Goal: Task Accomplishment & Management: Manage account settings

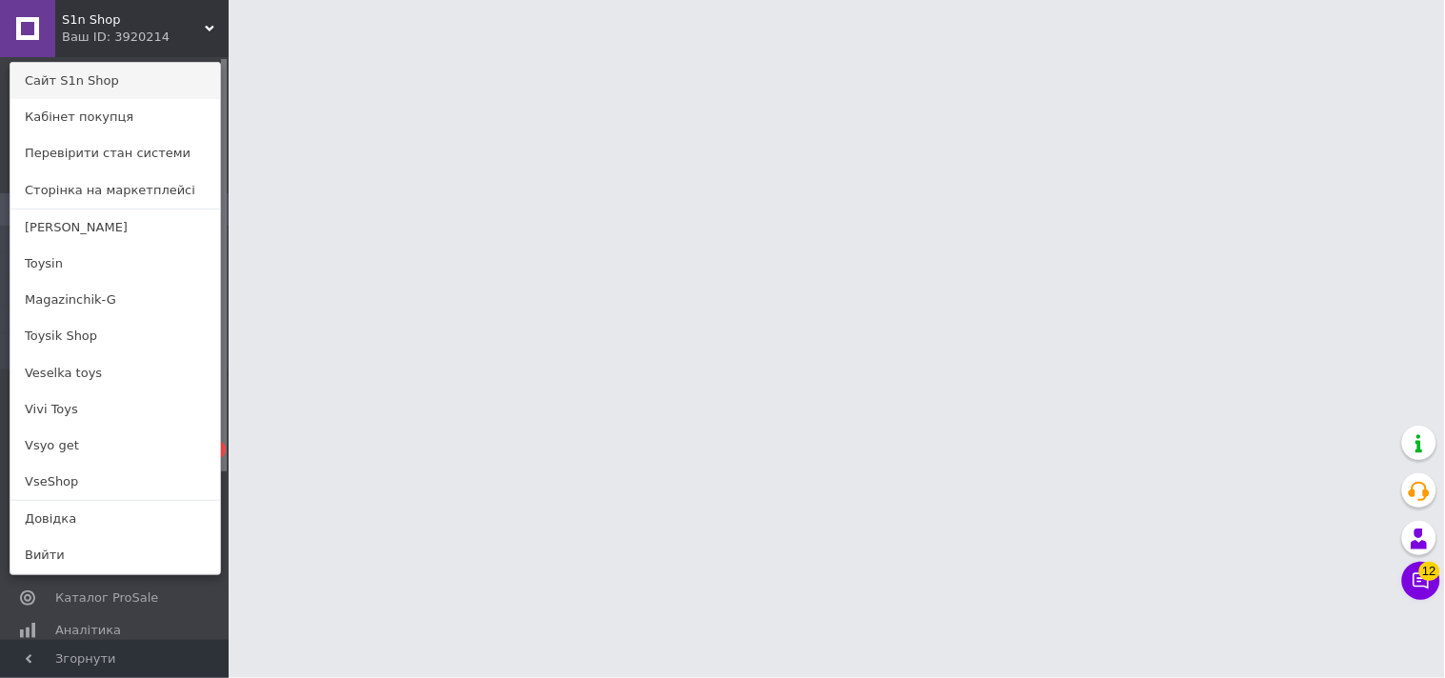
click at [148, 88] on link "Сайт S1n Shop" at bounding box center [115, 81] width 210 height 36
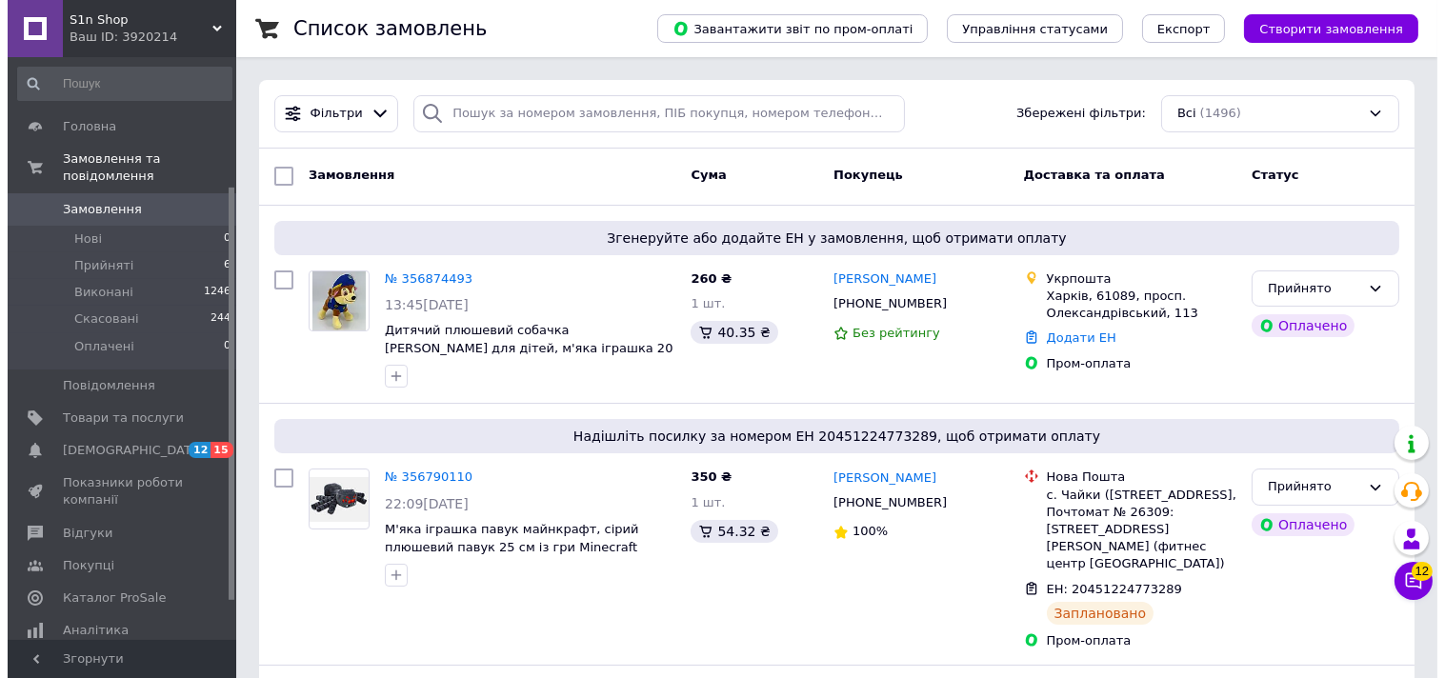
scroll to position [236, 0]
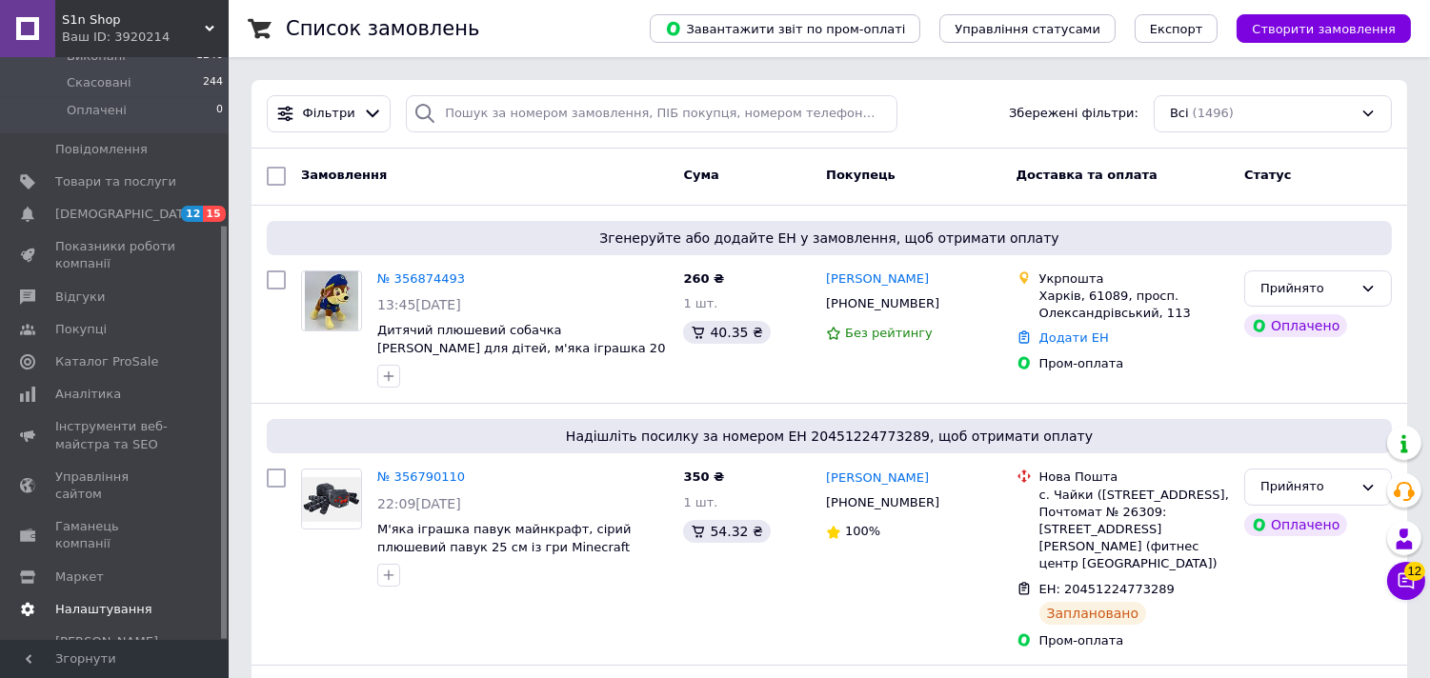
click at [110, 601] on span "Налаштування" at bounding box center [103, 609] width 97 height 17
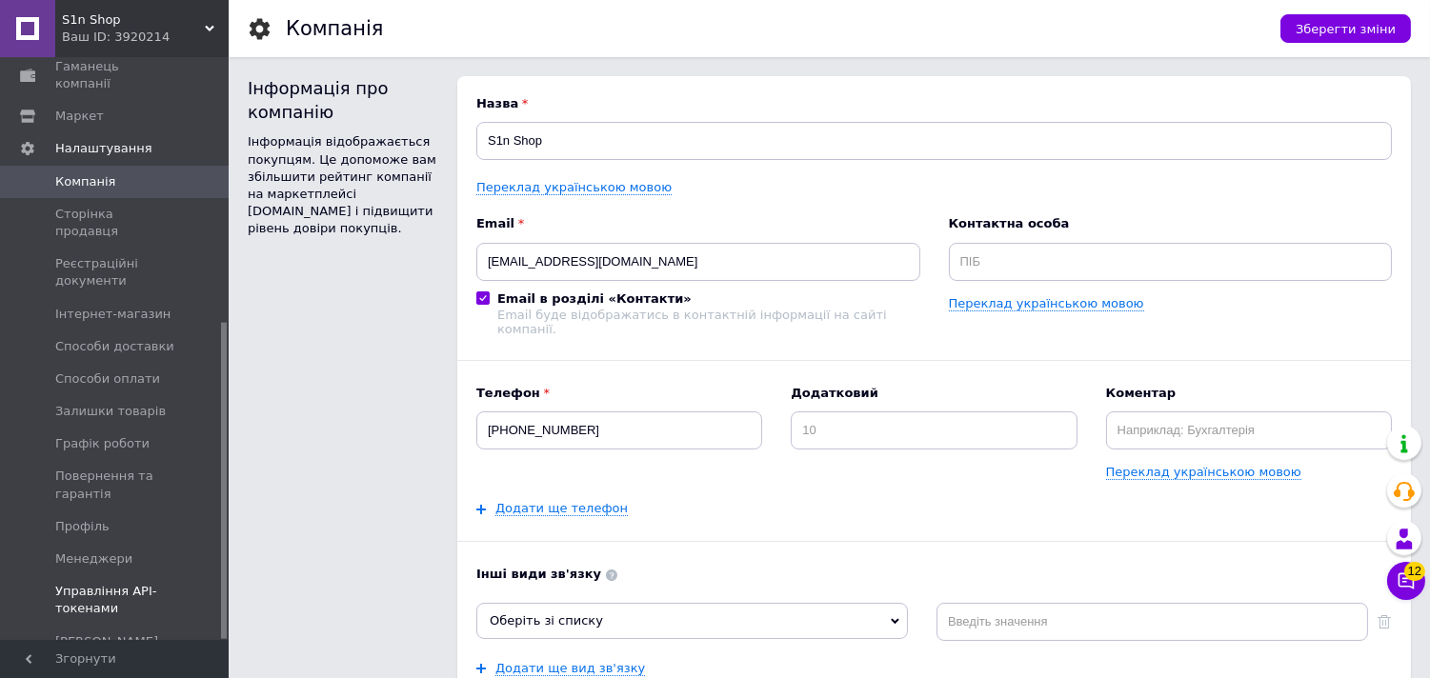
click at [127, 583] on span "Управління API-токенами" at bounding box center [115, 600] width 121 height 34
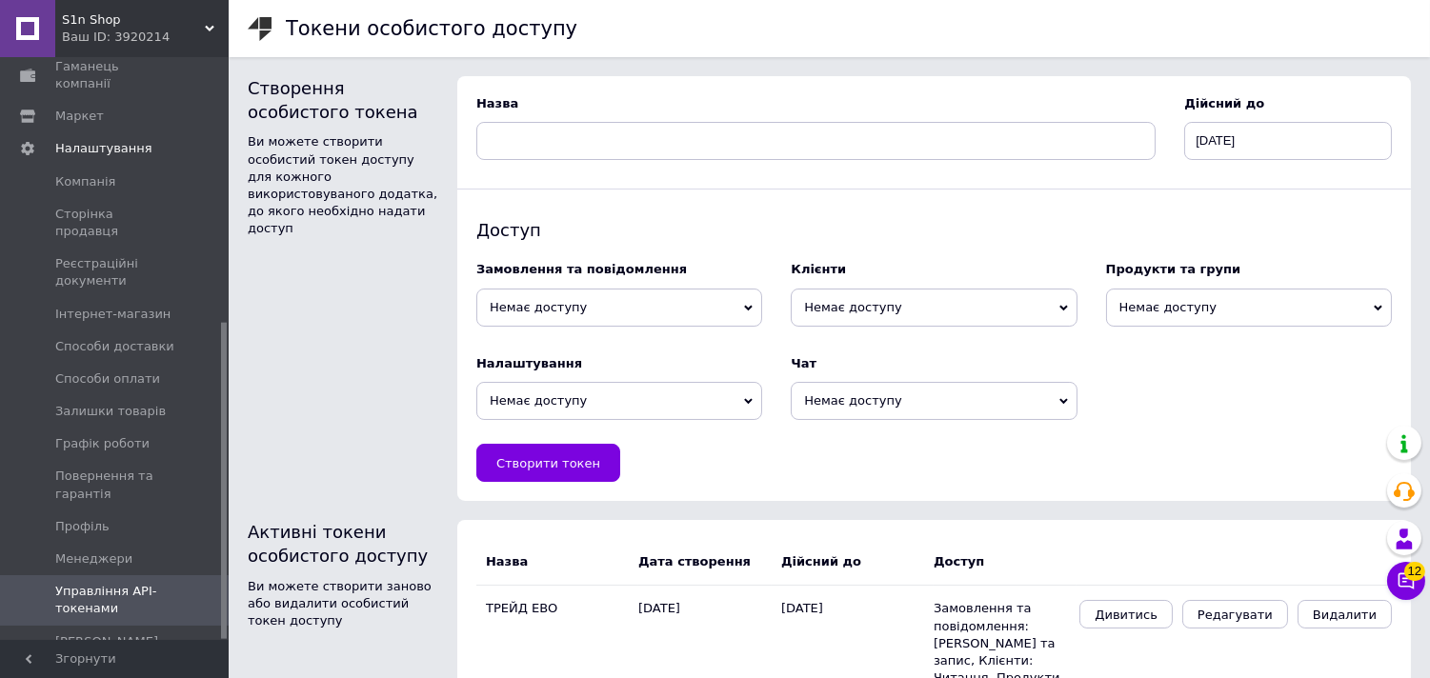
drag, startPoint x: 531, startPoint y: 301, endPoint x: 547, endPoint y: 337, distance: 39.7
click at [533, 301] on span "Немає доступу" at bounding box center [619, 308] width 286 height 38
click at [549, 366] on li "Читання та запис" at bounding box center [619, 369] width 286 height 27
drag, startPoint x: 841, startPoint y: 298, endPoint x: 858, endPoint y: 340, distance: 45.3
click at [844, 297] on span "Немає доступу" at bounding box center [934, 308] width 286 height 38
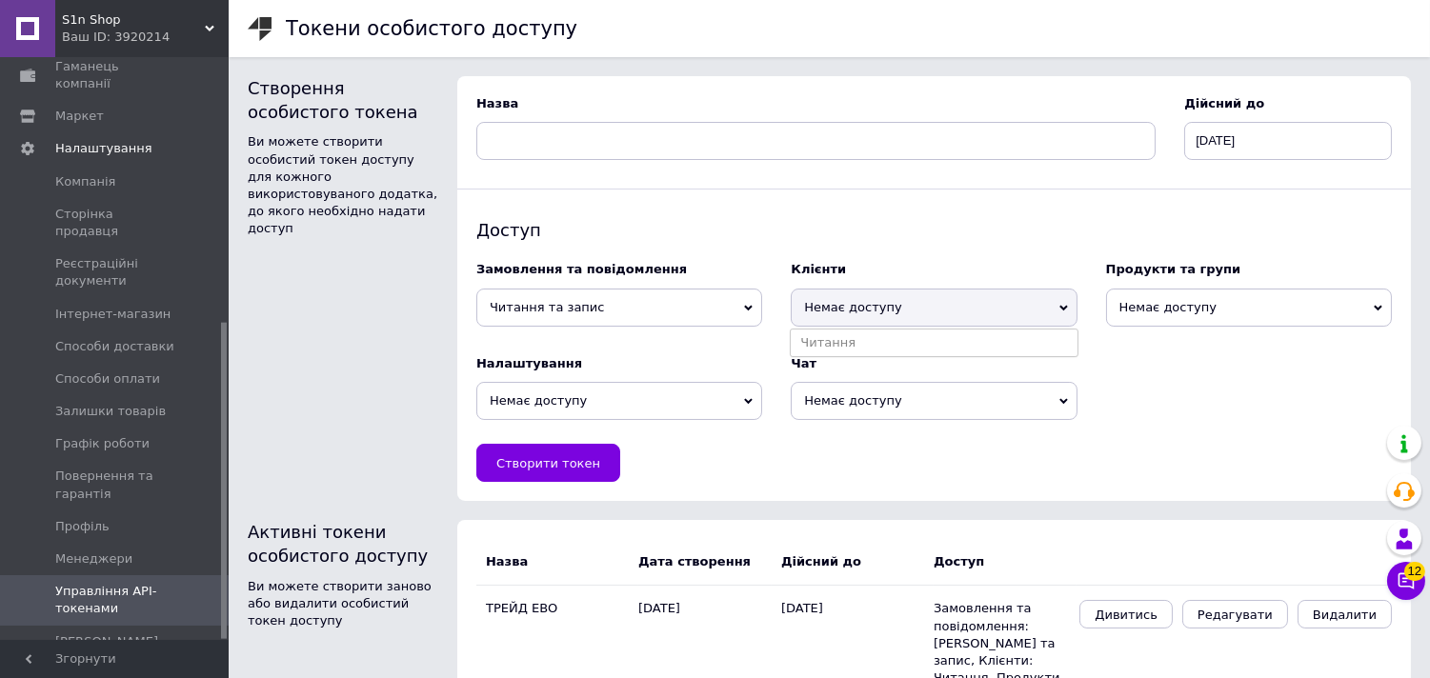
click at [858, 360] on div "Чат" at bounding box center [934, 363] width 286 height 17
click at [1013, 318] on span "Немає доступу" at bounding box center [934, 308] width 286 height 38
click at [1000, 330] on li "Читання" at bounding box center [934, 343] width 286 height 27
click at [1233, 302] on span "Немає доступу" at bounding box center [1249, 308] width 286 height 38
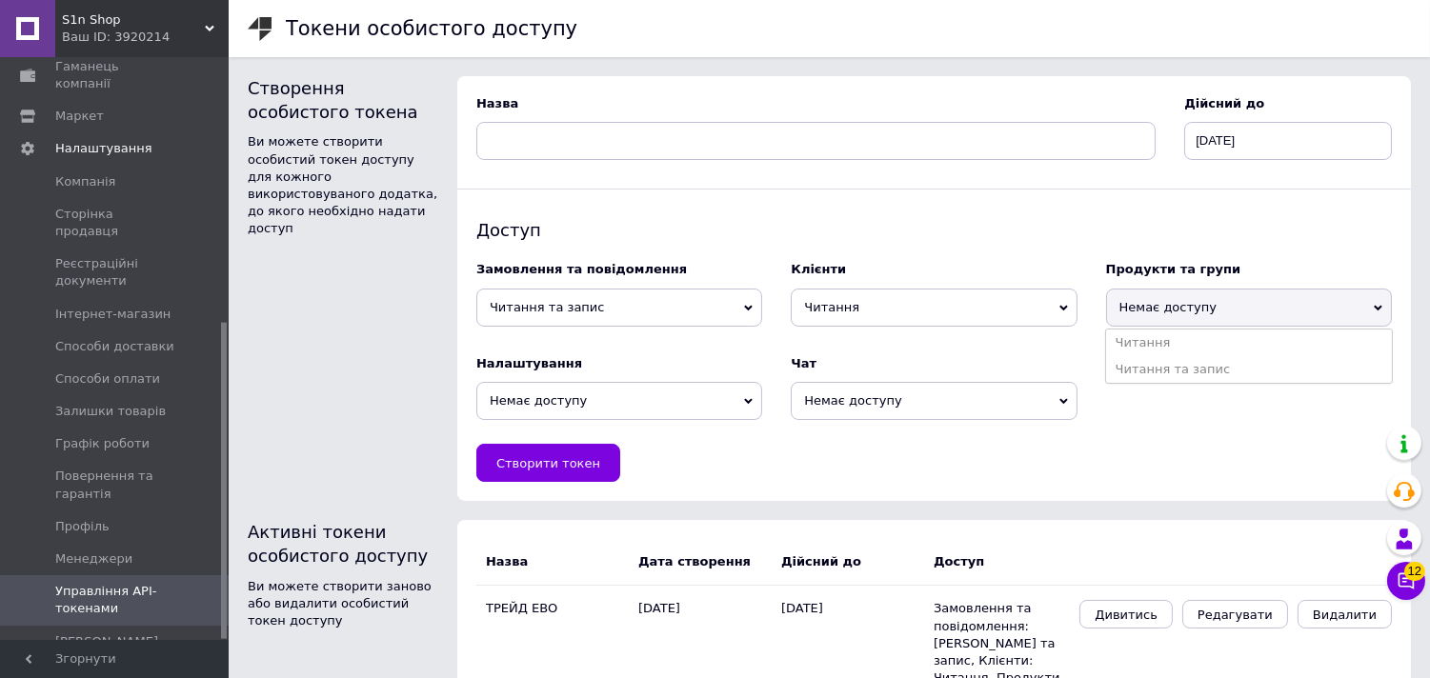
click at [1176, 362] on li "Читання та запис" at bounding box center [1249, 369] width 286 height 27
drag, startPoint x: 667, startPoint y: 408, endPoint x: 626, endPoint y: 435, distance: 49.4
click at [668, 407] on span "Немає доступу" at bounding box center [619, 401] width 286 height 38
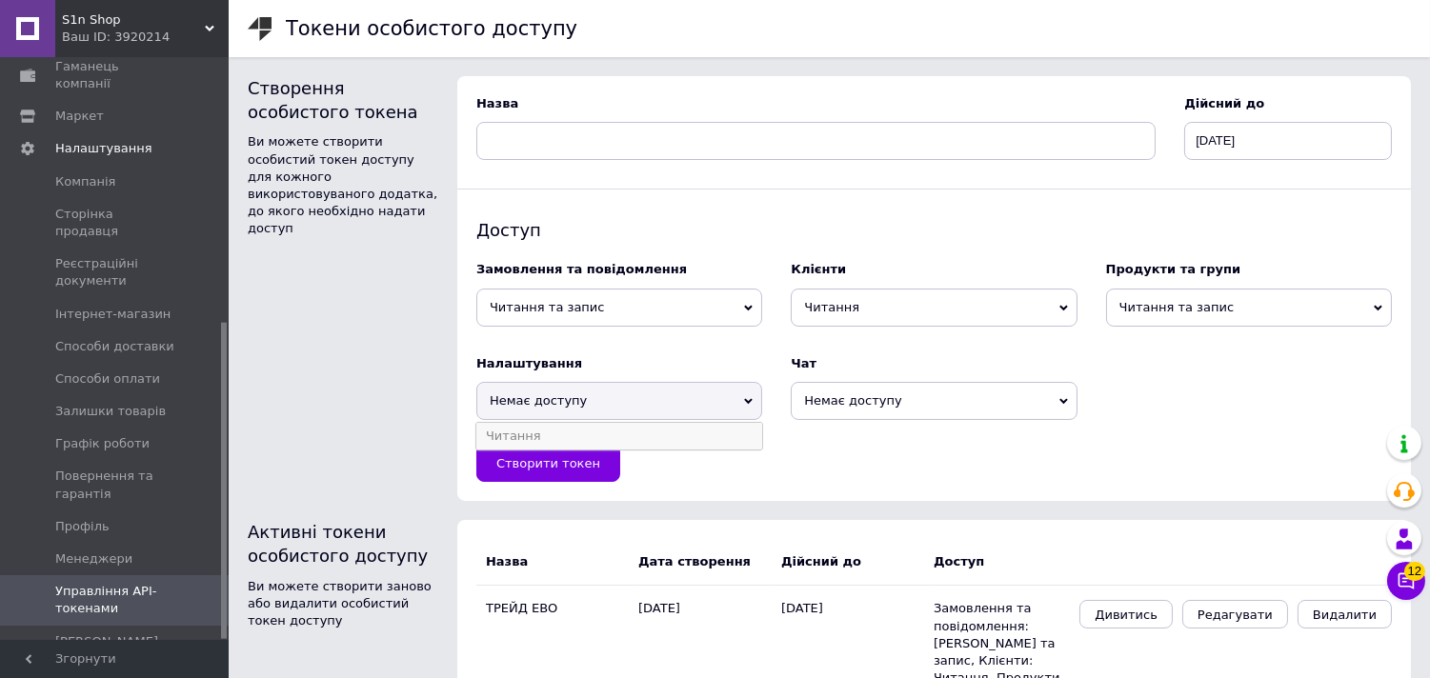
click at [600, 450] on li "Читання" at bounding box center [619, 436] width 286 height 27
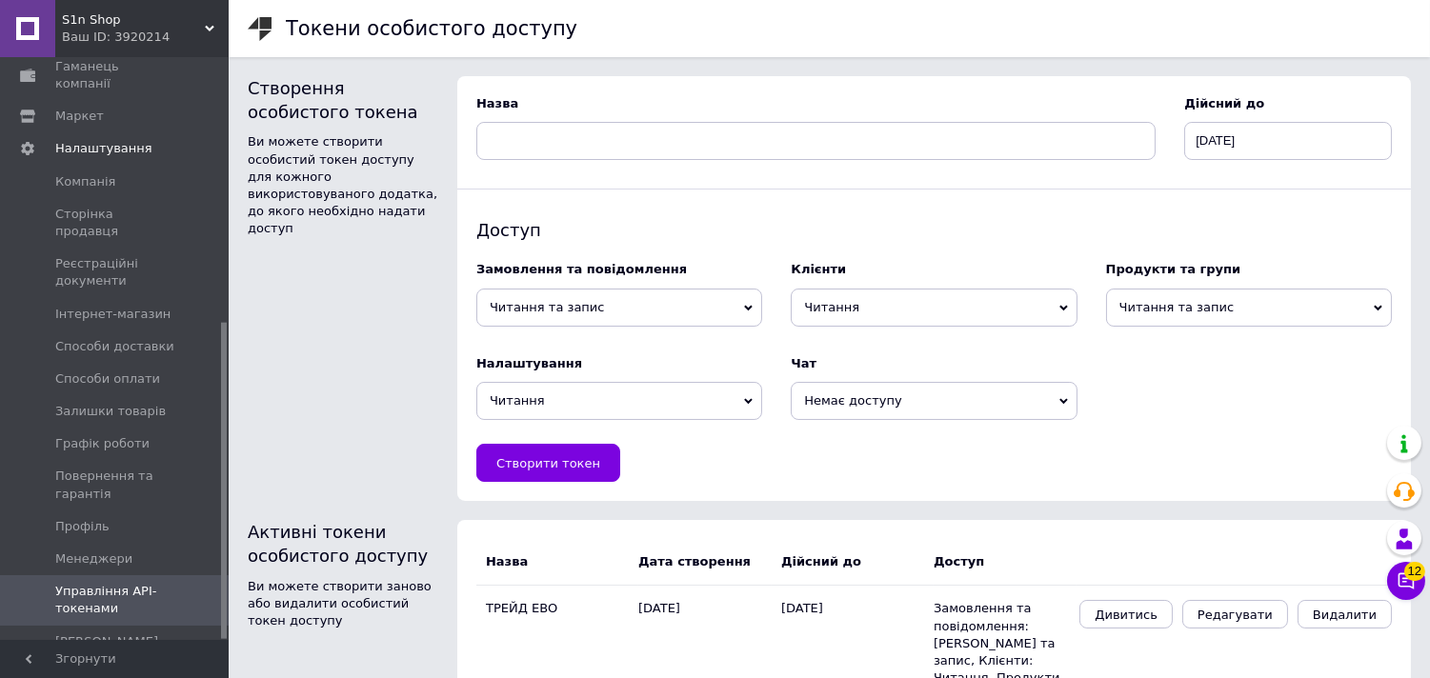
click at [908, 395] on span "Немає доступу" at bounding box center [934, 401] width 286 height 38
click at [823, 463] on ul "Читання Читання та запис" at bounding box center [934, 449] width 288 height 55
drag, startPoint x: 880, startPoint y: 392, endPoint x: 860, endPoint y: 434, distance: 46.4
click at [882, 392] on span "Немає доступу" at bounding box center [934, 401] width 286 height 38
click at [849, 457] on li "Читання та запис" at bounding box center [934, 463] width 286 height 27
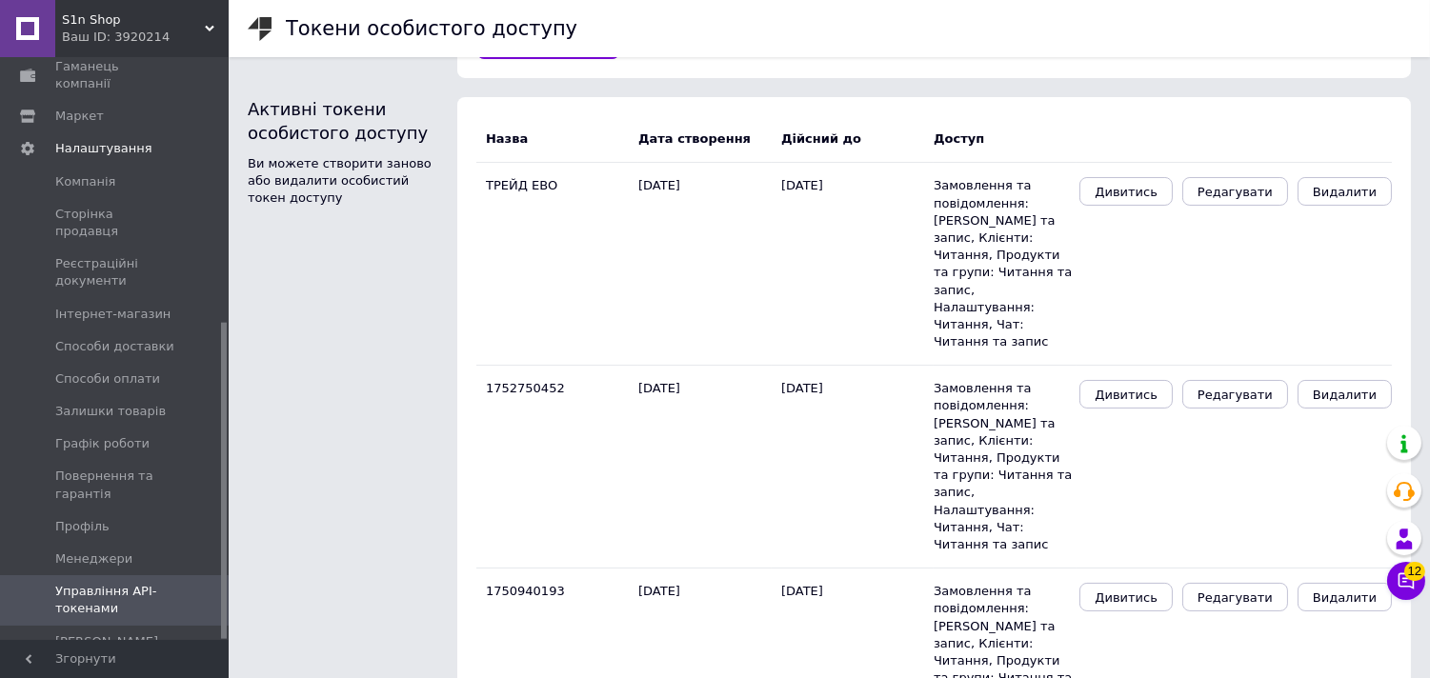
scroll to position [211, 0]
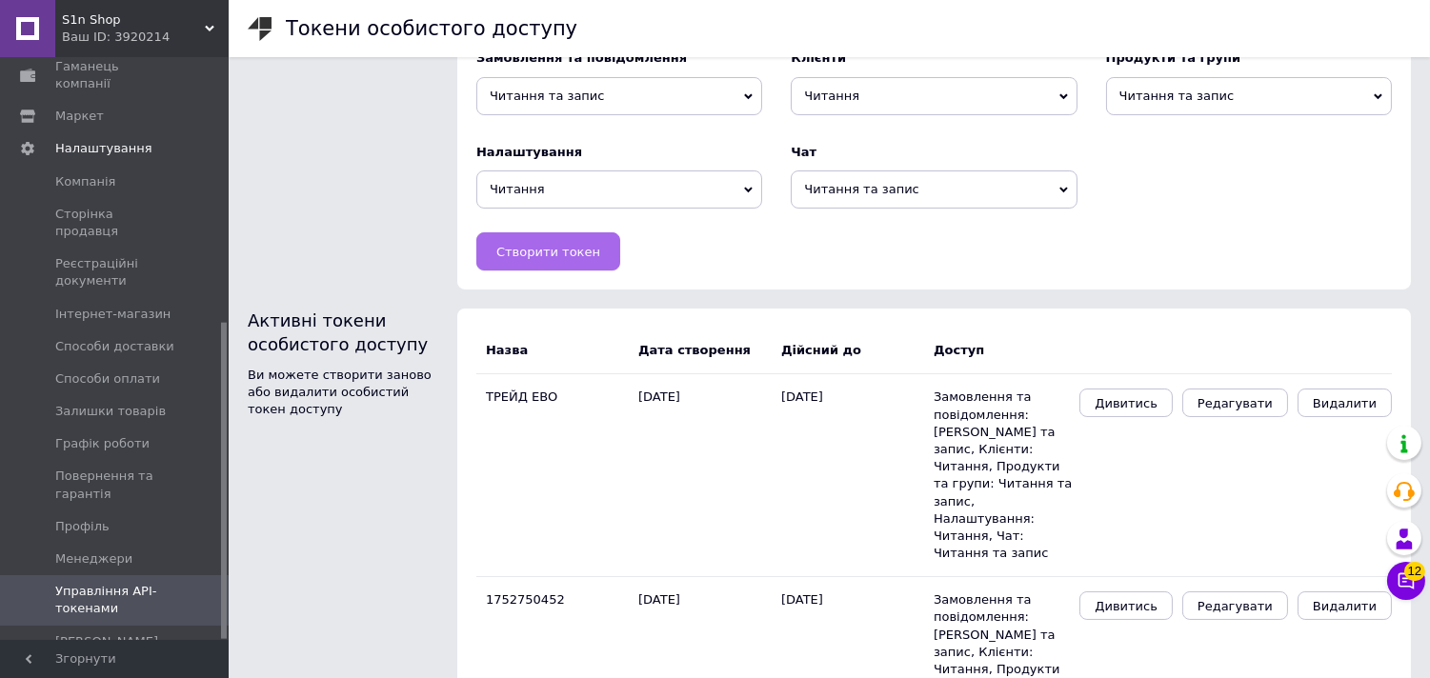
click at [554, 269] on button "Створити токен" at bounding box center [548, 251] width 144 height 38
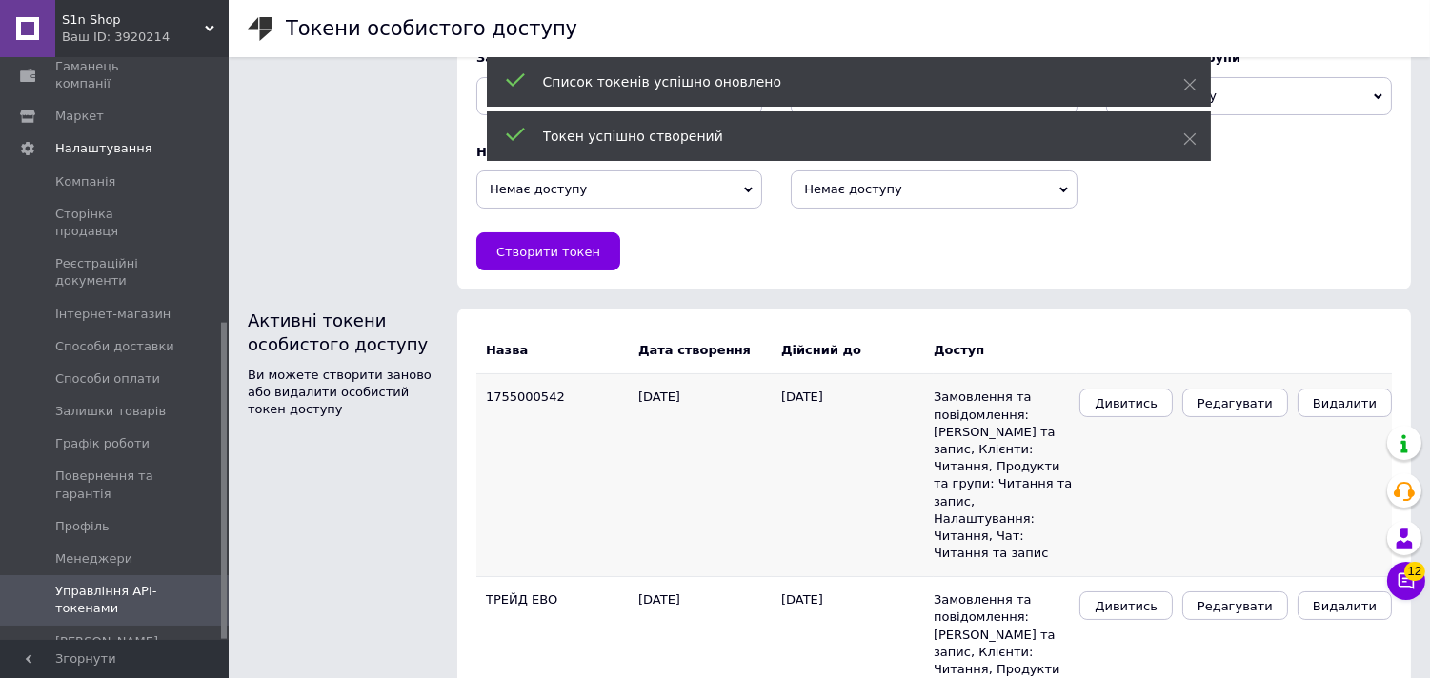
click at [1095, 396] on td "Дивитись Редагувати Видалити" at bounding box center [1233, 475] width 315 height 203
click at [1134, 406] on span "Дивитись" at bounding box center [1125, 403] width 63 height 14
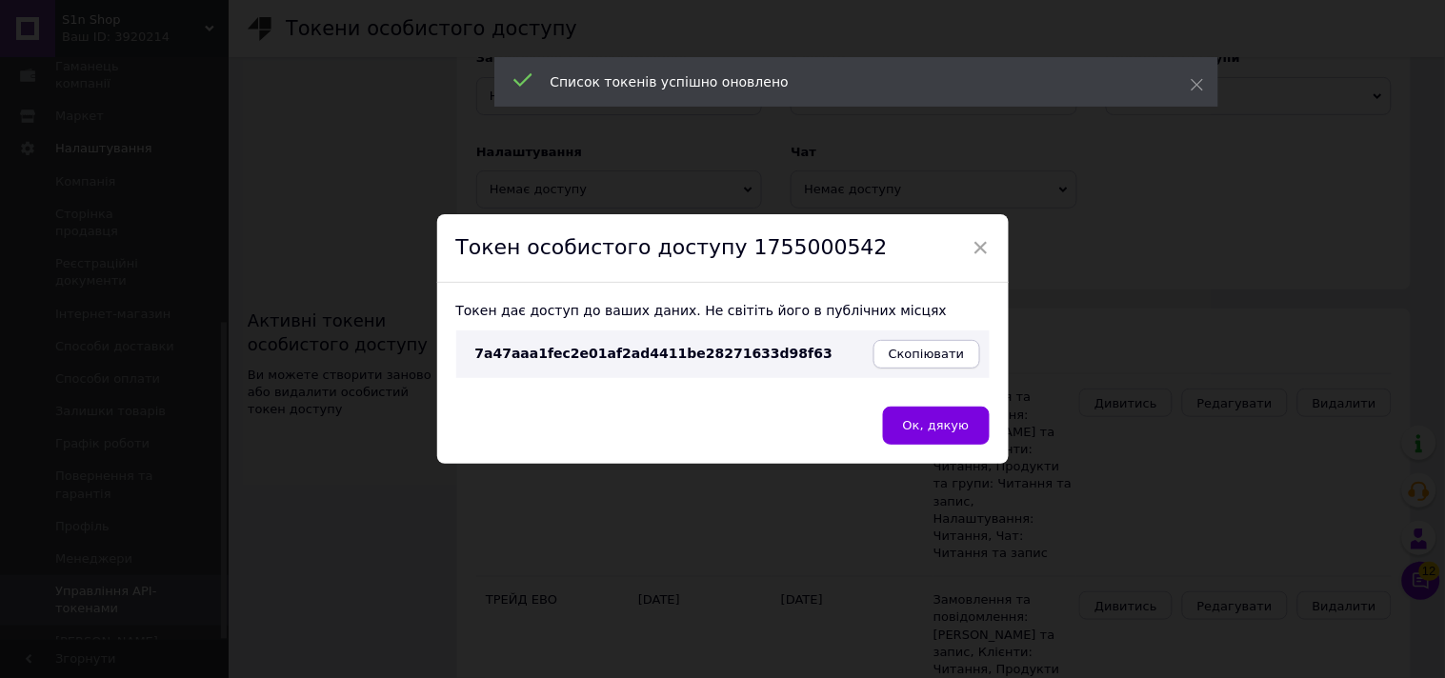
click at [911, 353] on span "Скопіювати" at bounding box center [927, 354] width 76 height 14
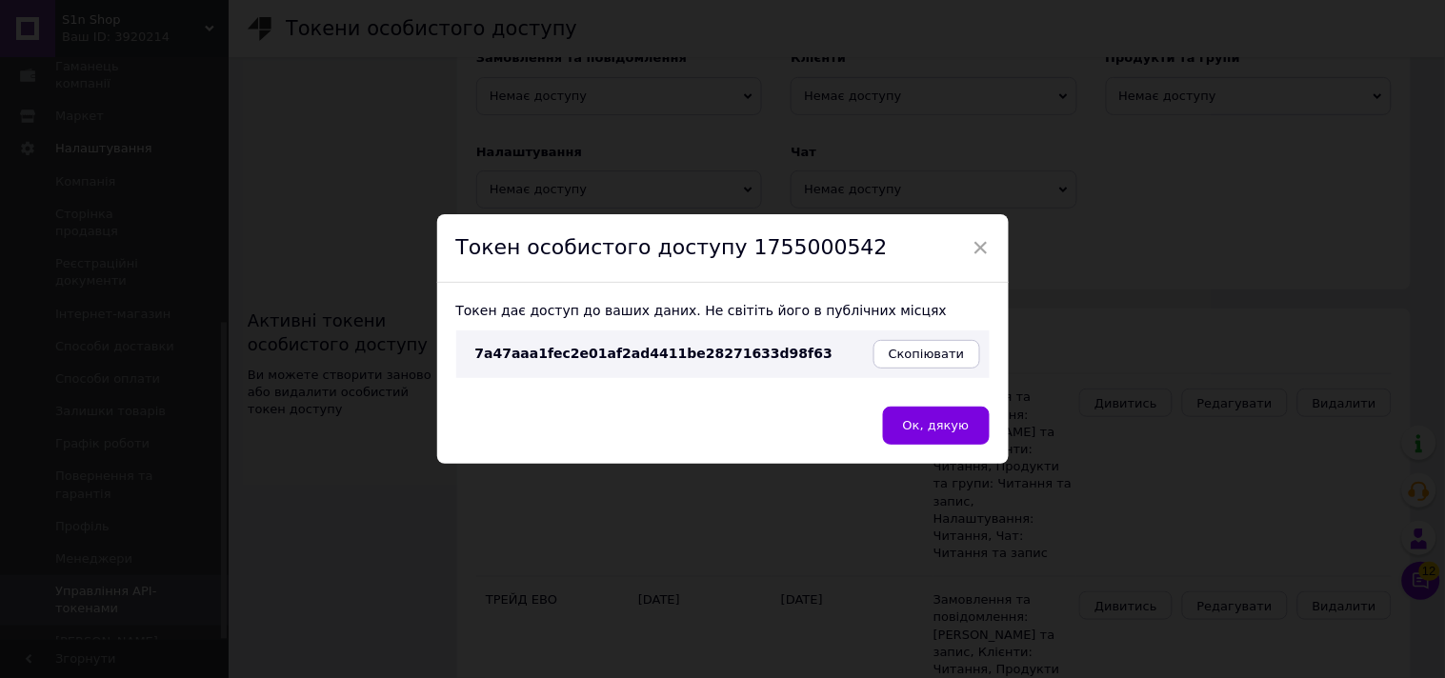
click at [312, 124] on div "× Токен особистого доступу 1755000542 Токен дає доступ до ваших даних. Не світі…" at bounding box center [722, 339] width 1445 height 678
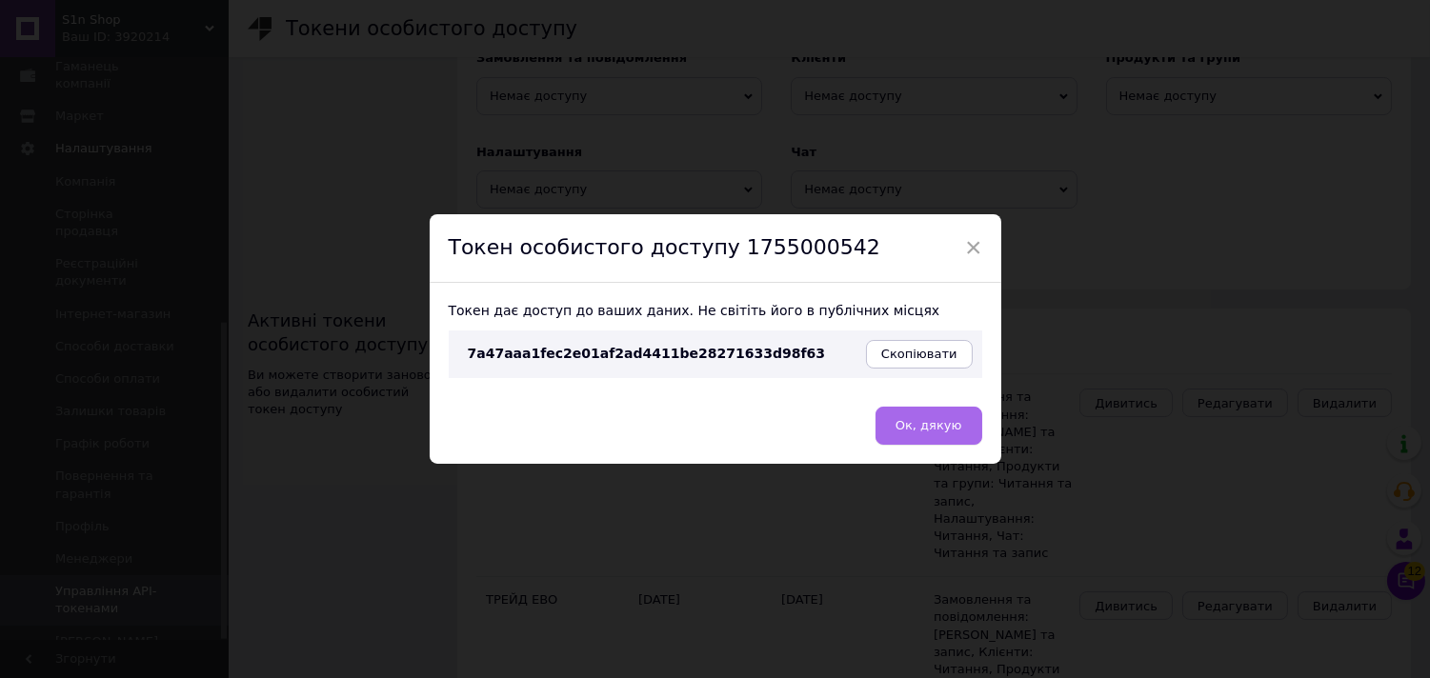
click at [972, 431] on button "Ок, дякую" at bounding box center [928, 426] width 107 height 38
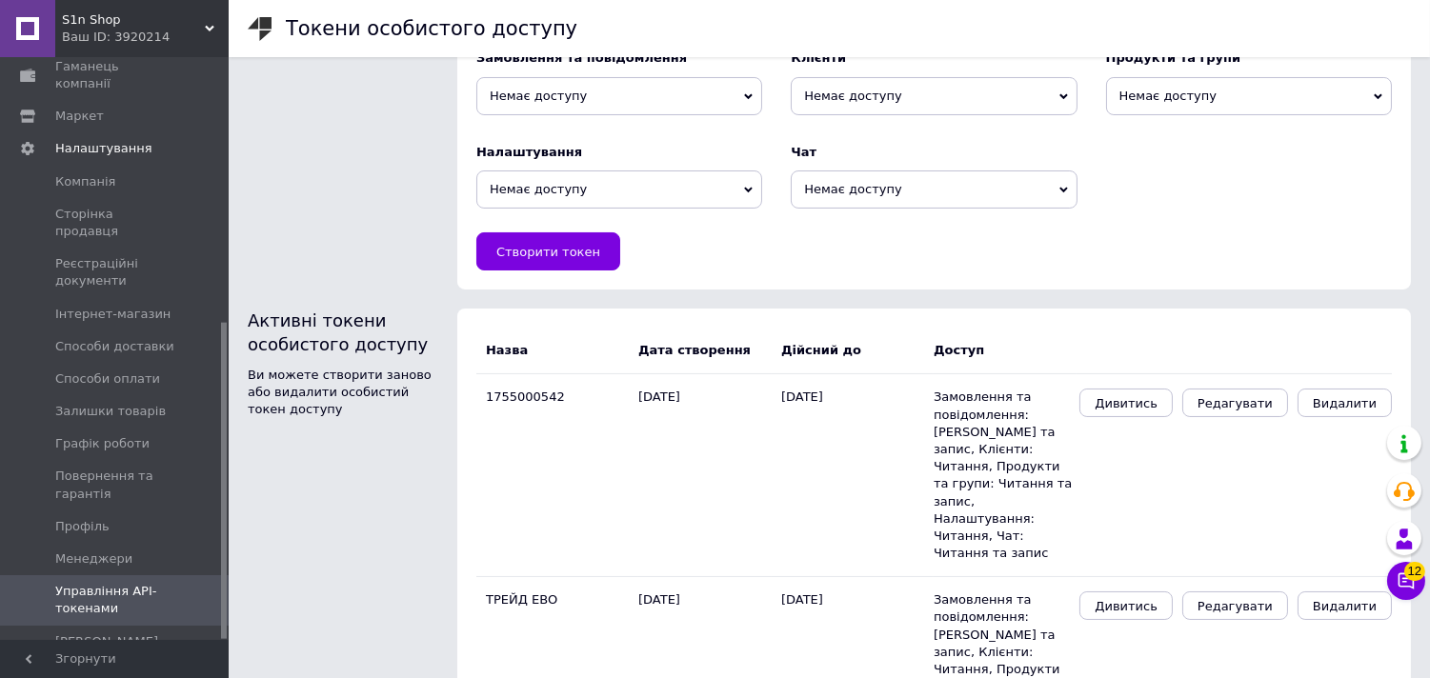
click at [125, 40] on div "Ваш ID: 3920214" at bounding box center [145, 37] width 167 height 17
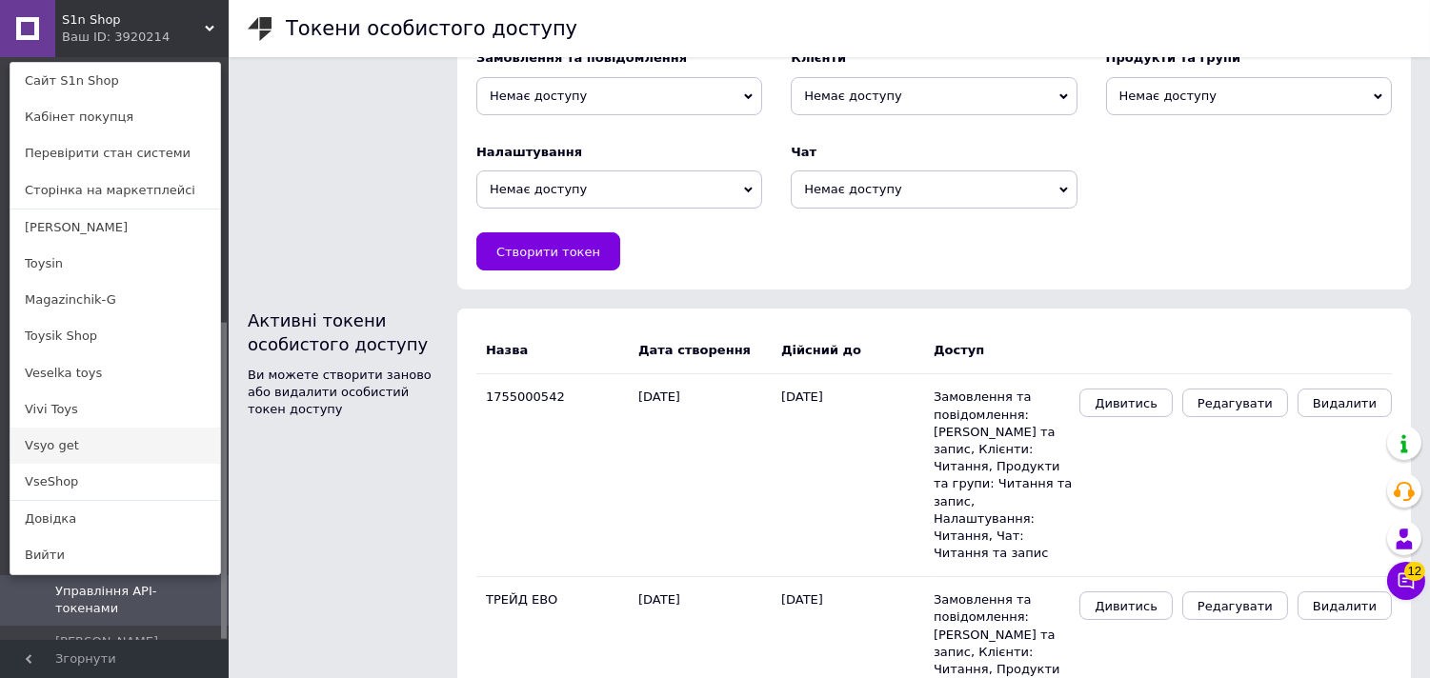
click at [86, 439] on link "Vsyo get" at bounding box center [115, 446] width 210 height 36
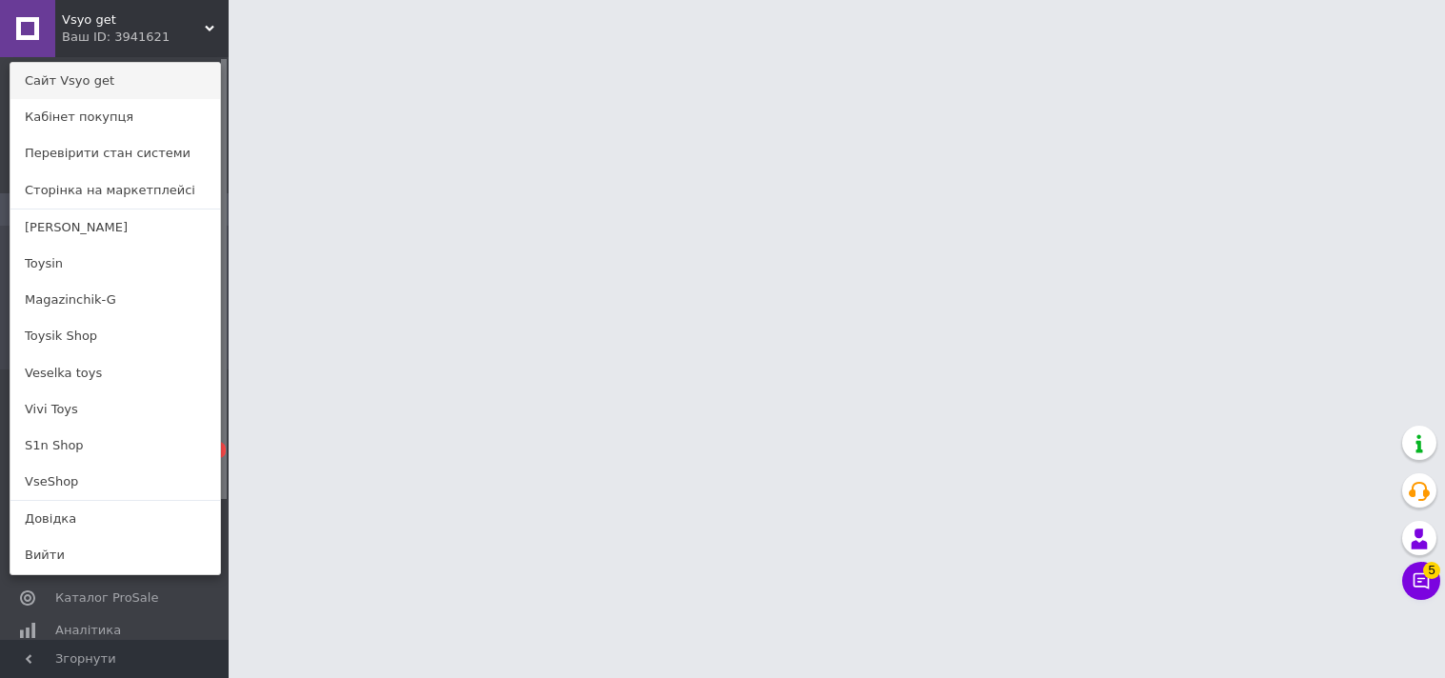
click at [110, 84] on link "Сайт Vsyo get" at bounding box center [115, 81] width 210 height 36
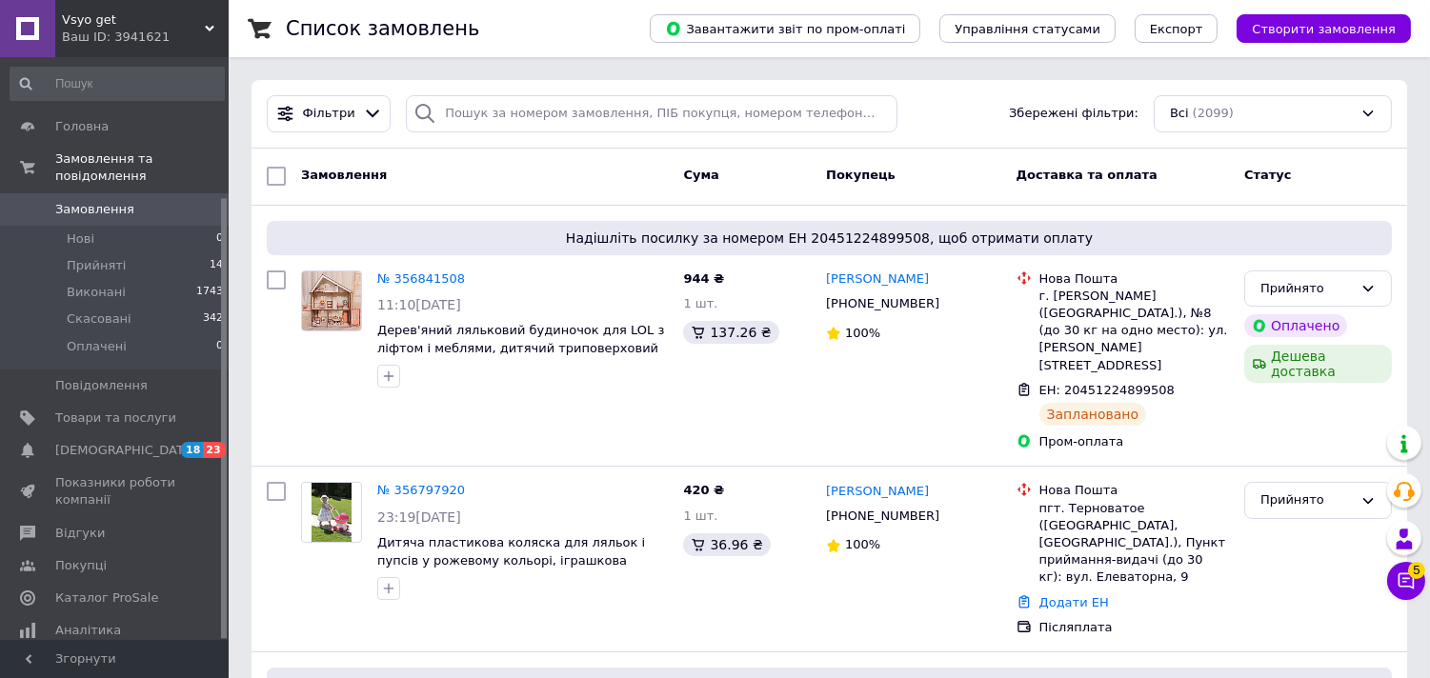
scroll to position [186, 0]
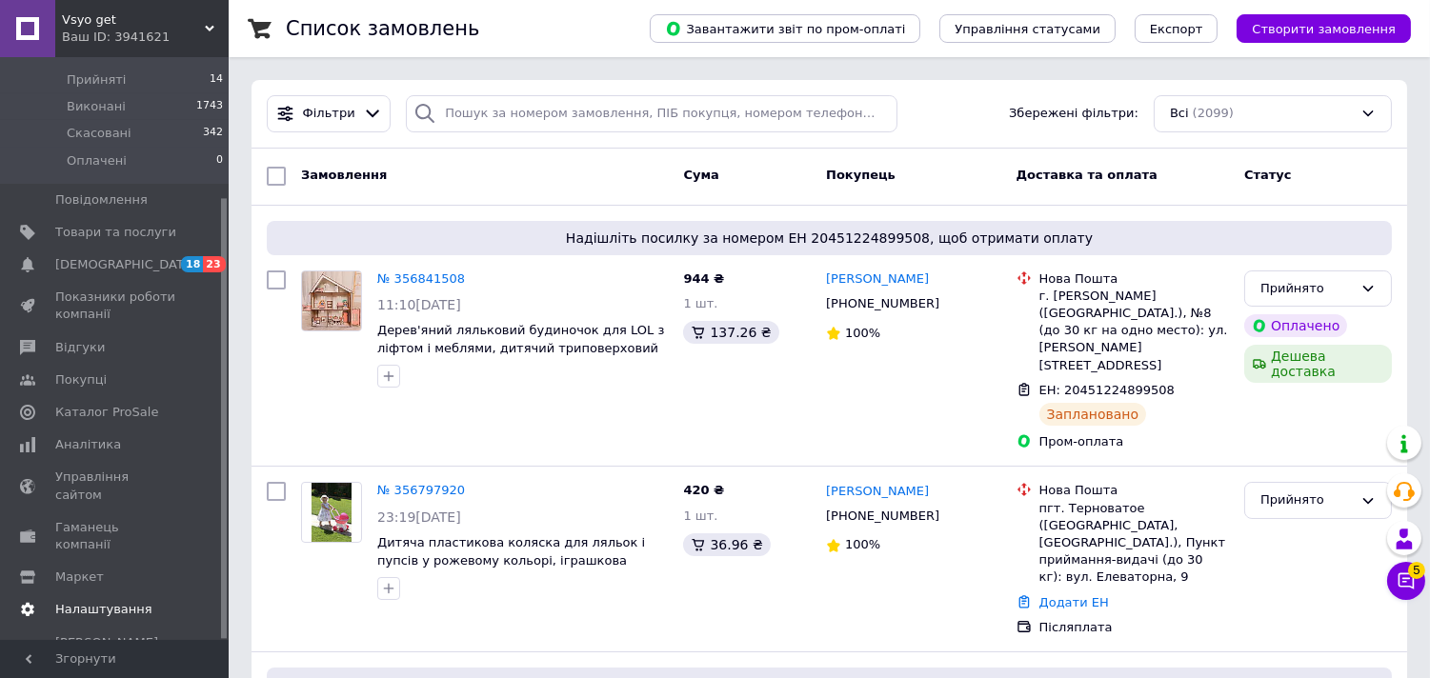
click at [100, 601] on span "Налаштування" at bounding box center [103, 609] width 97 height 17
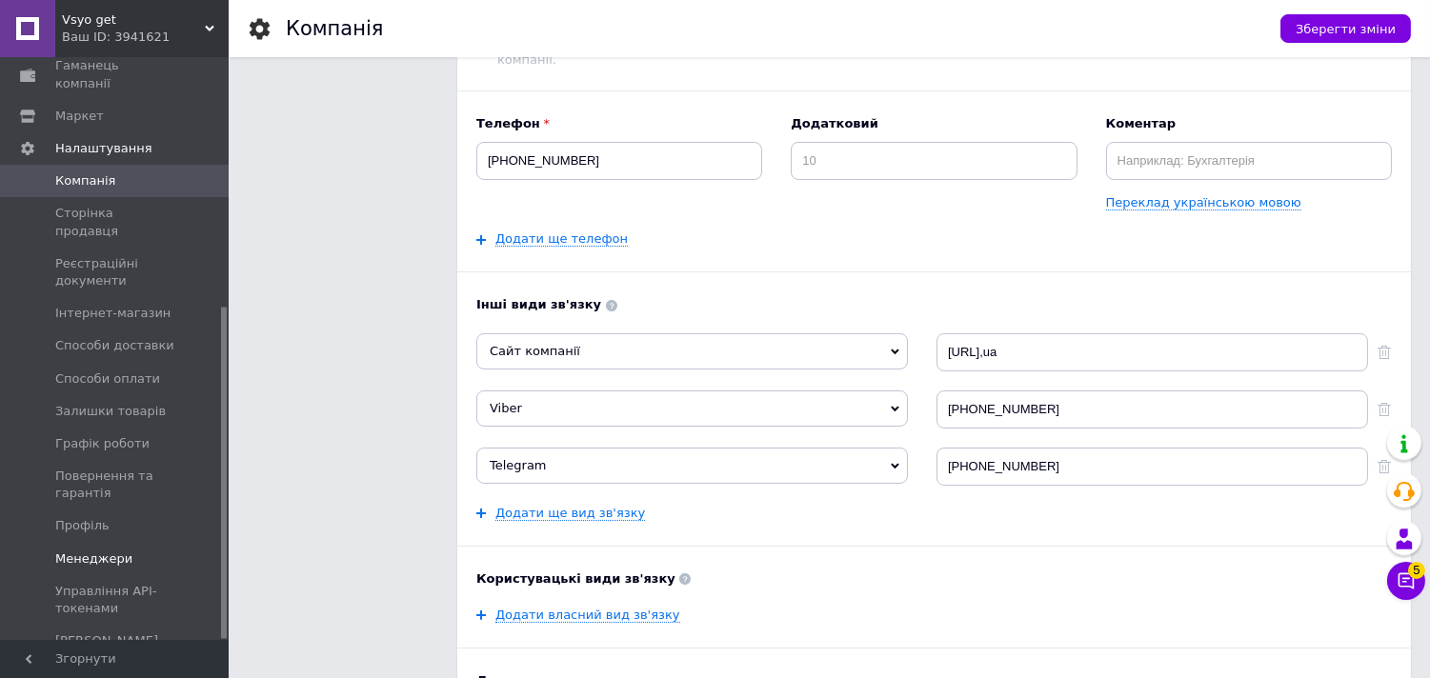
scroll to position [317, 0]
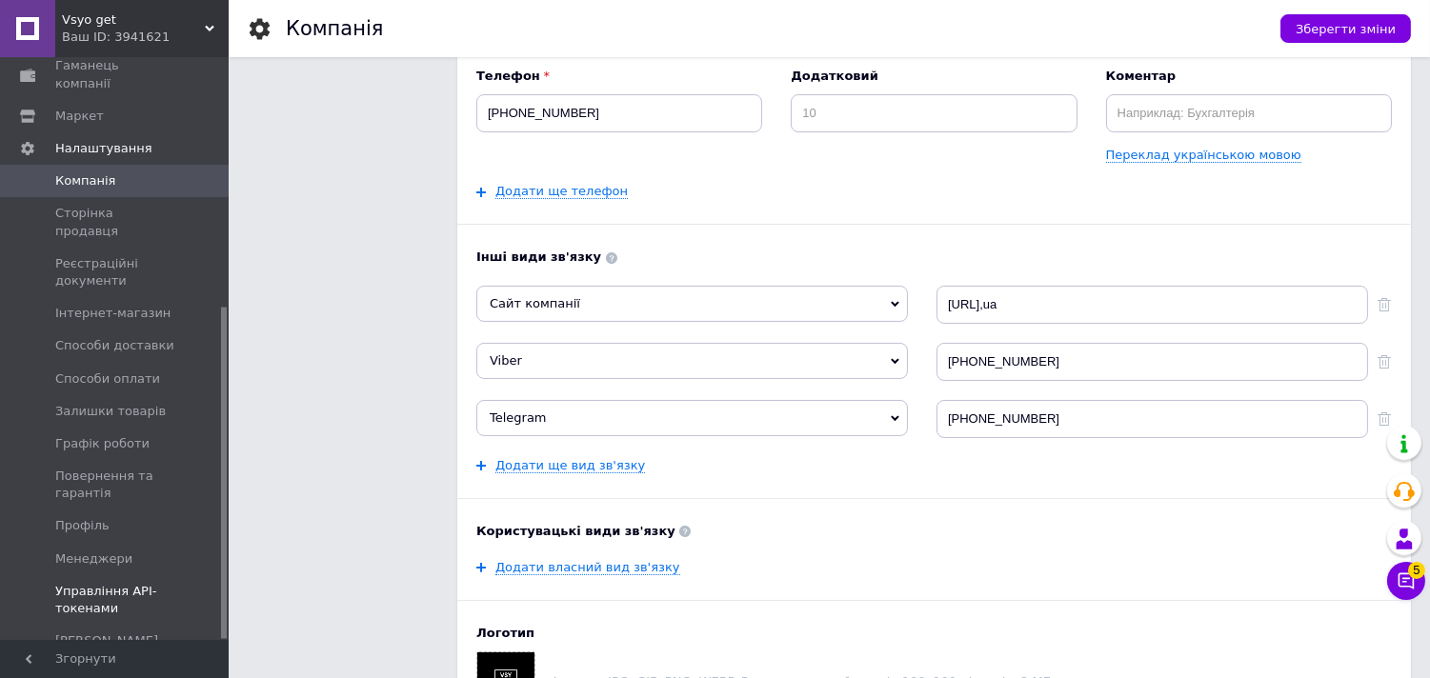
click at [130, 583] on span "Управління API-токенами" at bounding box center [115, 600] width 121 height 34
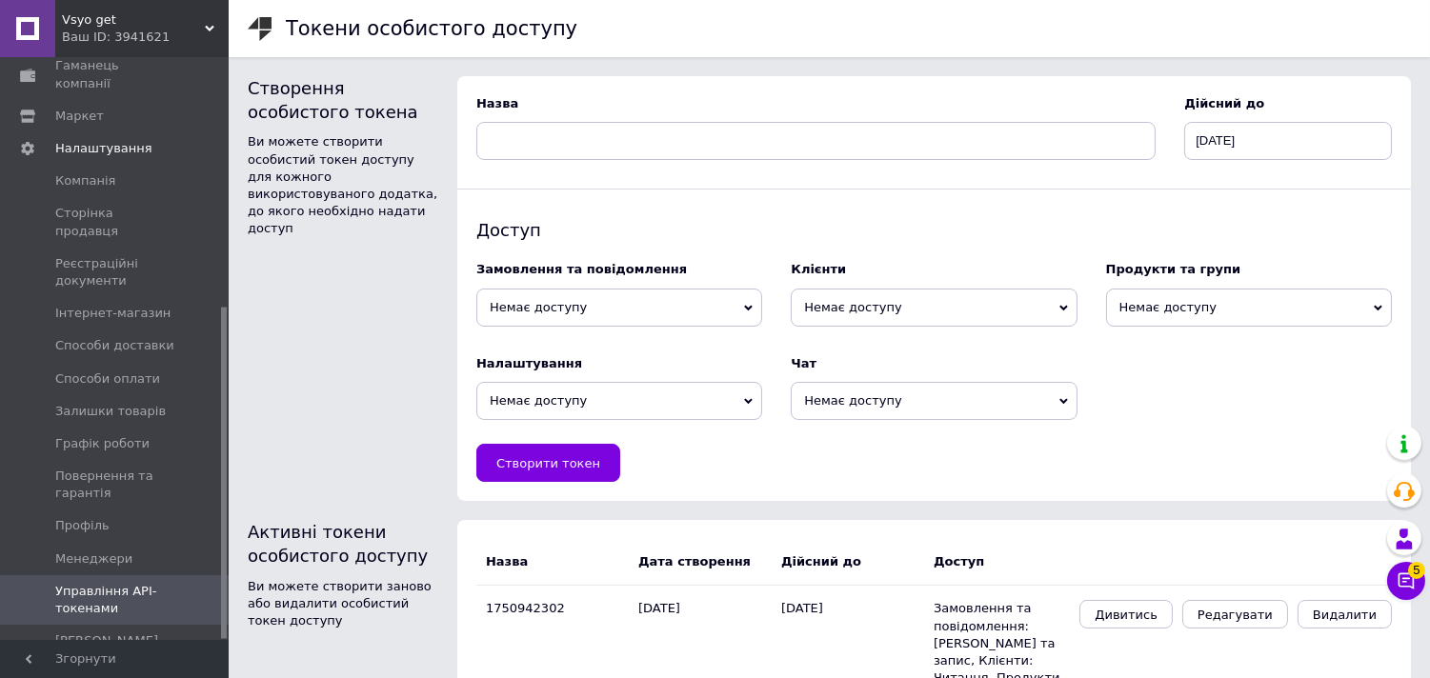
drag, startPoint x: 556, startPoint y: 307, endPoint x: 557, endPoint y: 325, distance: 18.1
click at [558, 311] on span "Немає доступу" at bounding box center [619, 308] width 286 height 38
click at [556, 359] on li "Читання та запис" at bounding box center [619, 369] width 286 height 27
click at [865, 308] on span "Немає доступу" at bounding box center [934, 308] width 286 height 38
click at [887, 349] on li "Читання" at bounding box center [934, 343] width 286 height 27
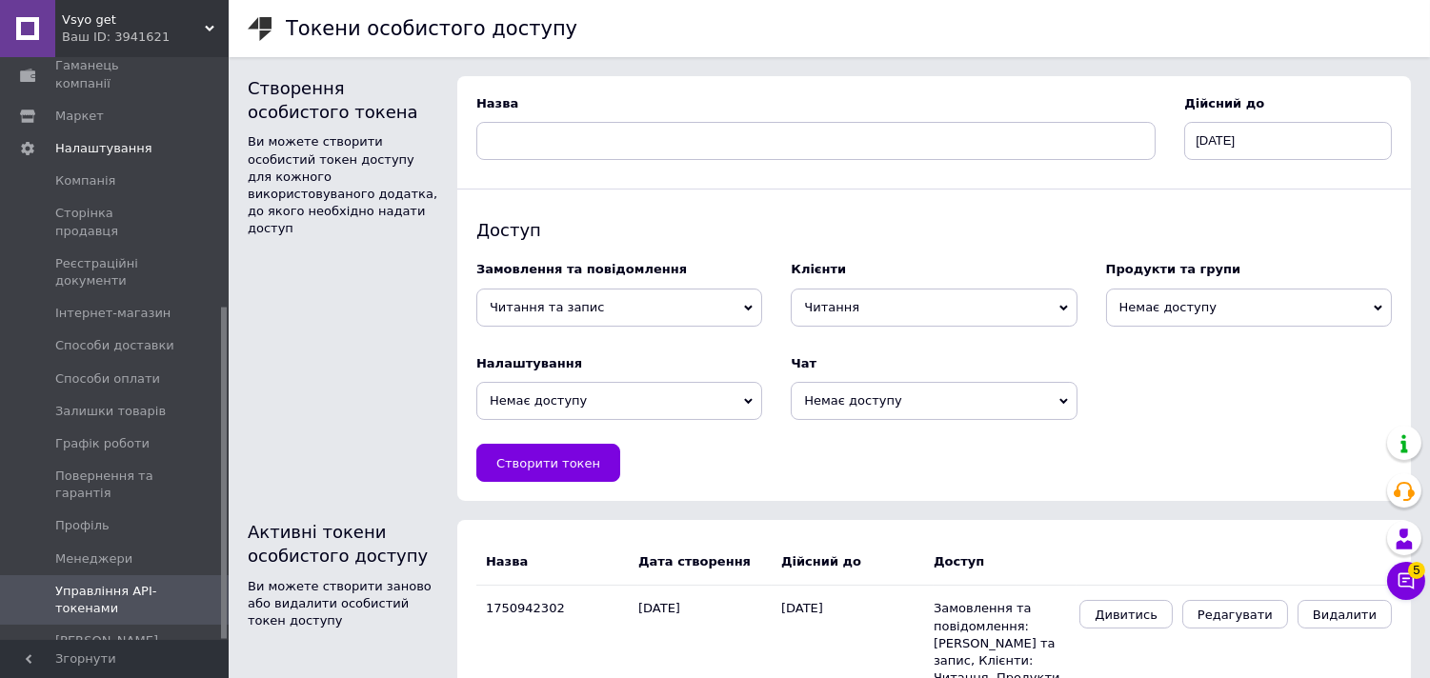
drag, startPoint x: 1198, startPoint y: 311, endPoint x: 1200, endPoint y: 330, distance: 18.2
click at [1201, 311] on span "Немає доступу" at bounding box center [1249, 308] width 286 height 38
drag, startPoint x: 1192, startPoint y: 355, endPoint x: 1193, endPoint y: 371, distance: 16.2
click at [1193, 371] on ul "Читання Читання та запис" at bounding box center [1249, 356] width 288 height 55
click at [1241, 303] on span "Немає доступу" at bounding box center [1249, 308] width 286 height 38
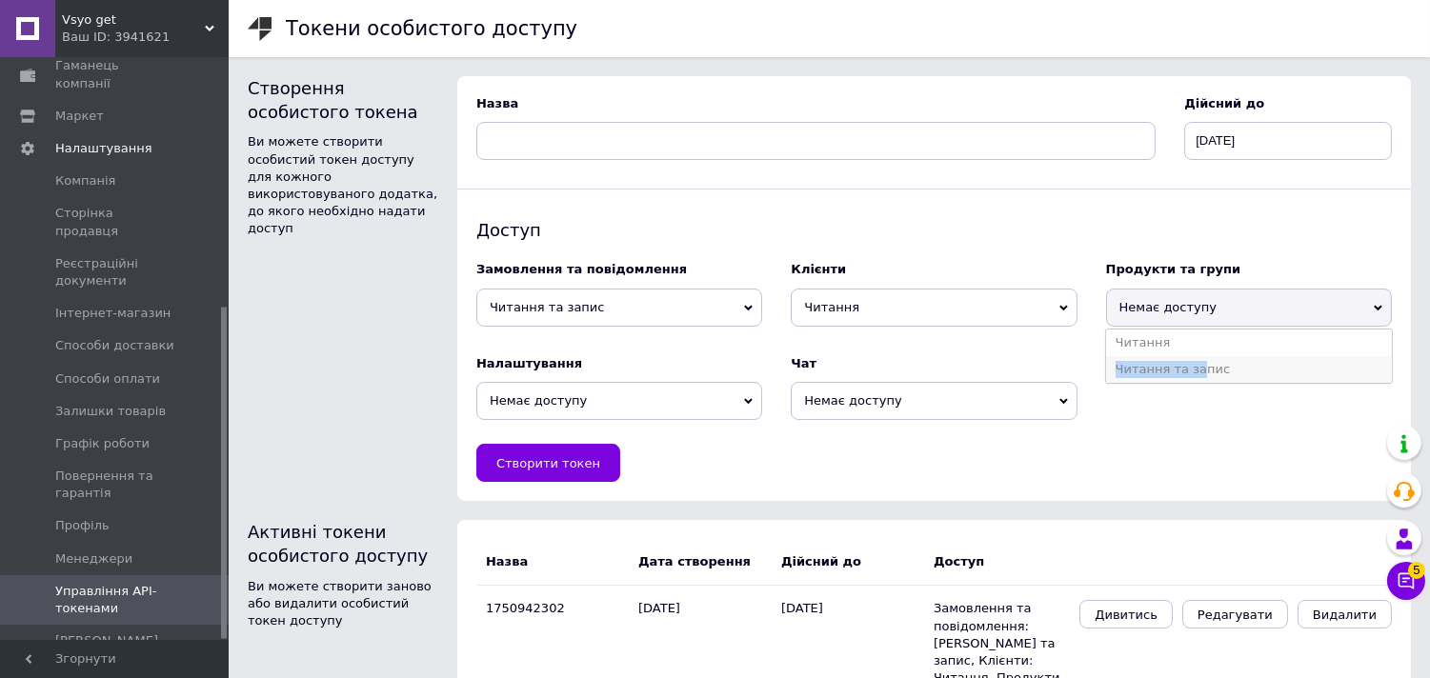
click at [1166, 368] on li "Читання та запис" at bounding box center [1249, 369] width 286 height 27
click at [699, 403] on span "Немає доступу" at bounding box center [619, 401] width 286 height 38
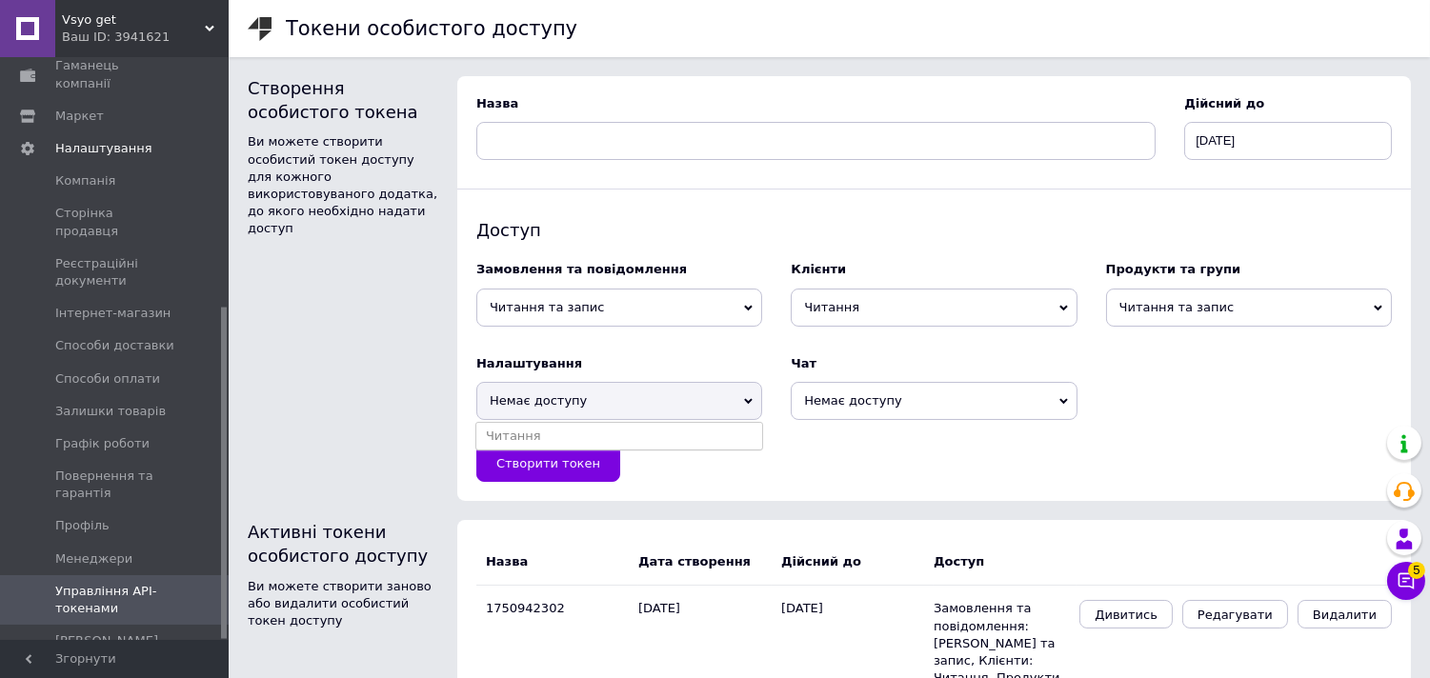
click at [681, 446] on li "Читання" at bounding box center [619, 436] width 286 height 27
click at [930, 384] on span "Немає доступу" at bounding box center [934, 401] width 286 height 38
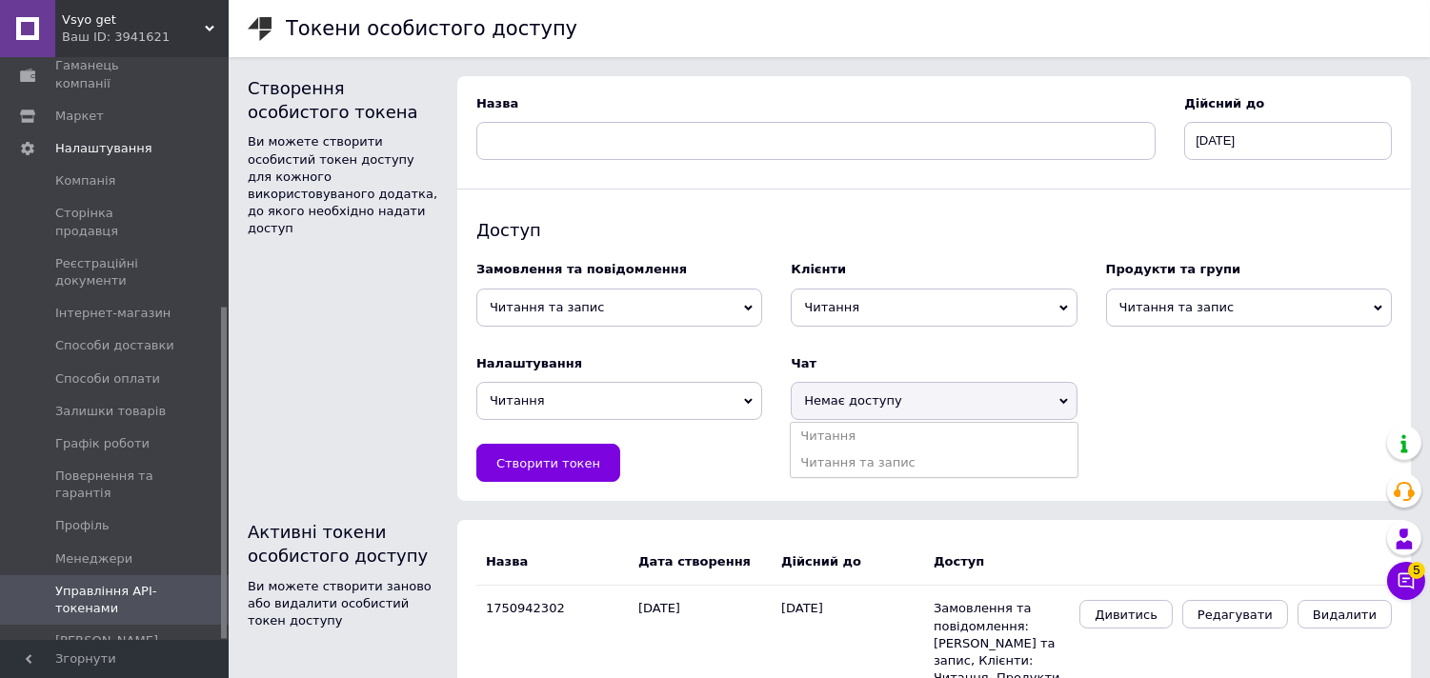
click at [874, 463] on li "Читання та запис" at bounding box center [934, 463] width 286 height 27
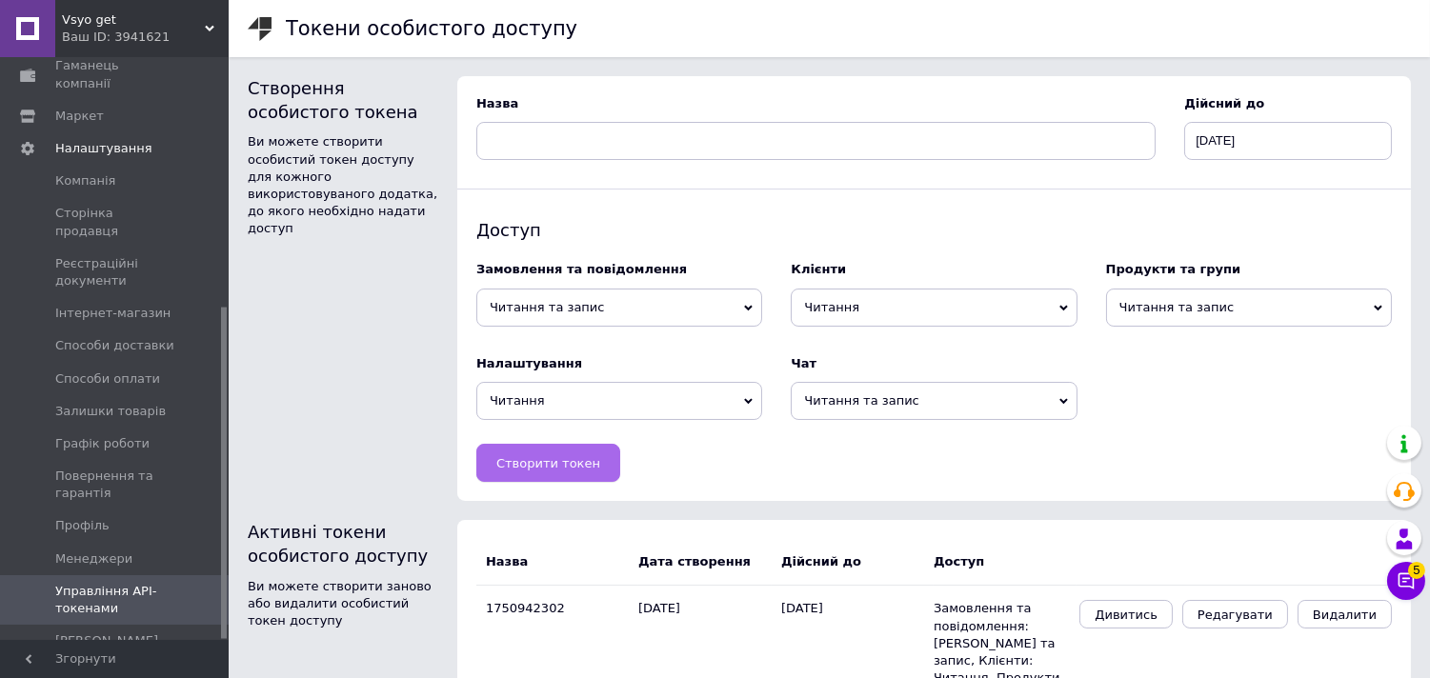
click at [539, 472] on button "Створити токен" at bounding box center [548, 463] width 144 height 38
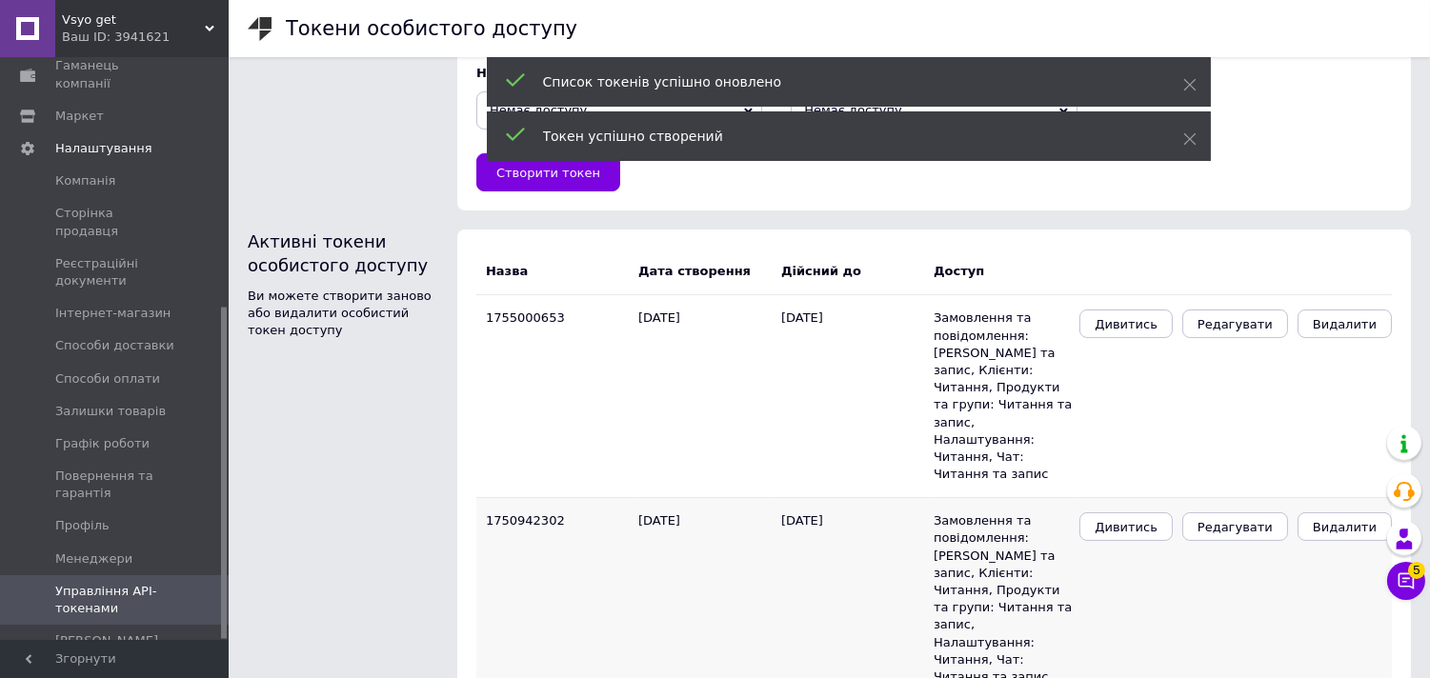
scroll to position [317, 0]
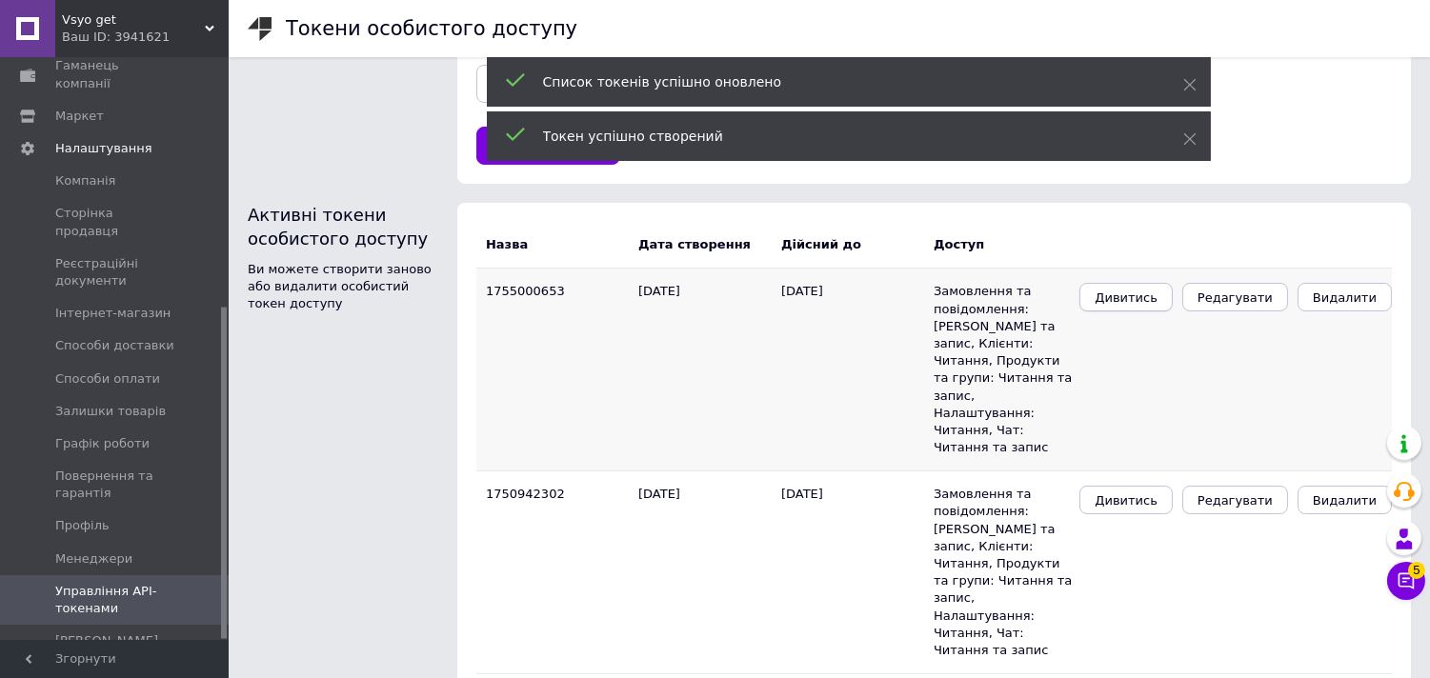
click at [1144, 300] on span "Дивитись" at bounding box center [1125, 298] width 63 height 14
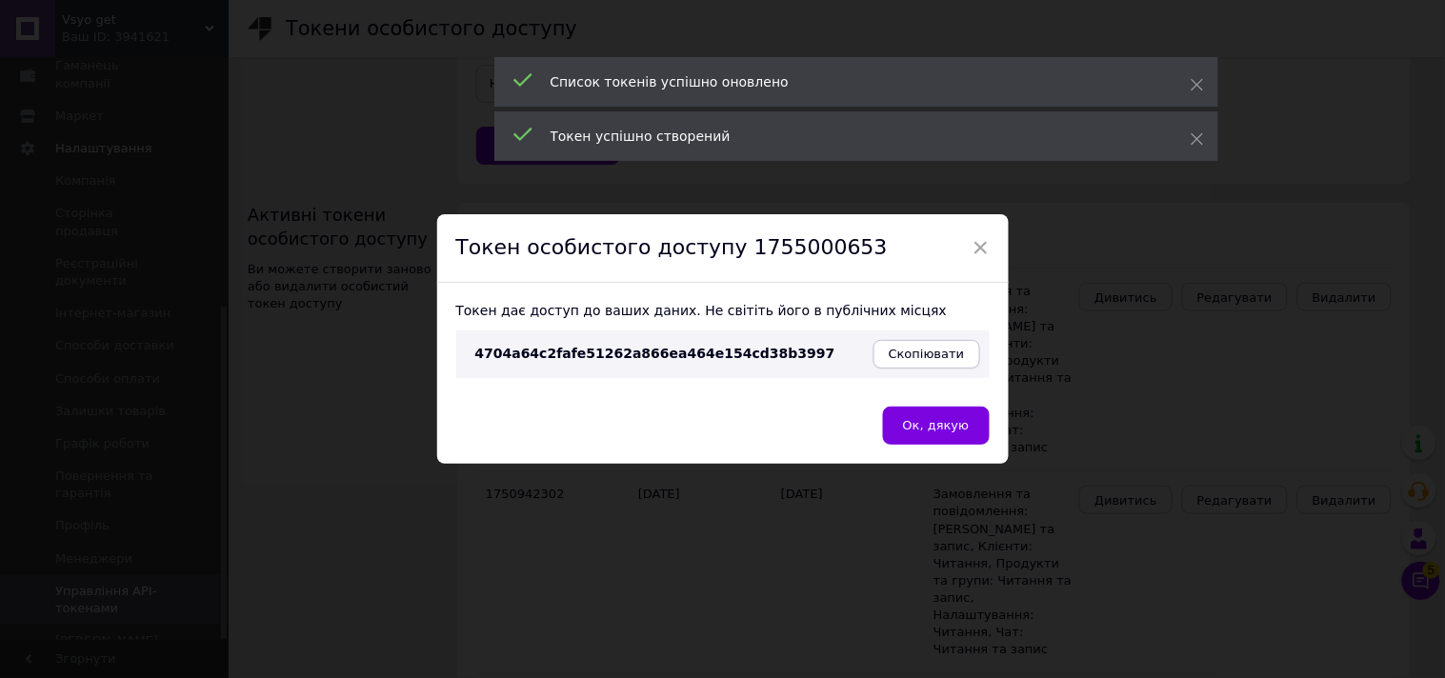
click at [931, 361] on span "Скопіювати" at bounding box center [927, 354] width 76 height 14
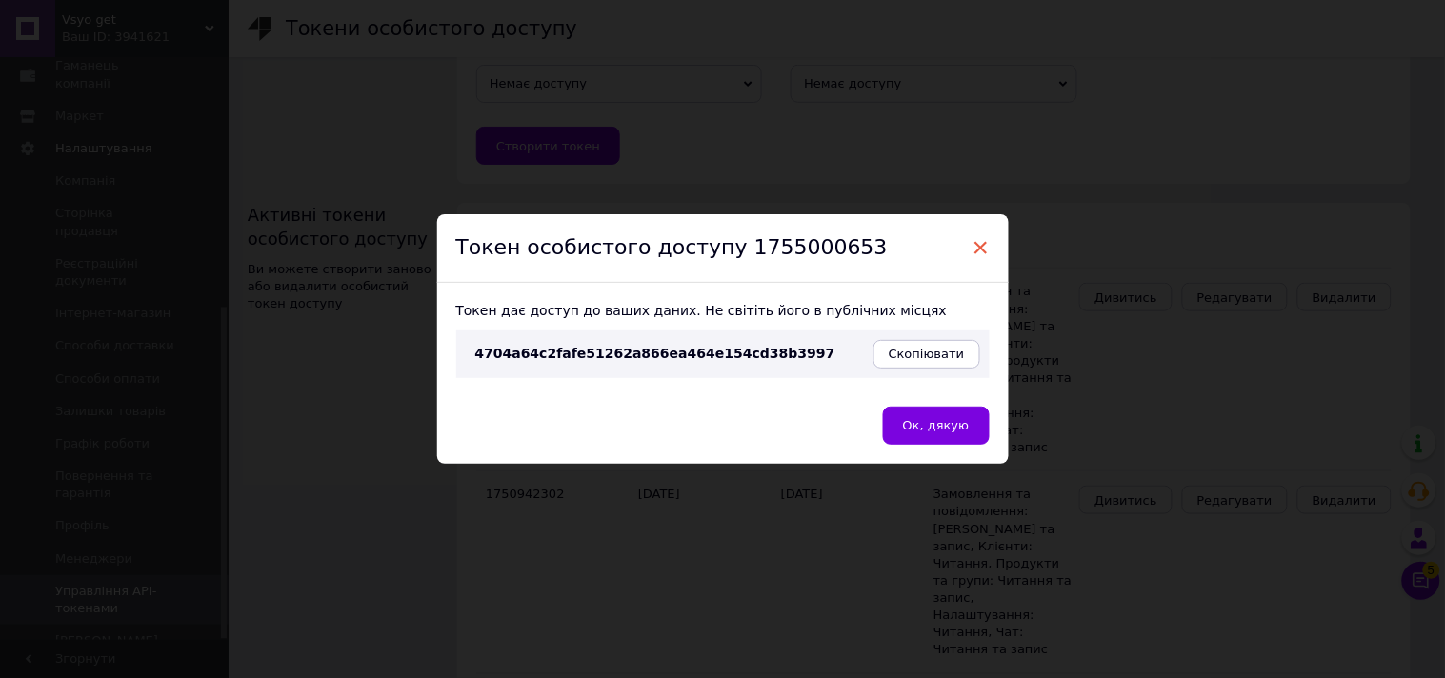
click at [985, 245] on span "×" at bounding box center [981, 247] width 17 height 32
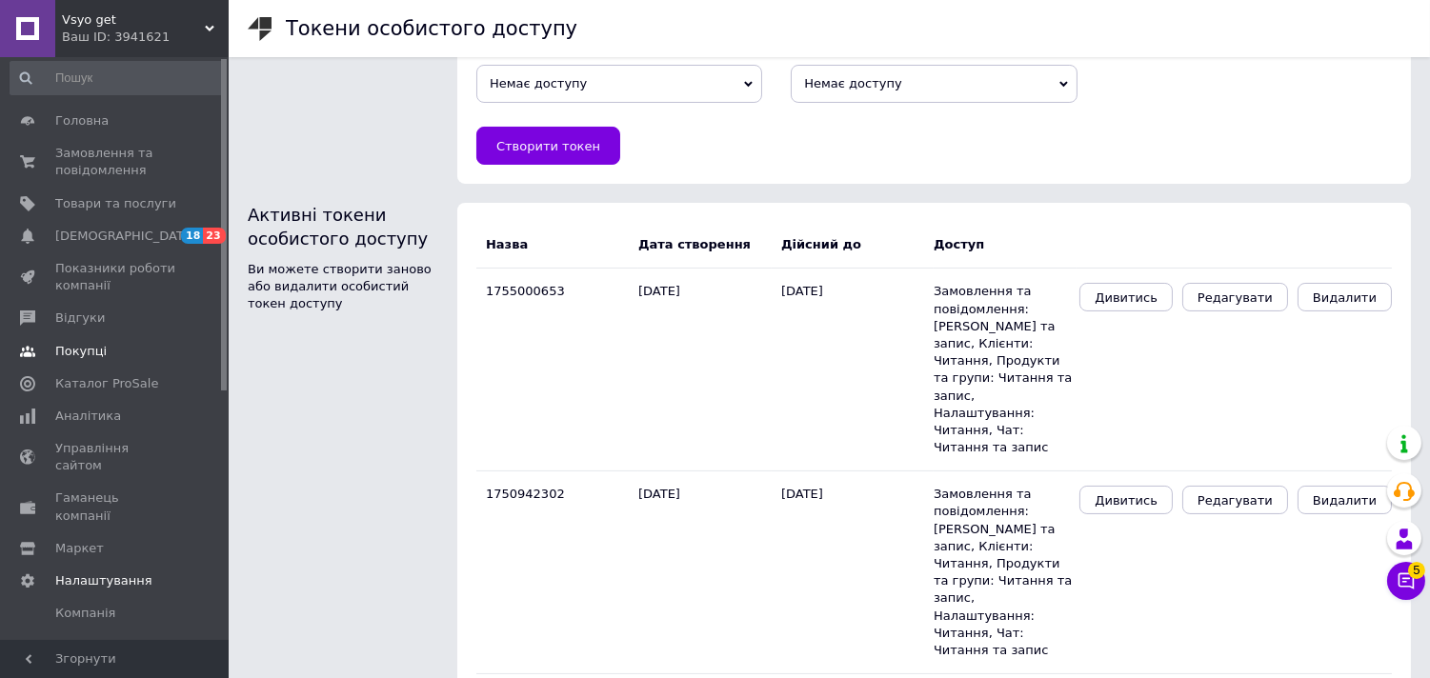
scroll to position [0, 0]
click at [109, 212] on span "Товари та послуги" at bounding box center [115, 209] width 121 height 17
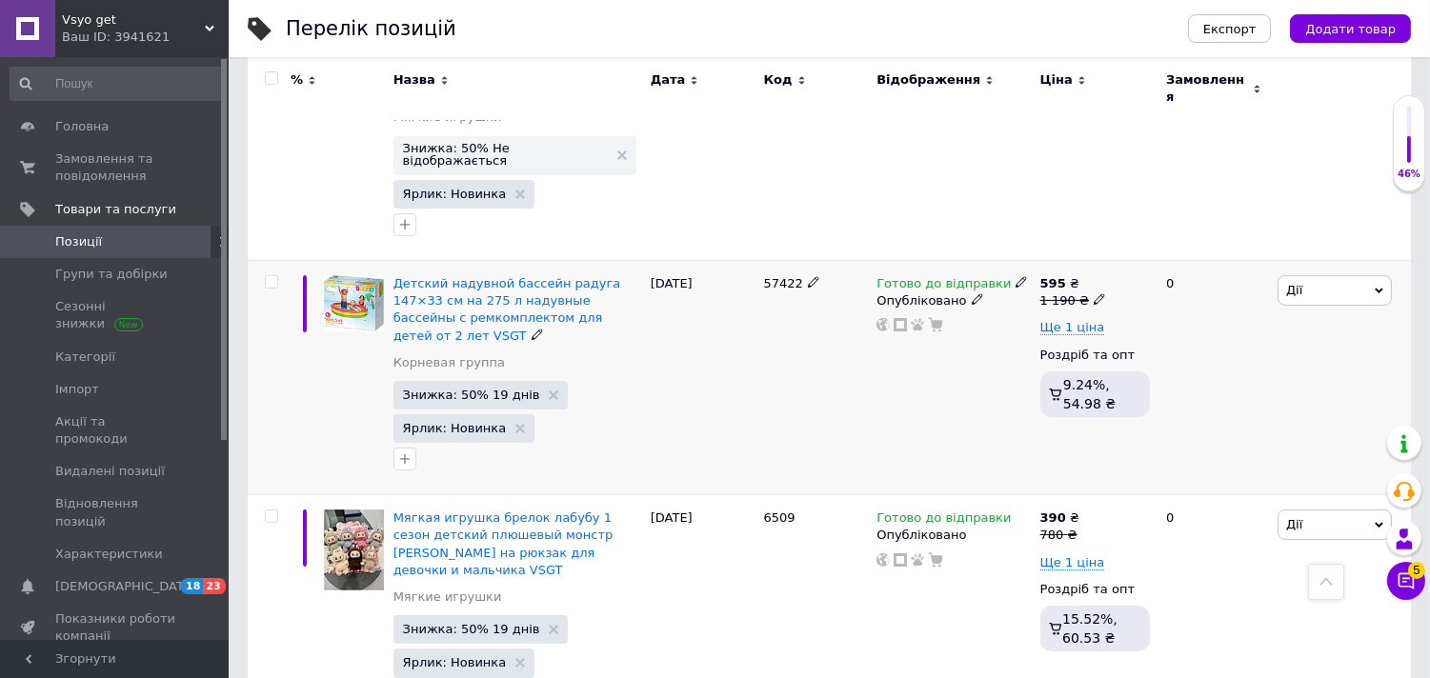
scroll to position [846, 0]
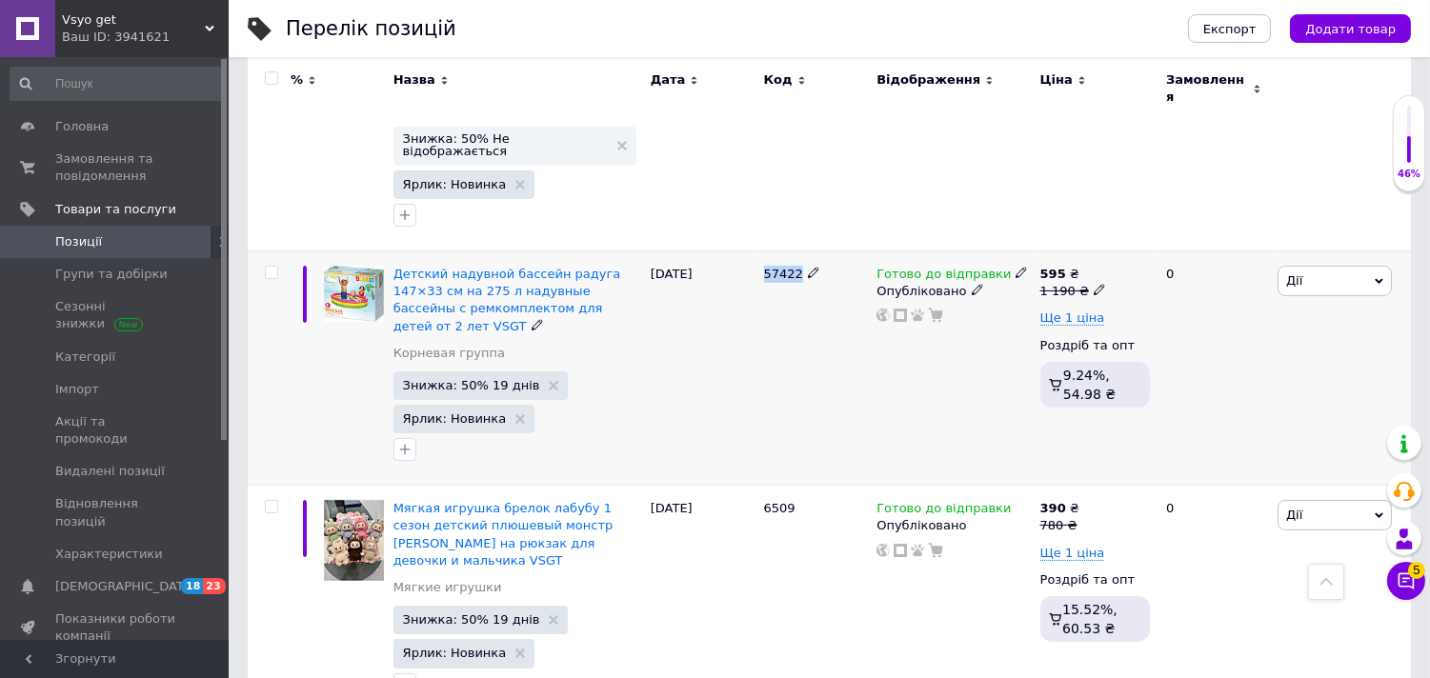
drag, startPoint x: 763, startPoint y: 222, endPoint x: 800, endPoint y: 225, distance: 37.3
click at [800, 266] on div "57422" at bounding box center [816, 274] width 104 height 17
copy span "57422"
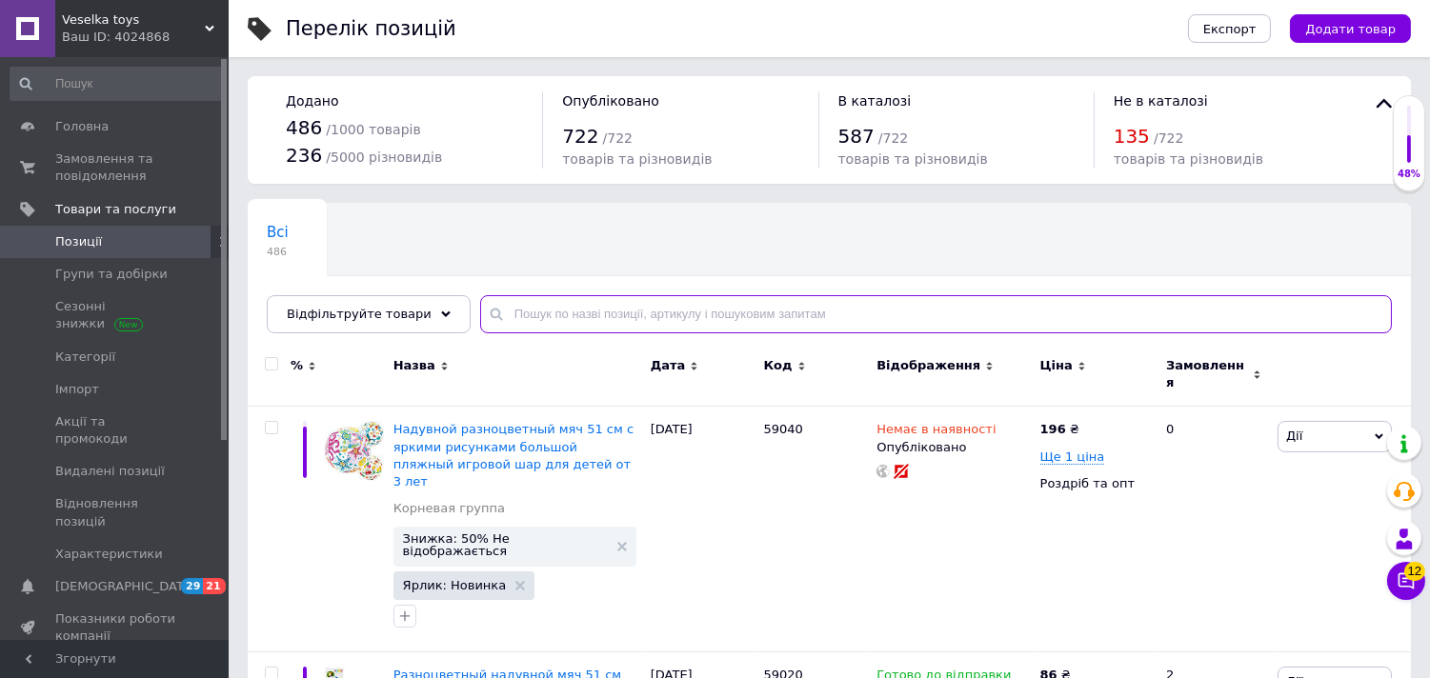
click at [528, 319] on input "text" at bounding box center [936, 314] width 912 height 38
paste input "MV-90 rokky"
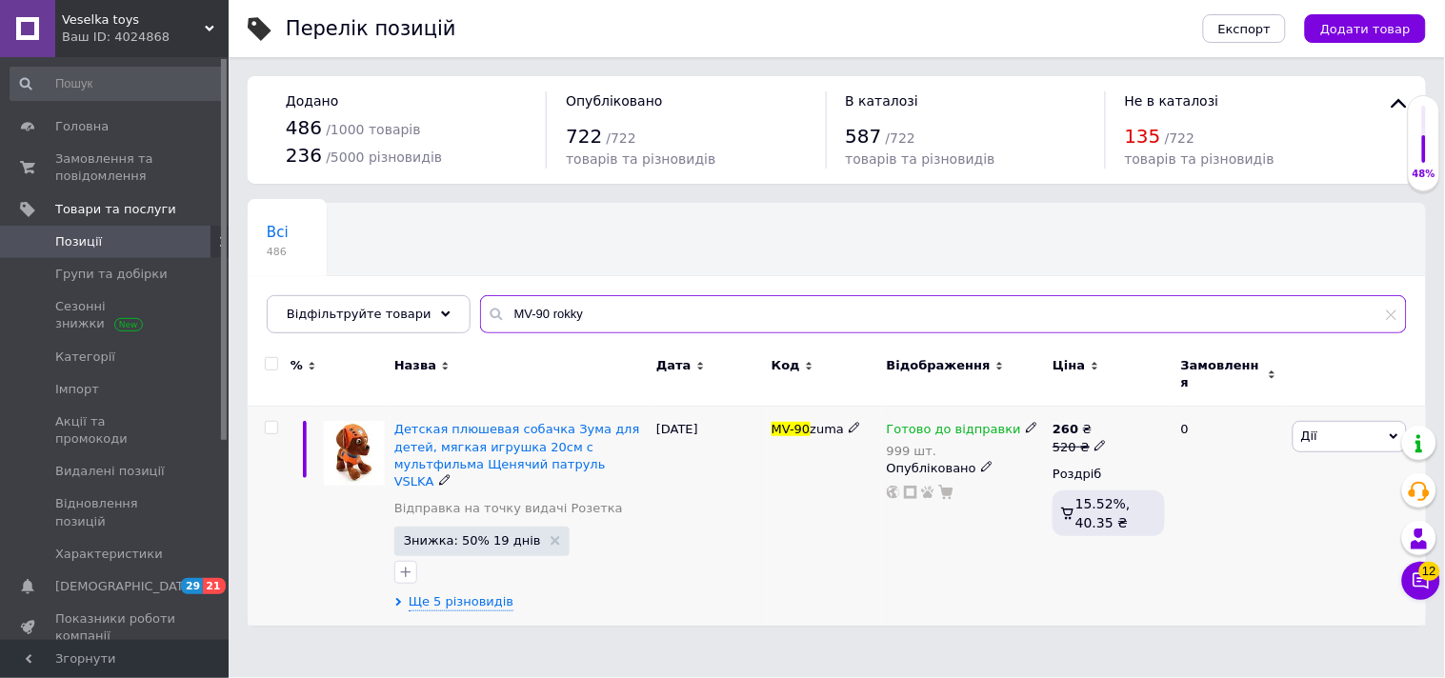
type input "MV-90 rokky"
click at [473, 562] on div "Детская плюшевая собачка Зума для детей, мягкая игрушка 20см с мультфильма Щеня…" at bounding box center [521, 516] width 262 height 219
click at [479, 593] on span "Ще 5 різновидів" at bounding box center [461, 601] width 105 height 17
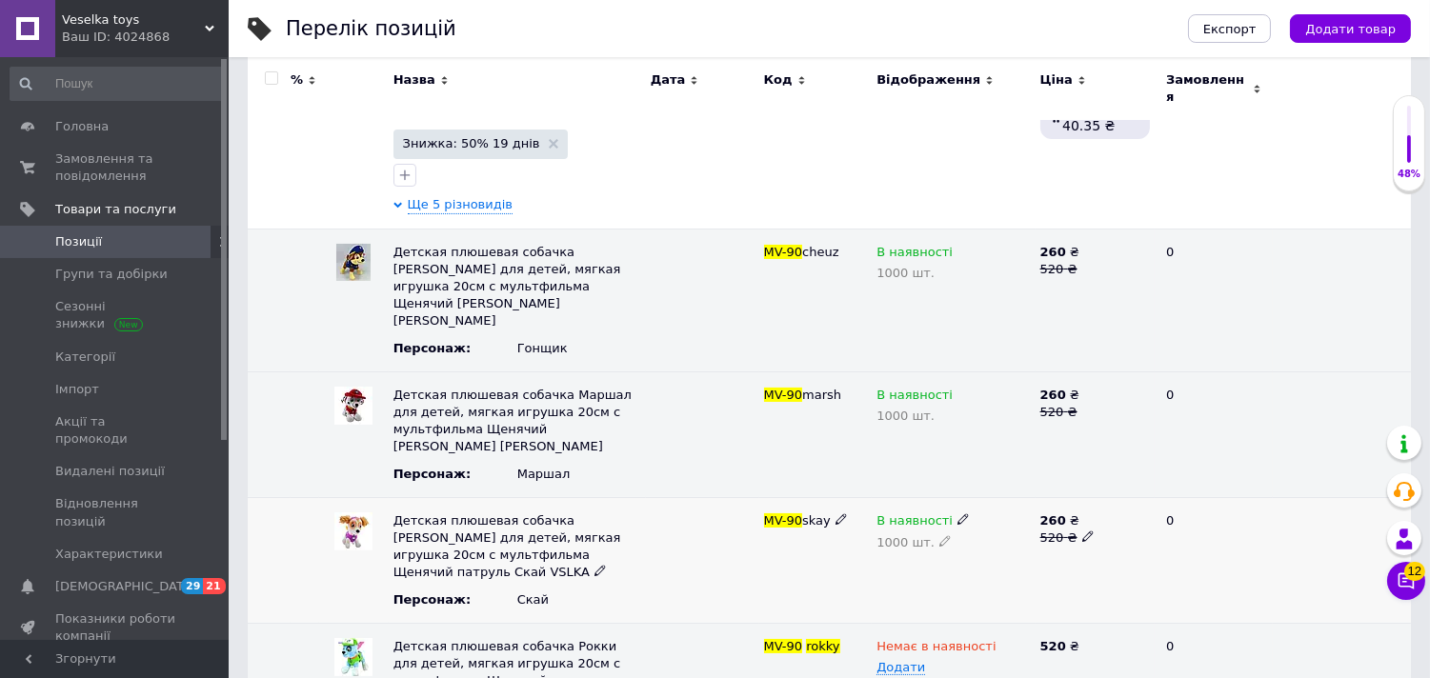
scroll to position [480, 0]
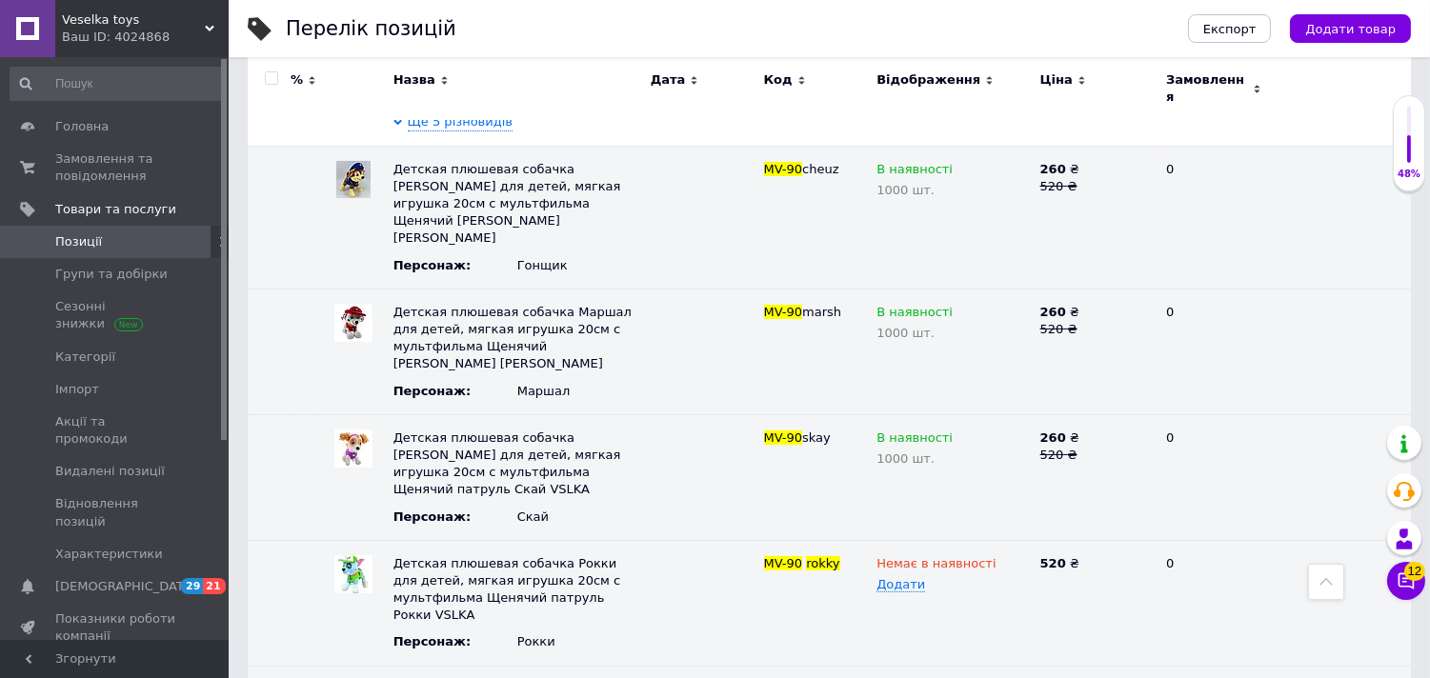
click at [103, 38] on div "Ваш ID: 4024868" at bounding box center [145, 37] width 167 height 17
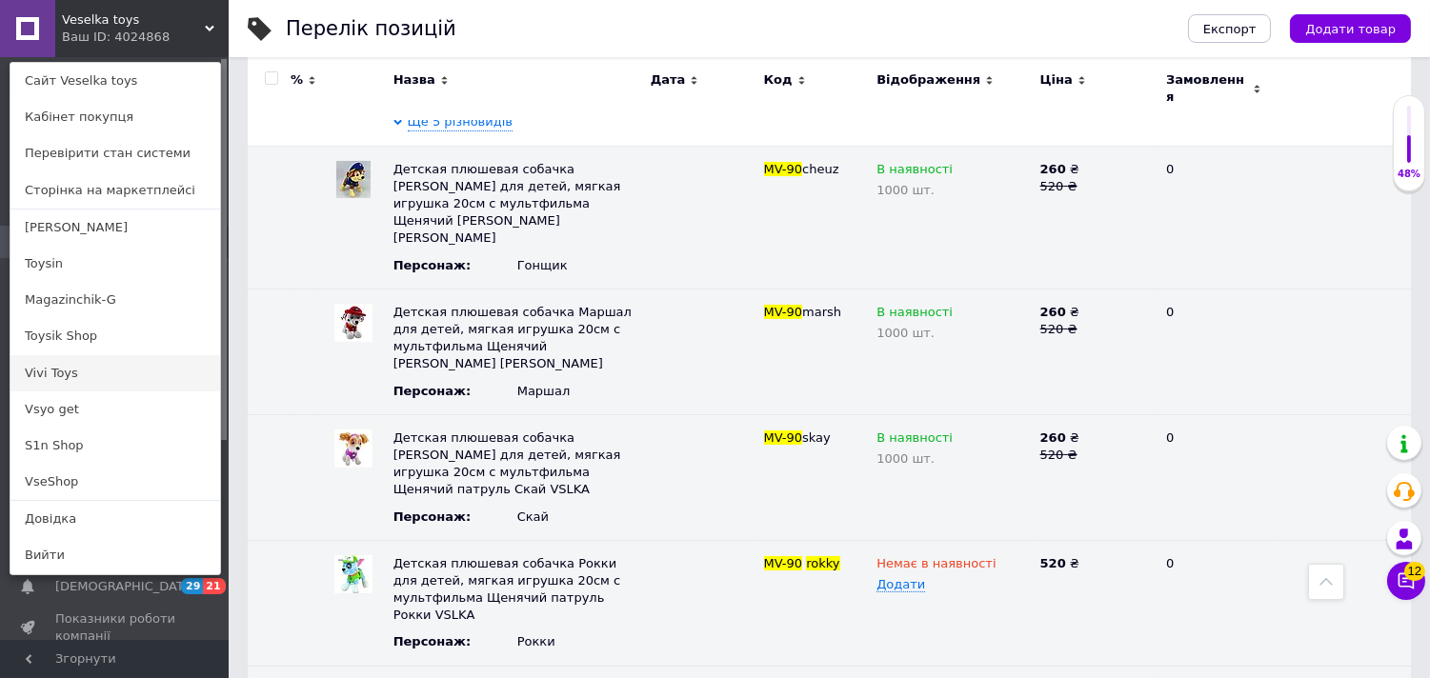
click at [112, 369] on link "Vivi Toys" at bounding box center [115, 373] width 210 height 36
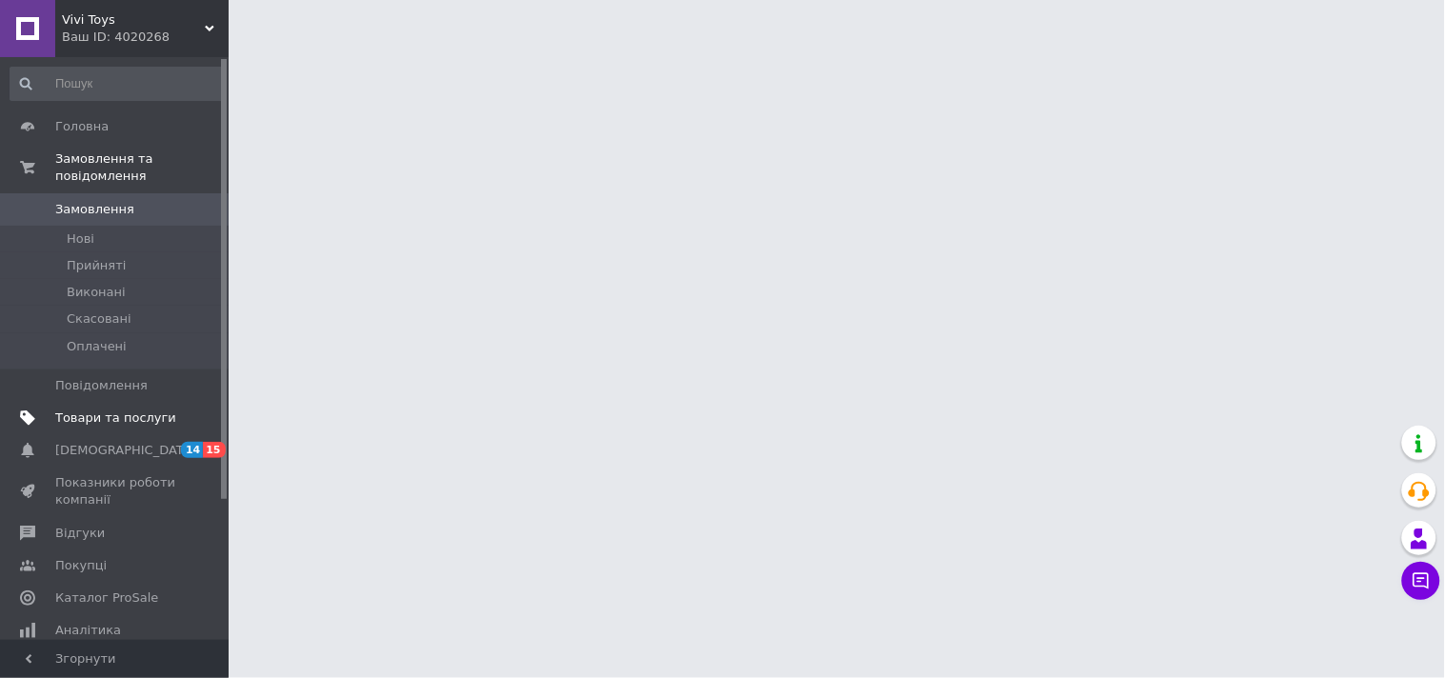
click at [114, 410] on span "Товари та послуги" at bounding box center [115, 418] width 121 height 17
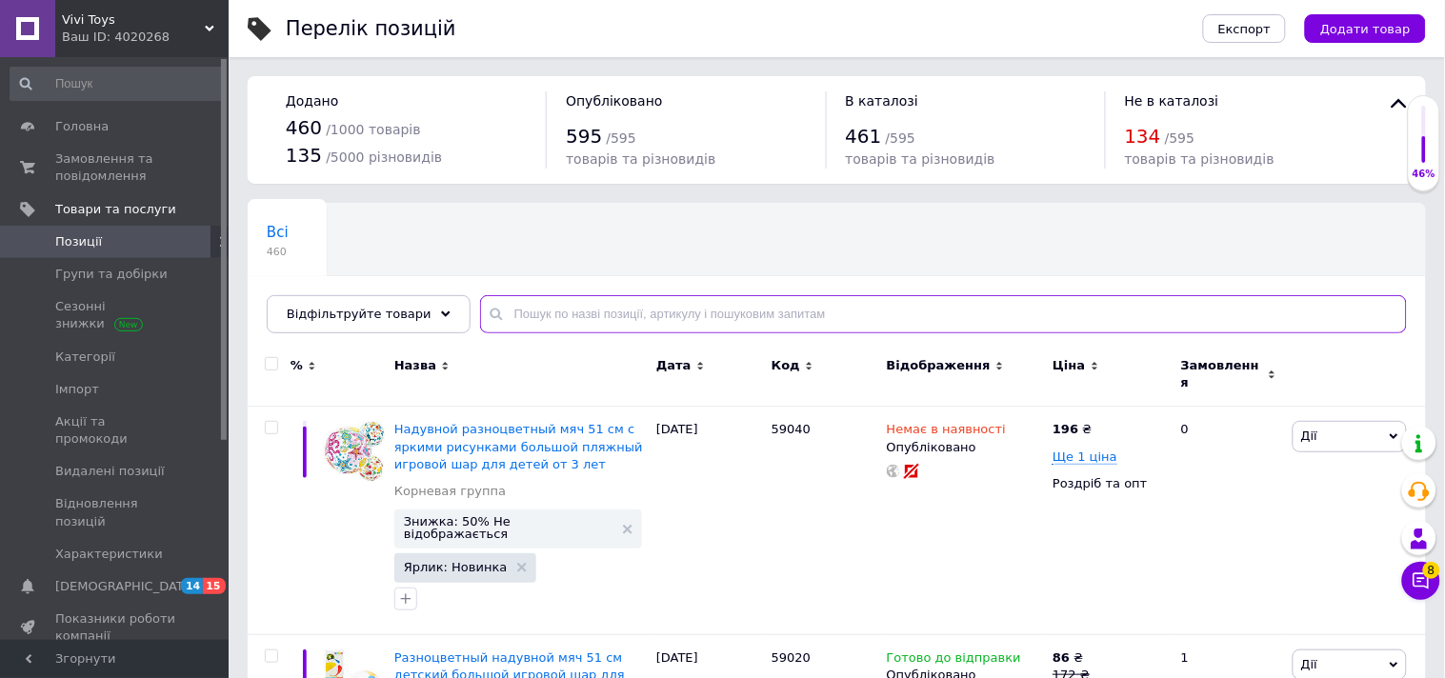
click at [540, 311] on input "text" at bounding box center [943, 314] width 927 height 38
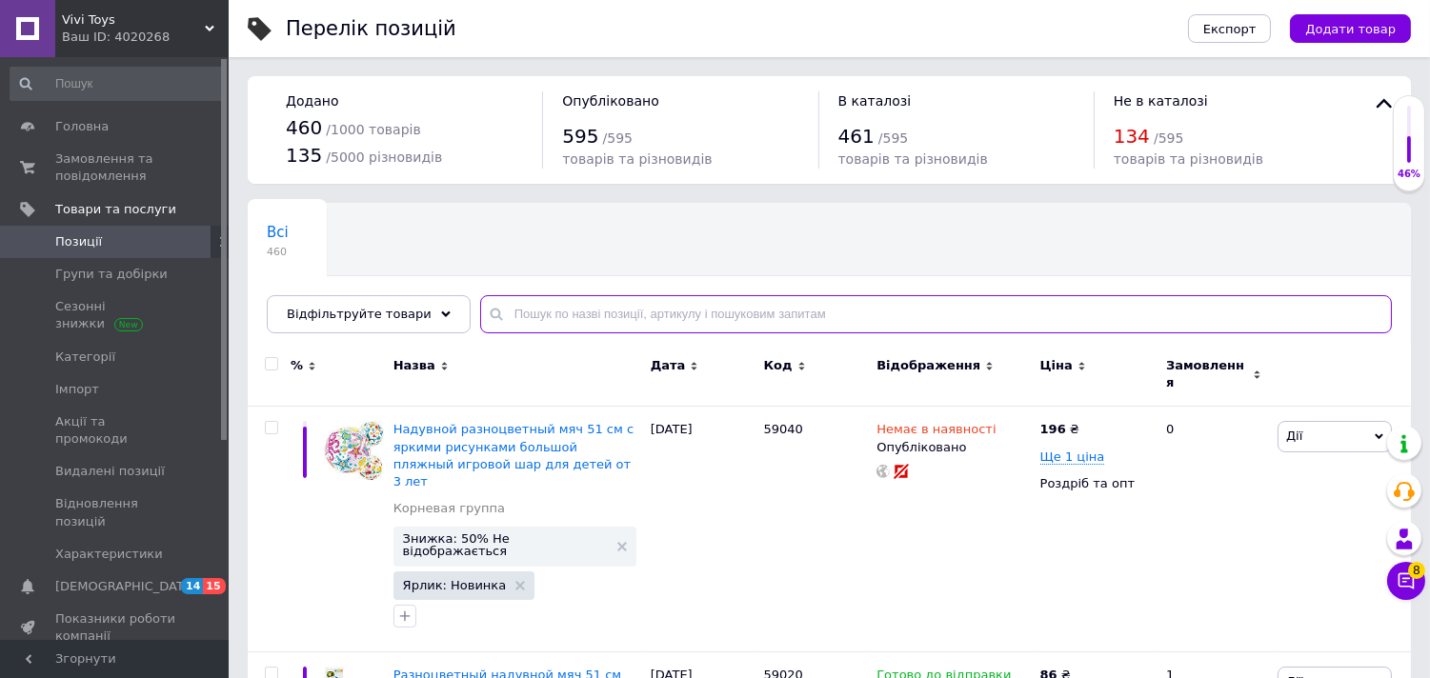
paste input "MV-90 rokky"
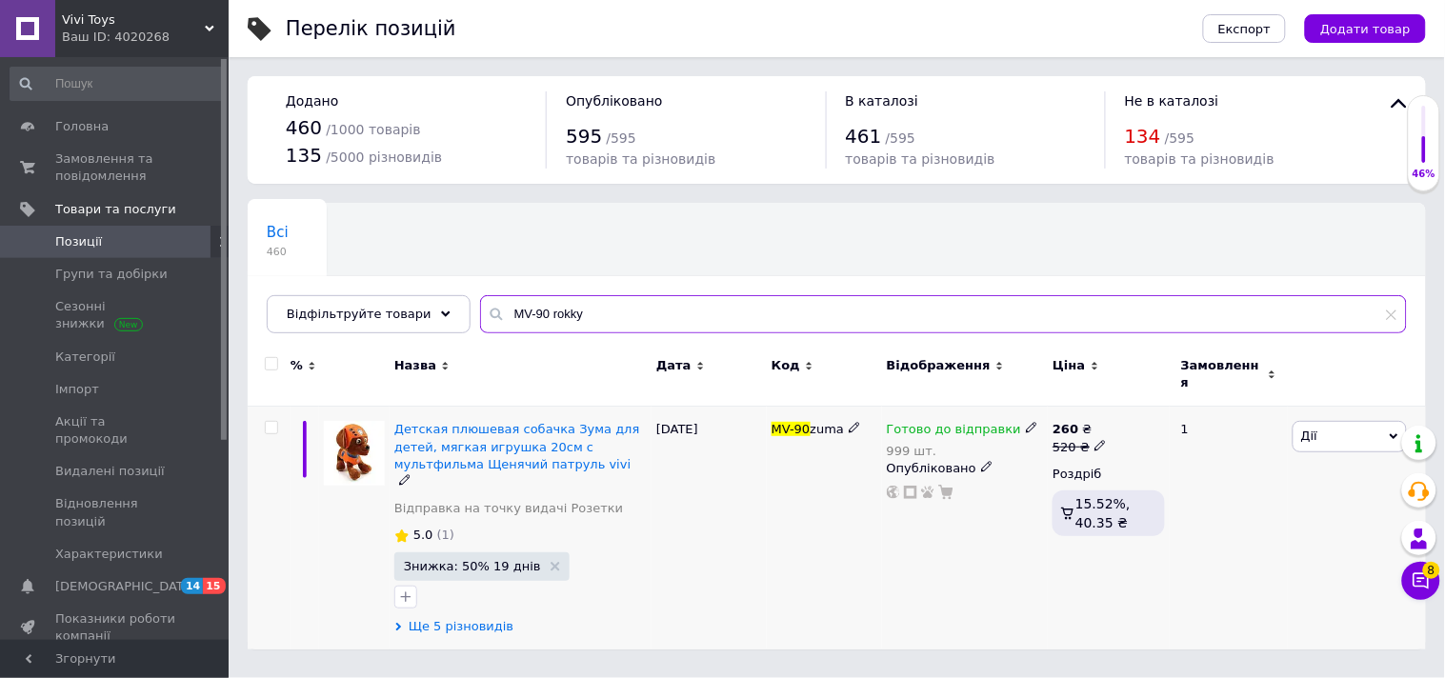
type input "MV-90 rokky"
click at [477, 618] on span "Ще 5 різновидів" at bounding box center [461, 626] width 105 height 17
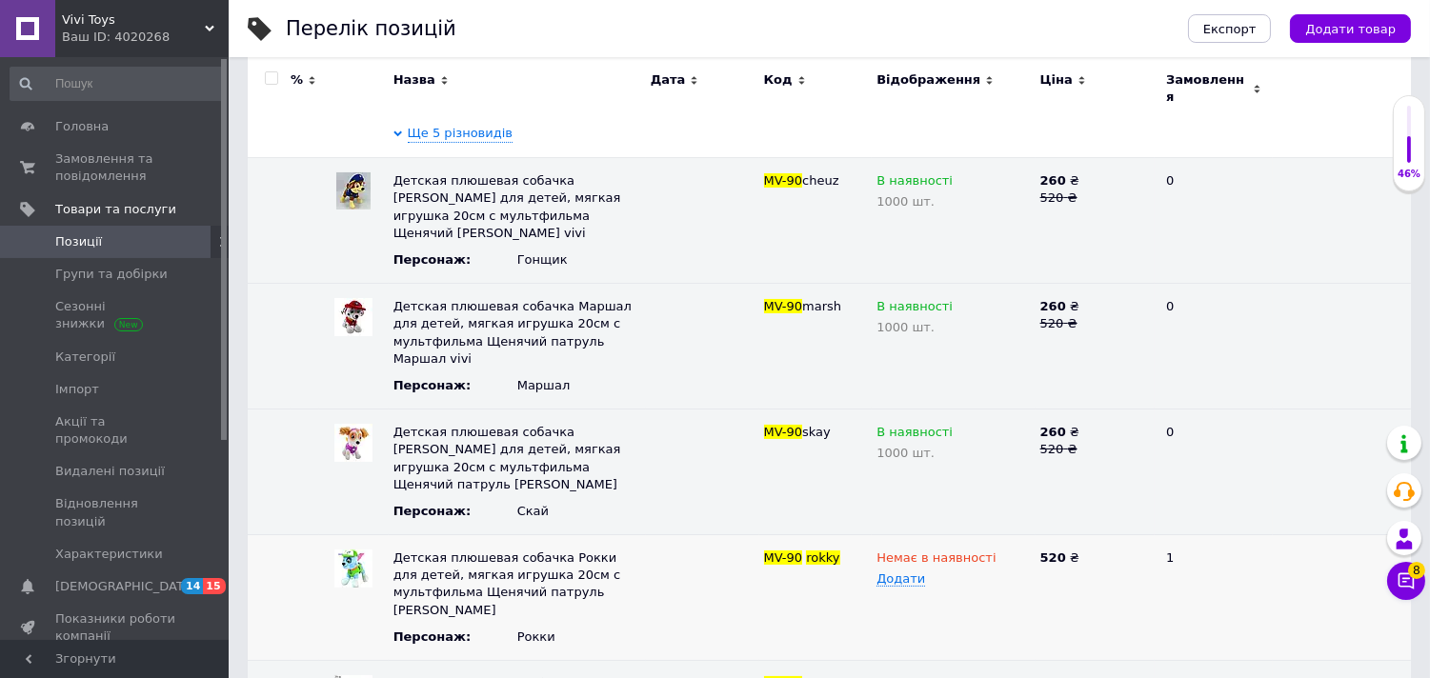
scroll to position [506, 0]
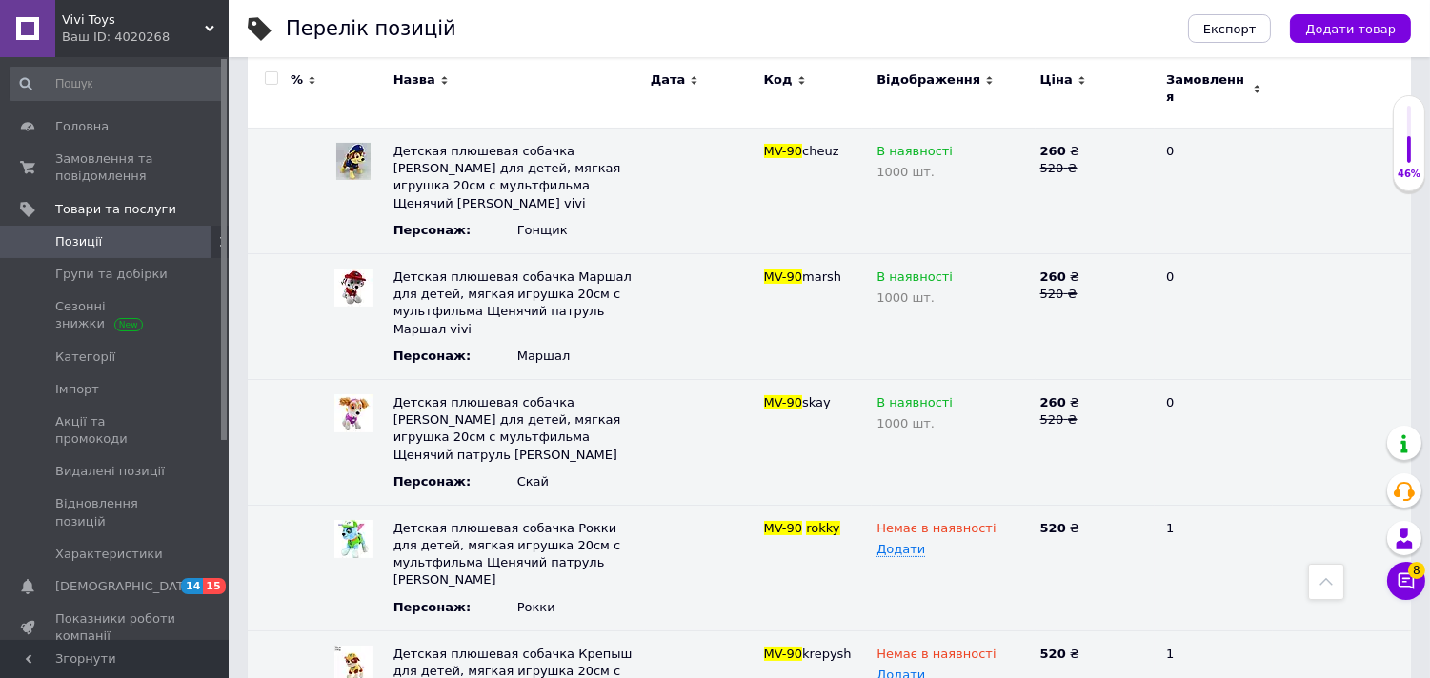
click at [131, 13] on span "Vivi Toys" at bounding box center [133, 19] width 143 height 17
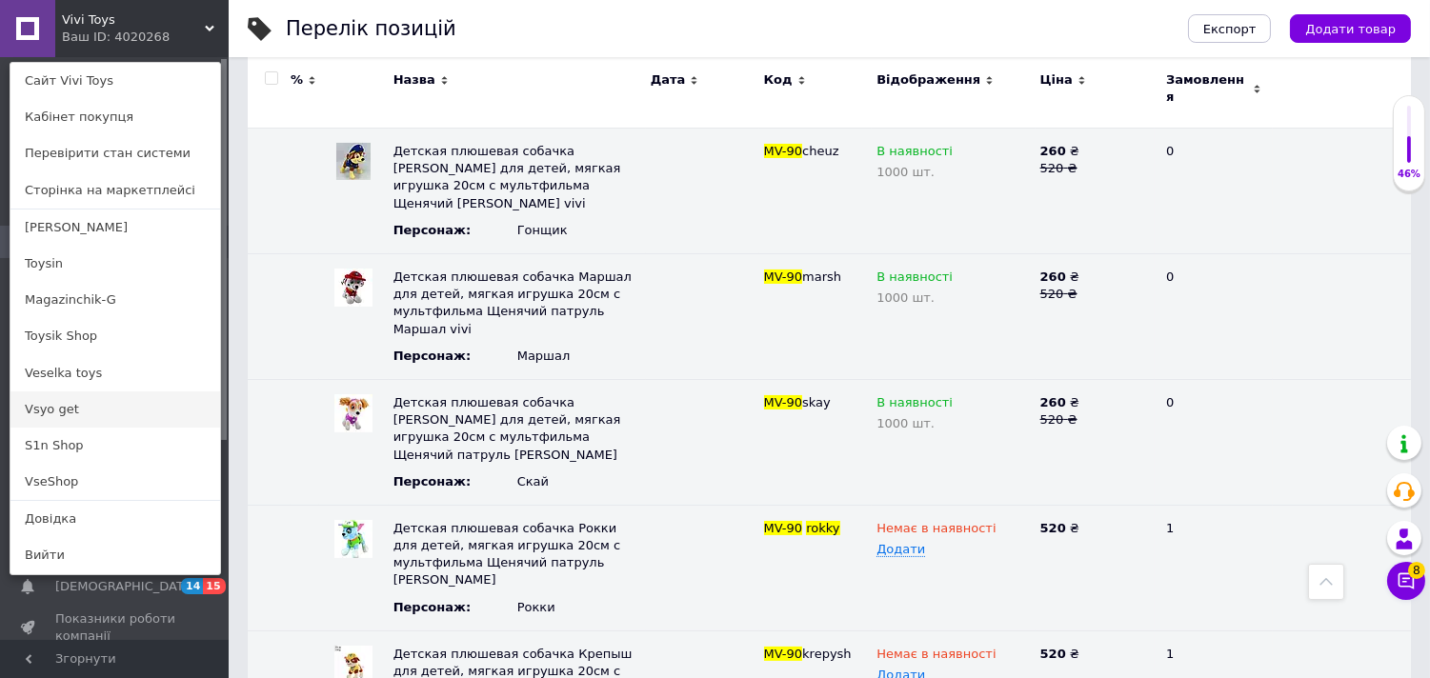
click at [87, 406] on link "Vsyo get" at bounding box center [115, 409] width 210 height 36
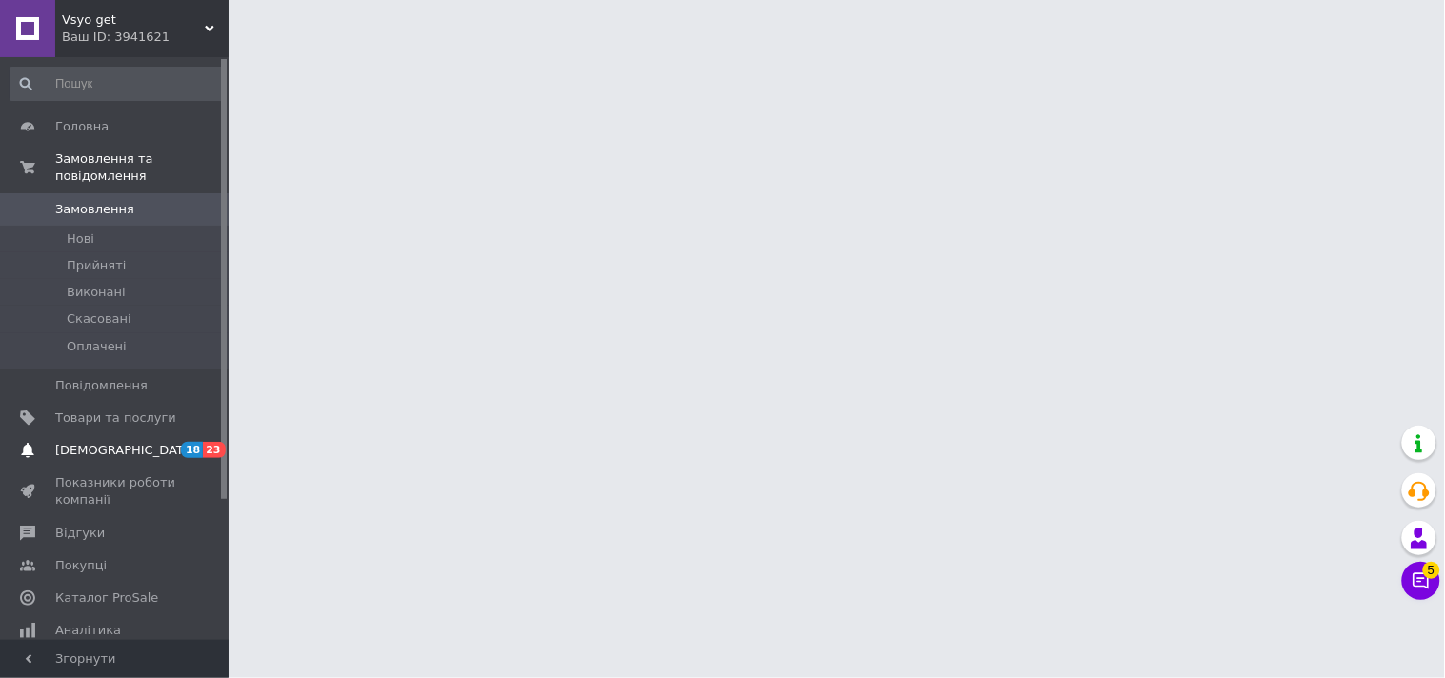
click at [130, 442] on span "[DEMOGRAPHIC_DATA]" at bounding box center [115, 450] width 121 height 17
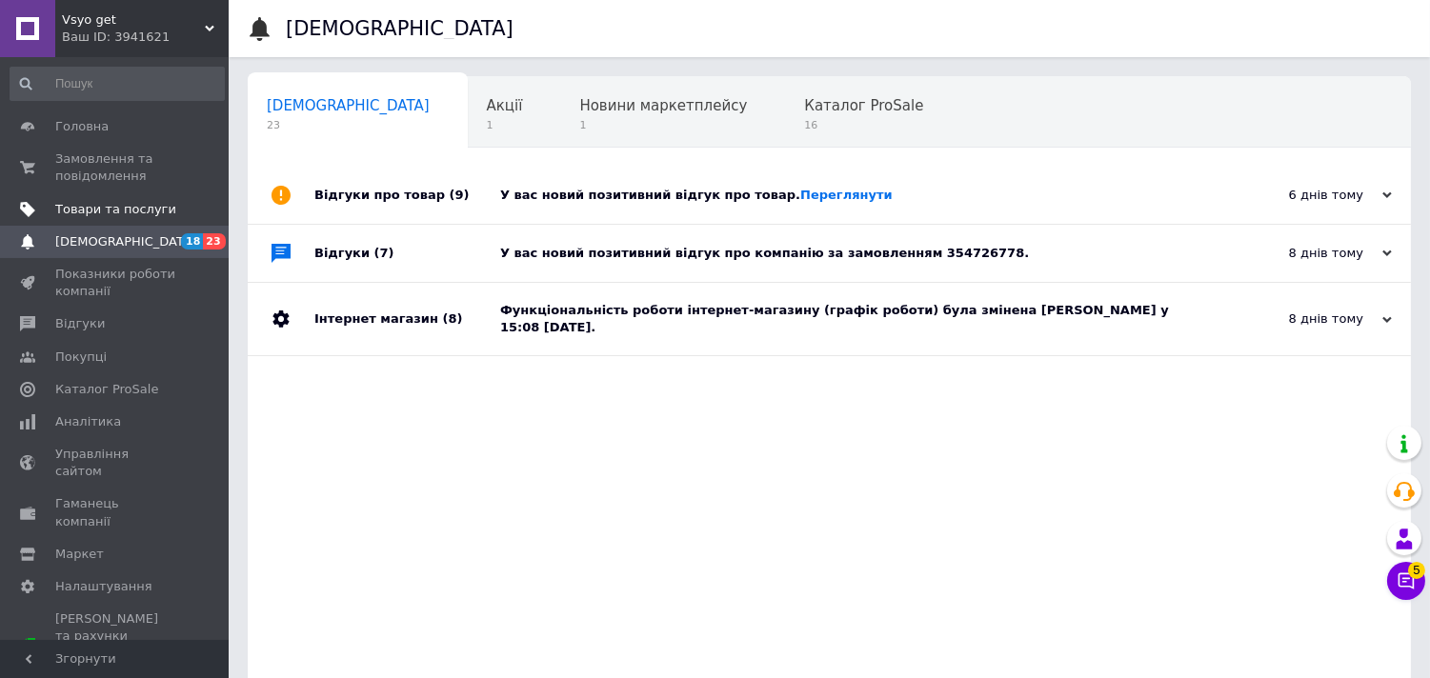
click at [145, 205] on span "Товари та послуги" at bounding box center [115, 209] width 121 height 17
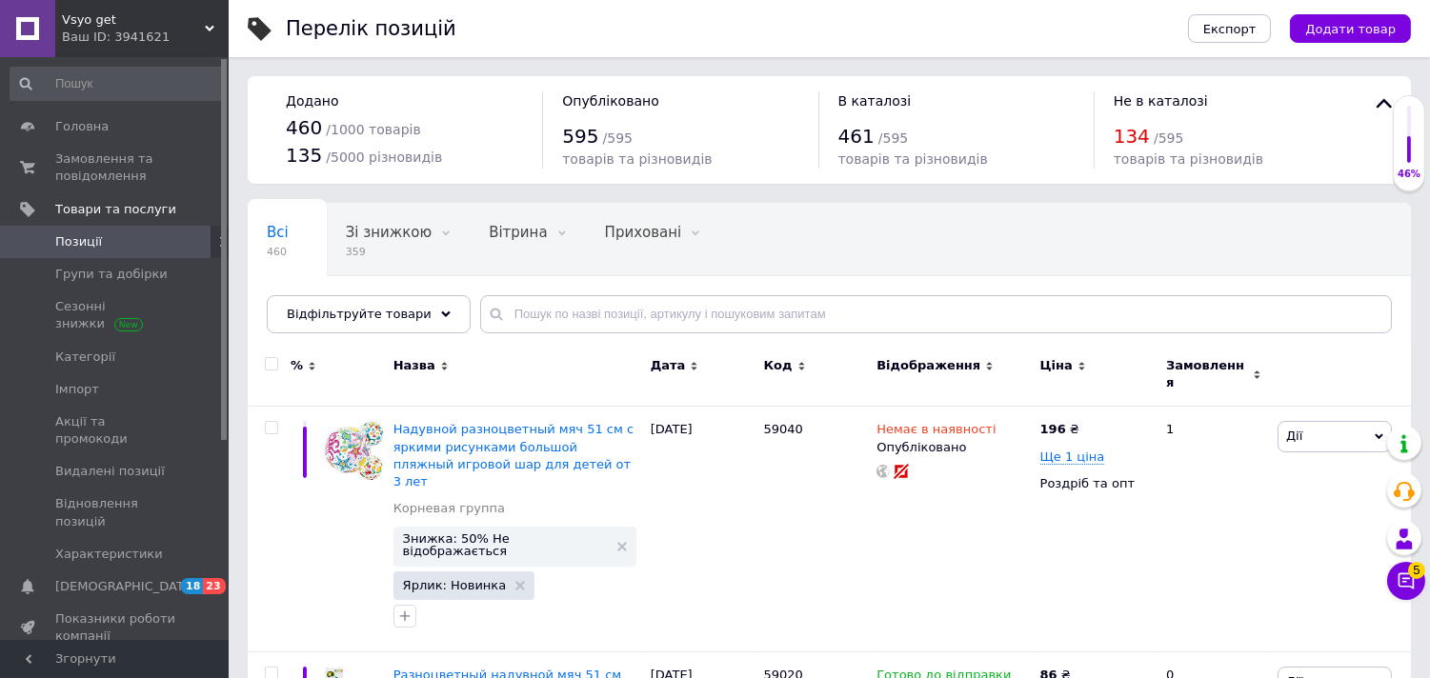
click at [124, 49] on div "Vsyo get Ваш ID: 3941621" at bounding box center [141, 28] width 173 height 57
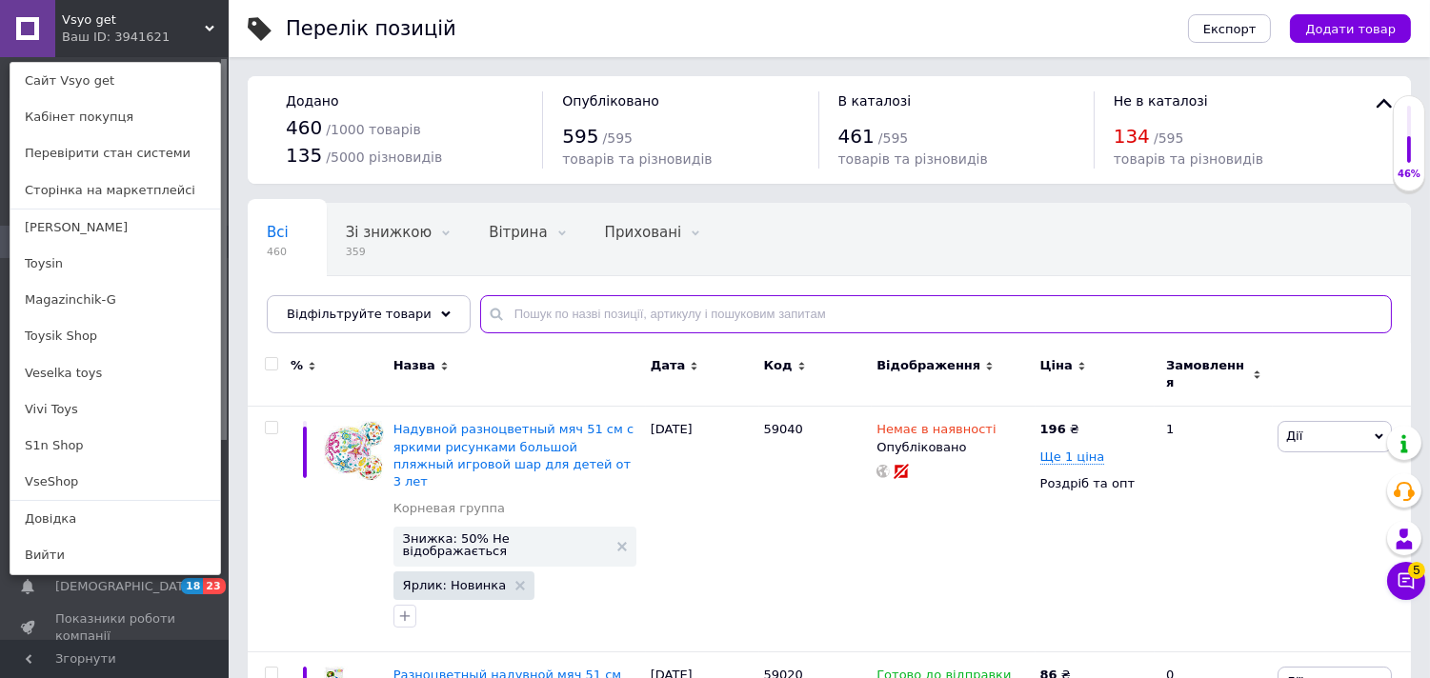
click at [508, 310] on input "text" at bounding box center [936, 314] width 912 height 38
click at [187, 49] on div "Vsyo get Ваш ID: 3941621 Сайт Vsyo get Кабінет покупця Перевірити стан системи …" at bounding box center [114, 28] width 229 height 57
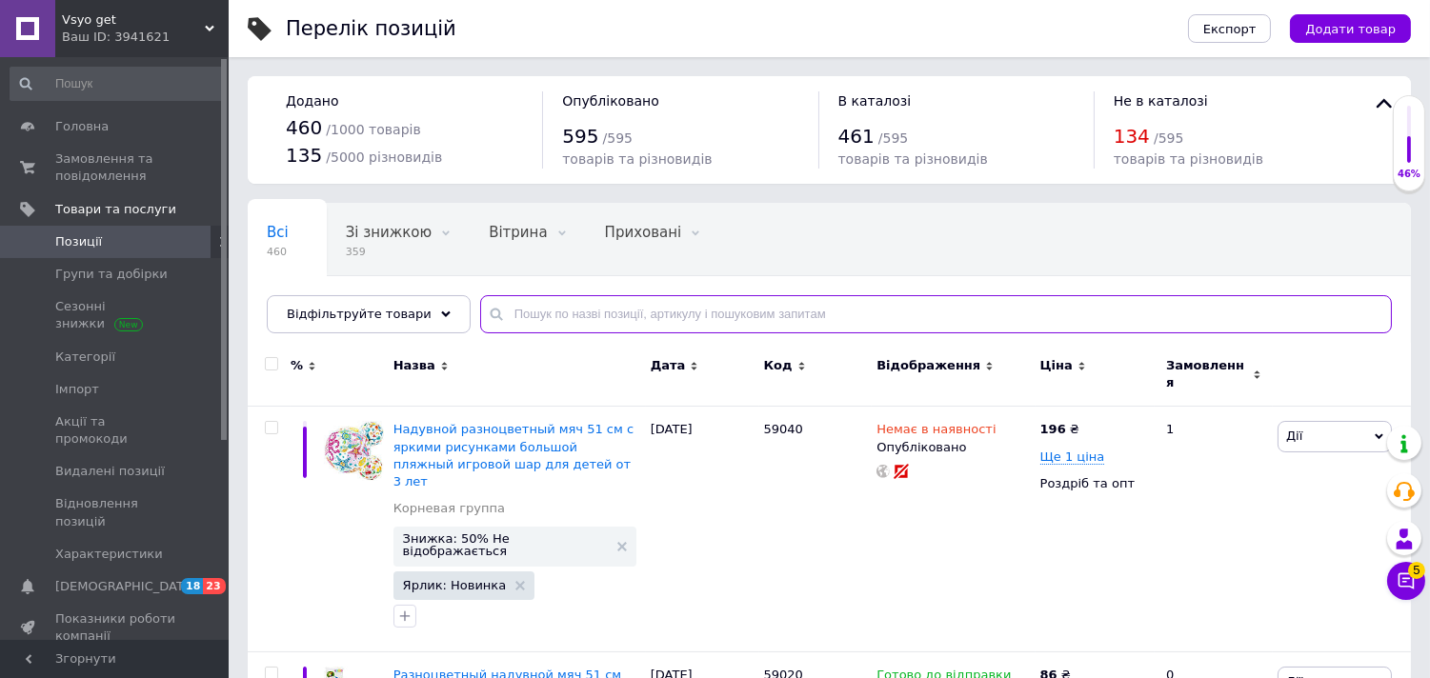
click at [544, 310] on input "text" at bounding box center [936, 314] width 912 height 38
paste input "MV-90 rokky"
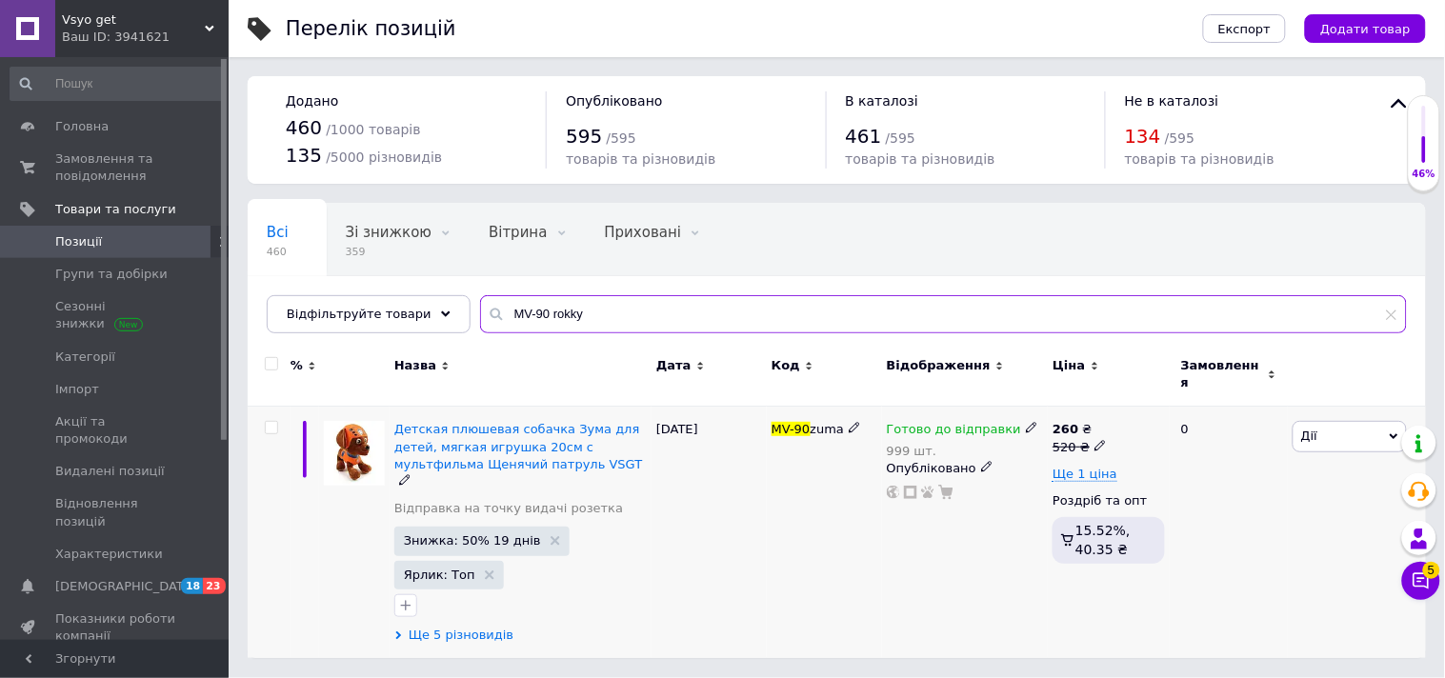
type input "MV-90 rokky"
click at [491, 627] on span "Ще 5 різновидів" at bounding box center [461, 635] width 105 height 17
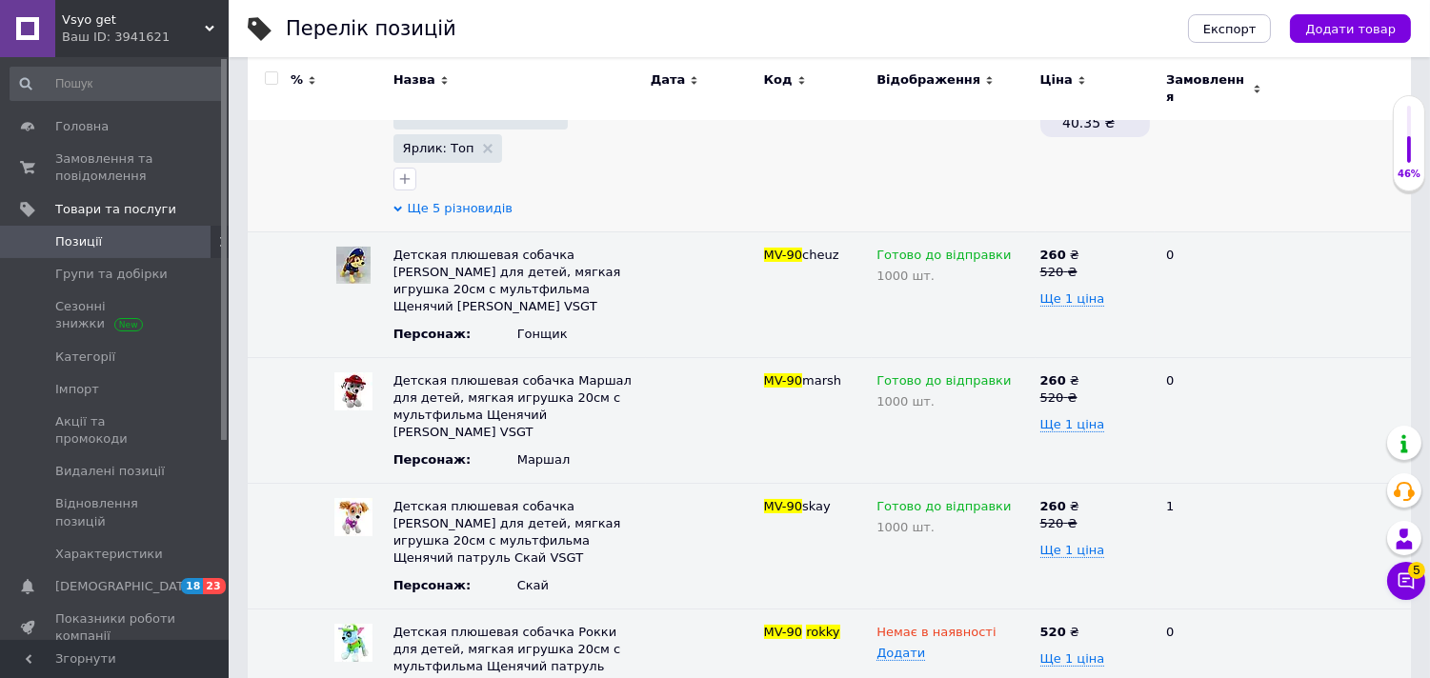
scroll to position [512, 0]
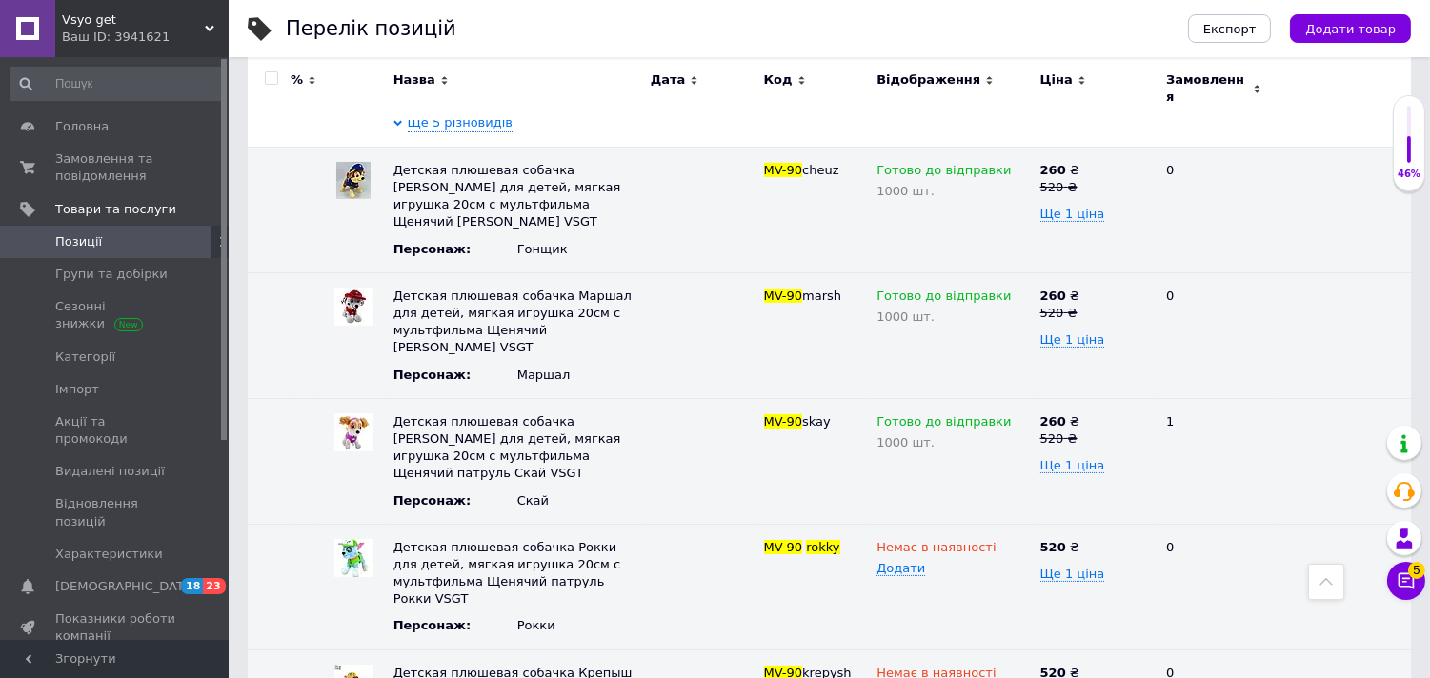
click at [164, 15] on span "Vsyo get" at bounding box center [133, 19] width 143 height 17
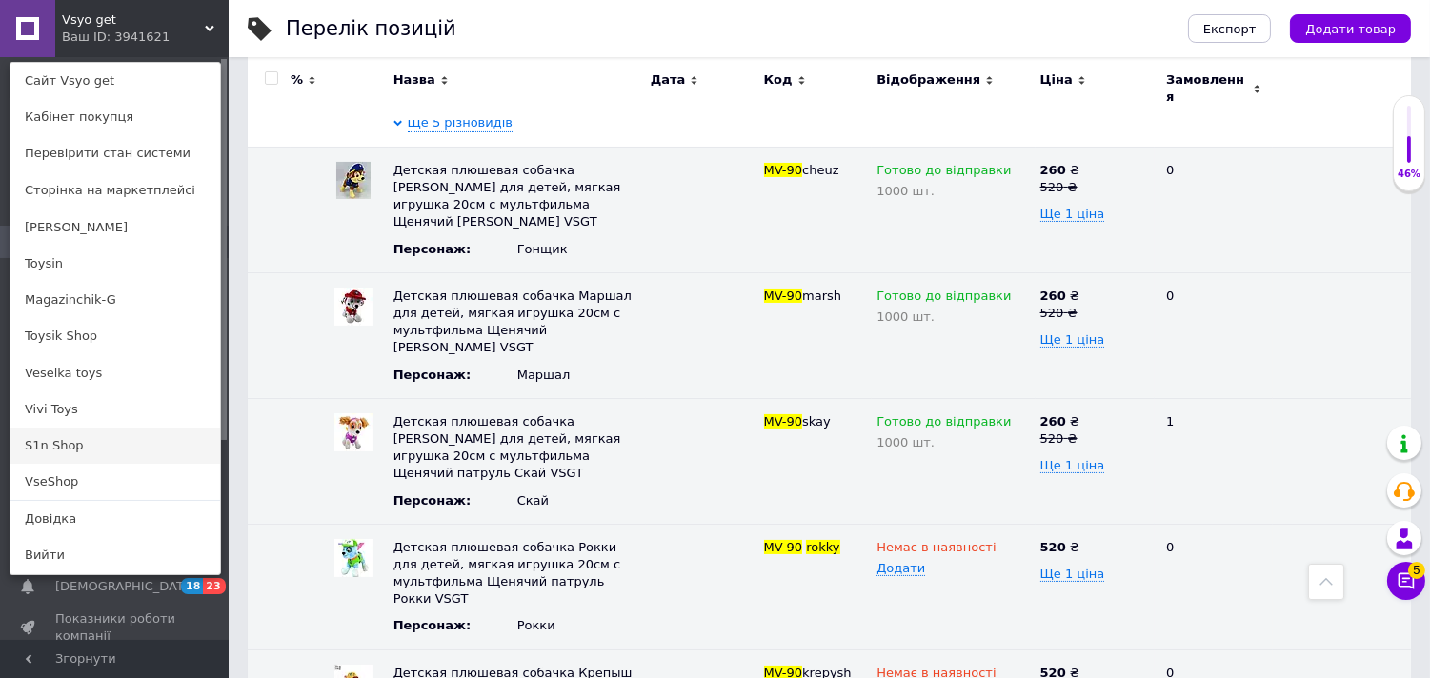
click at [90, 438] on link "S1n Shop" at bounding box center [115, 446] width 210 height 36
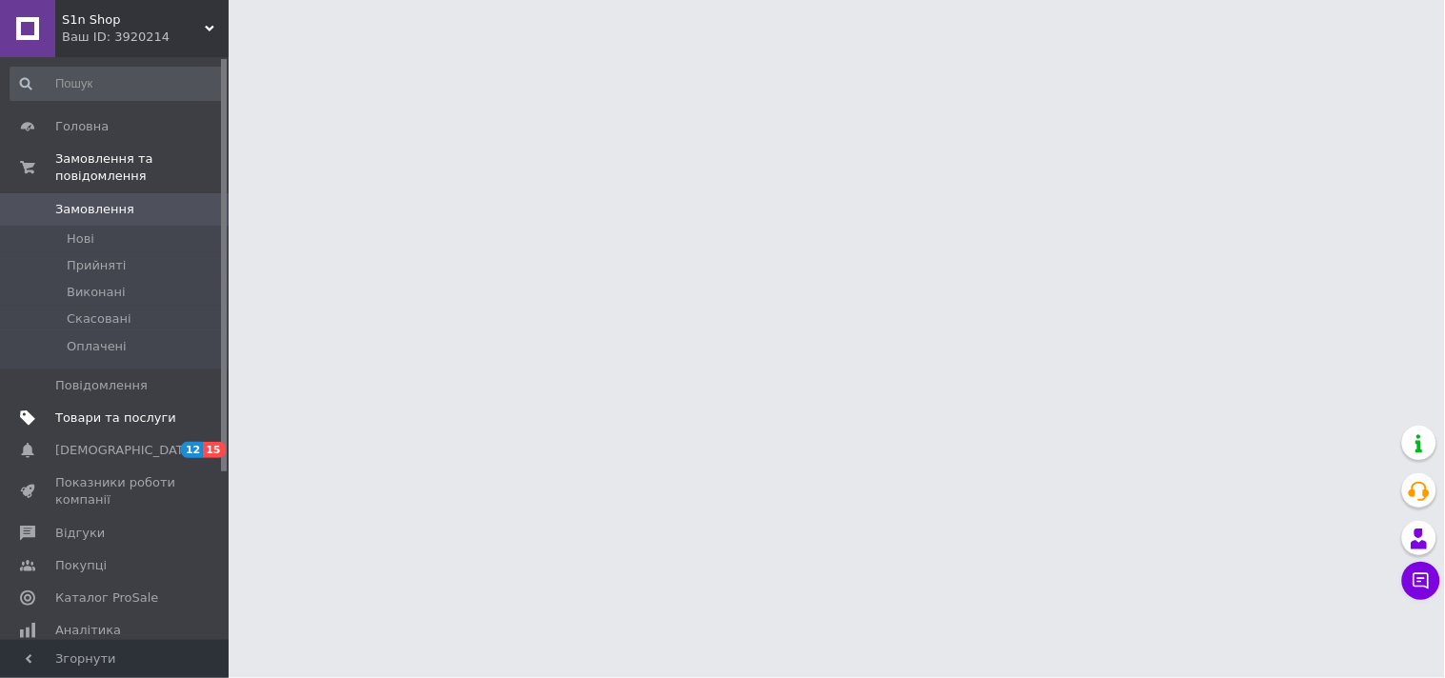
click at [171, 410] on span "Товари та послуги" at bounding box center [115, 418] width 121 height 17
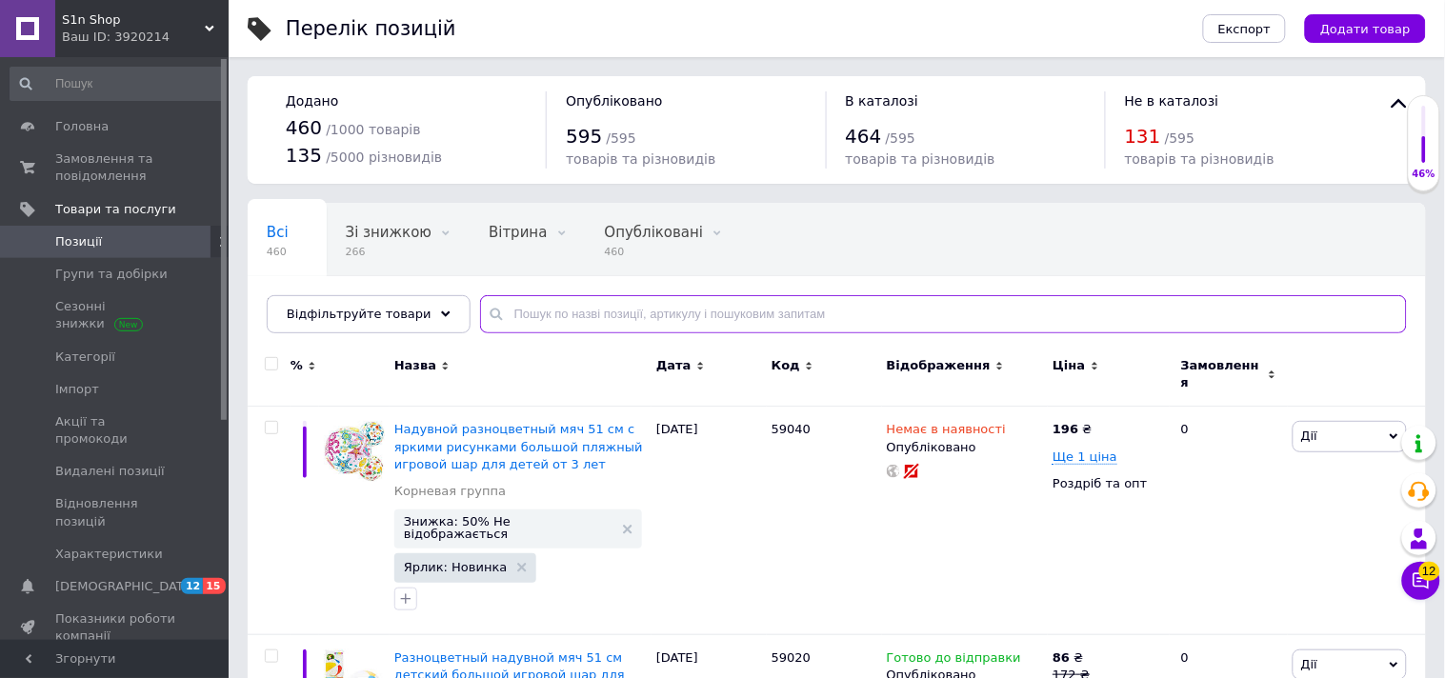
click at [572, 312] on input "text" at bounding box center [943, 314] width 927 height 38
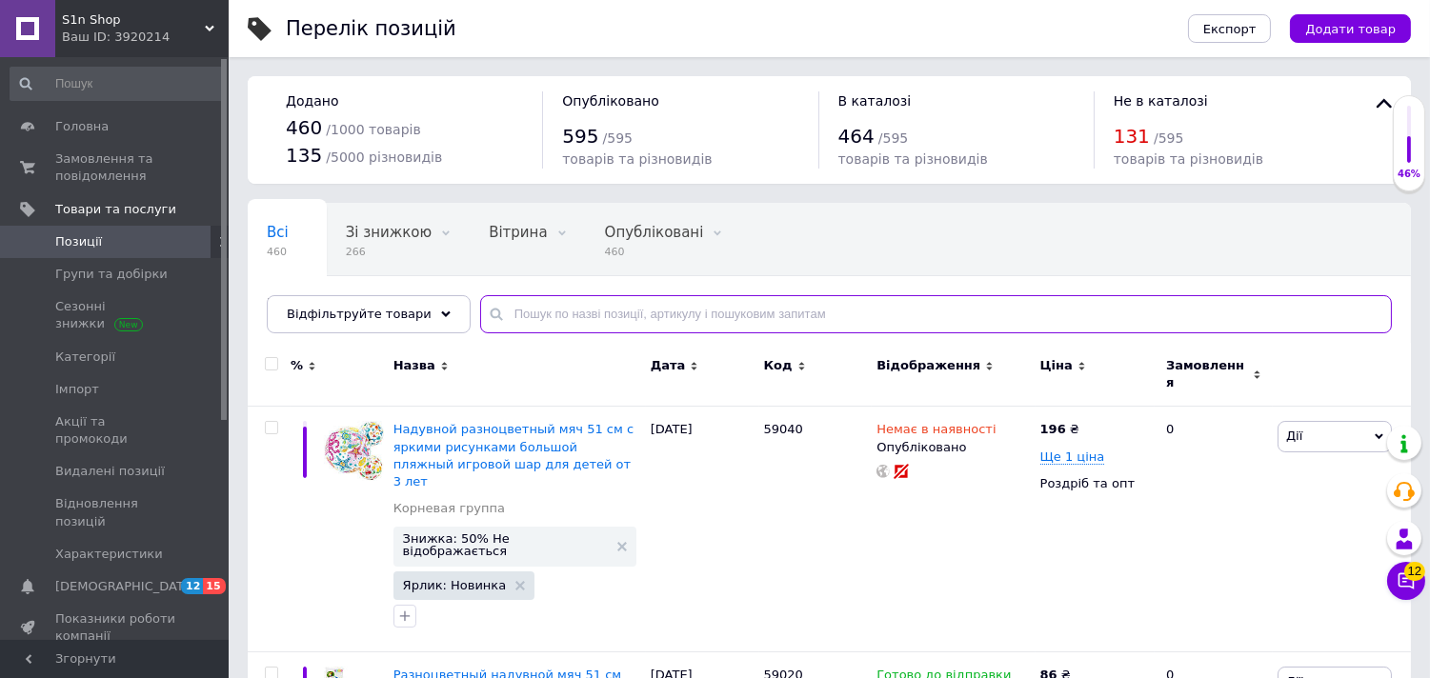
paste input "MV-90 rokky"
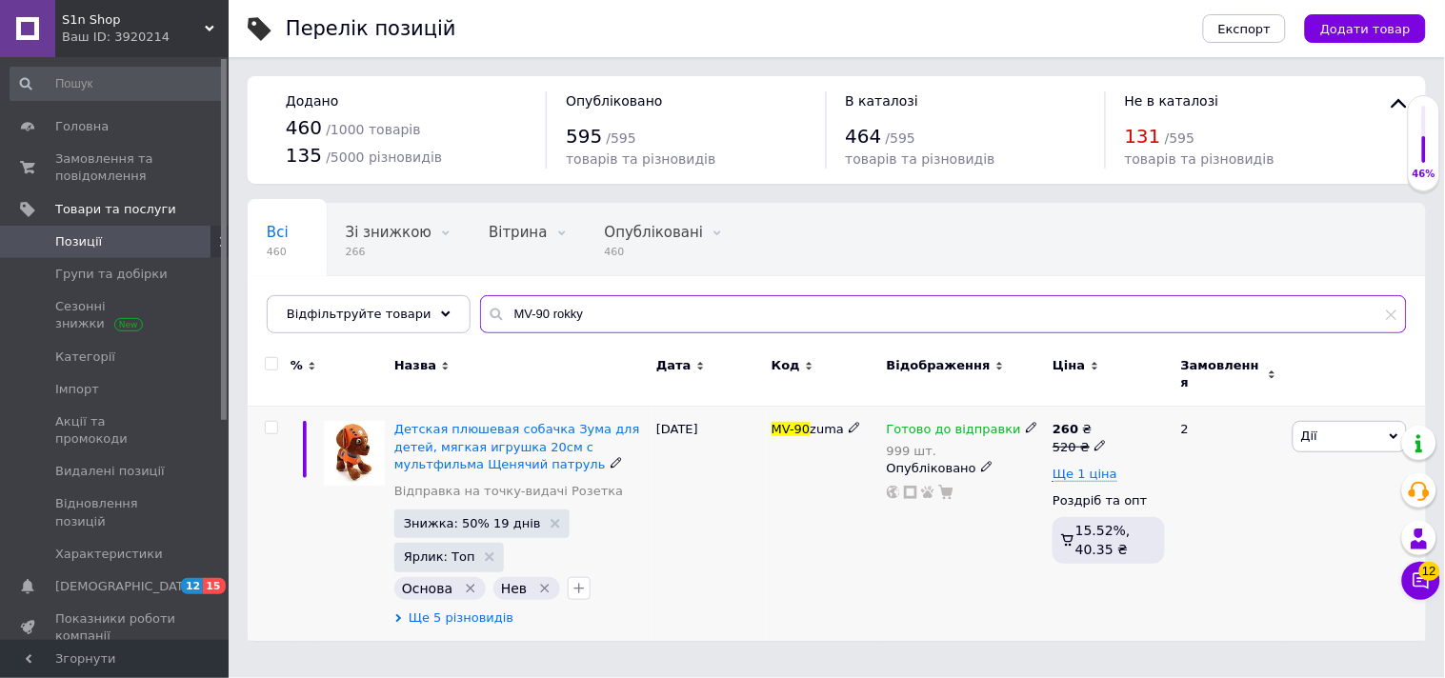
type input "MV-90 rokky"
click at [480, 614] on span "Ще 5 різновидів" at bounding box center [461, 618] width 105 height 17
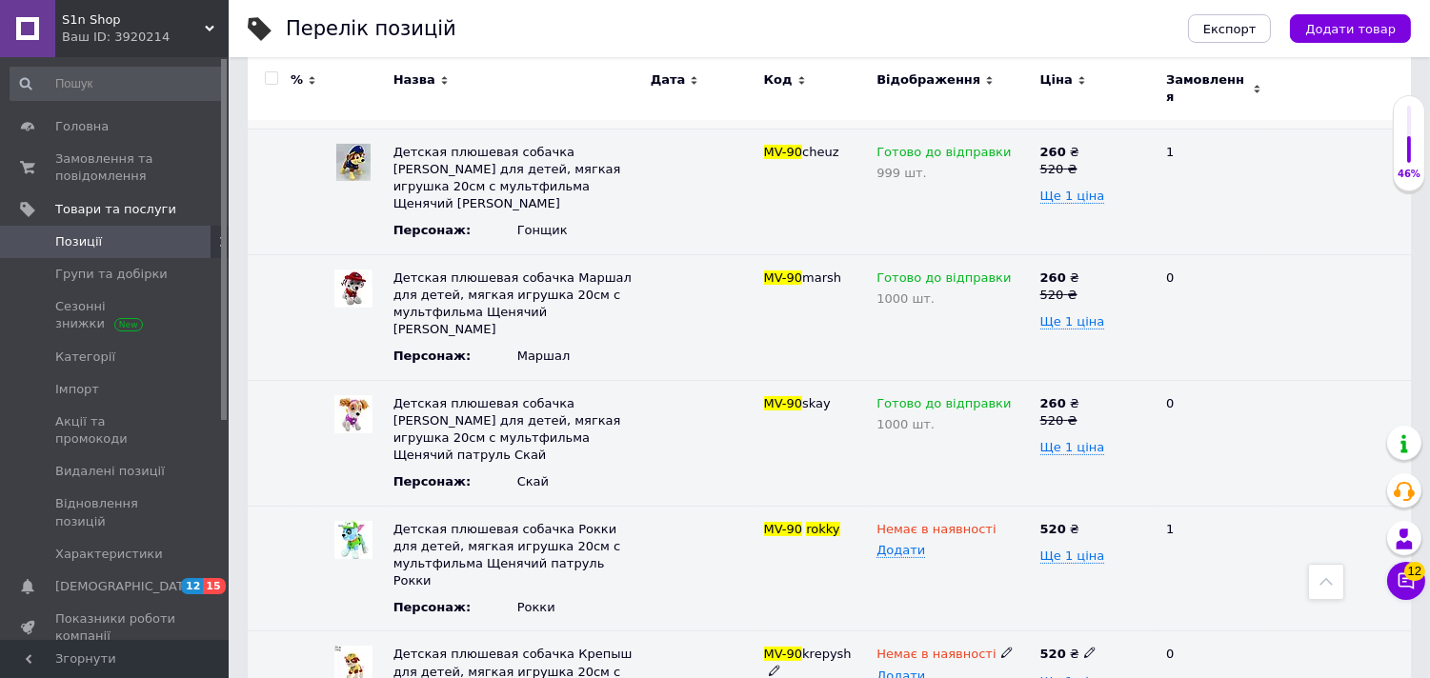
scroll to position [514, 0]
click at [227, 35] on div "Ваш ID: 3920214" at bounding box center [145, 37] width 167 height 17
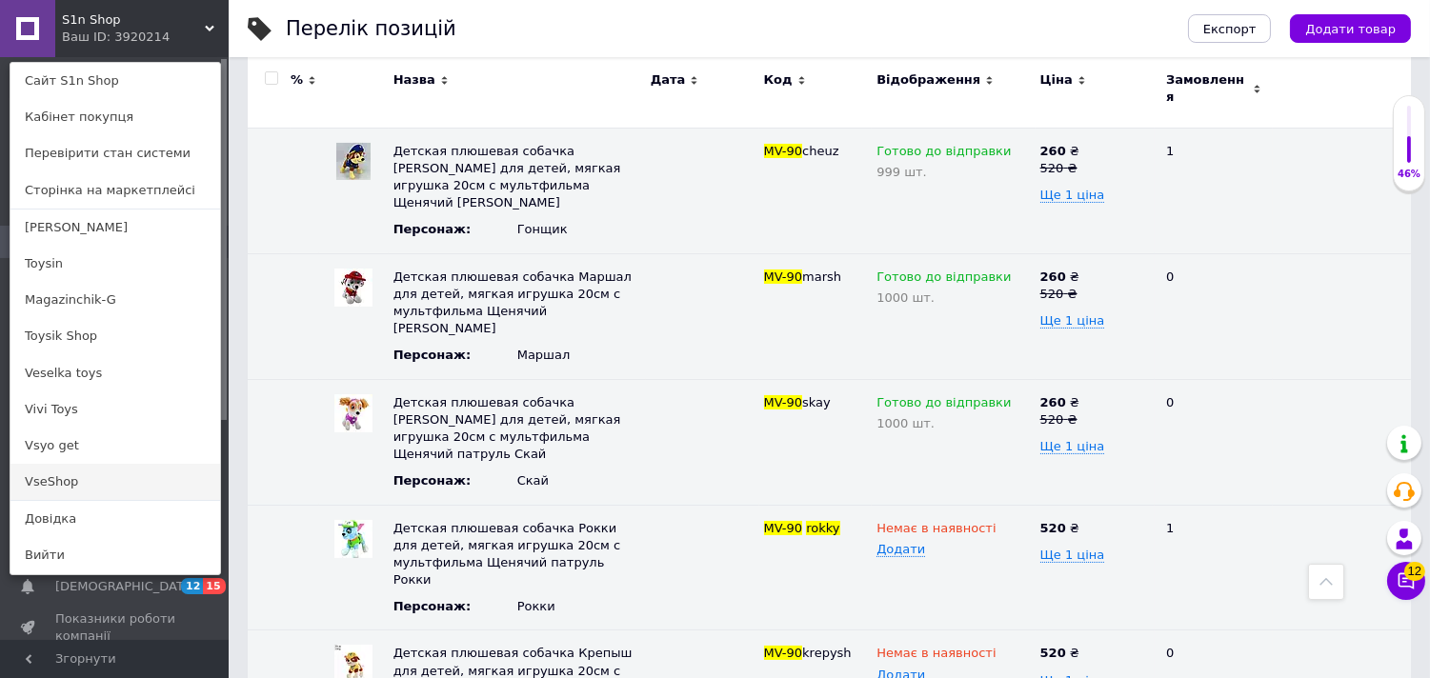
click at [96, 471] on link "VseShop" at bounding box center [115, 482] width 210 height 36
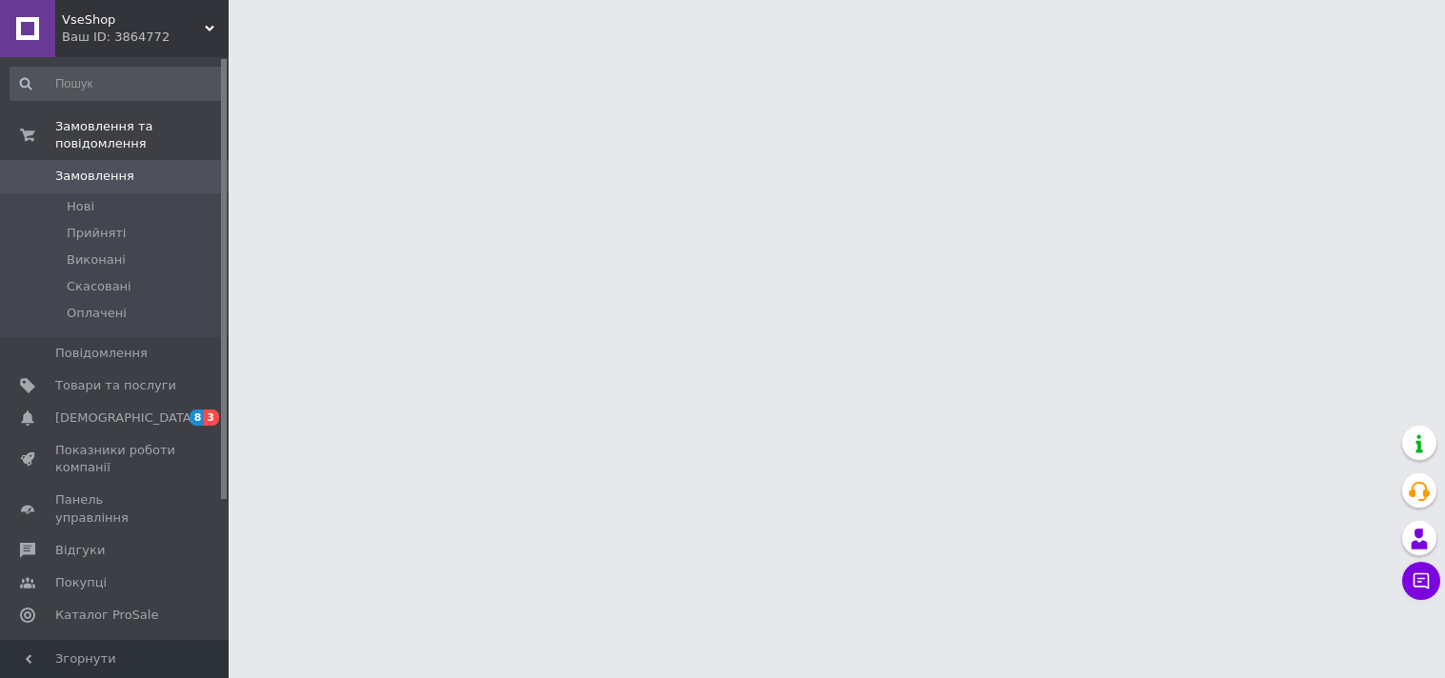
click at [120, 377] on span "Товари та послуги" at bounding box center [115, 385] width 121 height 17
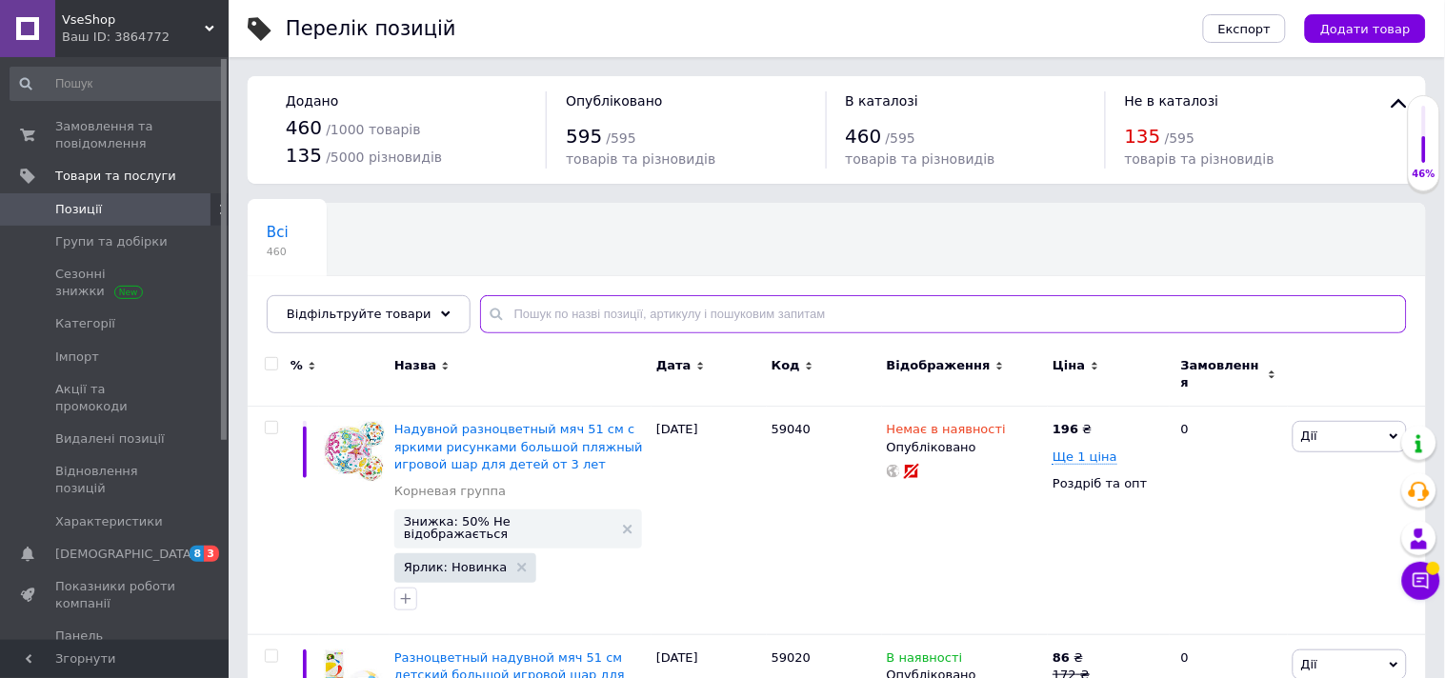
click at [547, 319] on input "text" at bounding box center [943, 314] width 927 height 38
paste input "MV-90 rokky"
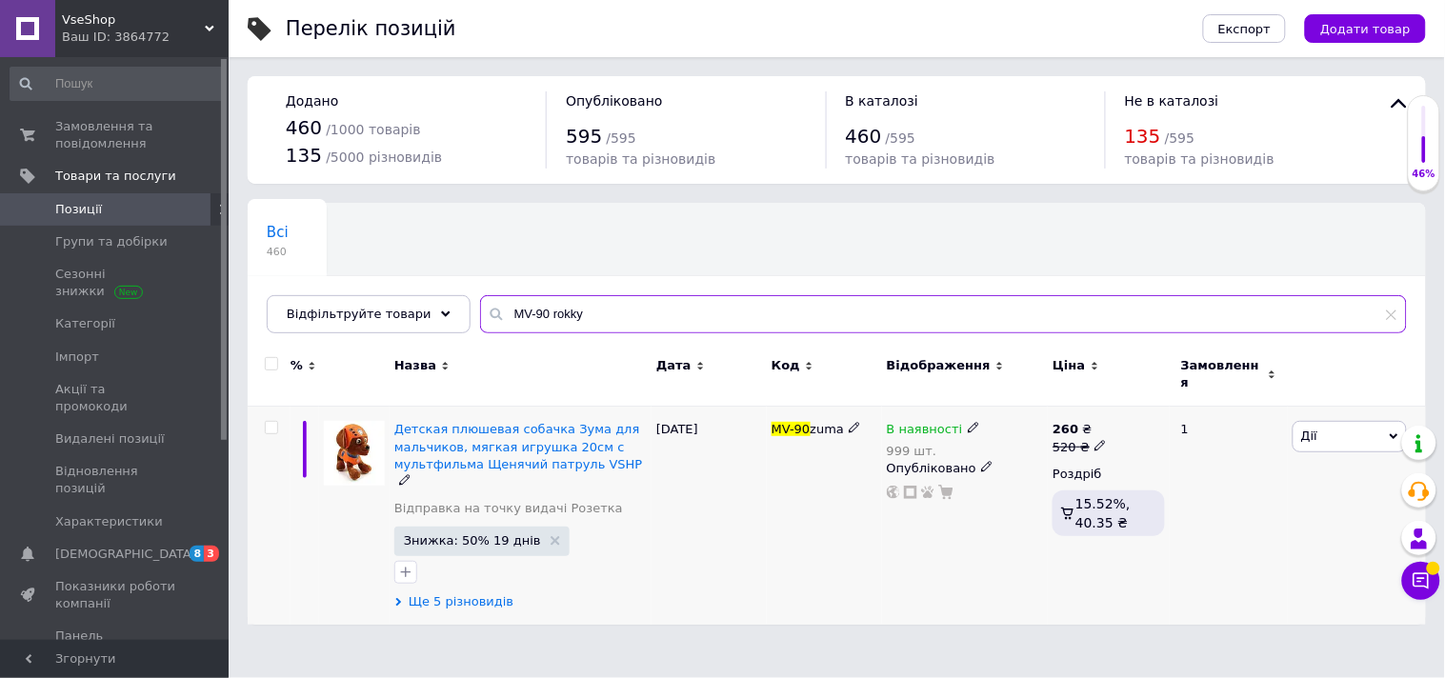
type input "MV-90 rokky"
click at [432, 593] on span "Ще 5 різновидів" at bounding box center [461, 601] width 105 height 17
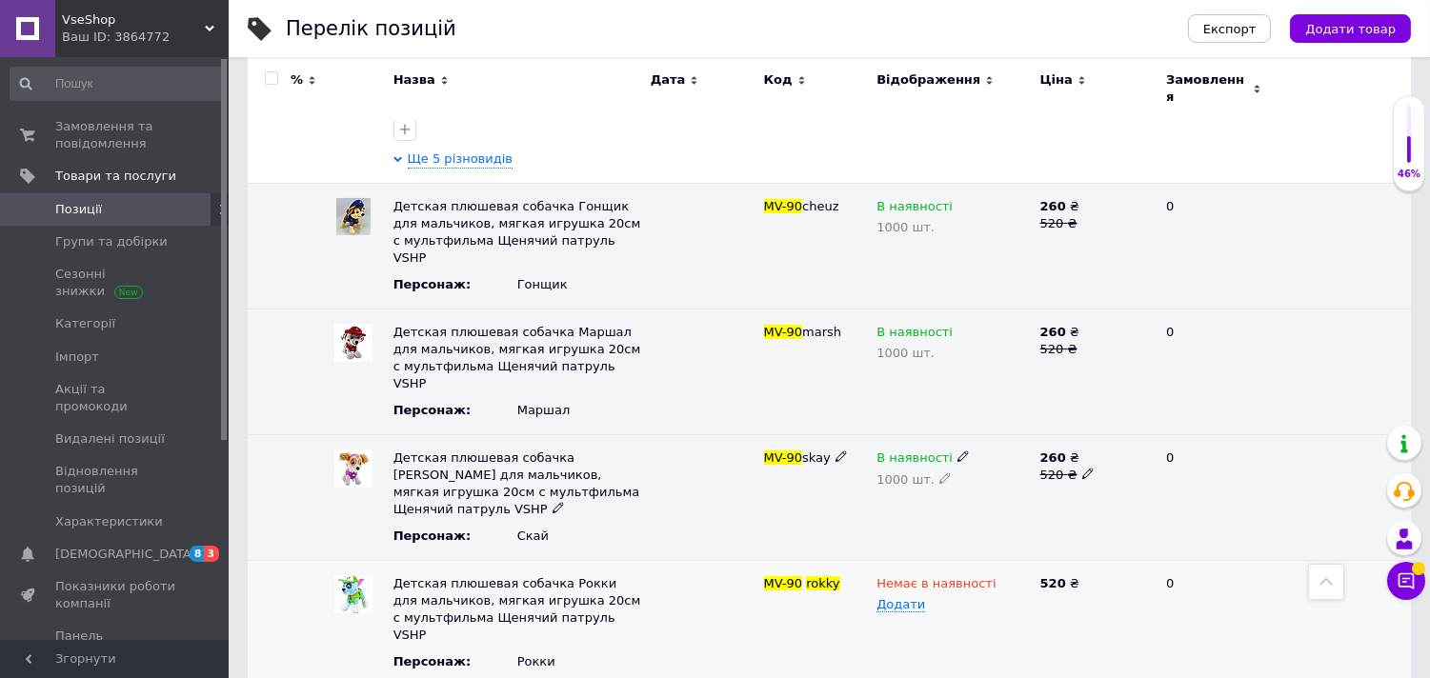
scroll to position [480, 0]
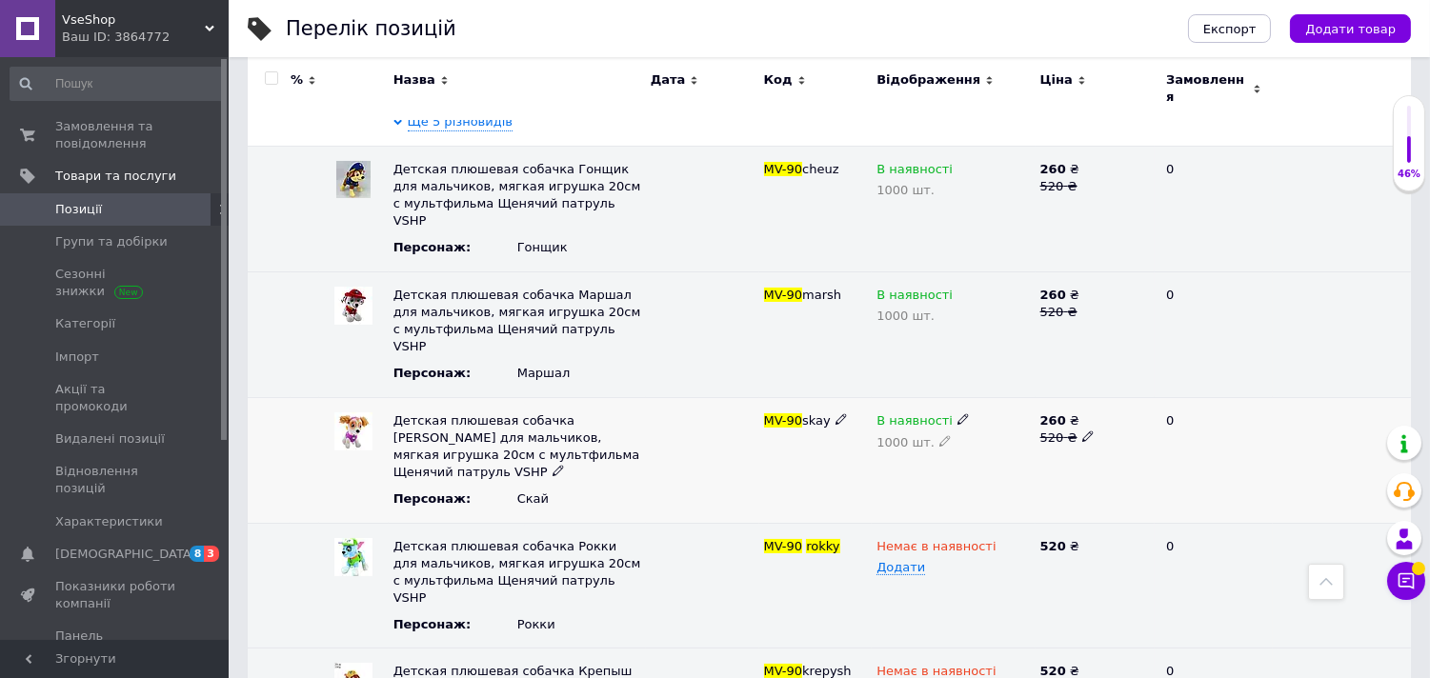
click at [957, 413] on icon at bounding box center [962, 418] width 11 height 11
click at [931, 497] on li "Готово до відправки" at bounding box center [949, 510] width 160 height 27
click at [957, 288] on icon at bounding box center [962, 293] width 11 height 11
click at [957, 371] on li "Готово до відправки" at bounding box center [949, 384] width 160 height 27
click at [953, 161] on div "В наявності" at bounding box center [952, 169] width 153 height 17
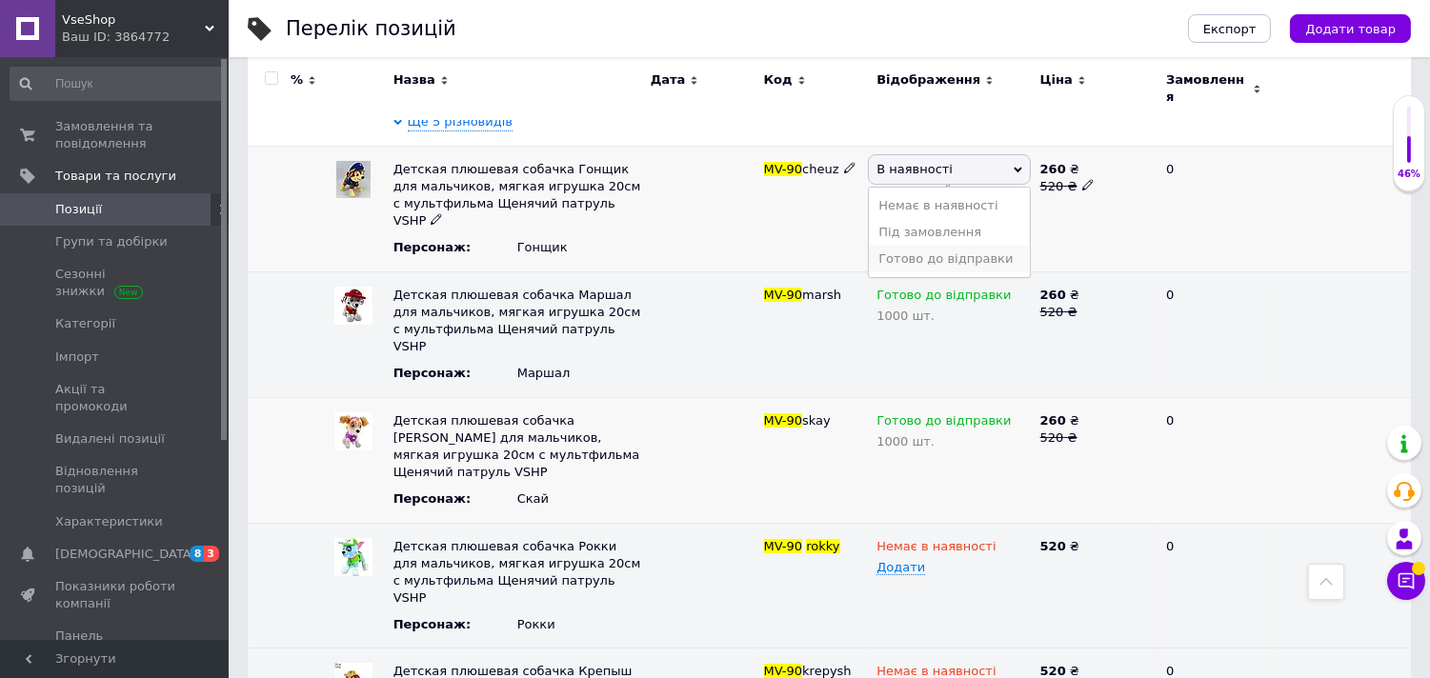
click at [946, 246] on li "Готово до відправки" at bounding box center [949, 259] width 160 height 27
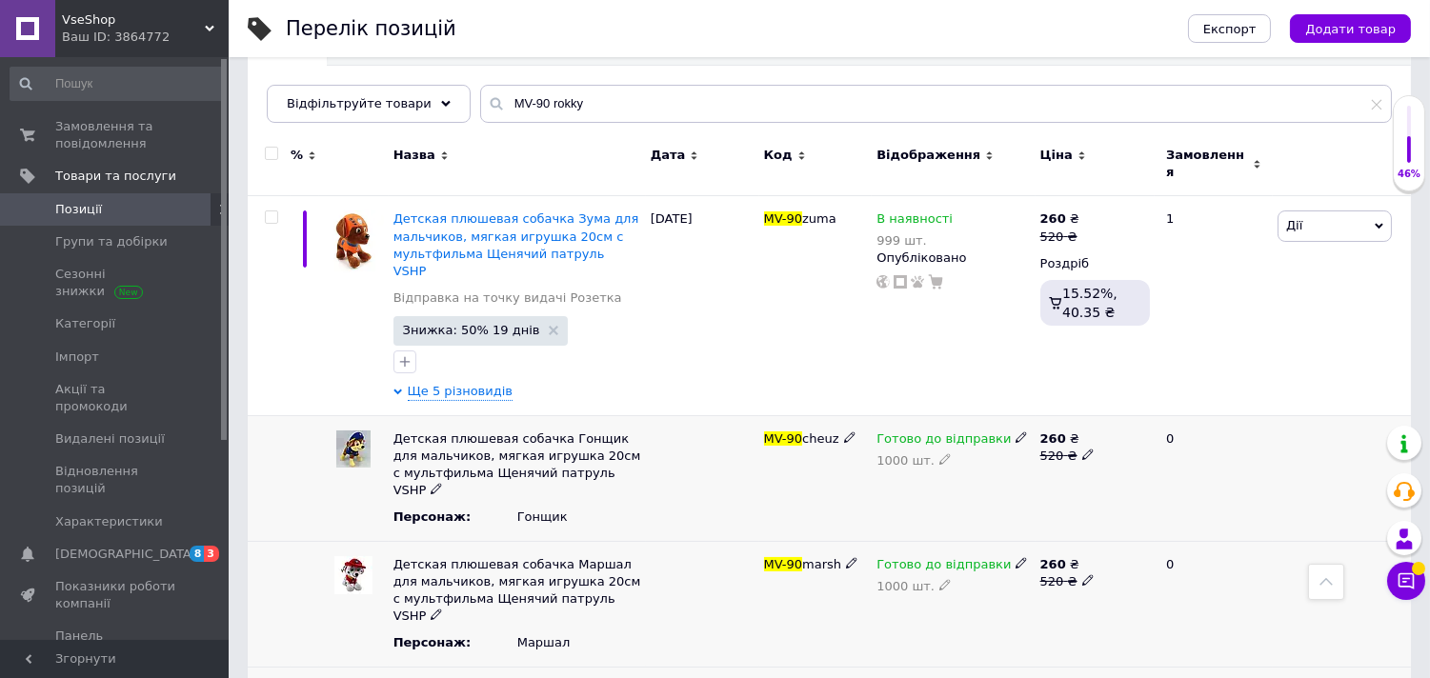
scroll to position [163, 0]
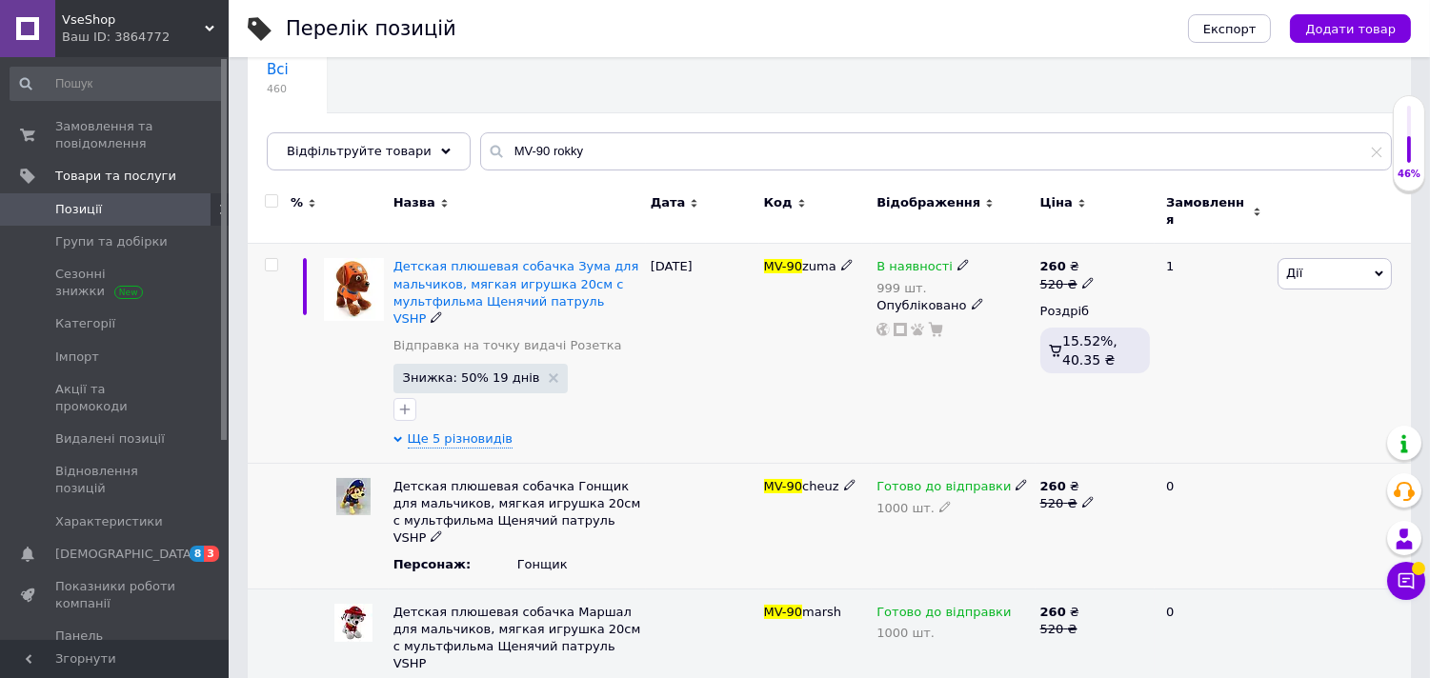
click at [950, 263] on div "В наявності" at bounding box center [922, 266] width 93 height 17
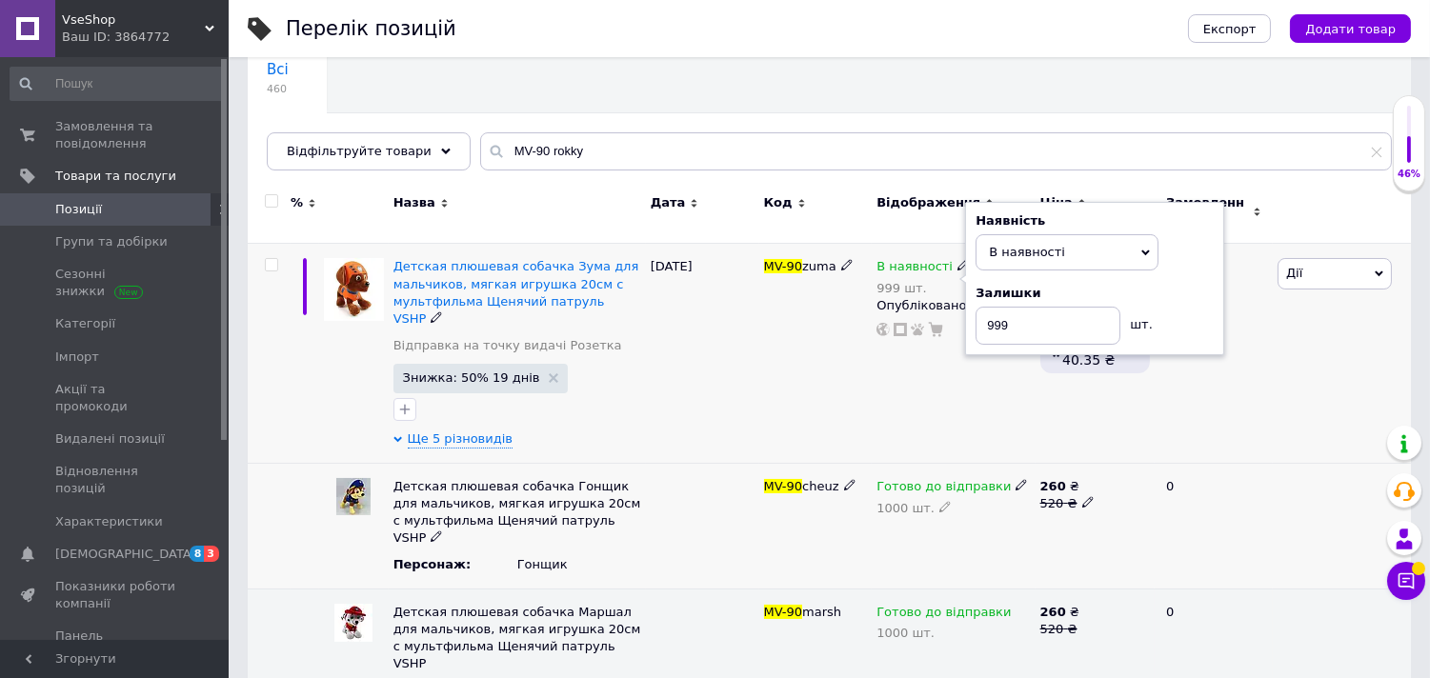
click at [957, 260] on use at bounding box center [962, 265] width 10 height 10
click at [996, 248] on span "В наявності" at bounding box center [1027, 252] width 76 height 14
click at [1008, 332] on li "Готово до відправки" at bounding box center [1066, 345] width 181 height 27
click at [838, 371] on div "MV-90 zuma" at bounding box center [815, 353] width 113 height 219
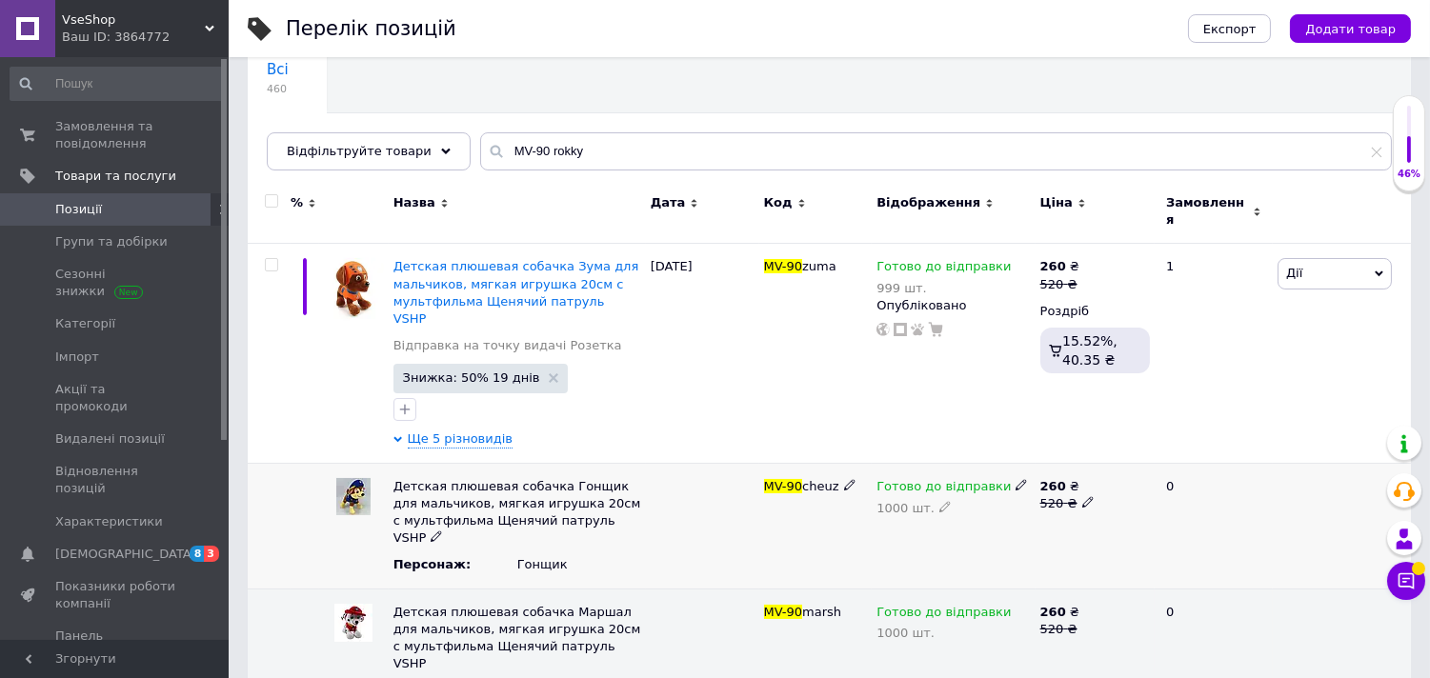
scroll to position [480, 0]
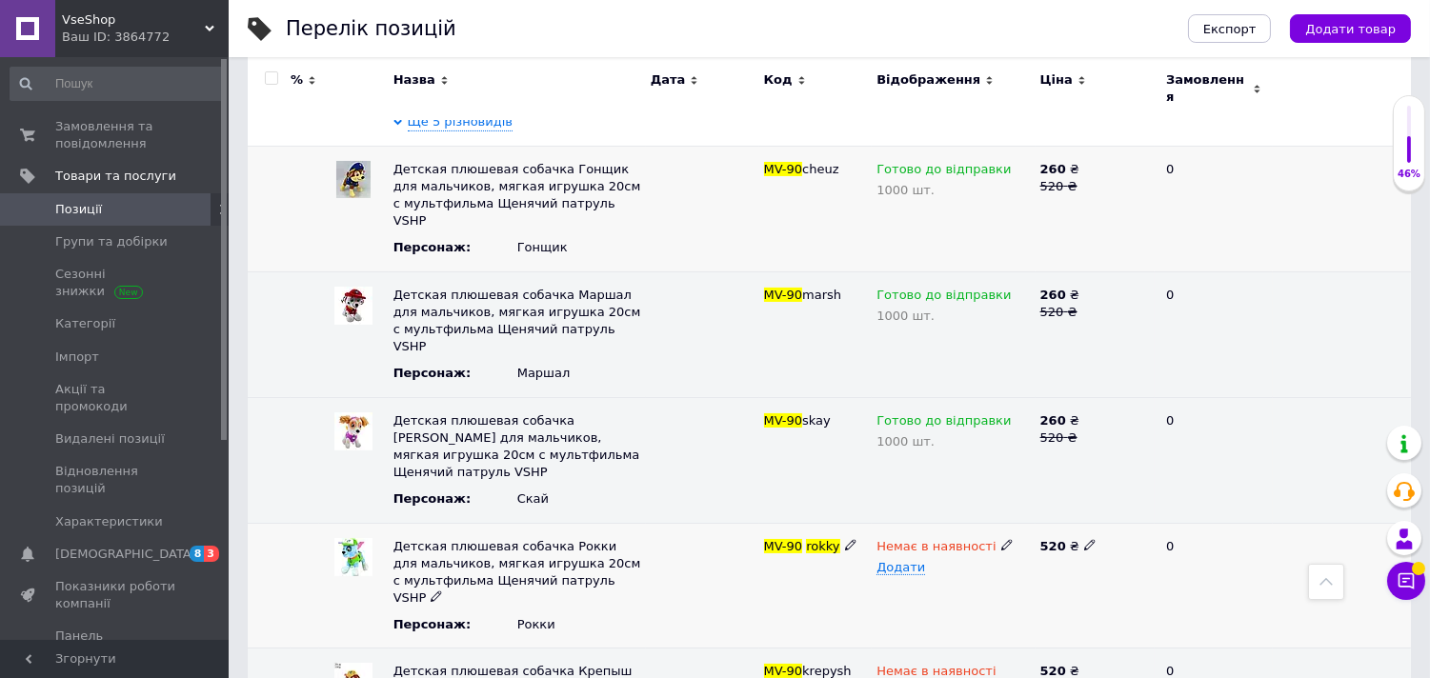
click at [993, 538] on div "Немає в наявності" at bounding box center [952, 546] width 153 height 17
click at [960, 570] on li "В наявності" at bounding box center [949, 583] width 160 height 27
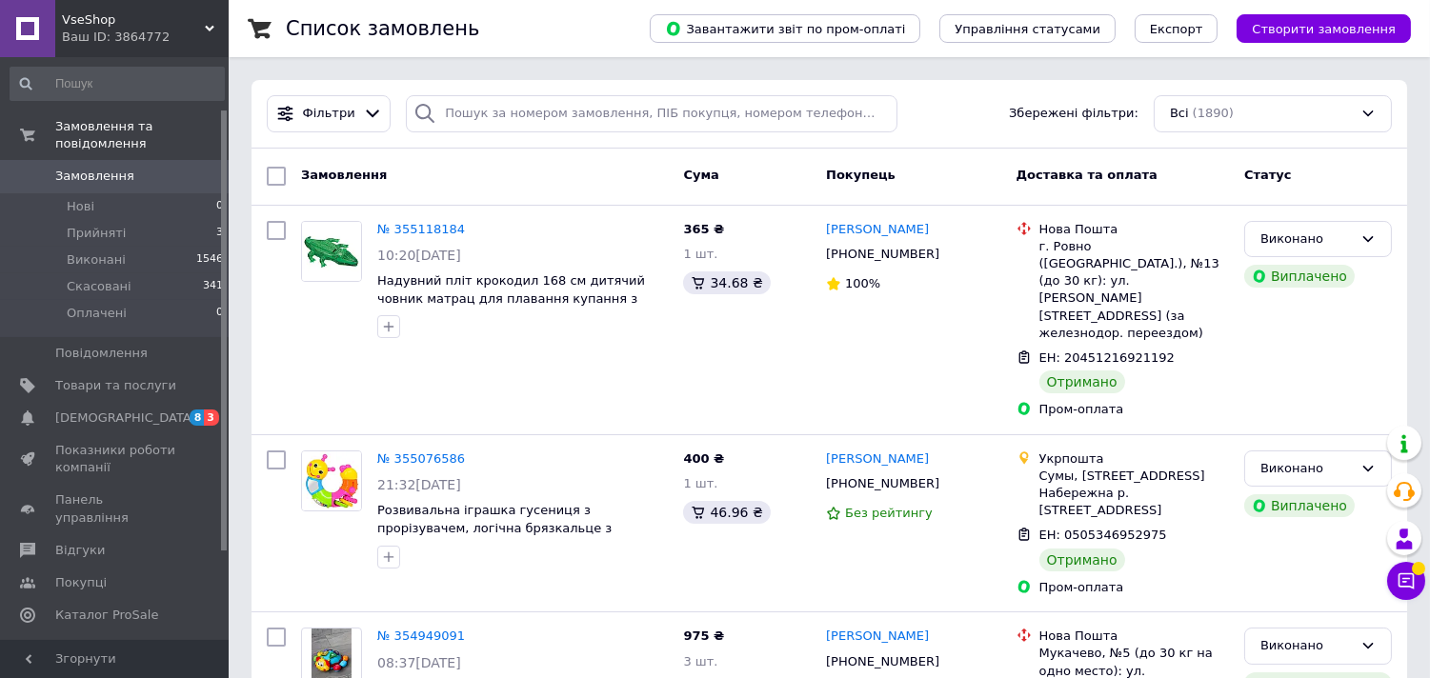
scroll to position [186, 0]
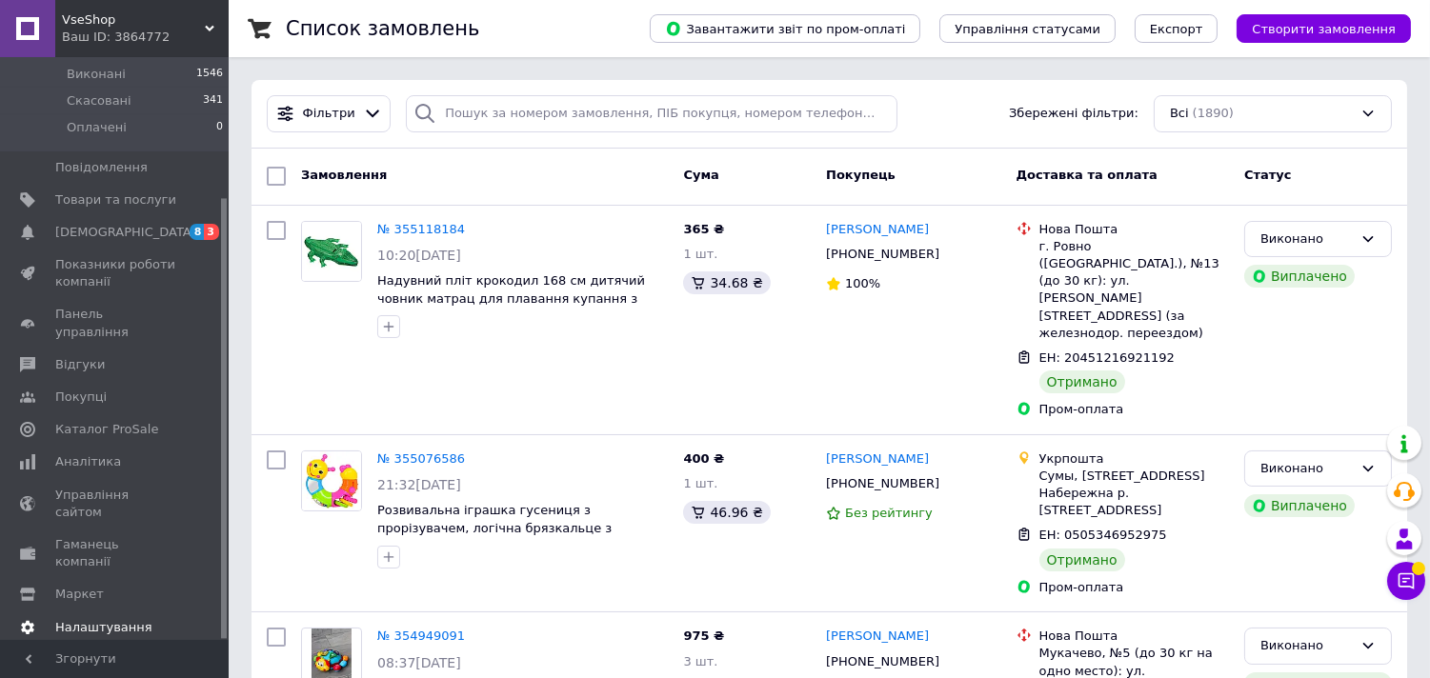
click at [103, 619] on span "Налаштування" at bounding box center [103, 627] width 97 height 17
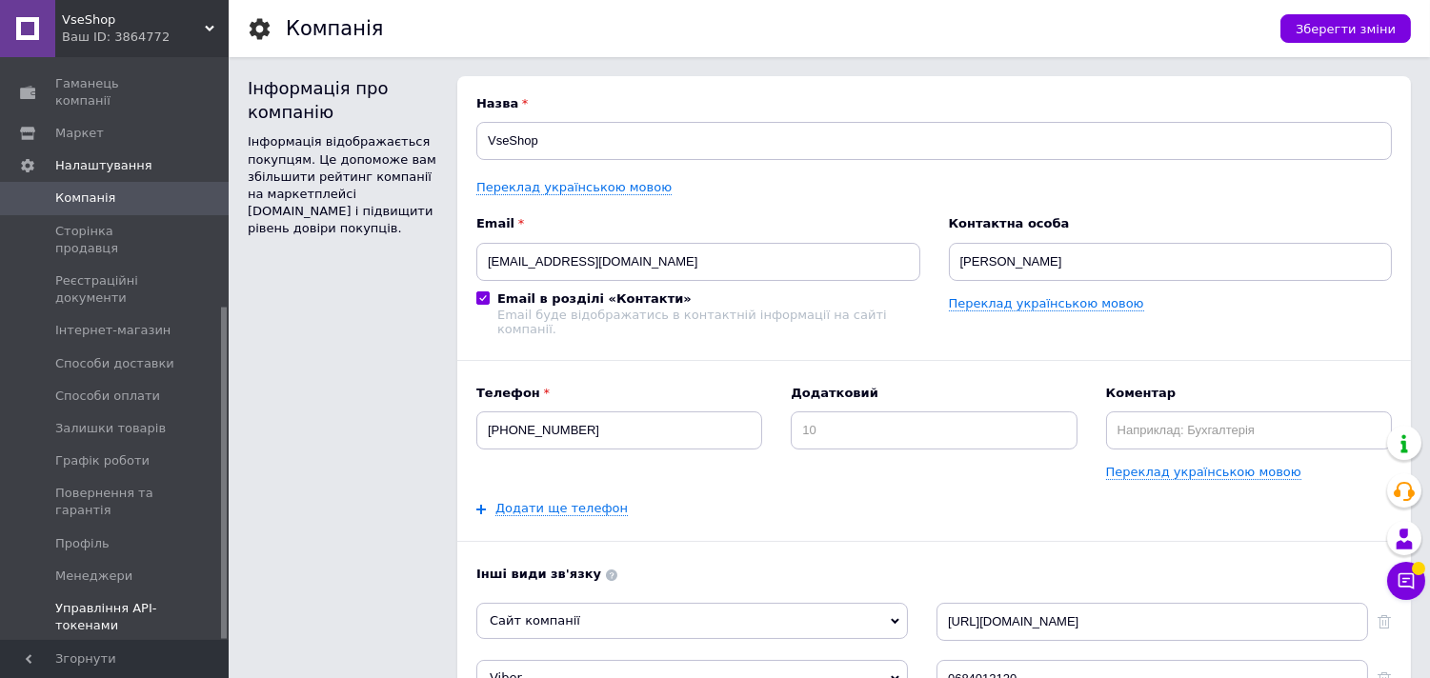
click at [130, 600] on span "Управління API-токенами" at bounding box center [115, 617] width 121 height 34
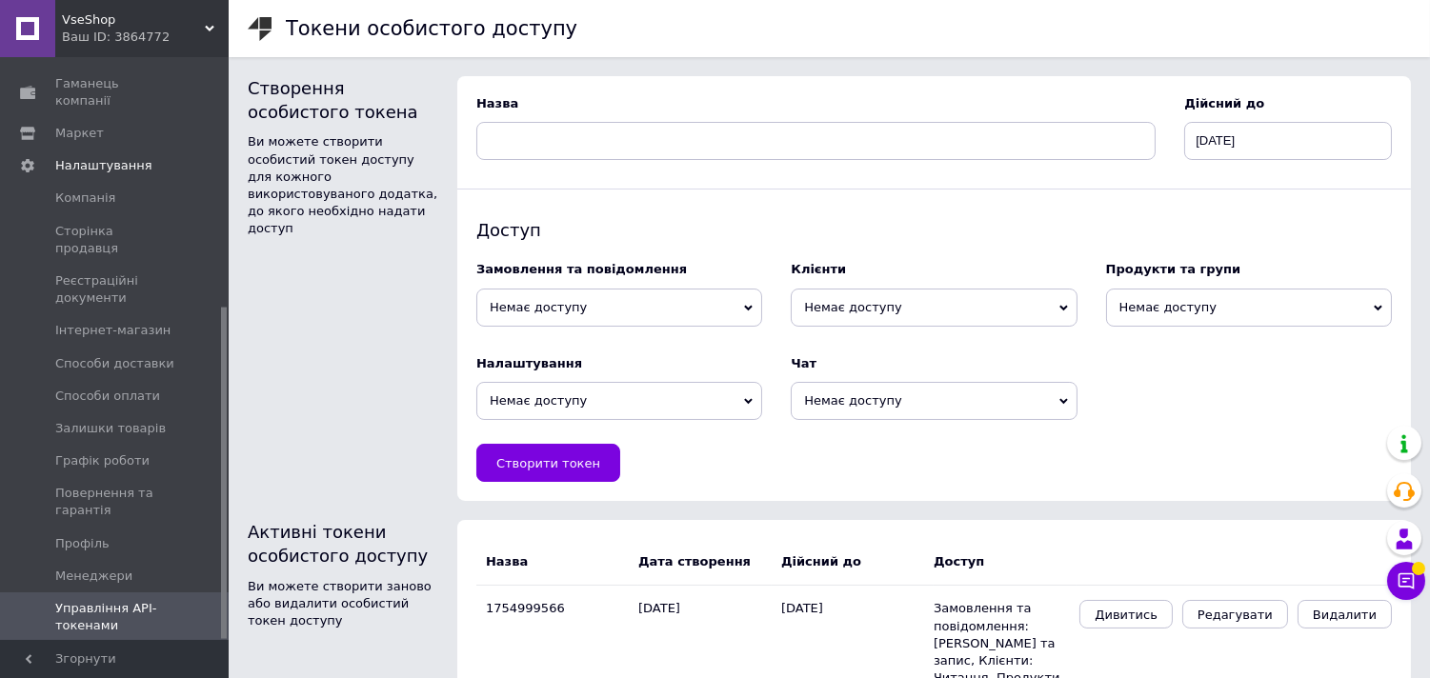
click at [597, 307] on span "Немає доступу" at bounding box center [619, 308] width 286 height 38
click at [559, 379] on li "Читання та запис" at bounding box center [619, 369] width 286 height 27
click at [778, 312] on div "Клієнти Немає доступу Читання" at bounding box center [933, 293] width 314 height 93
click at [807, 315] on span "Немає доступу" at bounding box center [934, 308] width 286 height 38
click at [819, 363] on div "Чат" at bounding box center [934, 363] width 286 height 17
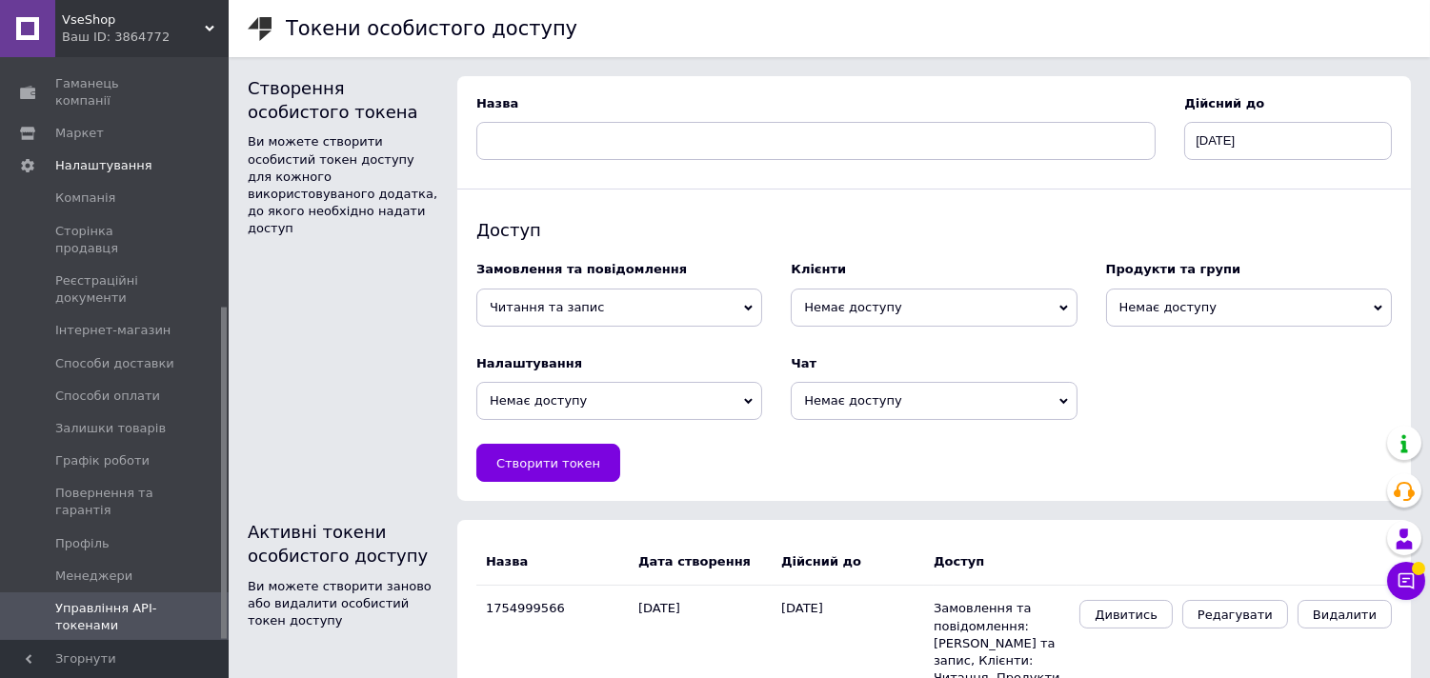
drag, startPoint x: 839, startPoint y: 350, endPoint x: 854, endPoint y: 330, distance: 25.1
click at [841, 349] on div "Чат Немає доступу Читання Читання та запис" at bounding box center [933, 387] width 314 height 93
click at [861, 324] on span "Немає доступу" at bounding box center [934, 308] width 286 height 38
click at [880, 350] on li "Читання" at bounding box center [934, 343] width 286 height 27
click at [1132, 306] on span "Немає доступу" at bounding box center [1249, 308] width 286 height 38
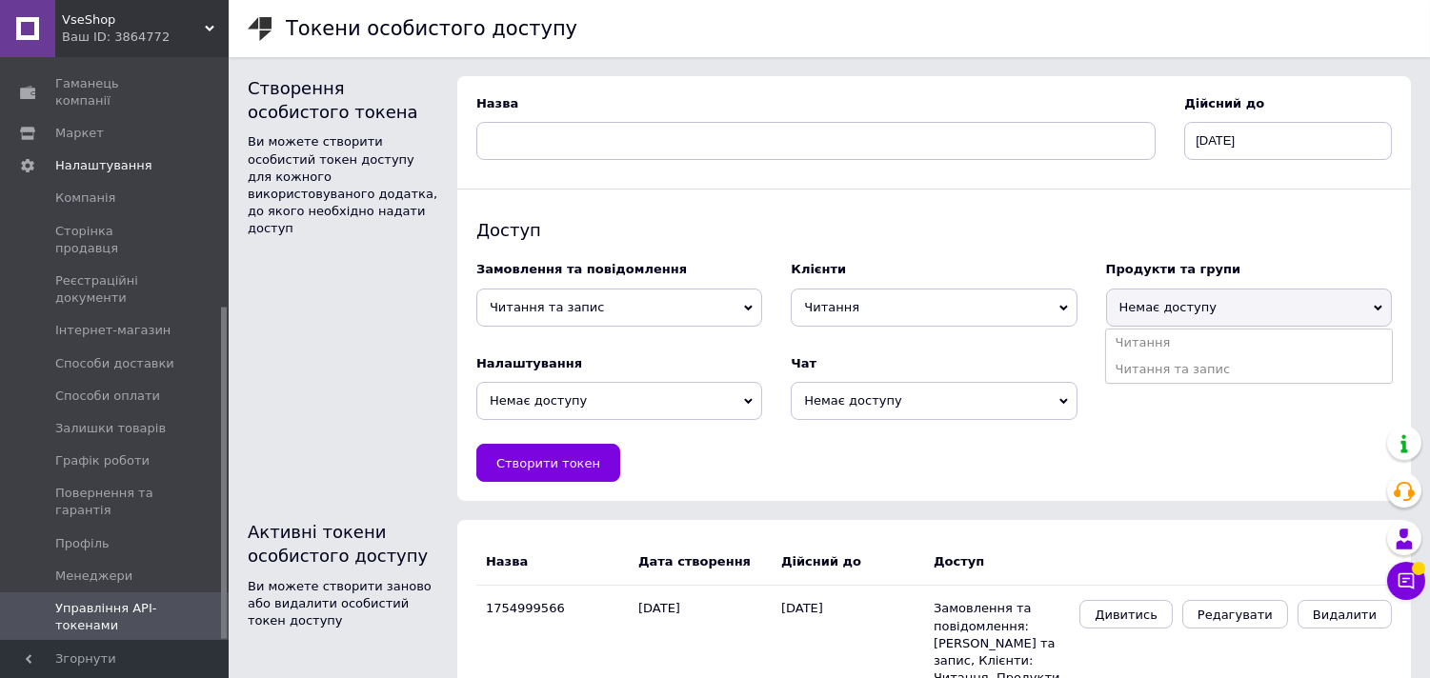
click at [1147, 365] on li "Читання та запис" at bounding box center [1249, 369] width 286 height 27
click at [722, 410] on span "Немає доступу" at bounding box center [619, 401] width 286 height 38
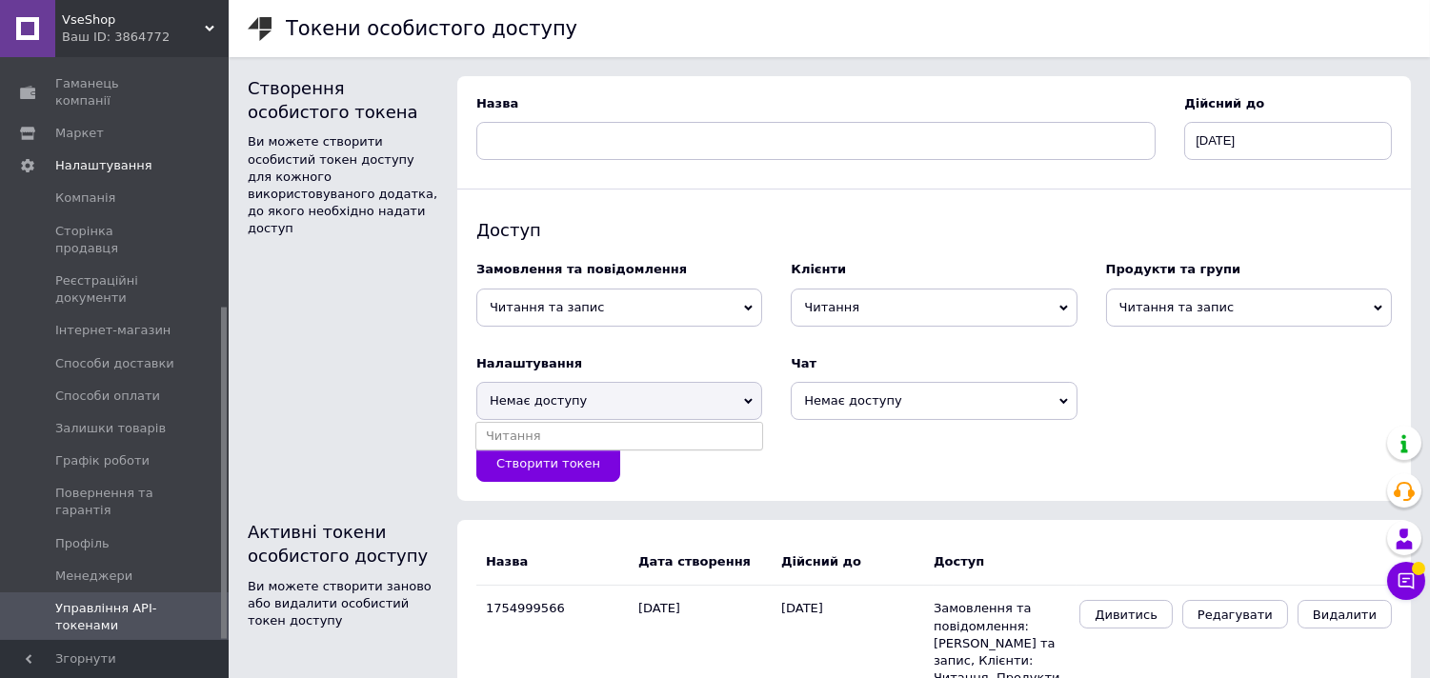
drag, startPoint x: 663, startPoint y: 439, endPoint x: 880, endPoint y: 431, distance: 217.3
click at [664, 436] on li "Читання" at bounding box center [619, 436] width 286 height 27
click at [910, 415] on span "Немає доступу" at bounding box center [934, 401] width 286 height 38
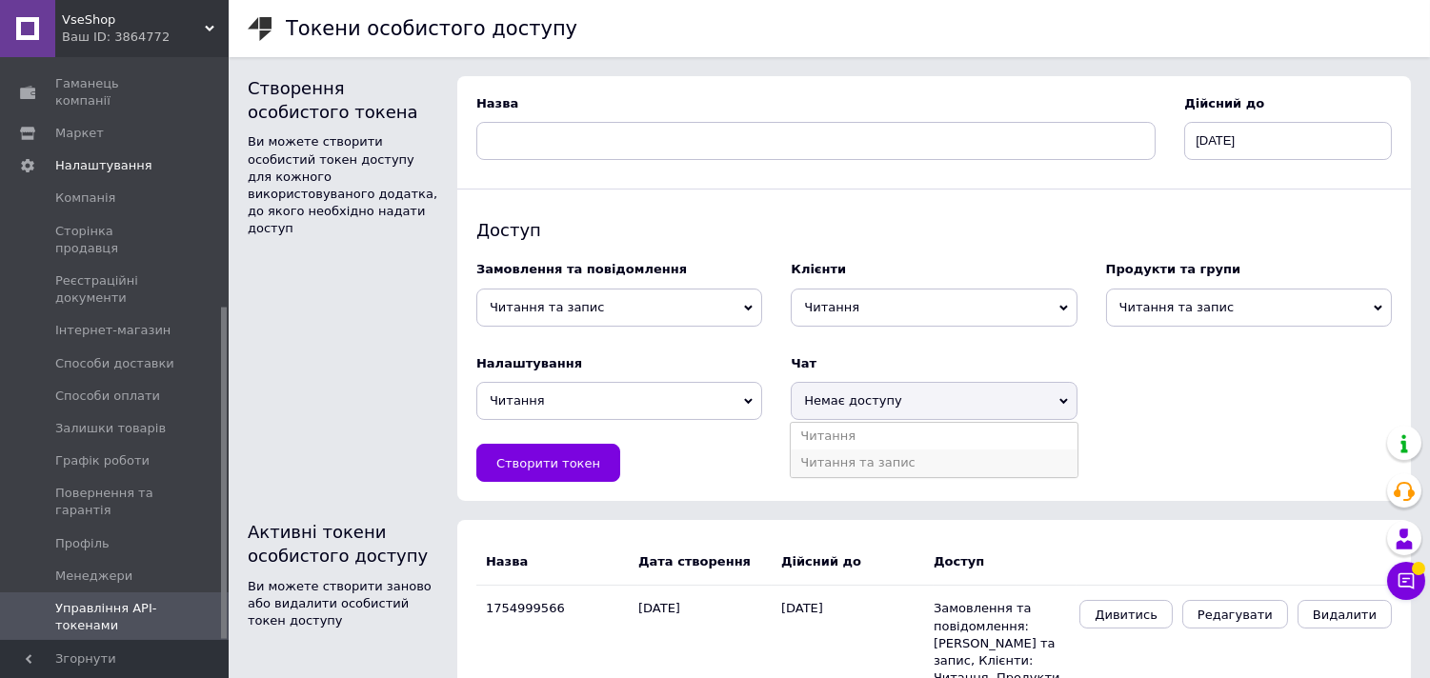
click at [871, 472] on li "Читання та запис" at bounding box center [934, 463] width 286 height 27
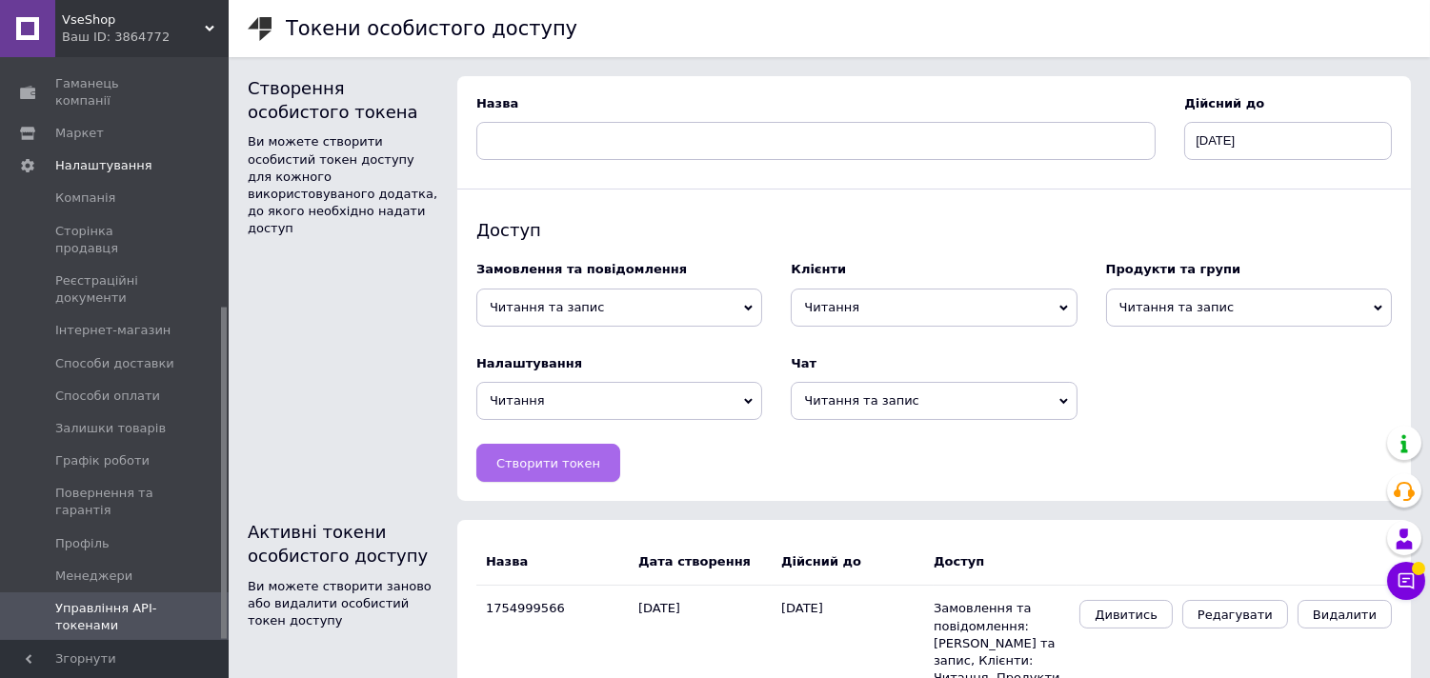
click at [594, 469] on button "Створити токен" at bounding box center [548, 463] width 144 height 38
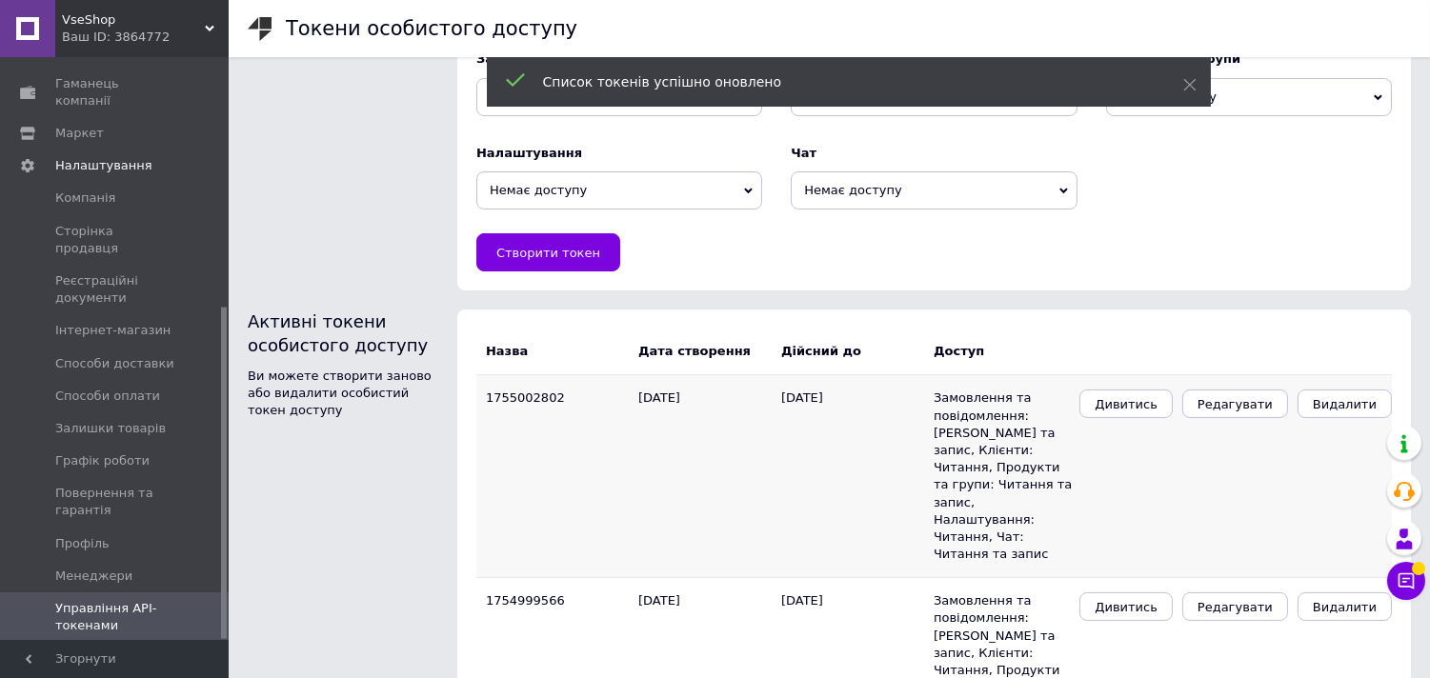
scroll to position [211, 0]
click at [1157, 404] on span "Дивитись" at bounding box center [1125, 403] width 63 height 14
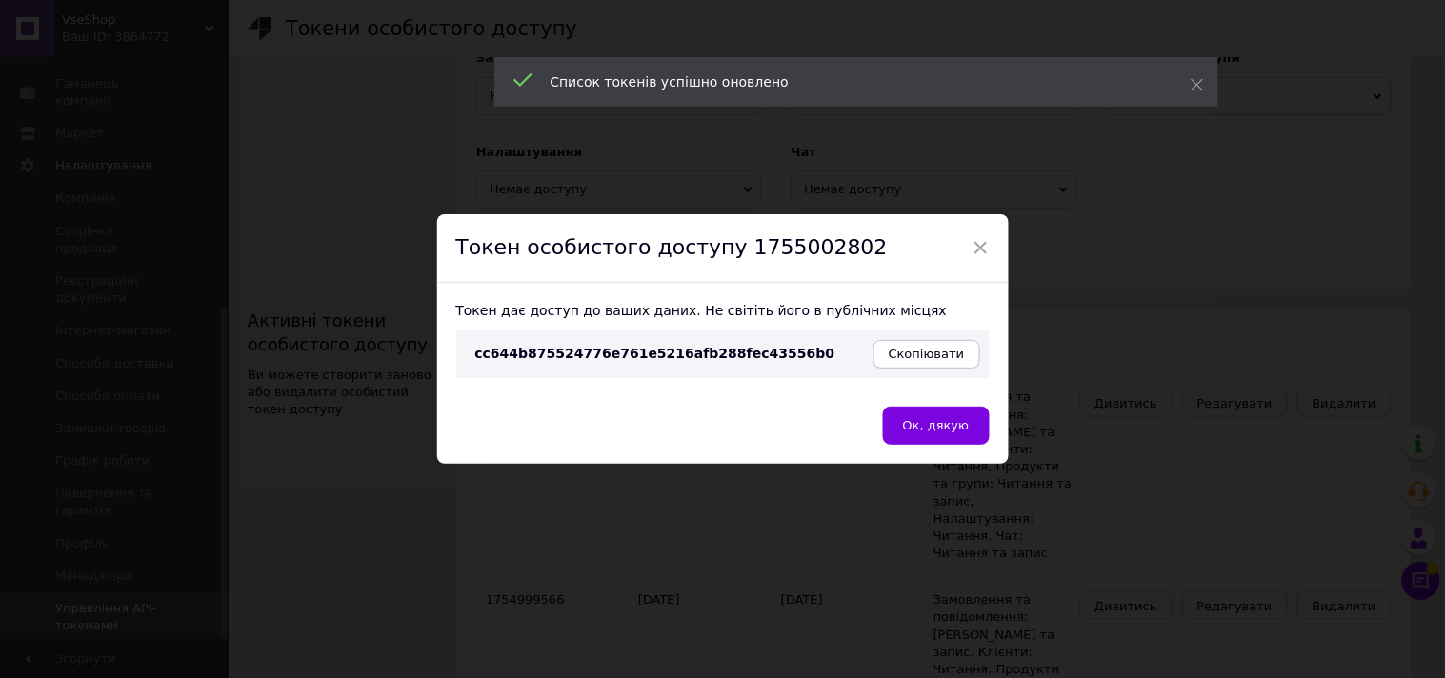
click at [932, 349] on span "Скопіювати" at bounding box center [927, 354] width 76 height 14
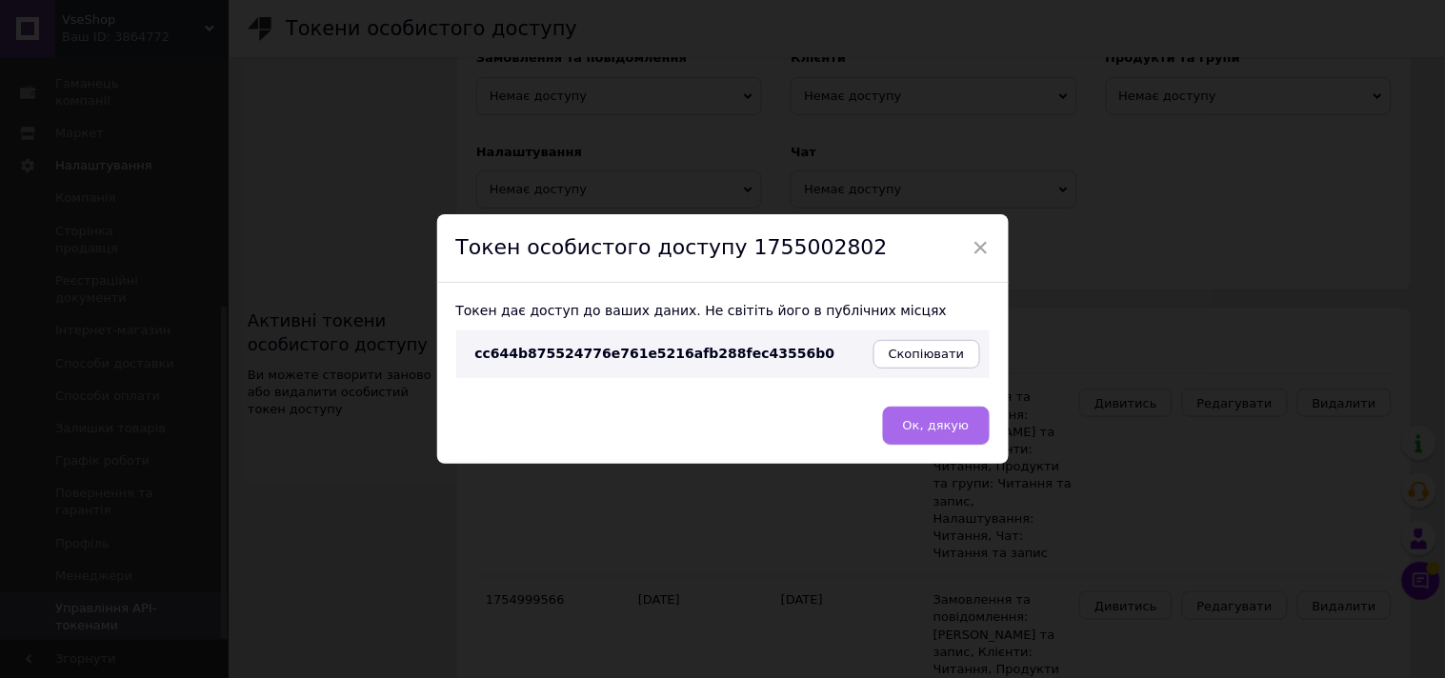
click at [955, 438] on button "Ок, дякую" at bounding box center [936, 426] width 107 height 38
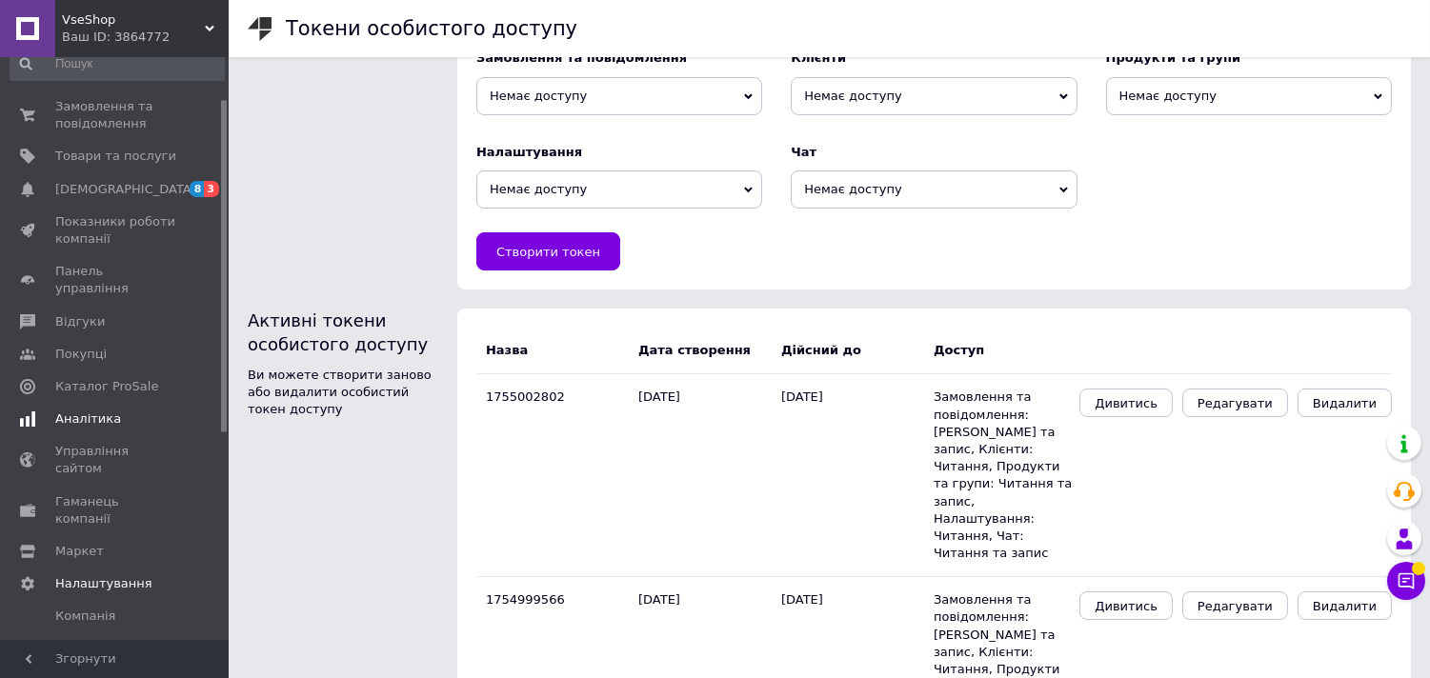
scroll to position [14, 0]
click at [125, 168] on span "Товари та послуги" at bounding box center [115, 161] width 121 height 17
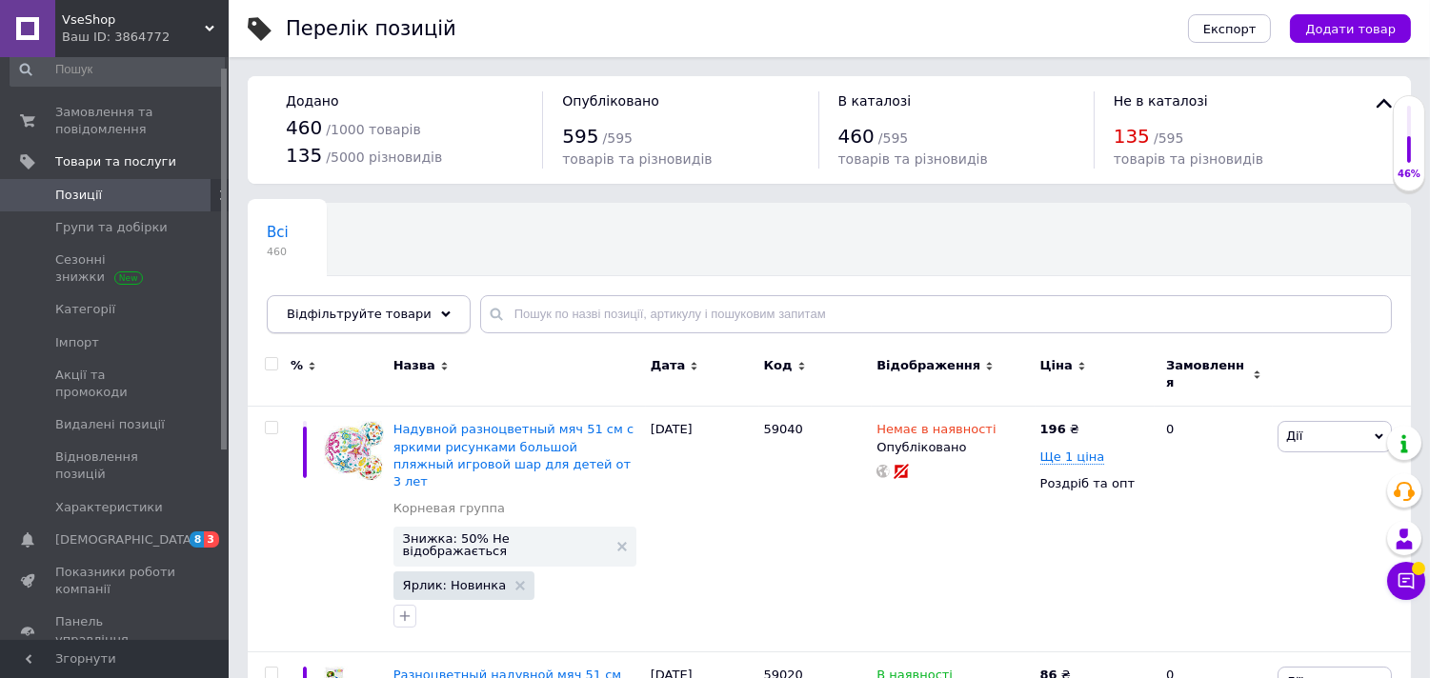
click at [353, 327] on div "Відфільтруйте товари" at bounding box center [369, 314] width 204 height 38
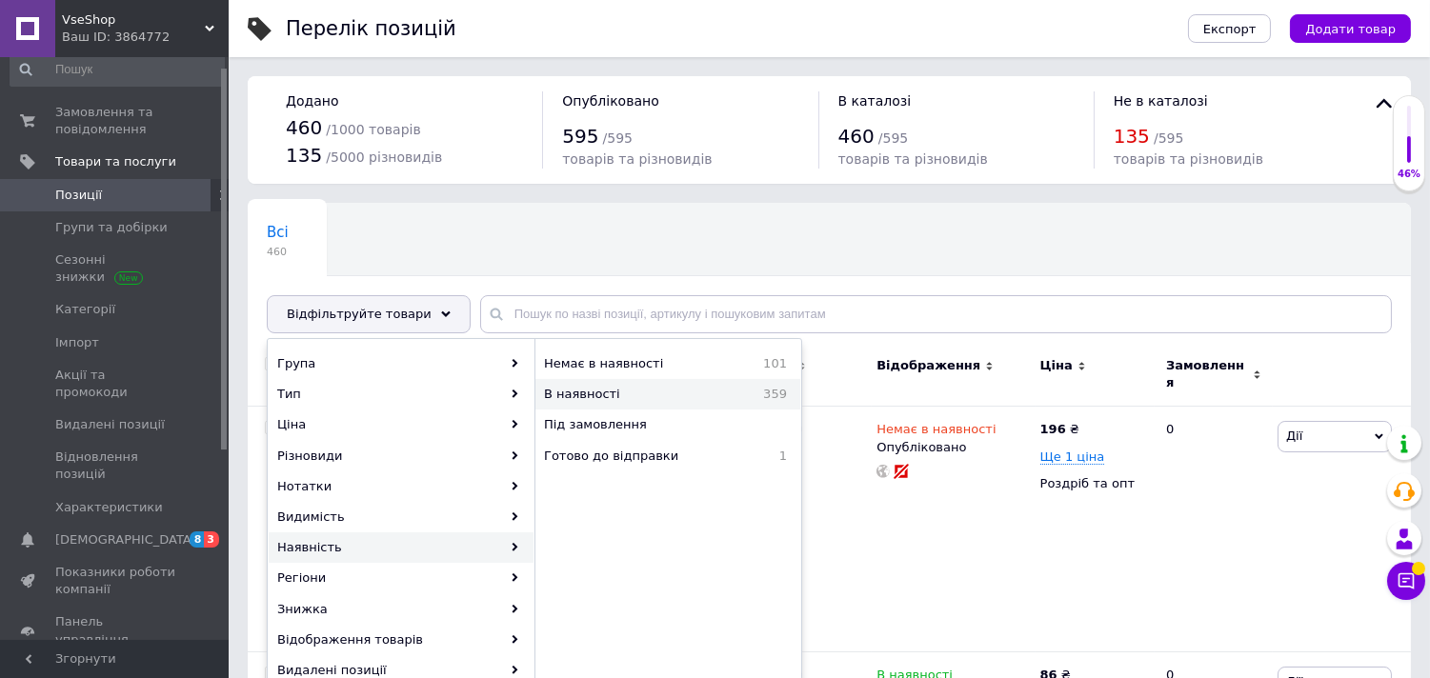
click at [652, 402] on span "В наявності" at bounding box center [629, 394] width 170 height 17
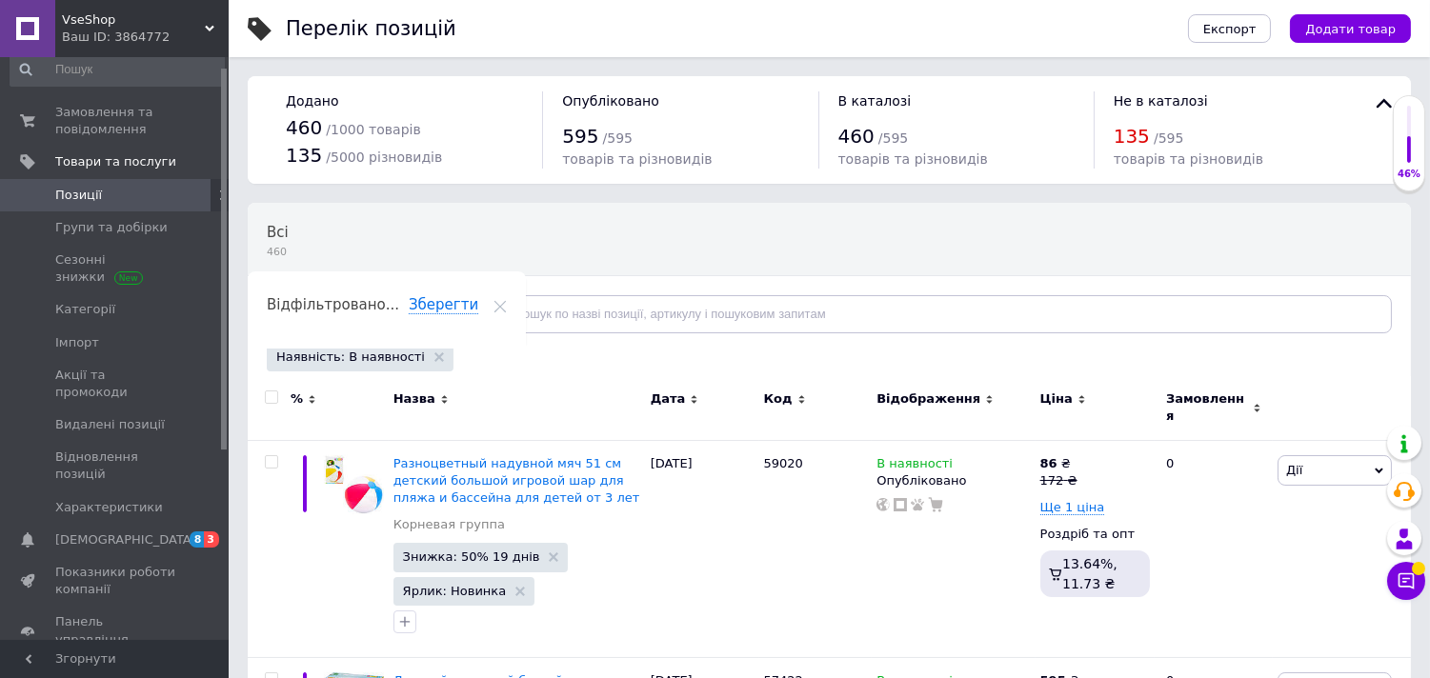
click at [271, 407] on div at bounding box center [269, 408] width 43 height 64
click at [271, 404] on input "checkbox" at bounding box center [271, 397] width 12 height 12
checkbox input "true"
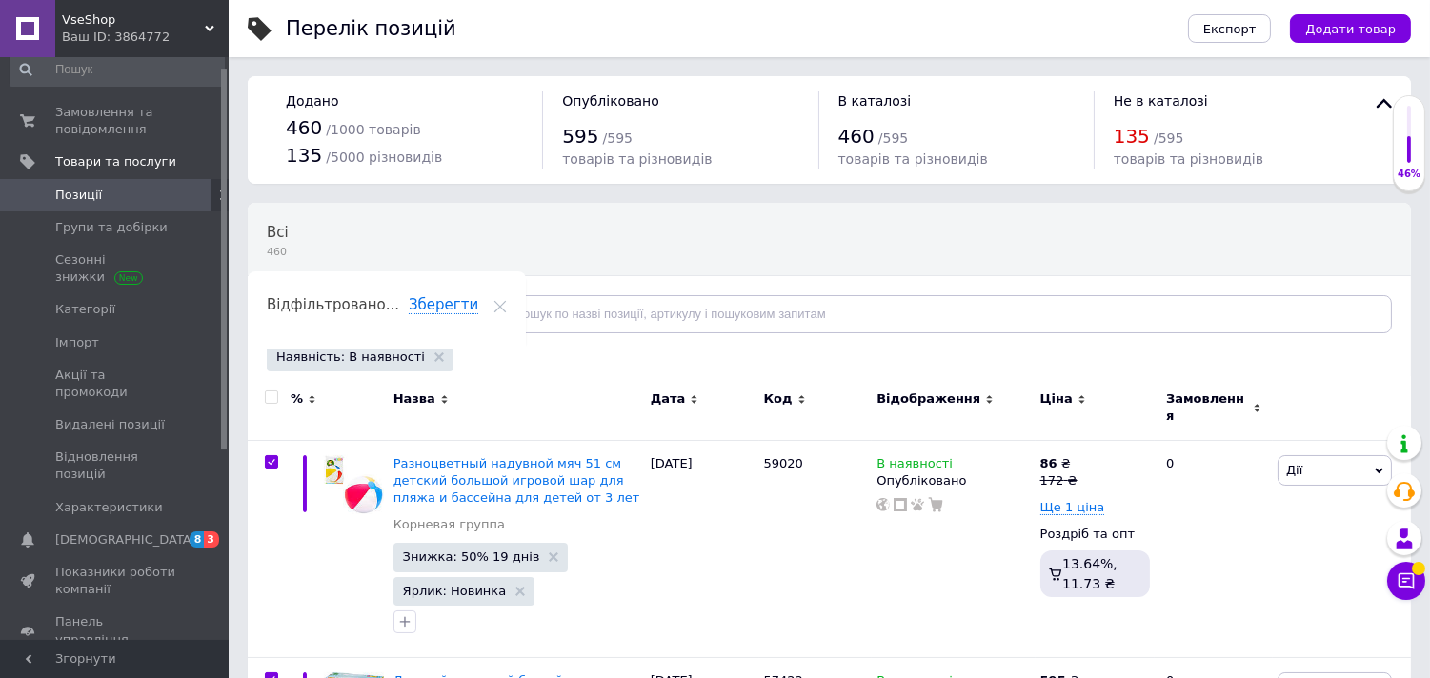
checkbox input "true"
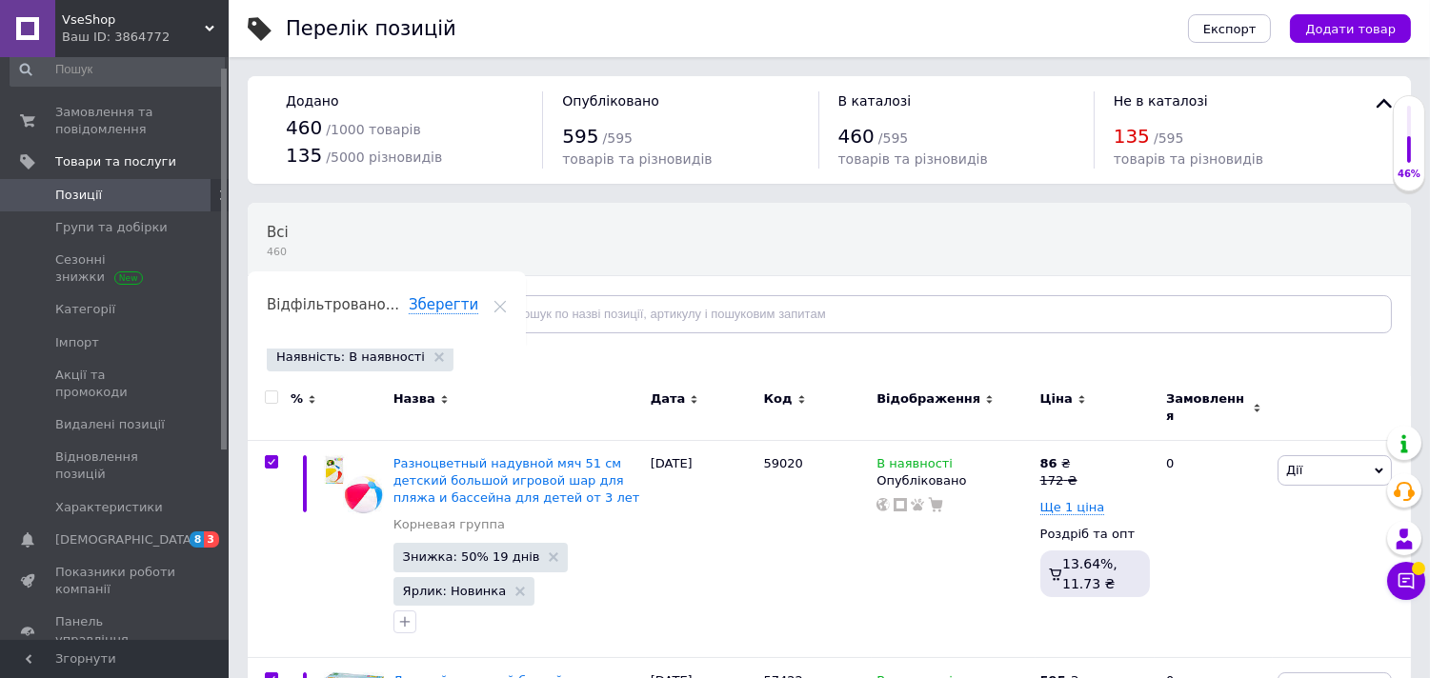
checkbox input "true"
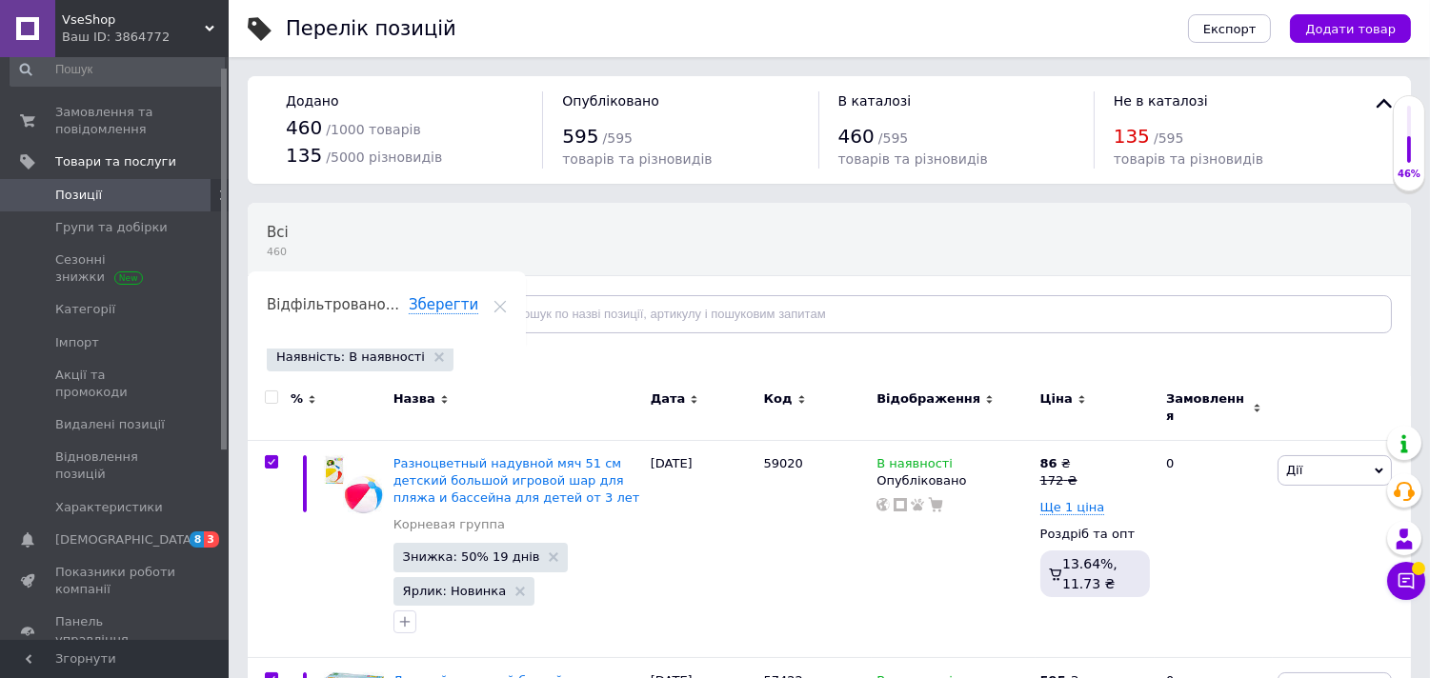
checkbox input "true"
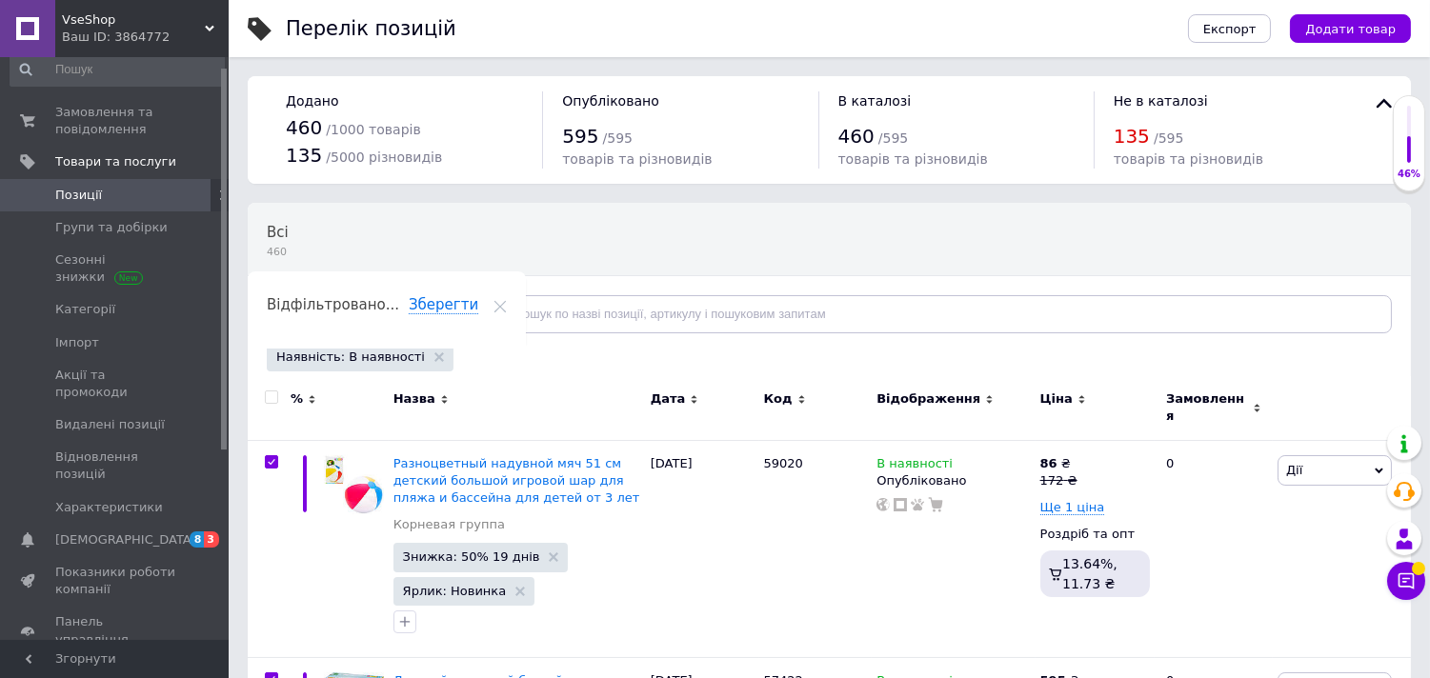
checkbox input "true"
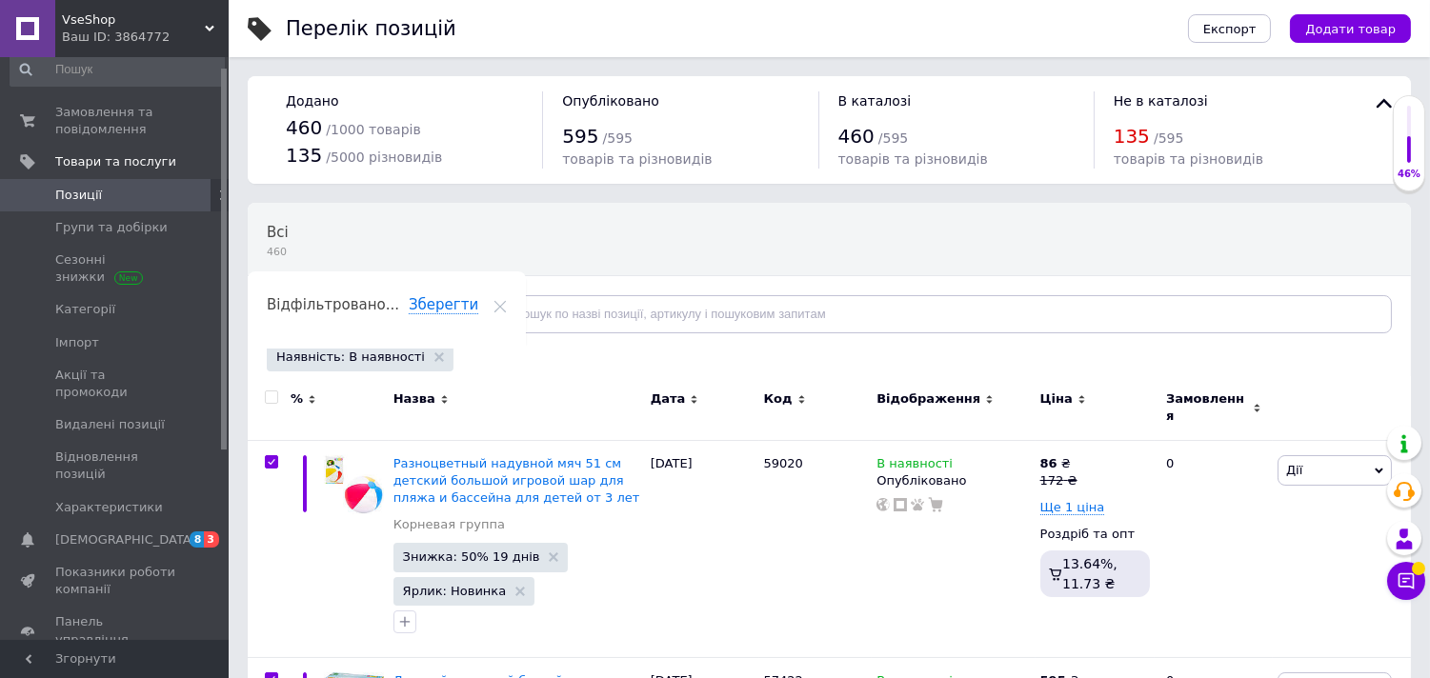
checkbox input "true"
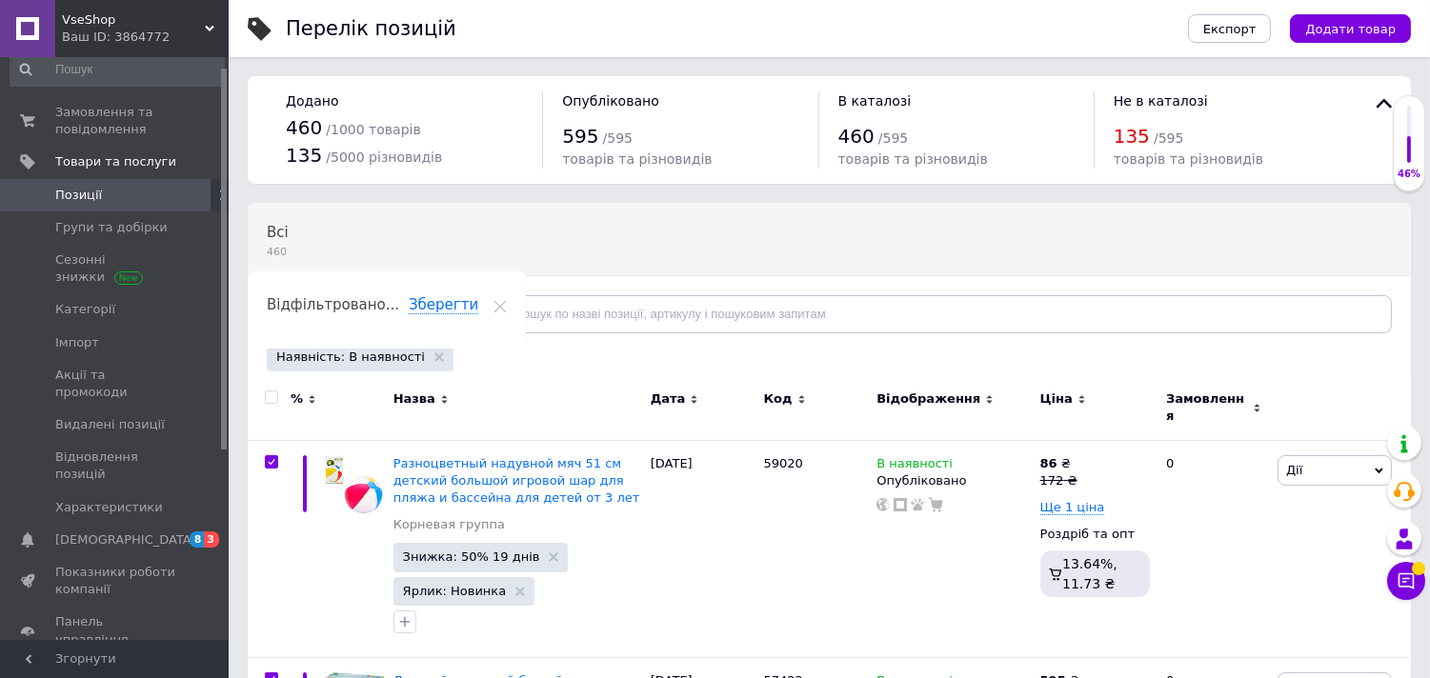
checkbox input "true"
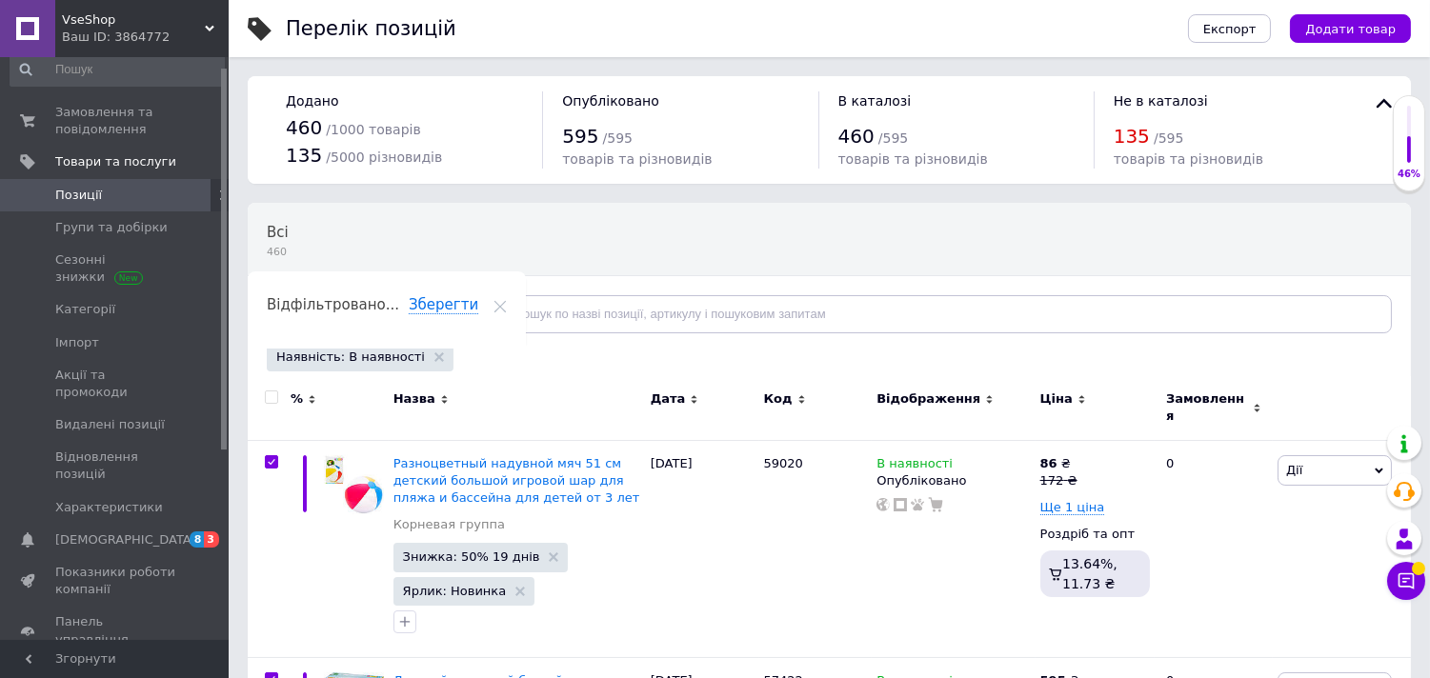
checkbox input "true"
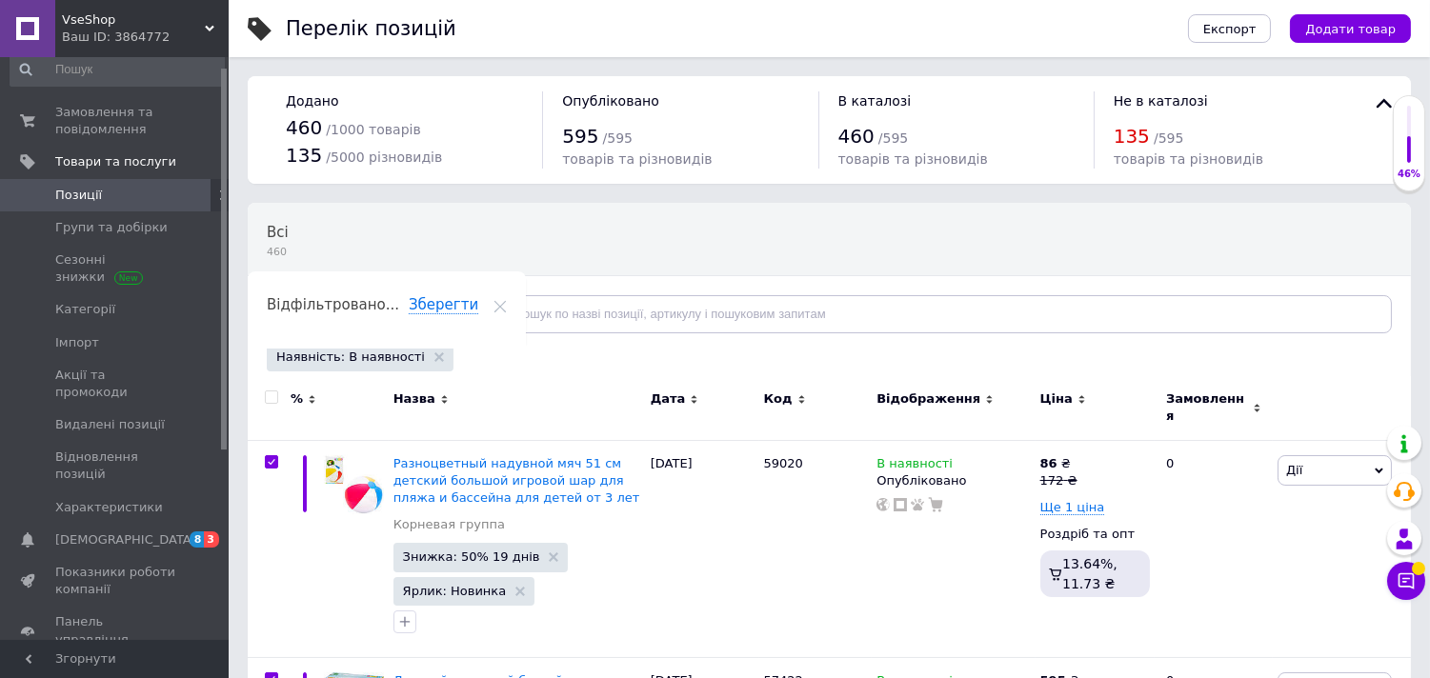
checkbox input "true"
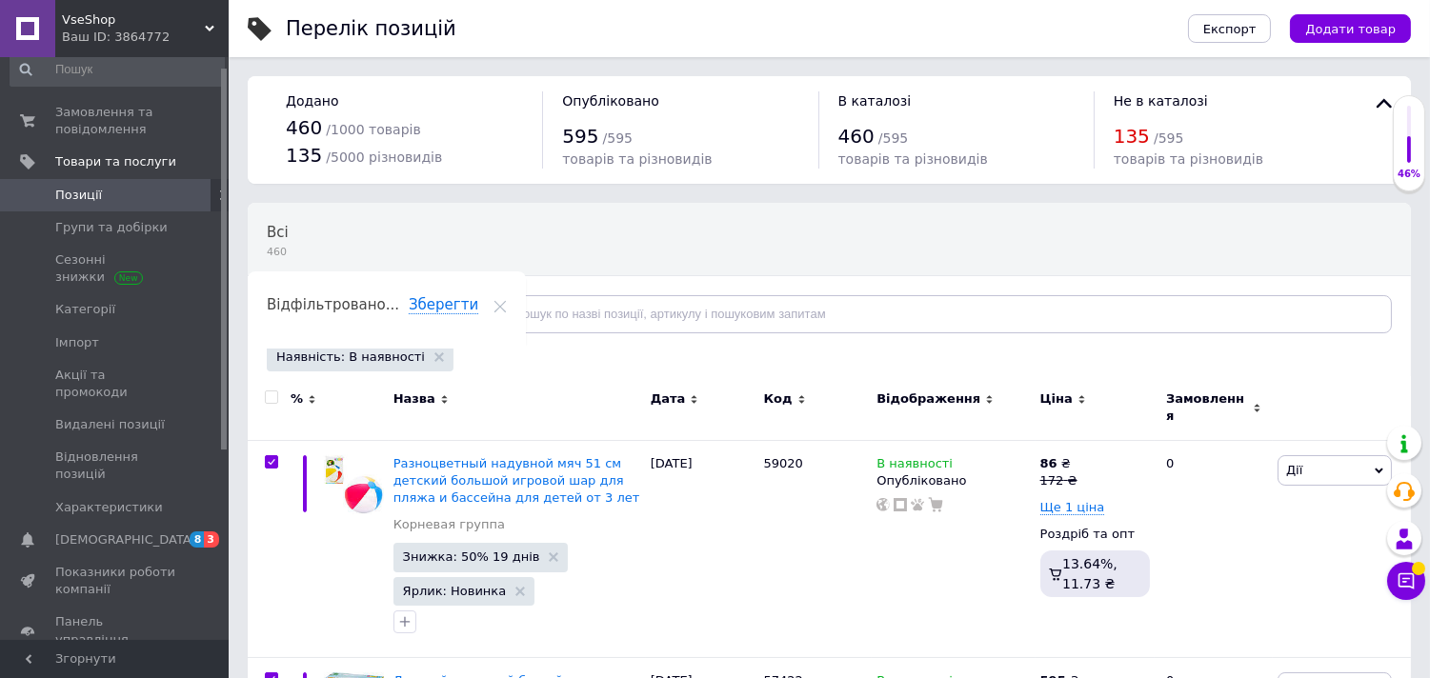
checkbox input "true"
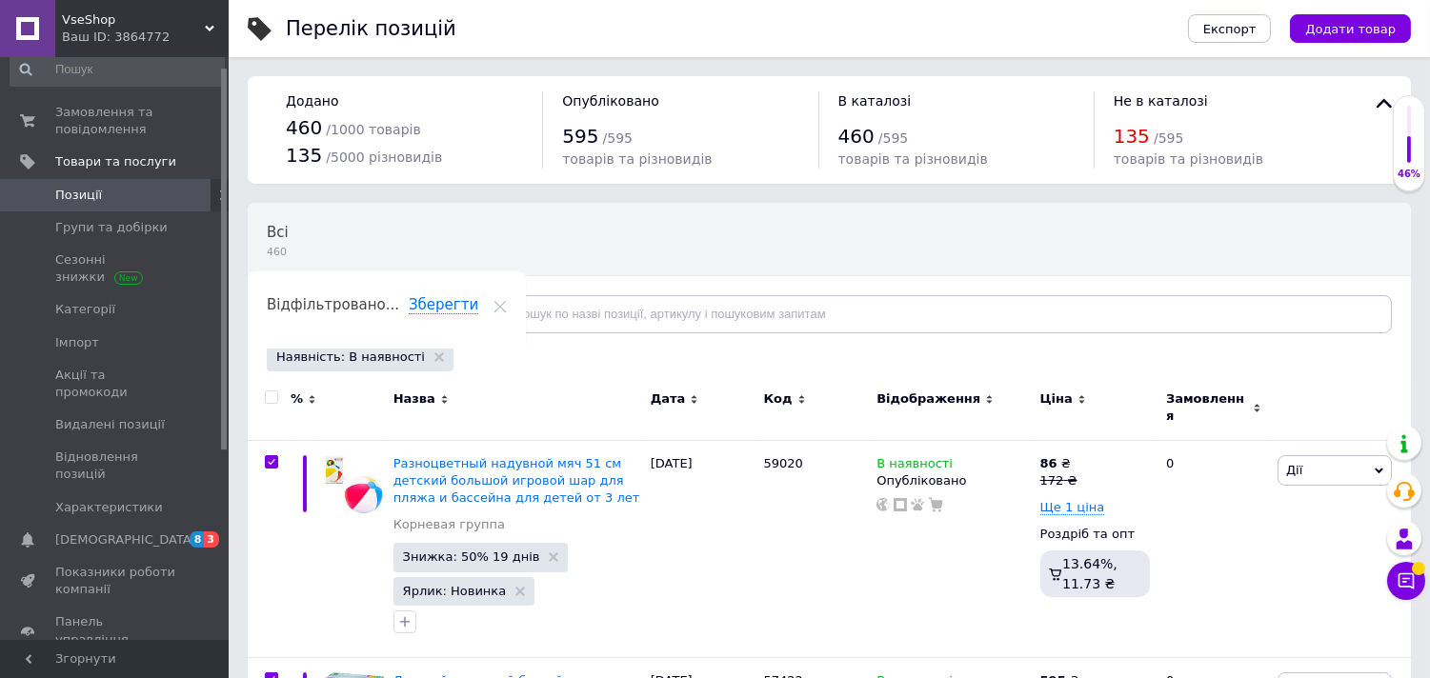
checkbox input "true"
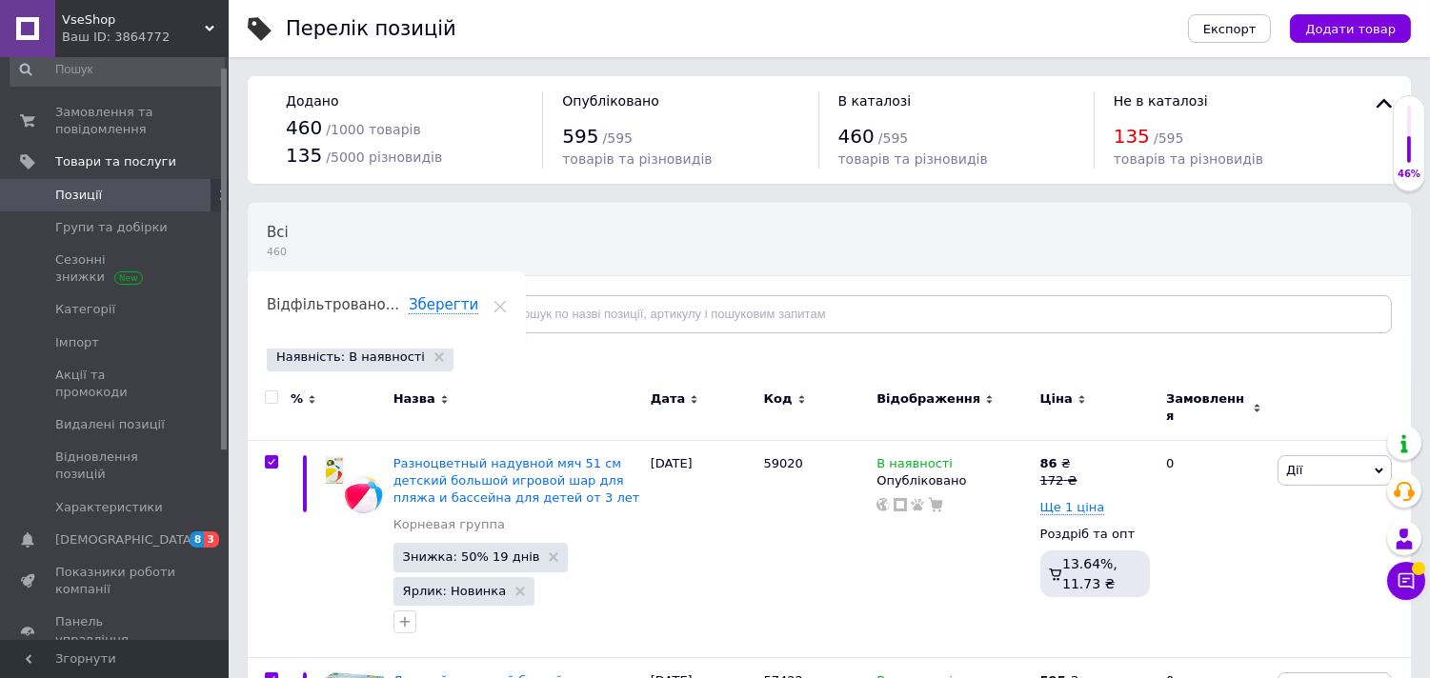
checkbox input "true"
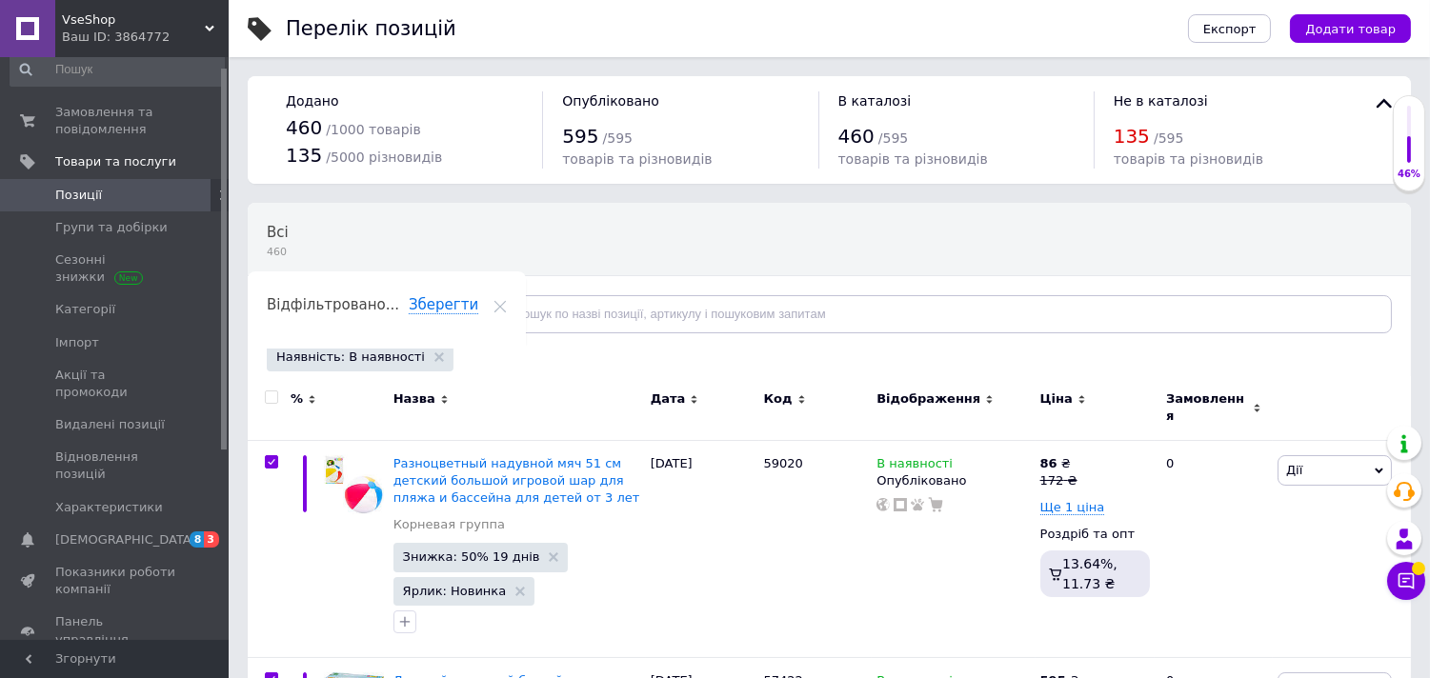
checkbox input "true"
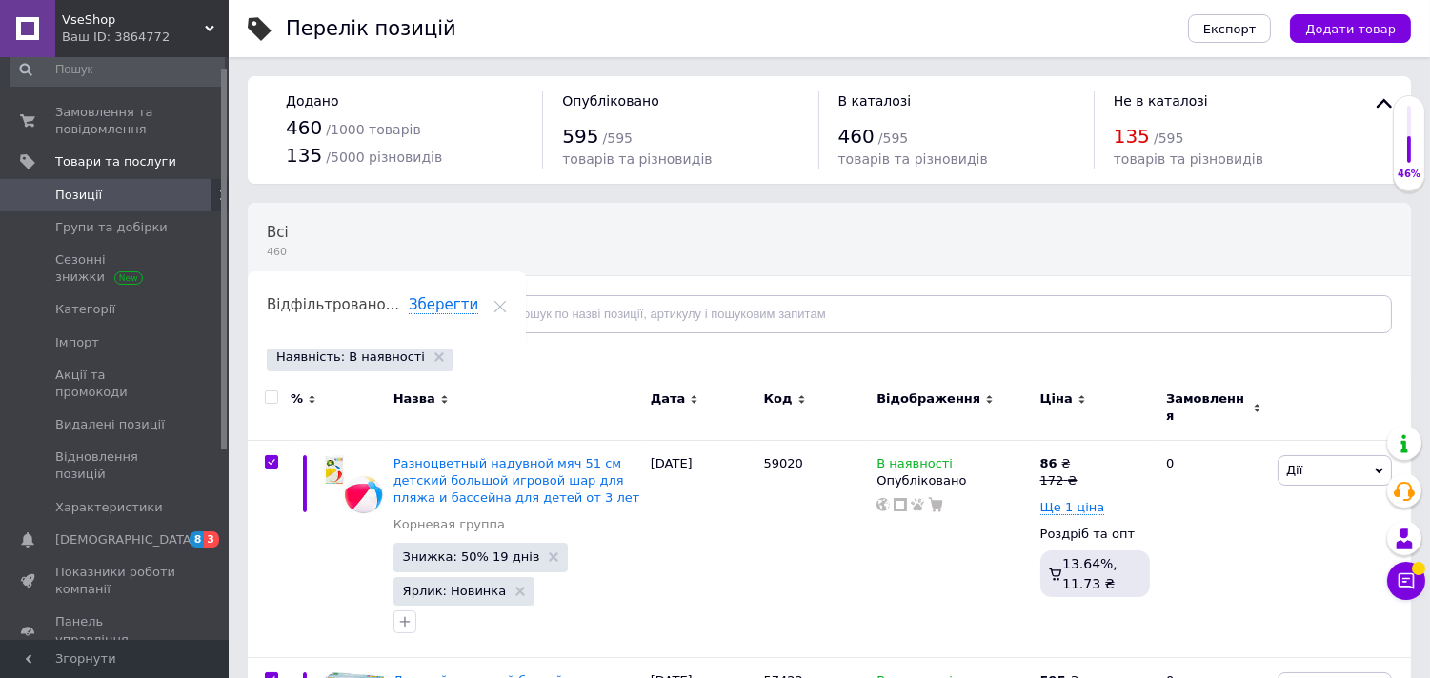
checkbox input "true"
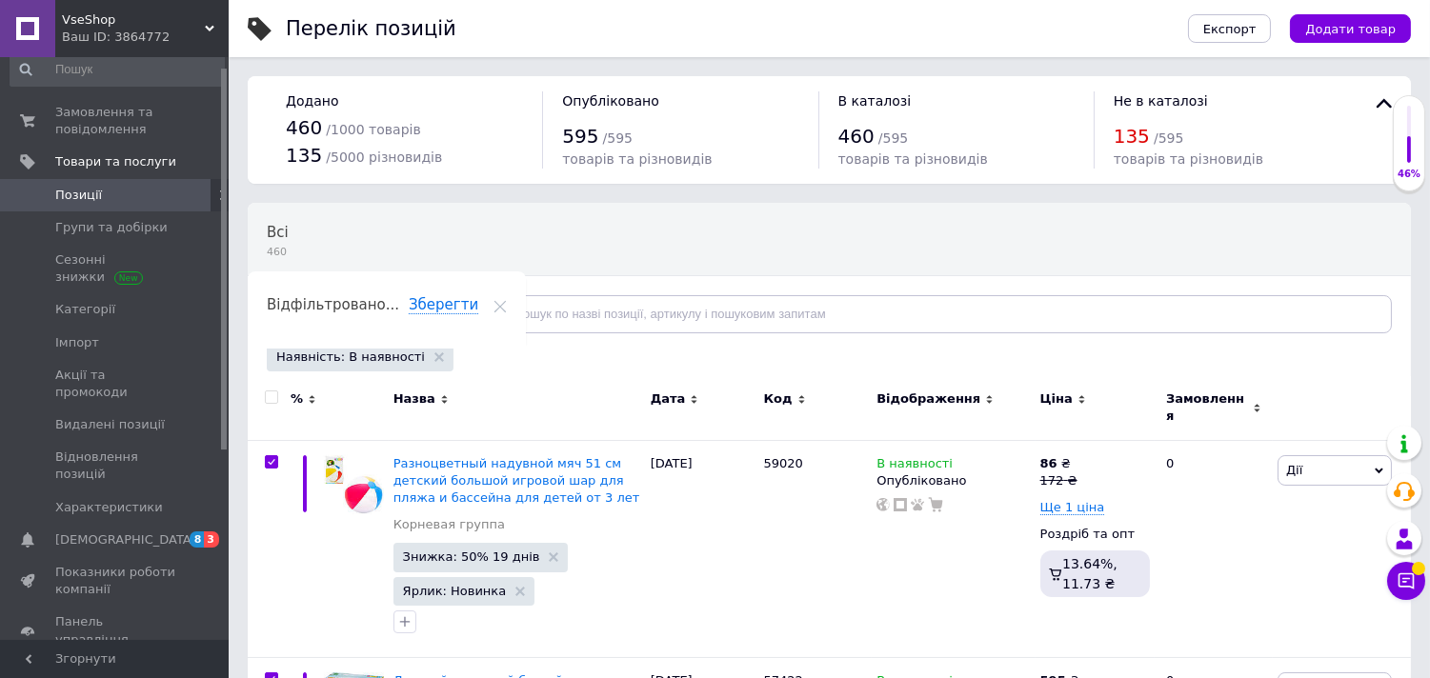
checkbox input "true"
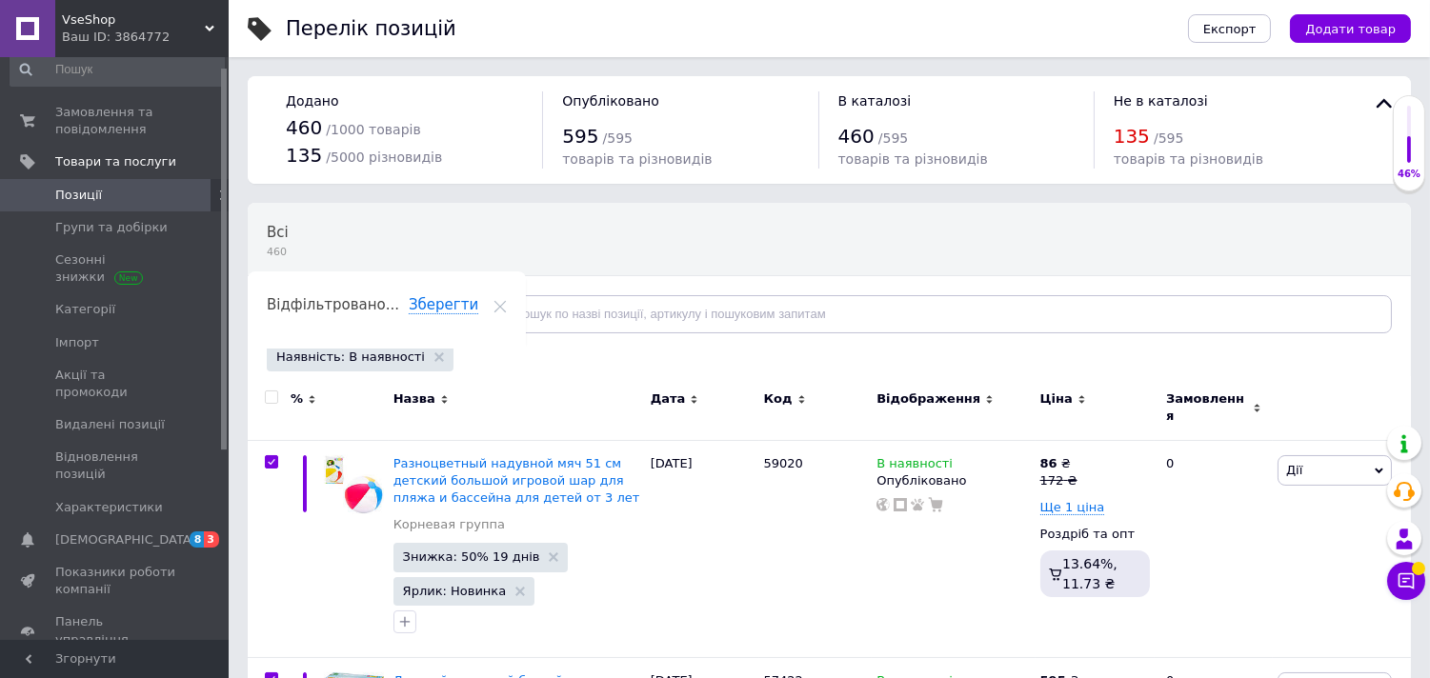
checkbox input "true"
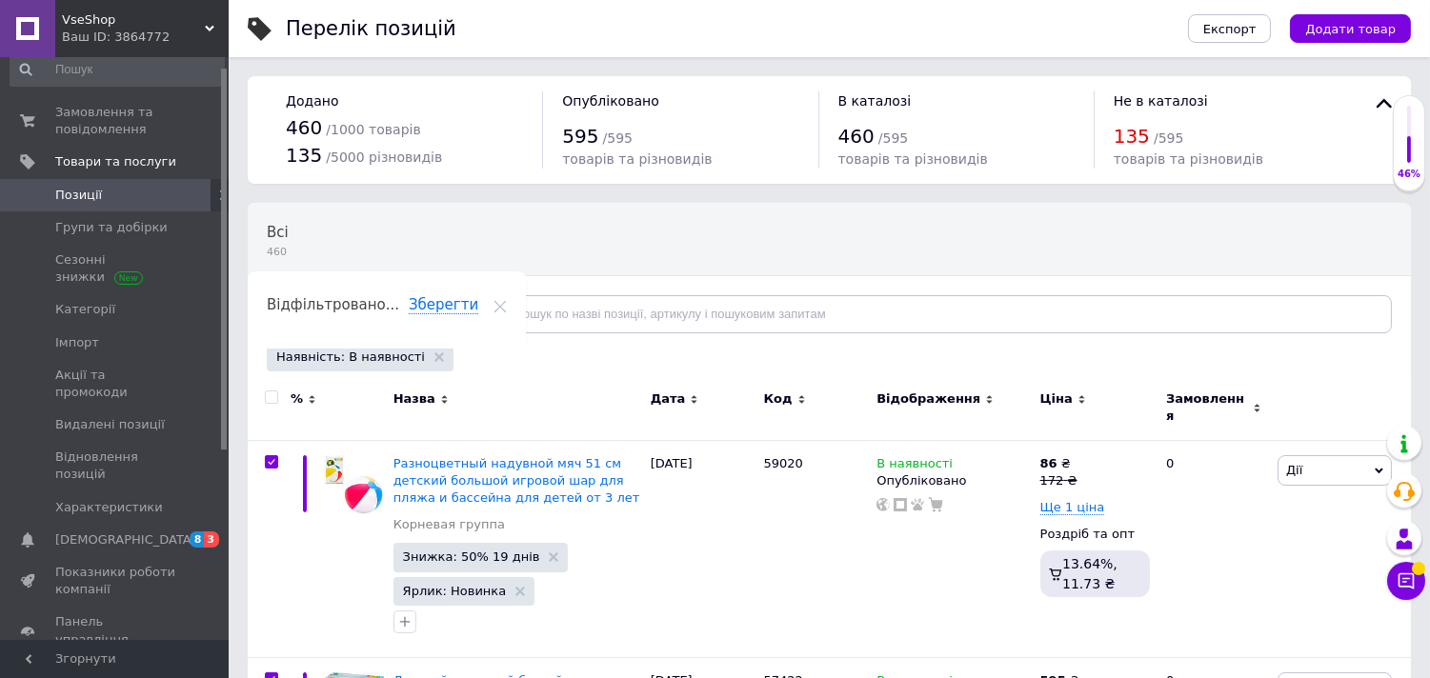
checkbox input "true"
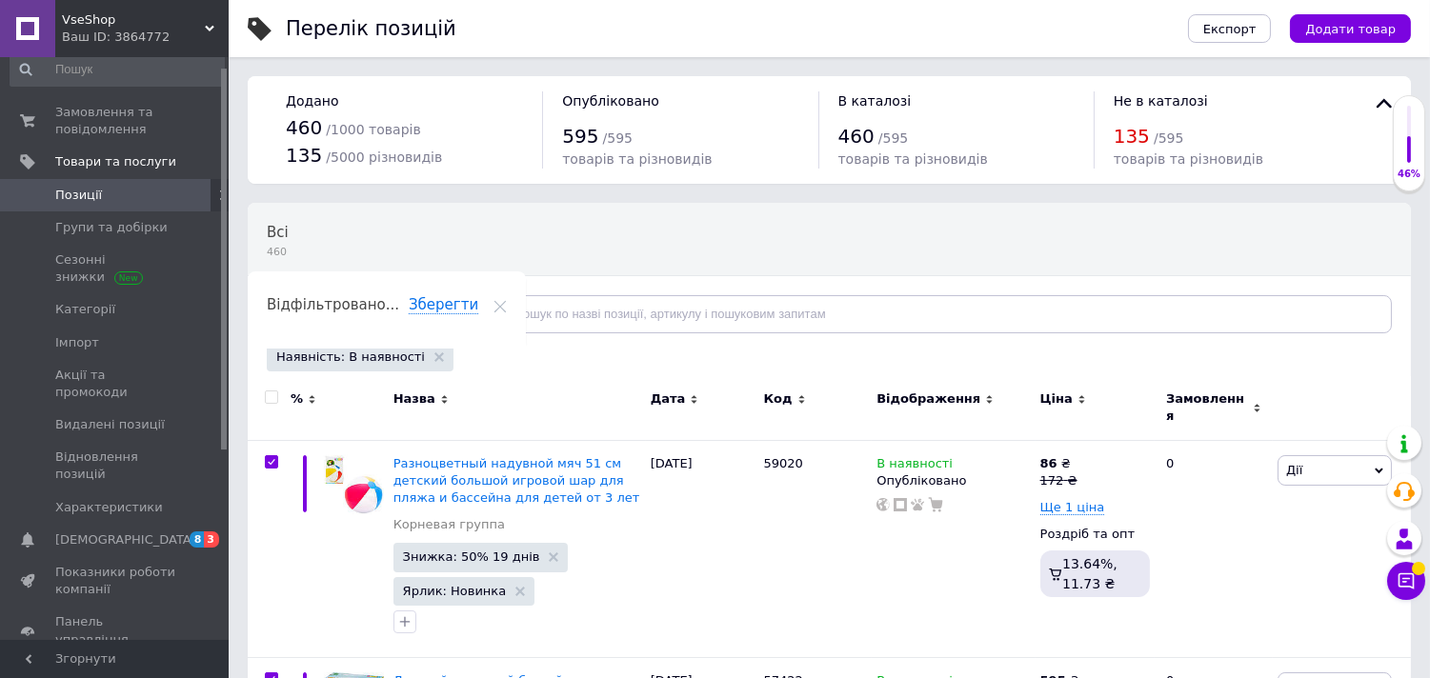
checkbox input "true"
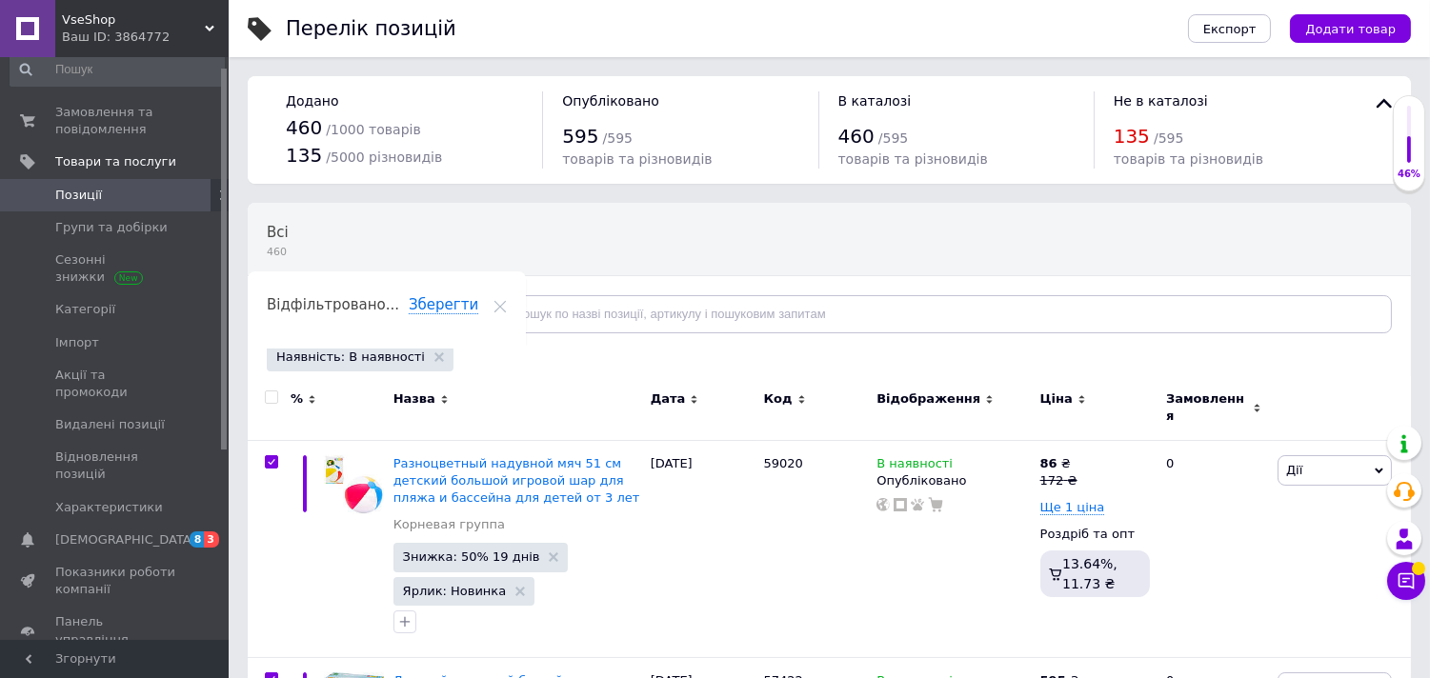
checkbox input "true"
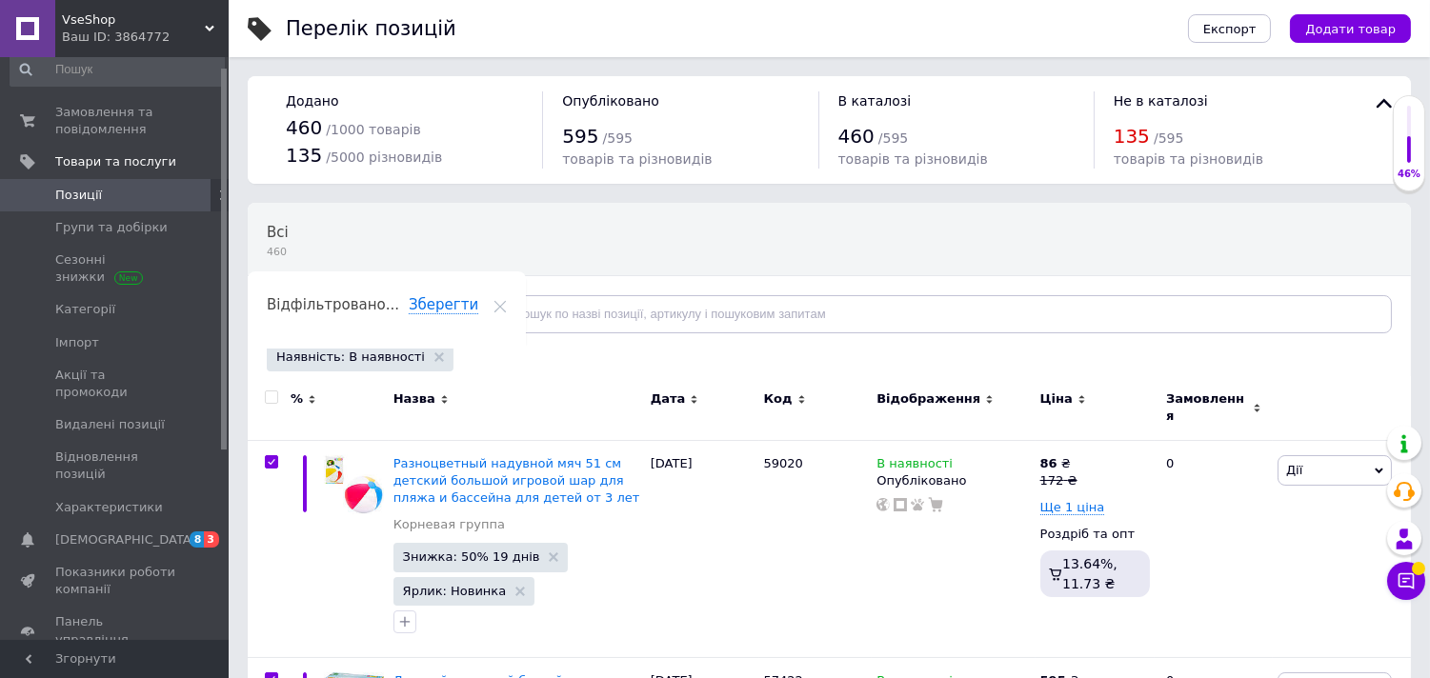
checkbox input "true"
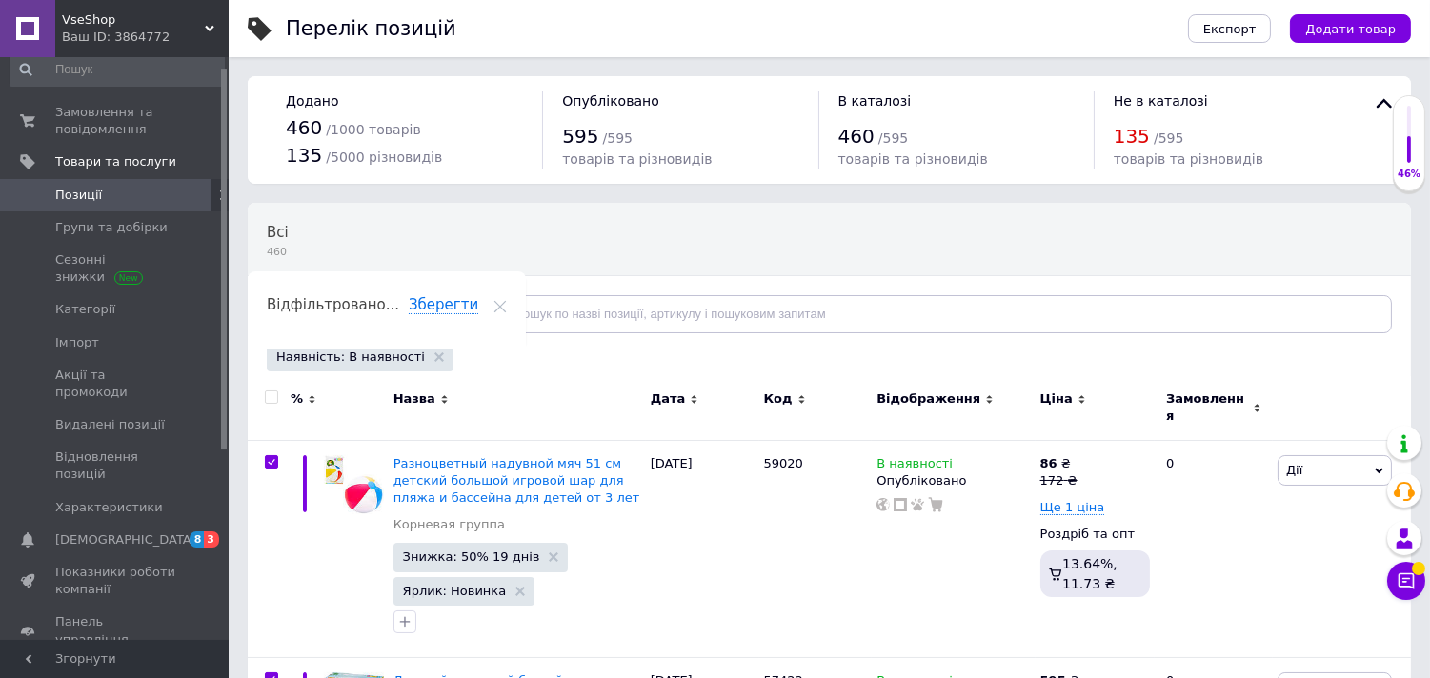
checkbox input "true"
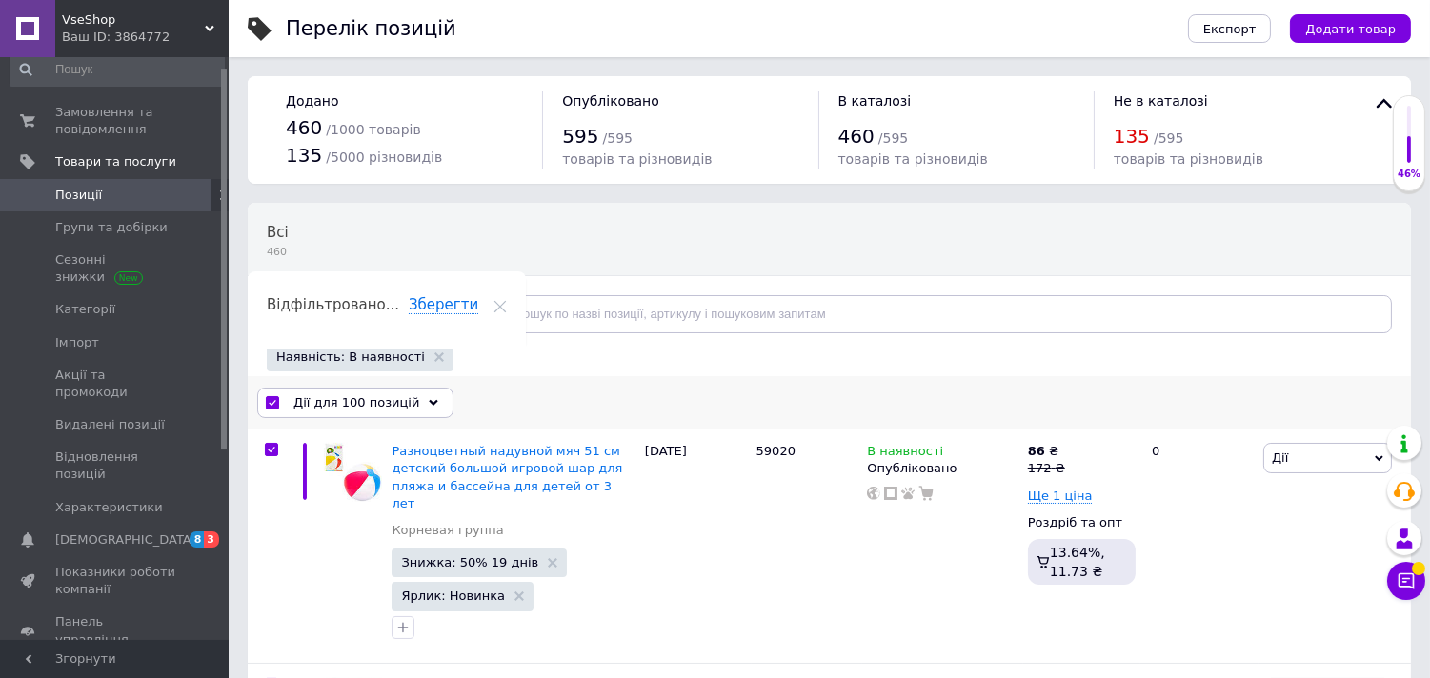
click at [324, 394] on span "Дії для 100 позицій" at bounding box center [356, 402] width 126 height 17
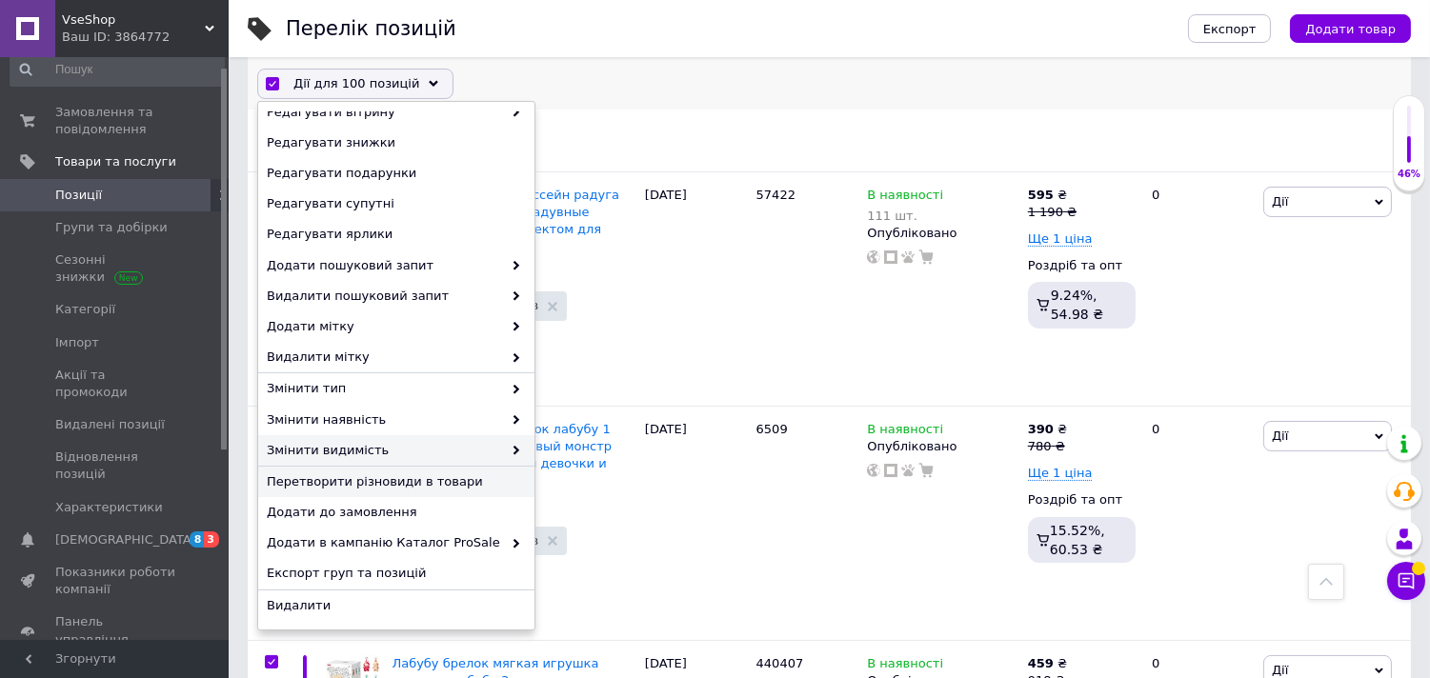
scroll to position [529, 0]
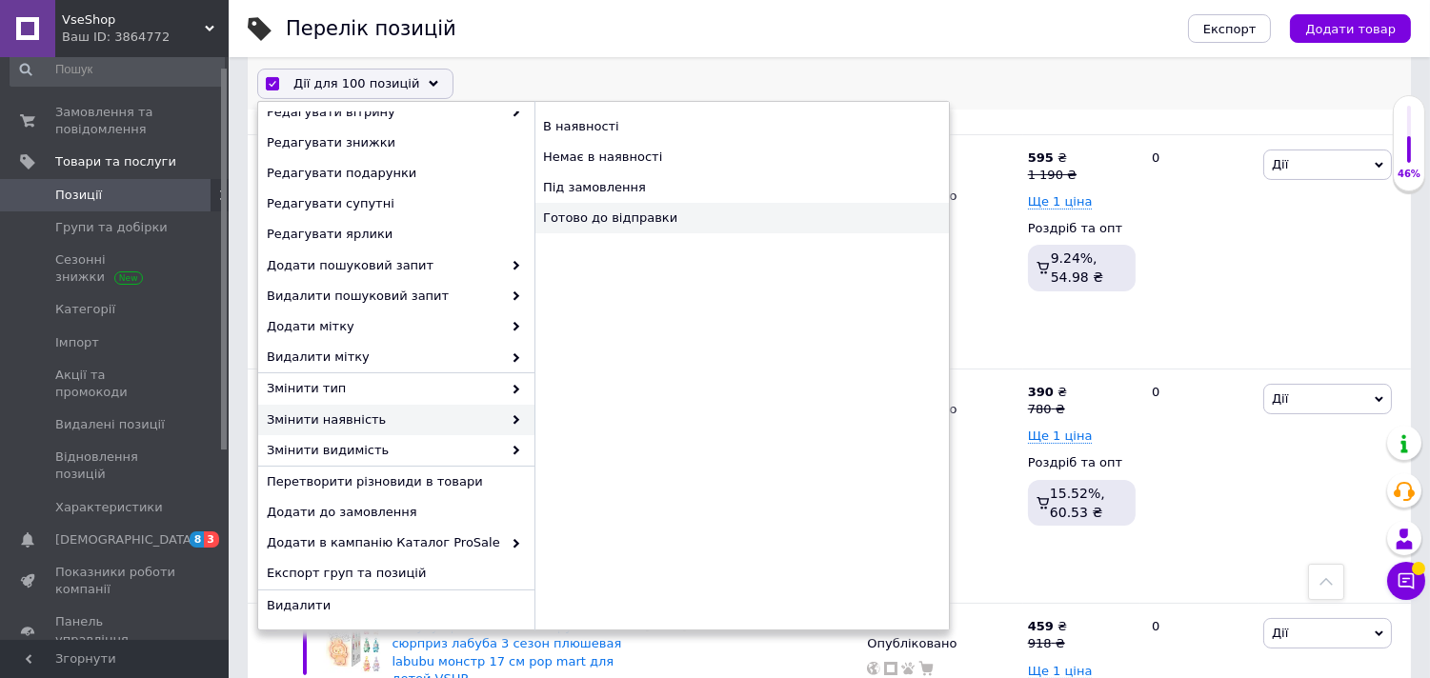
click at [686, 207] on div "Готово до відправки" at bounding box center [741, 218] width 414 height 30
checkbox input "false"
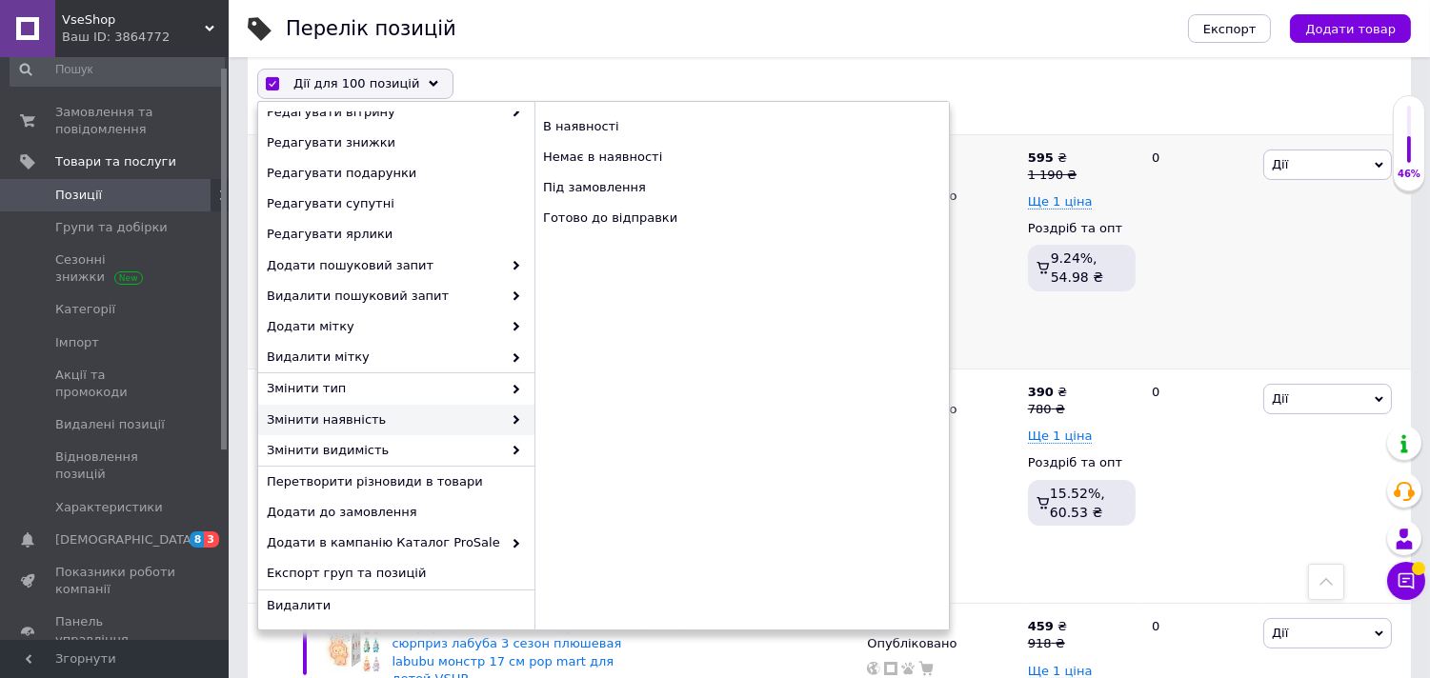
checkbox input "false"
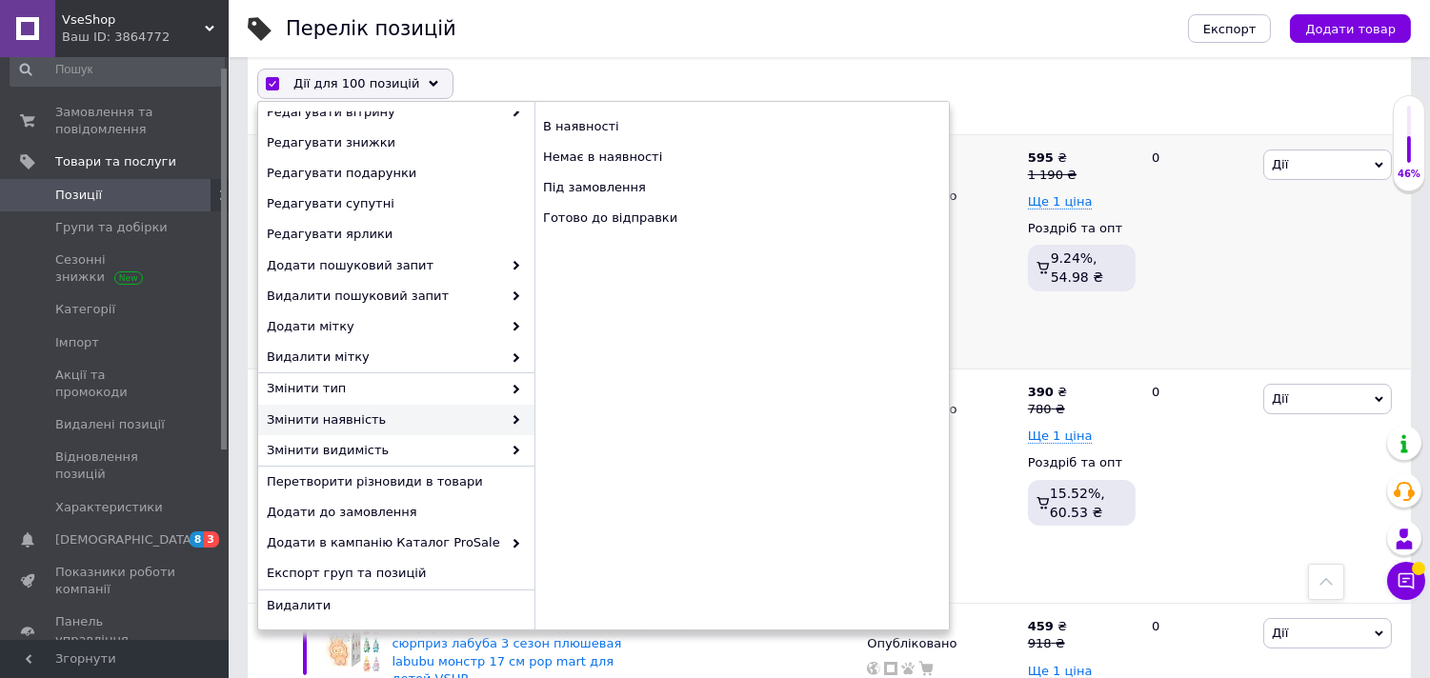
checkbox input "false"
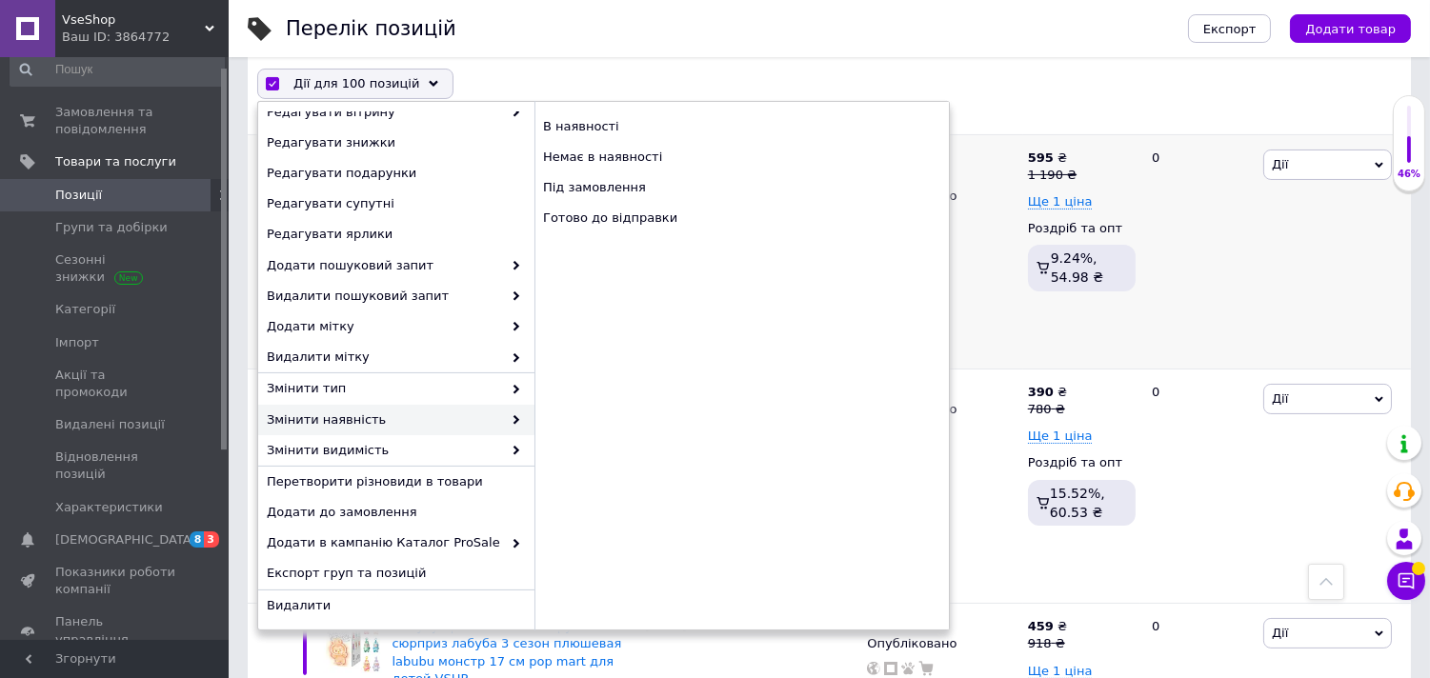
checkbox input "false"
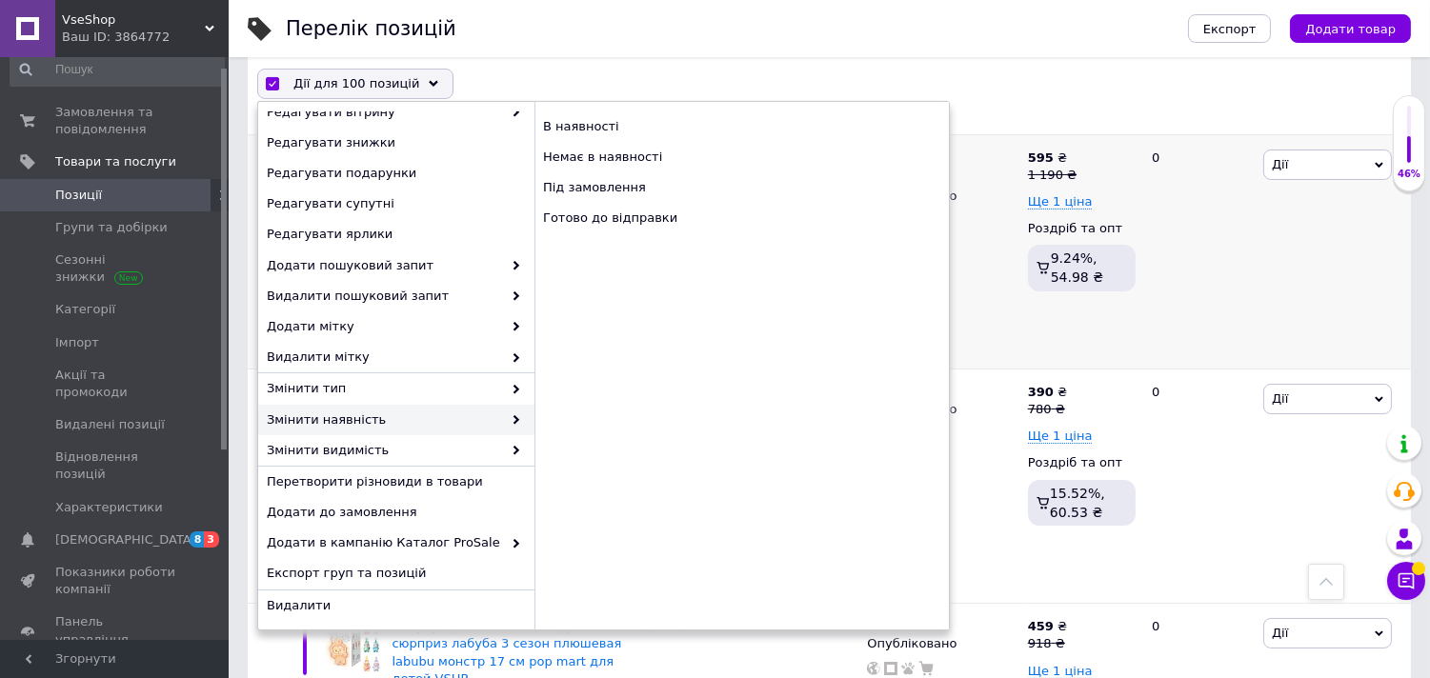
checkbox input "false"
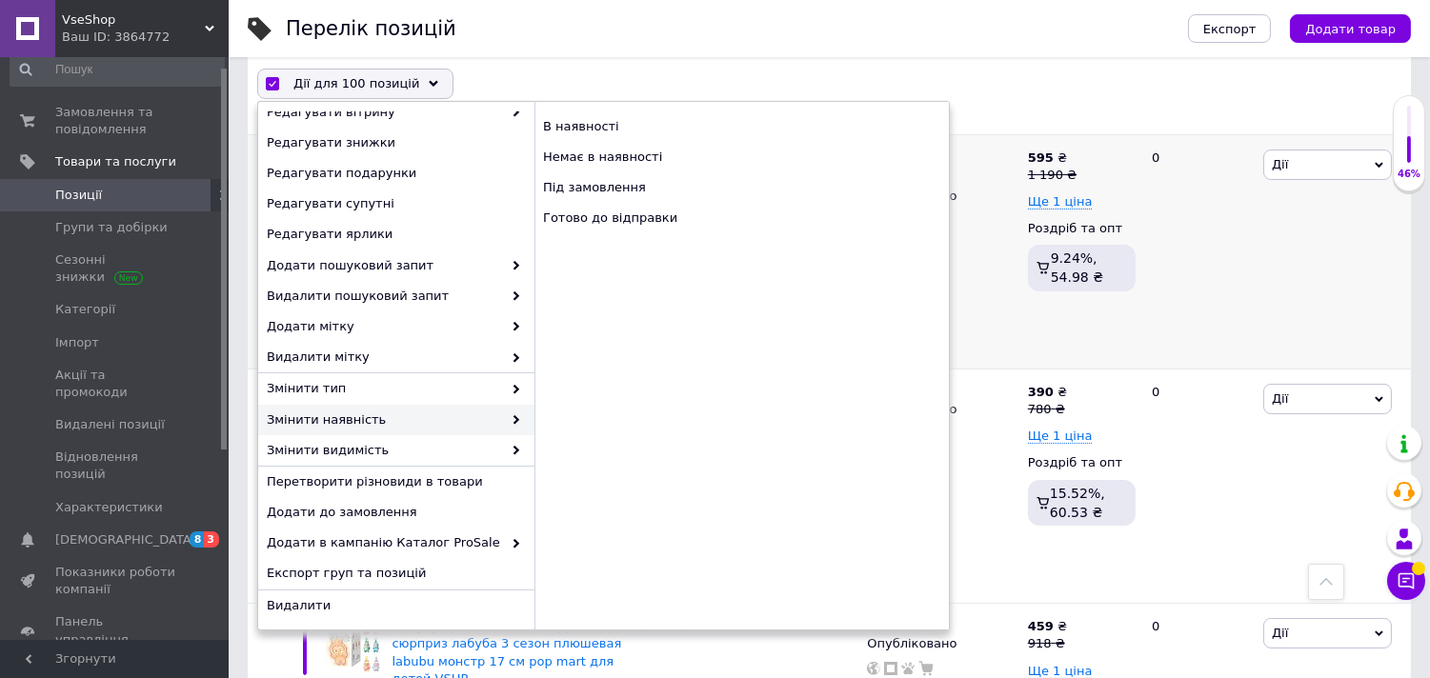
checkbox input "false"
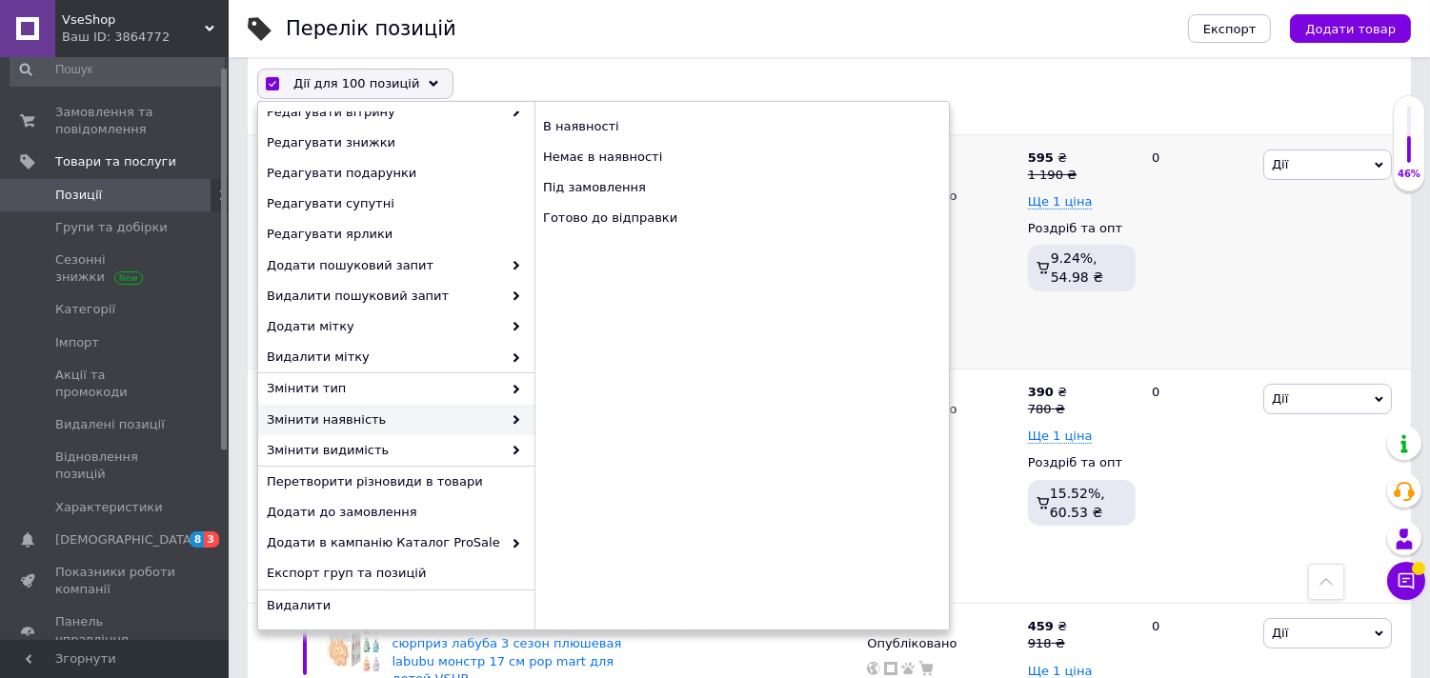
checkbox input "false"
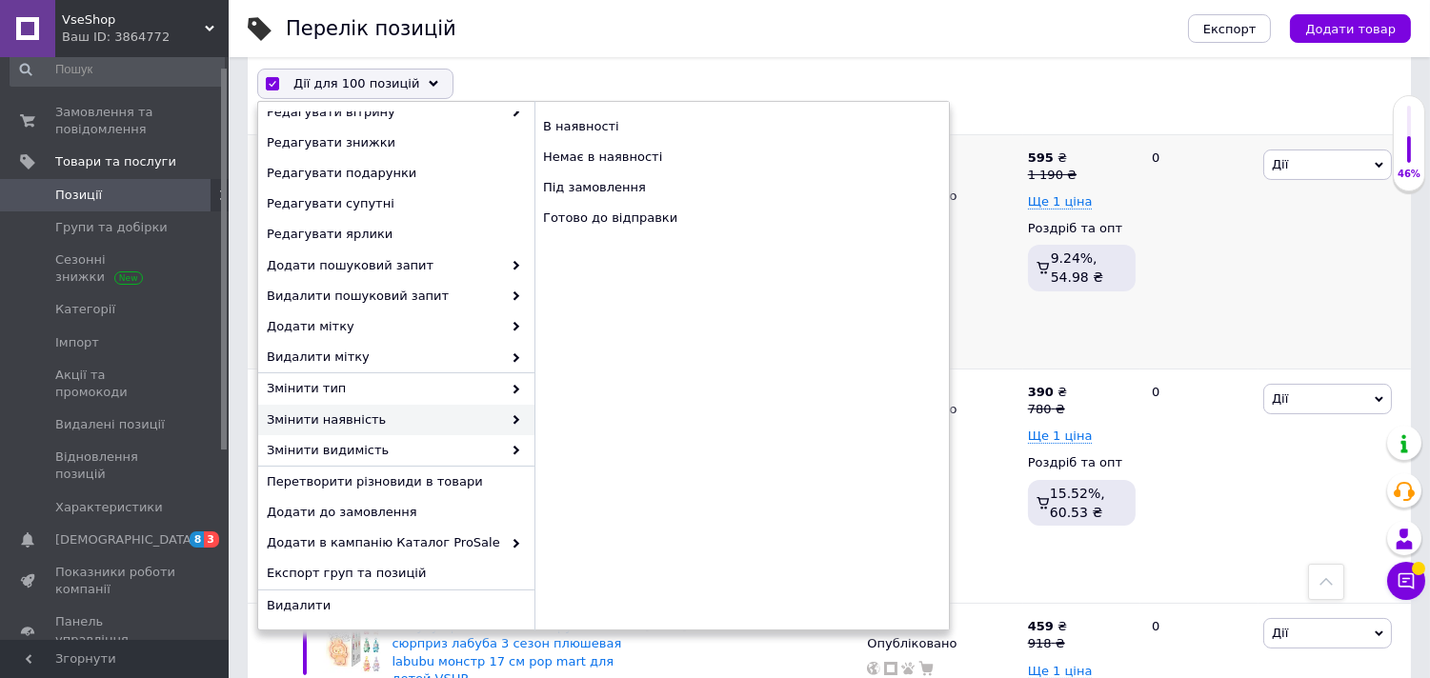
checkbox input "false"
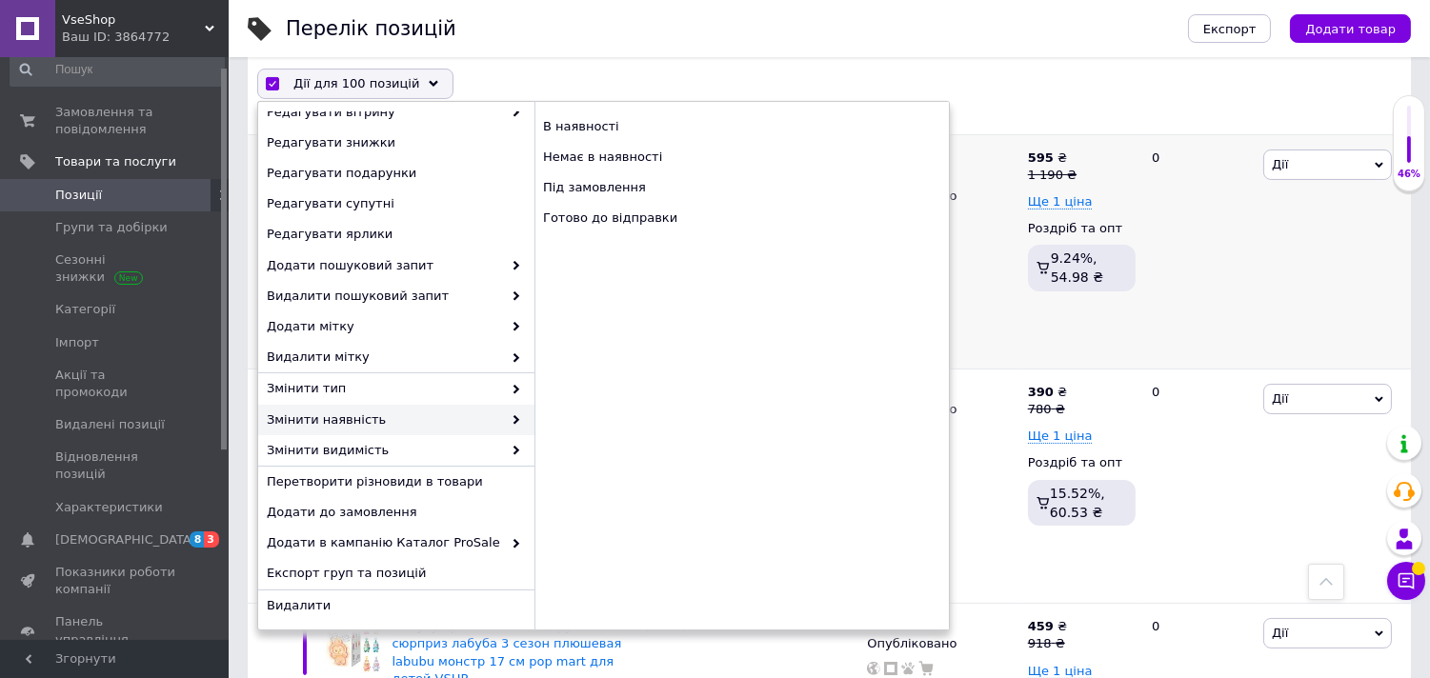
checkbox input "false"
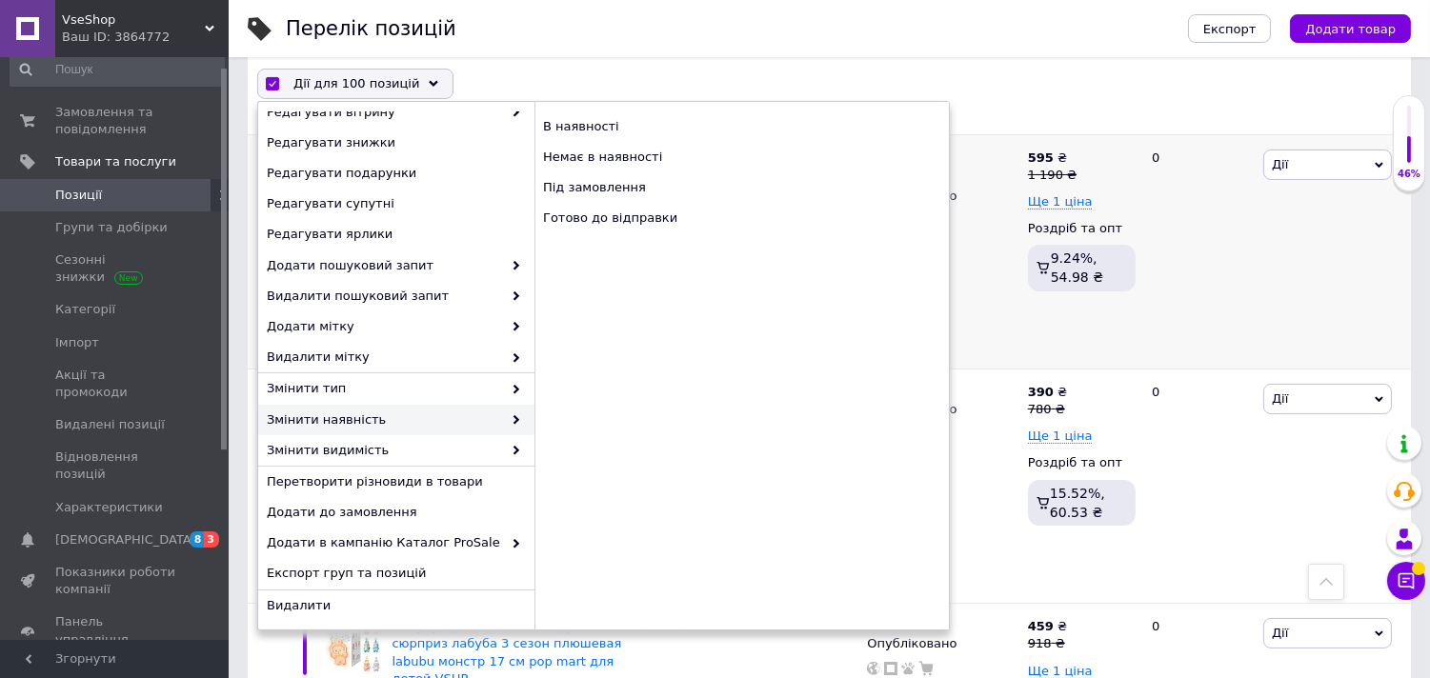
checkbox input "false"
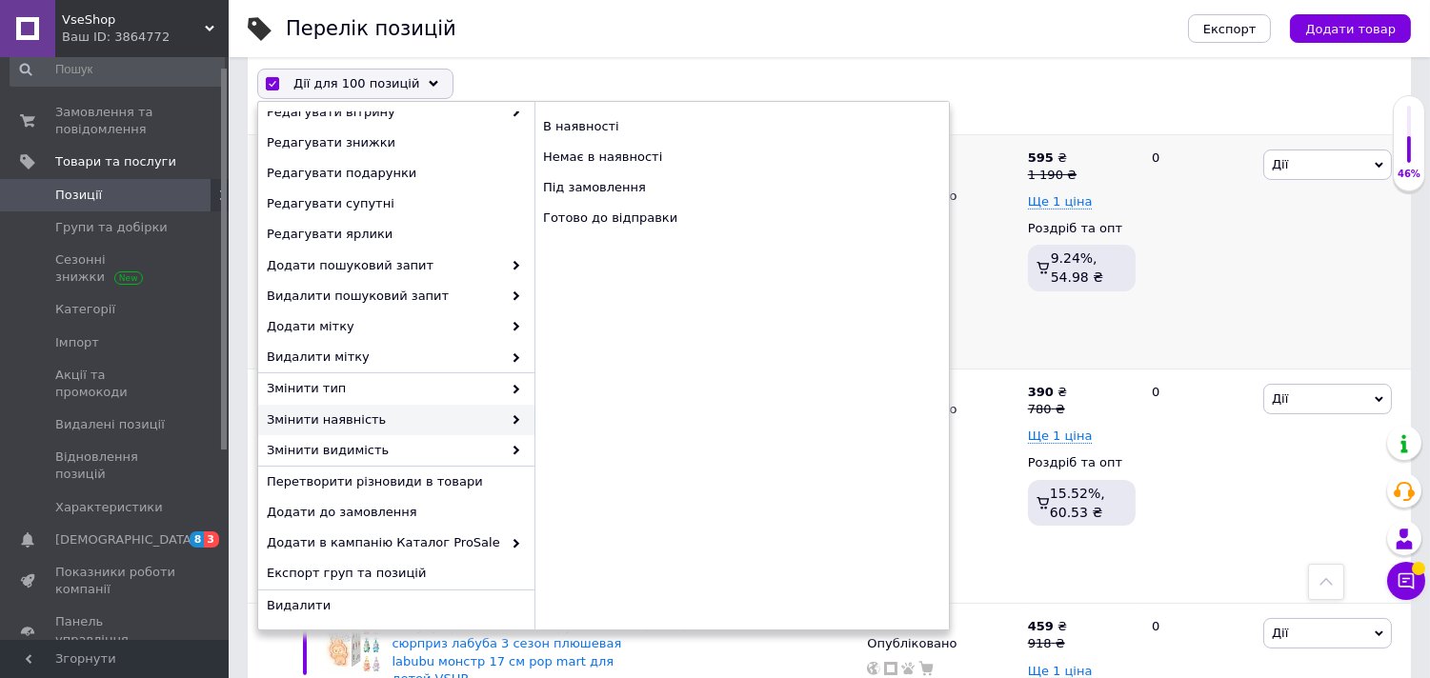
checkbox input "false"
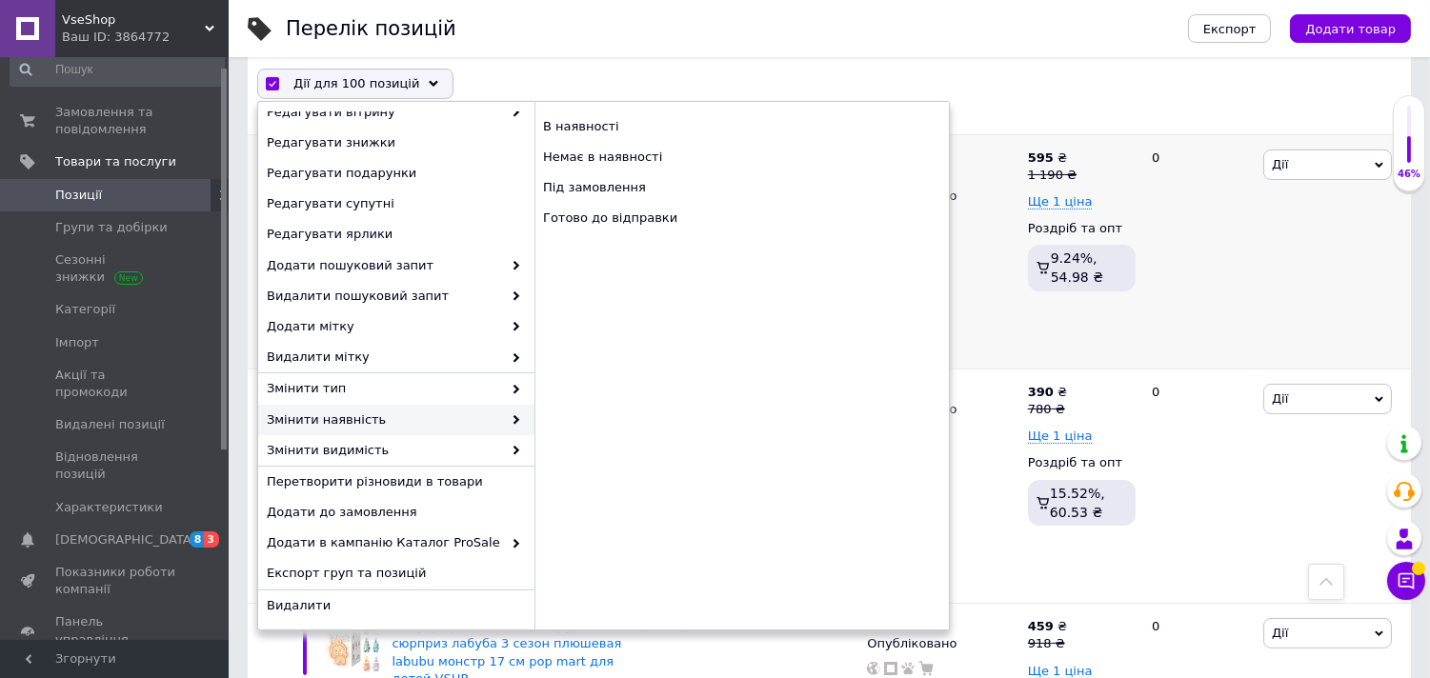
checkbox input "false"
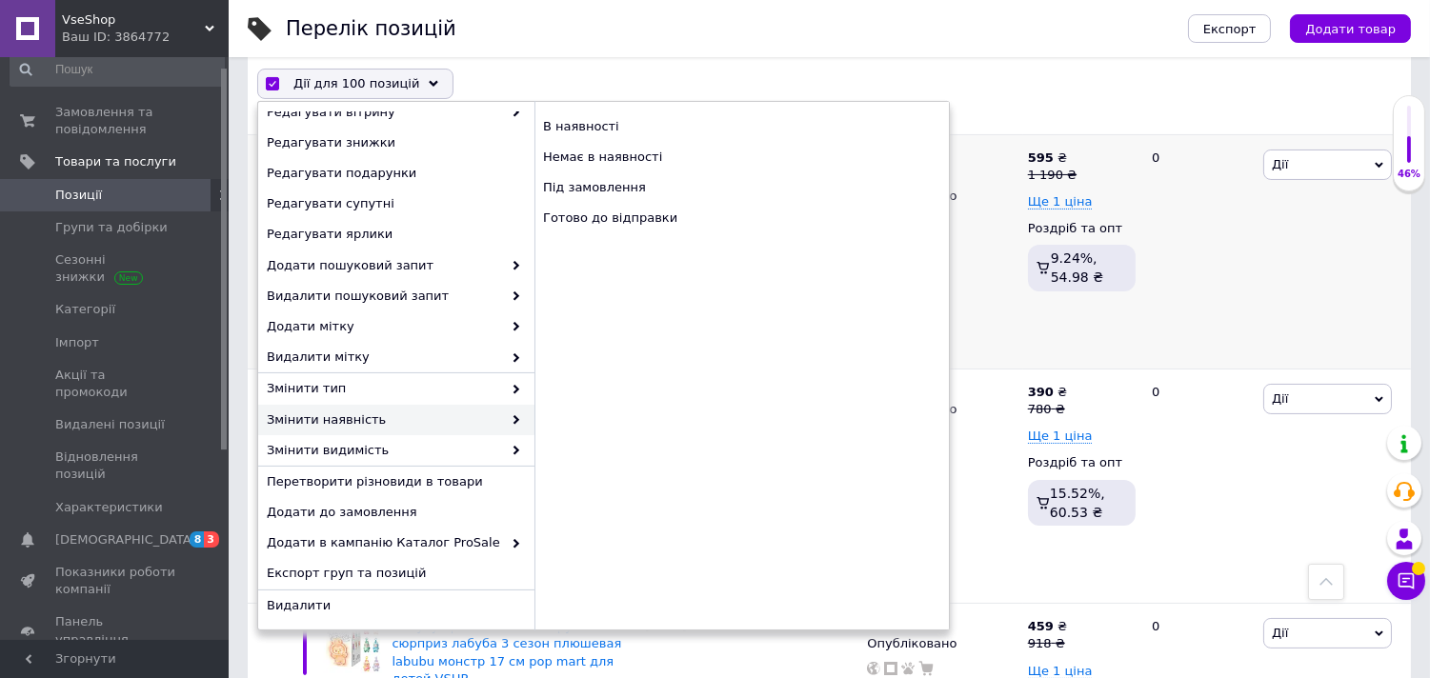
checkbox input "false"
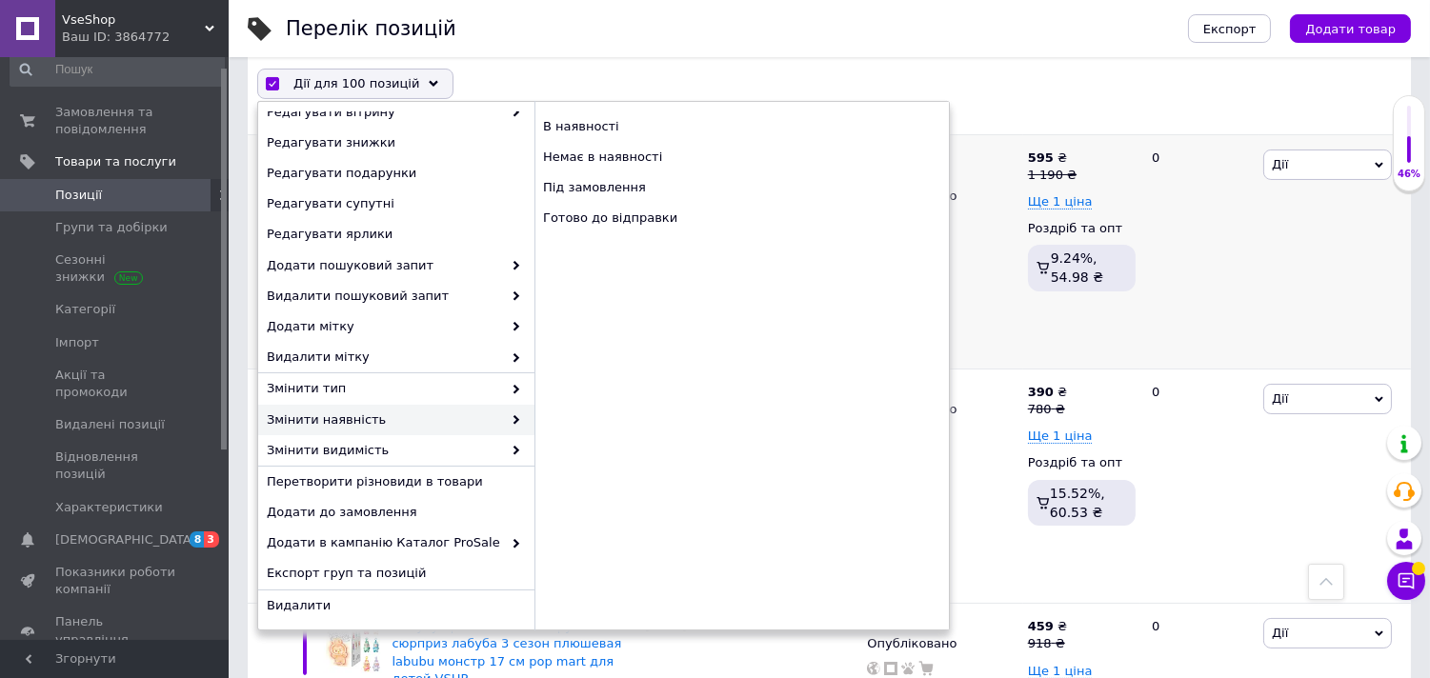
checkbox input "false"
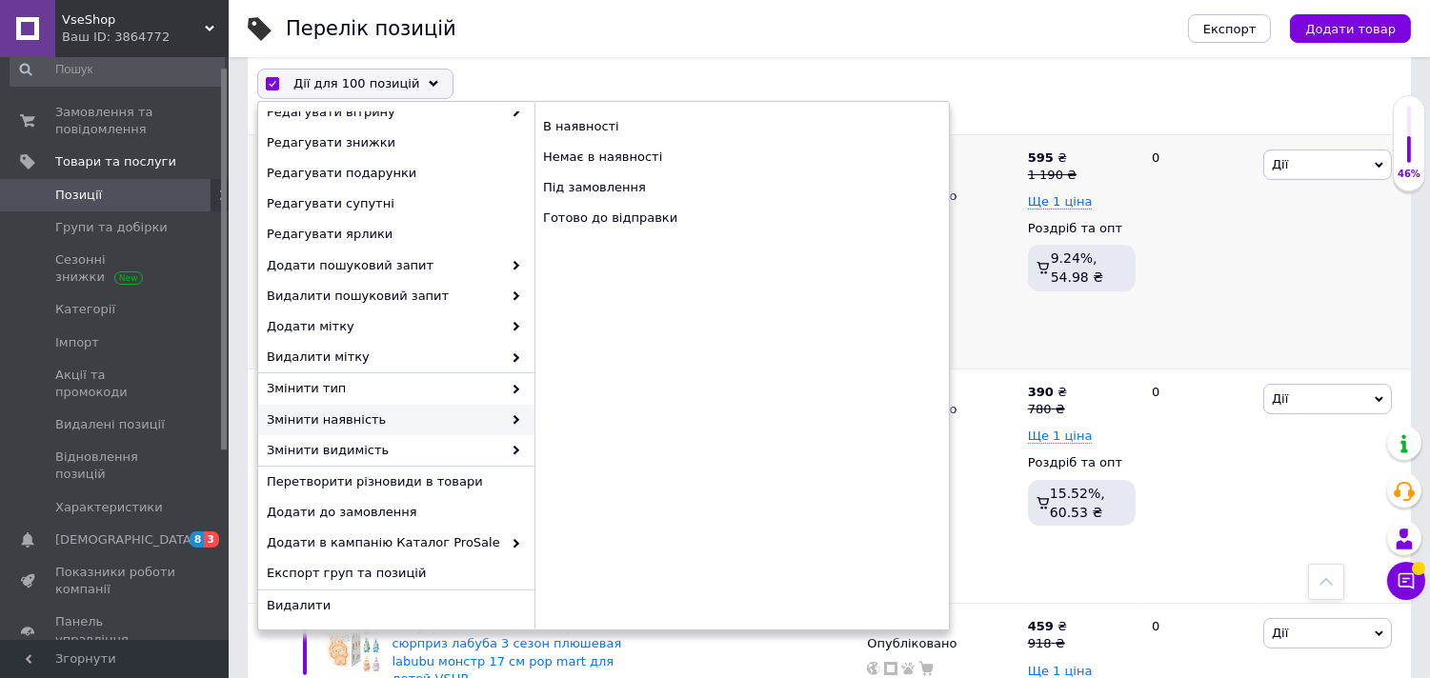
checkbox input "false"
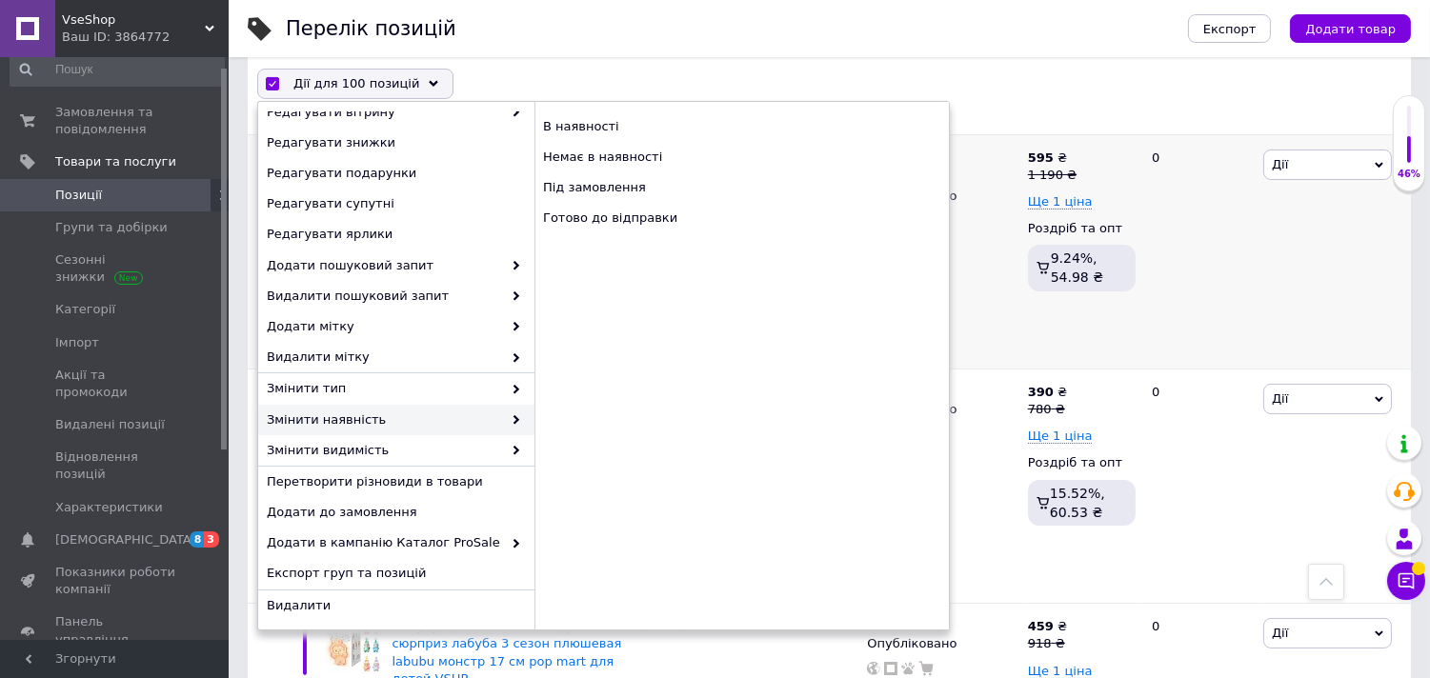
checkbox input "false"
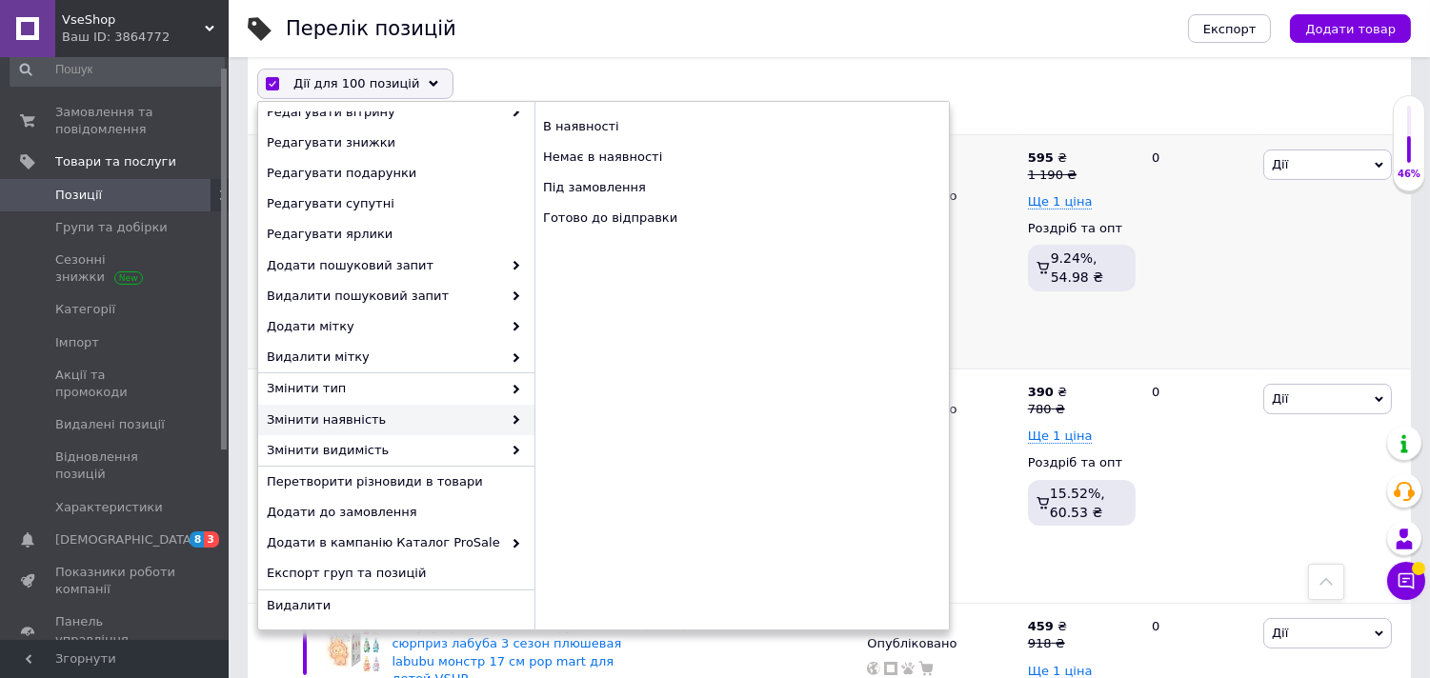
checkbox input "false"
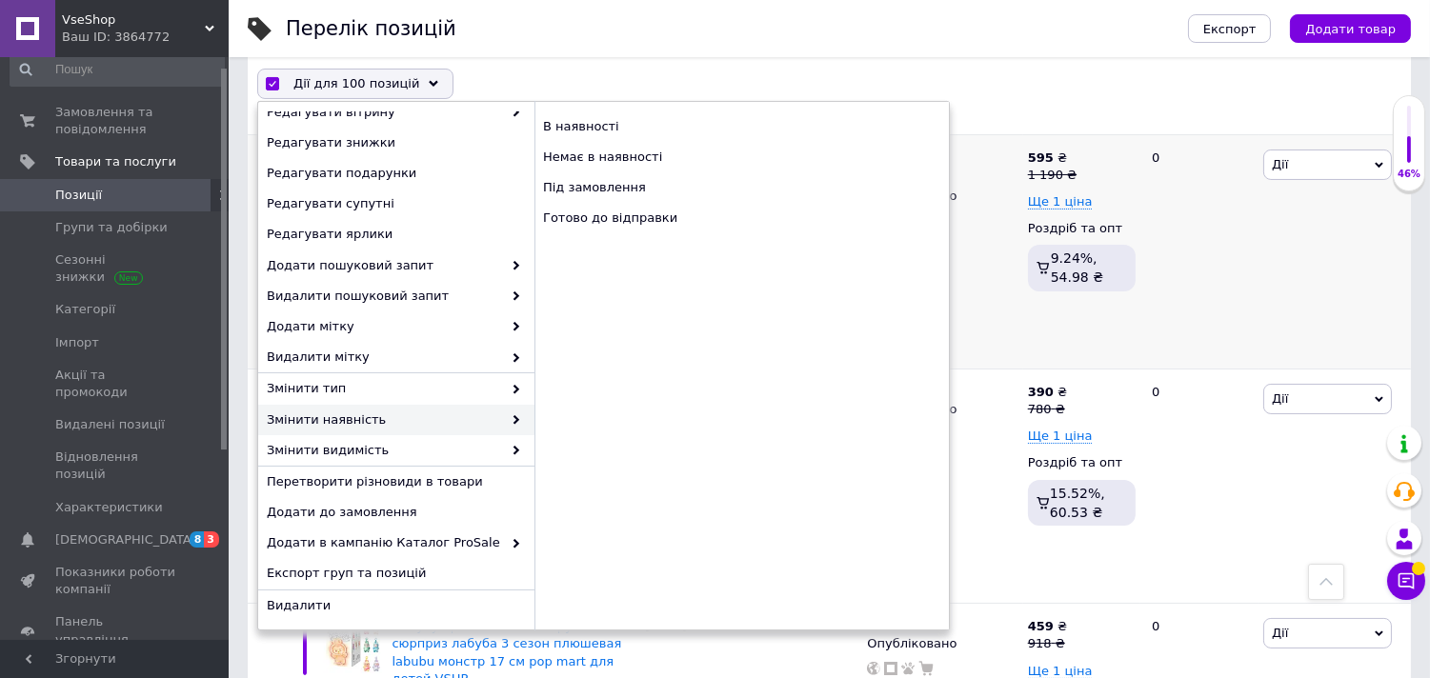
checkbox input "false"
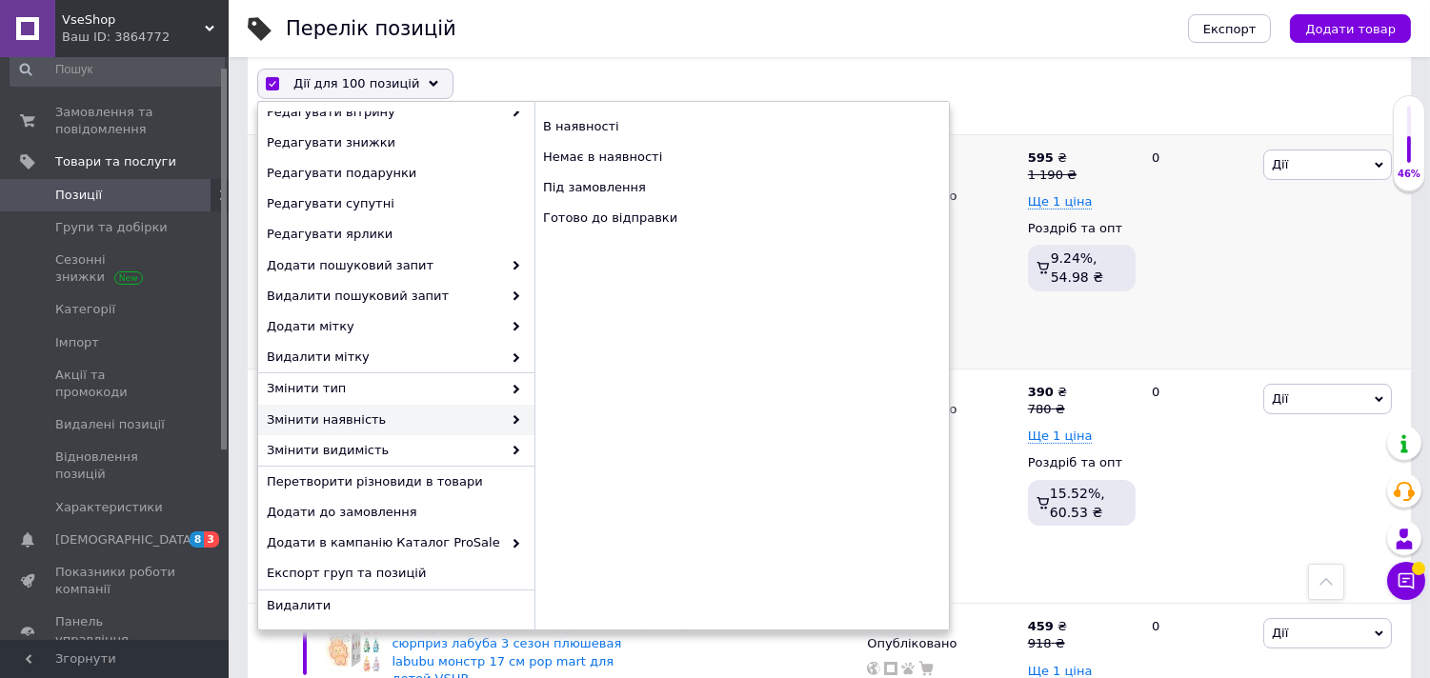
checkbox input "false"
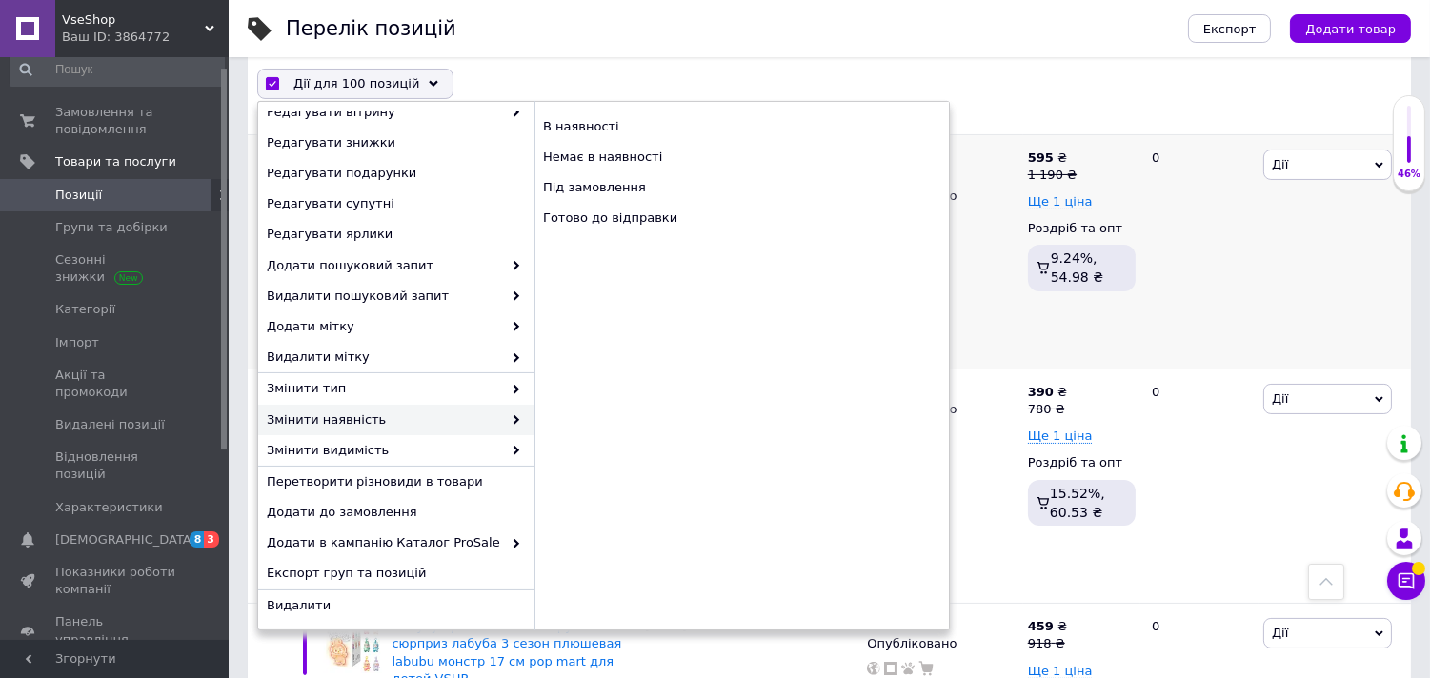
checkbox input "false"
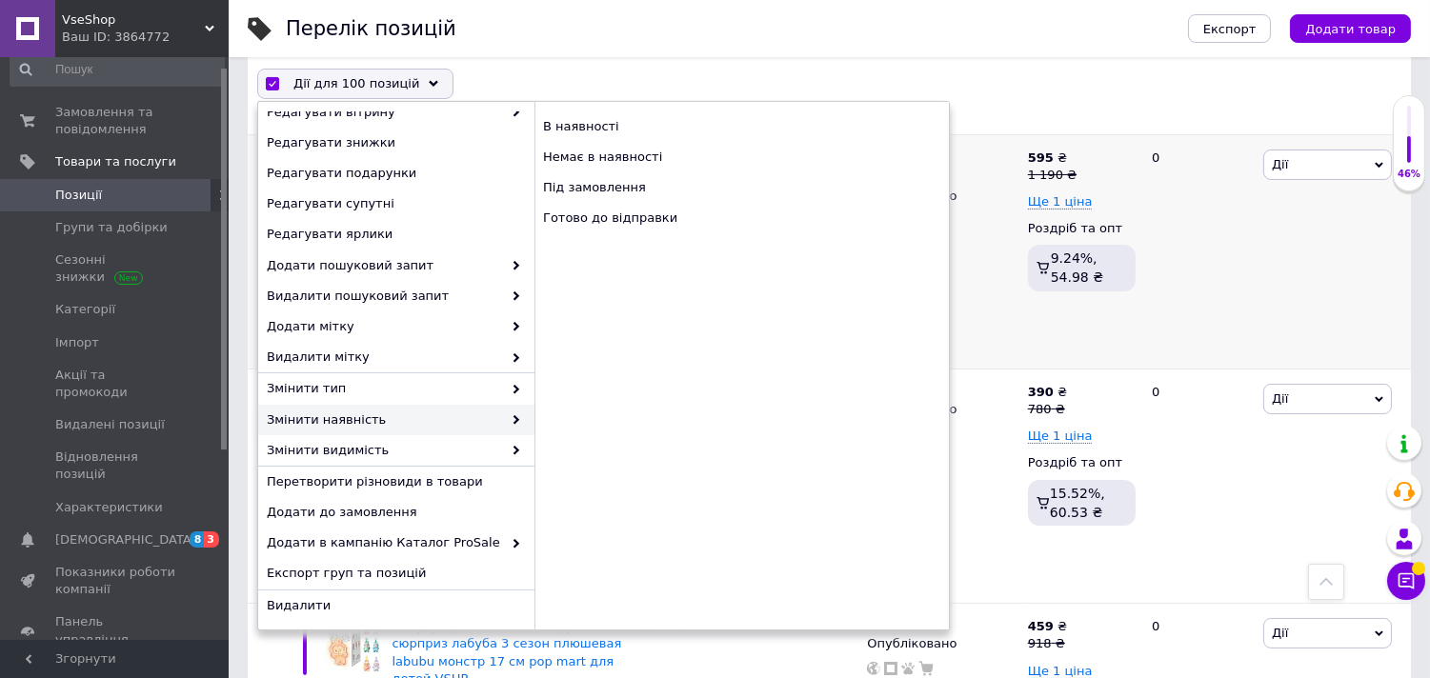
checkbox input "false"
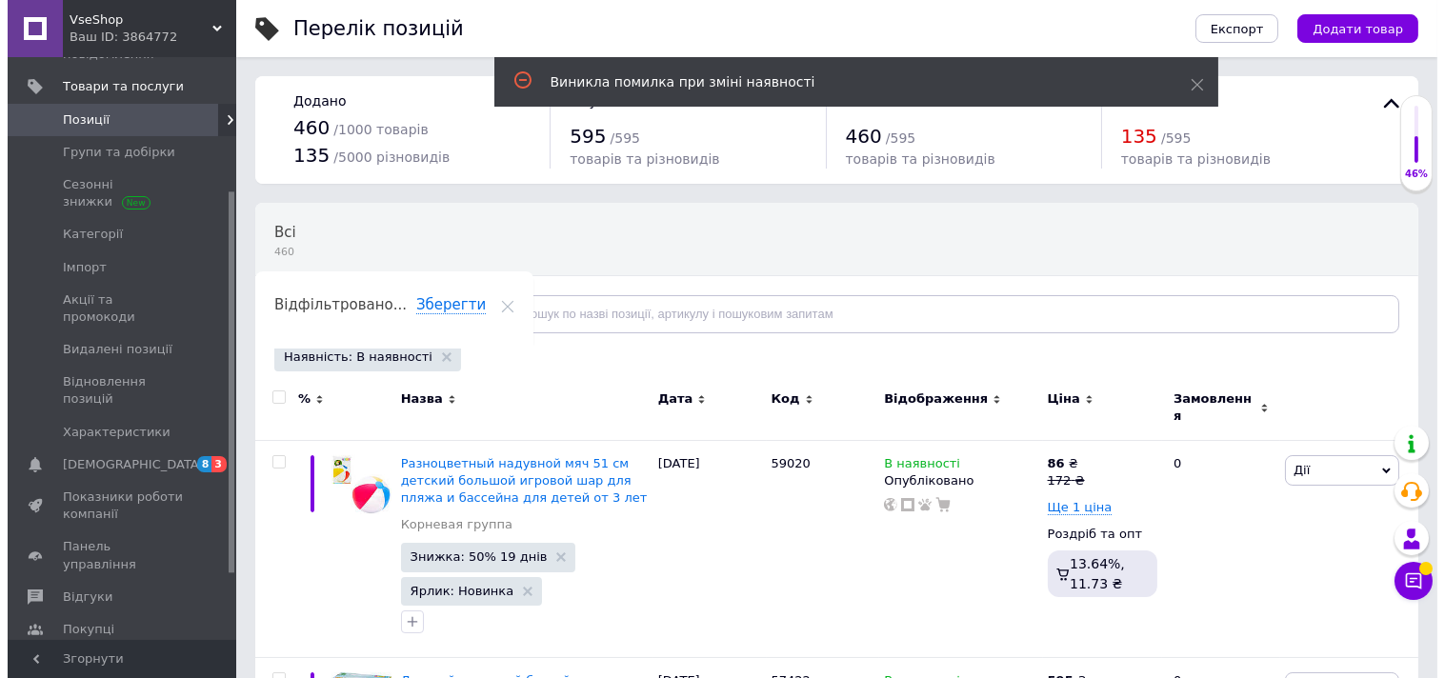
scroll to position [226, 0]
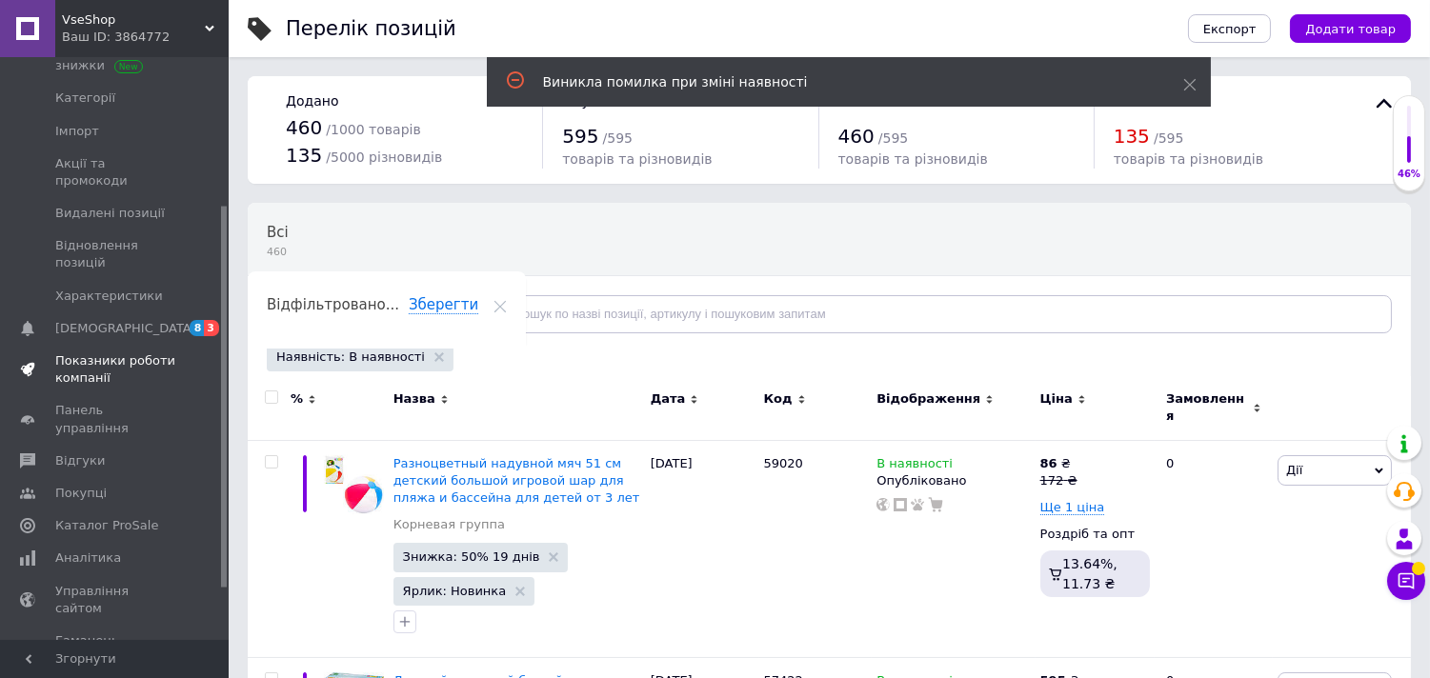
click at [158, 352] on span "Показники роботи компанії" at bounding box center [115, 369] width 121 height 34
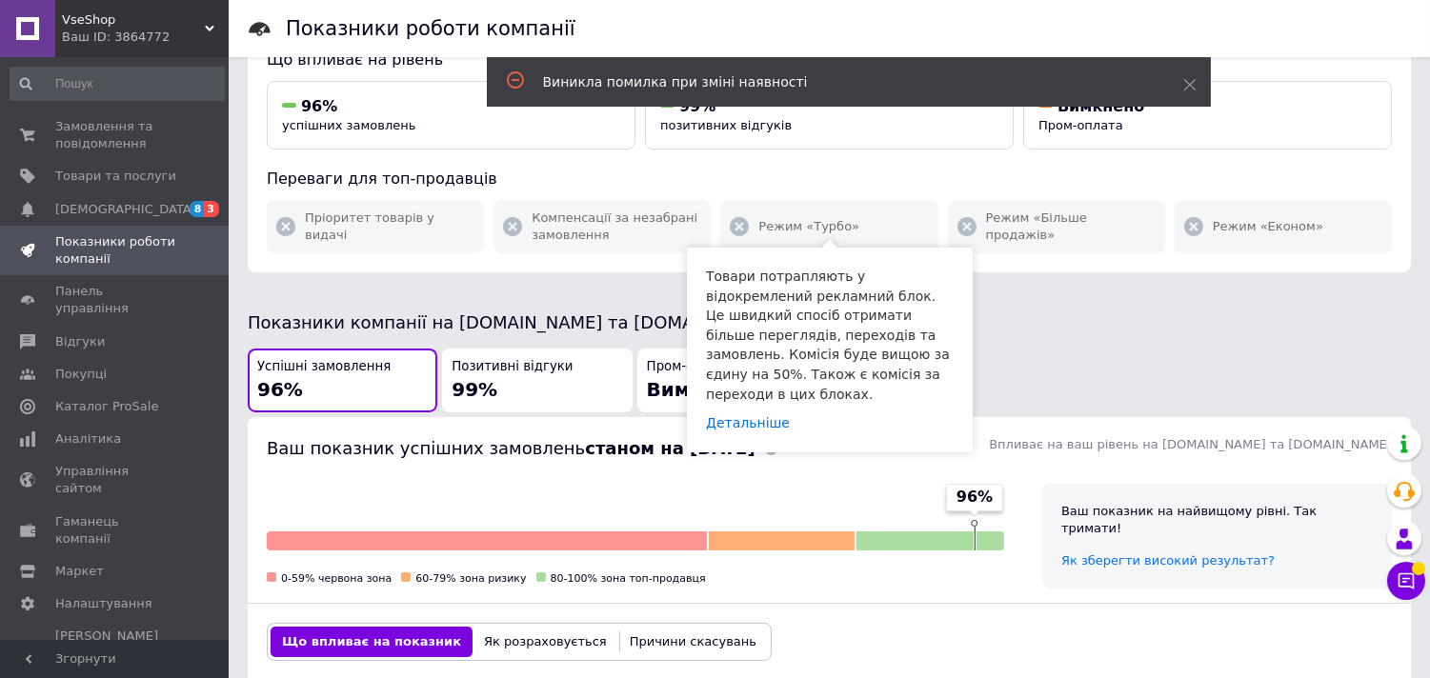
scroll to position [423, 0]
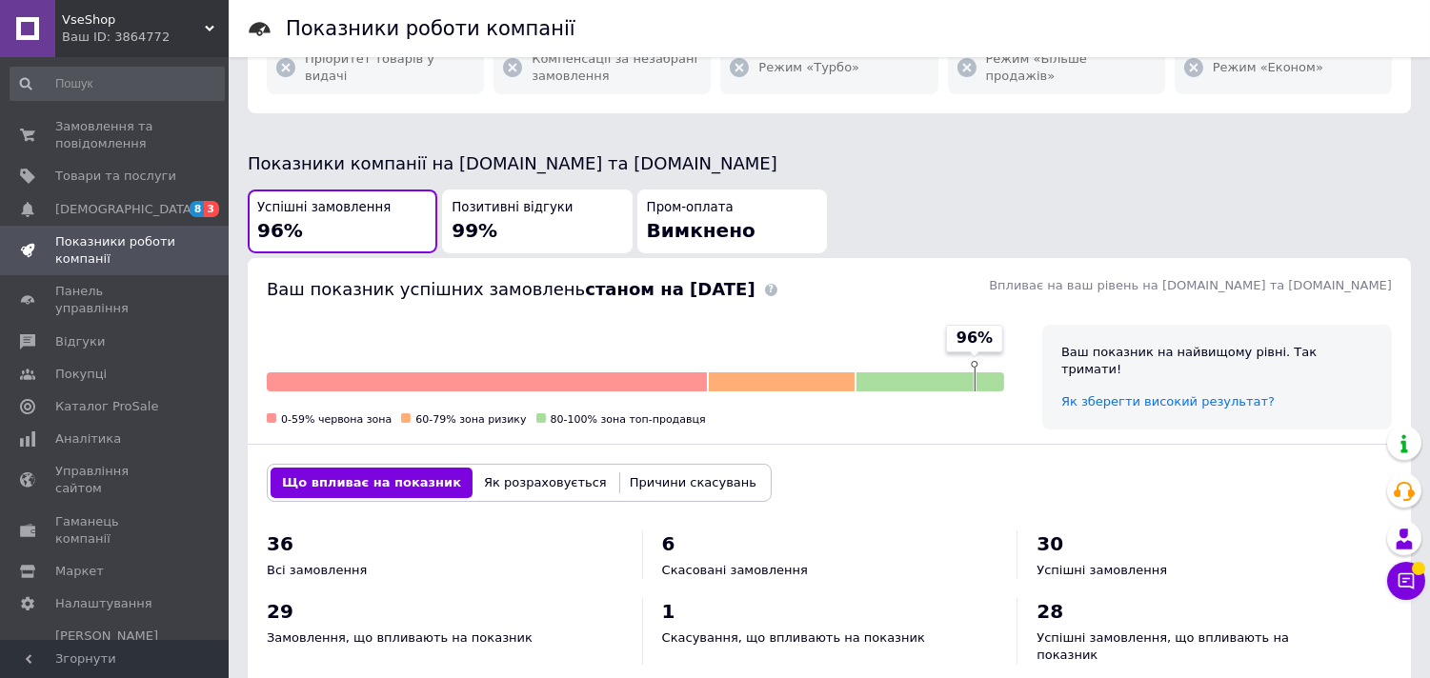
click at [679, 219] on span "Вимкнено" at bounding box center [701, 230] width 109 height 23
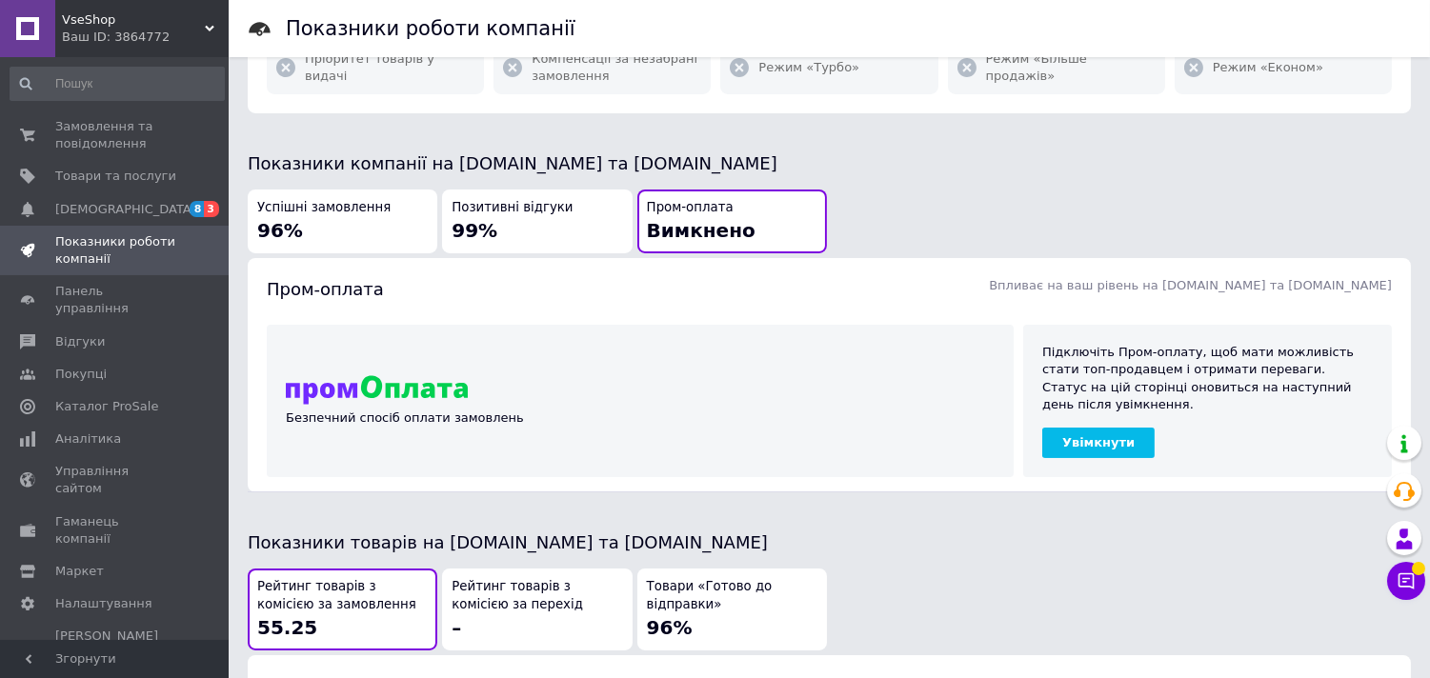
click at [424, 217] on div "Успішні замовлення 96%" at bounding box center [342, 221] width 171 height 45
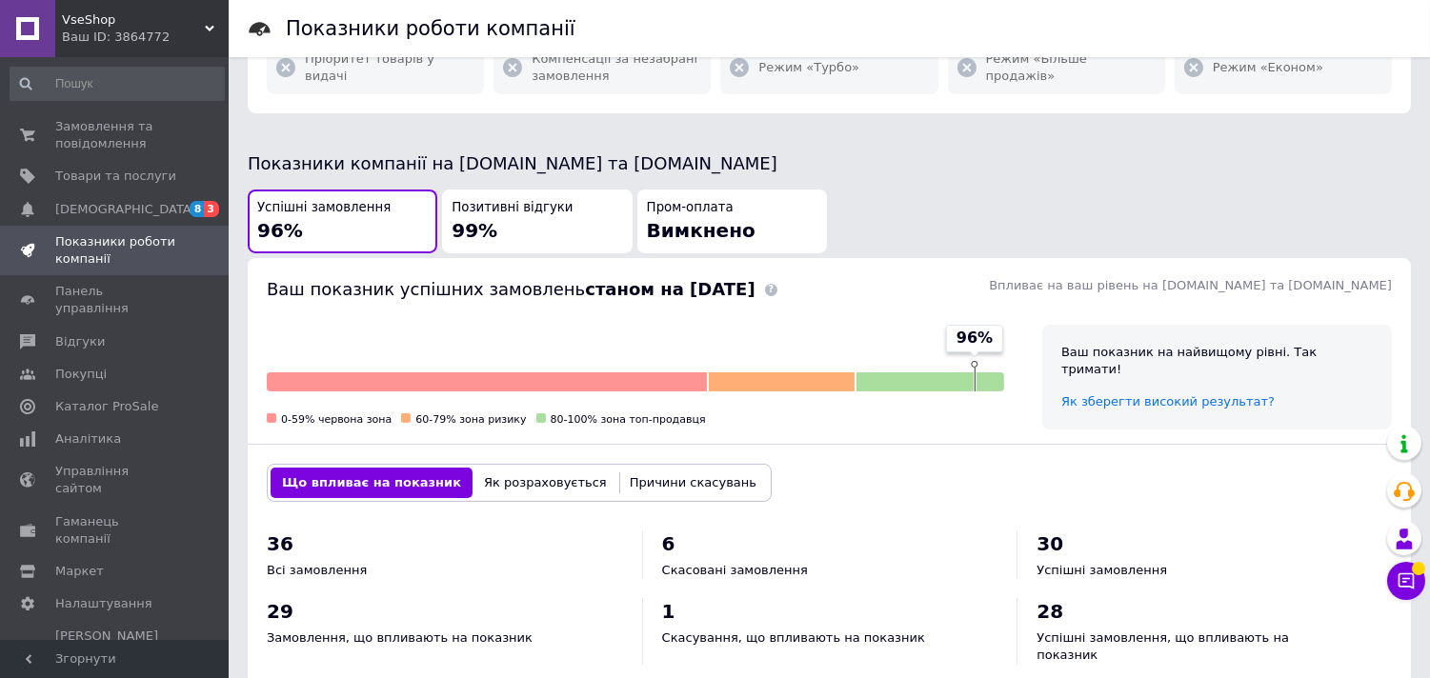
click at [524, 201] on div "Позитивні відгуки 99%" at bounding box center [537, 221] width 171 height 45
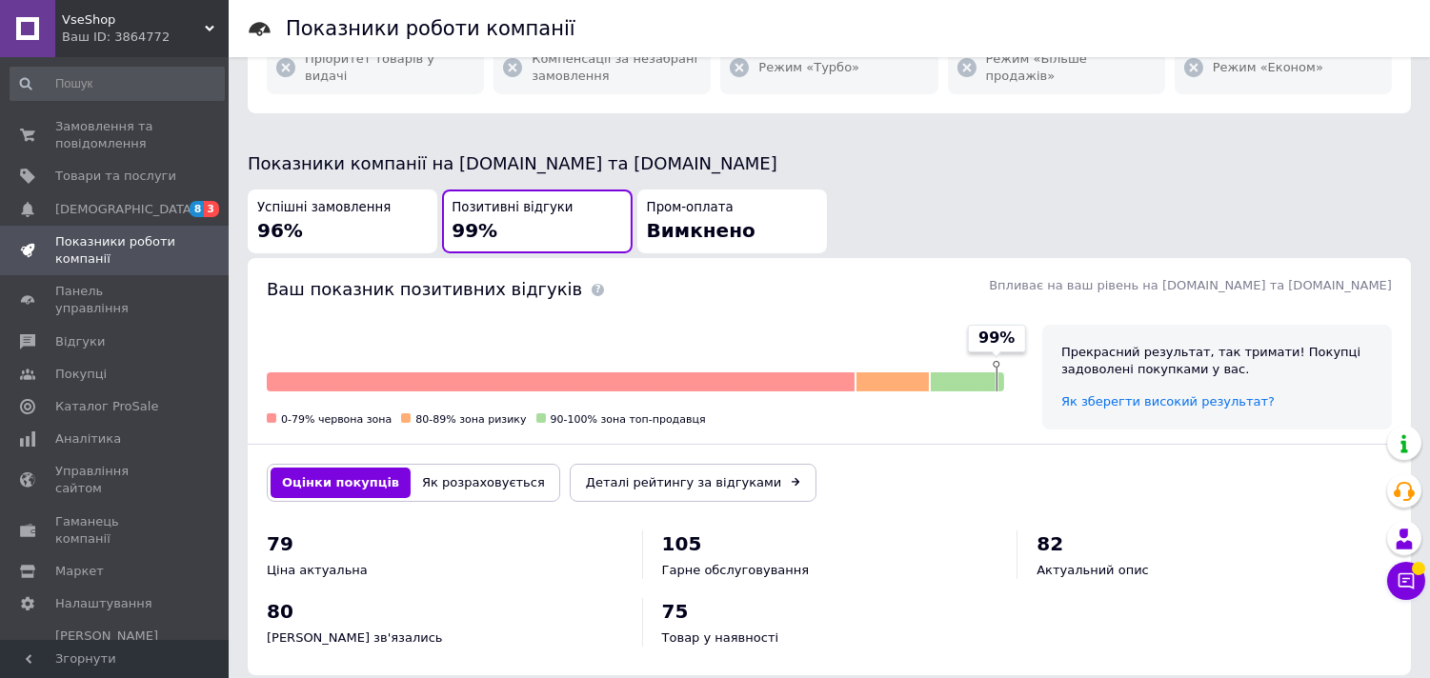
click at [692, 219] on span "Вимкнено" at bounding box center [701, 230] width 109 height 23
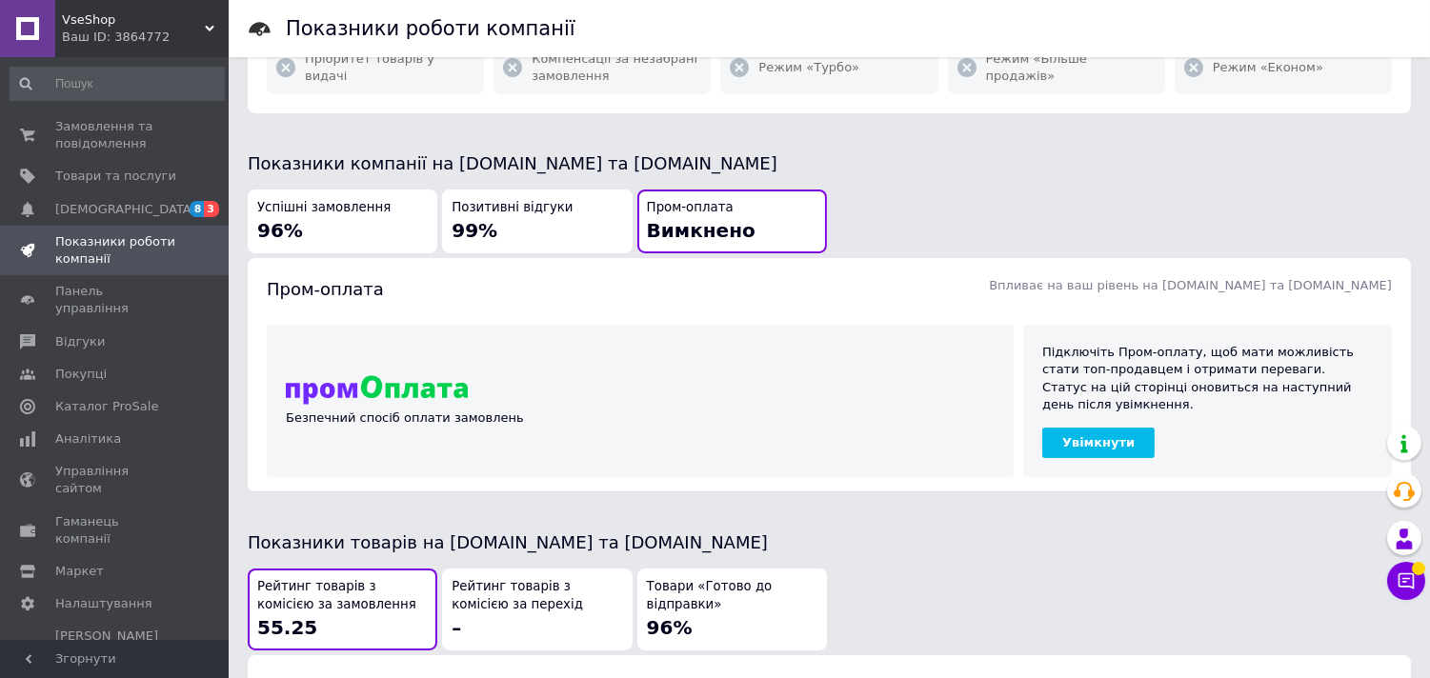
click at [549, 203] on div "Позитивні відгуки 99%" at bounding box center [537, 221] width 171 height 45
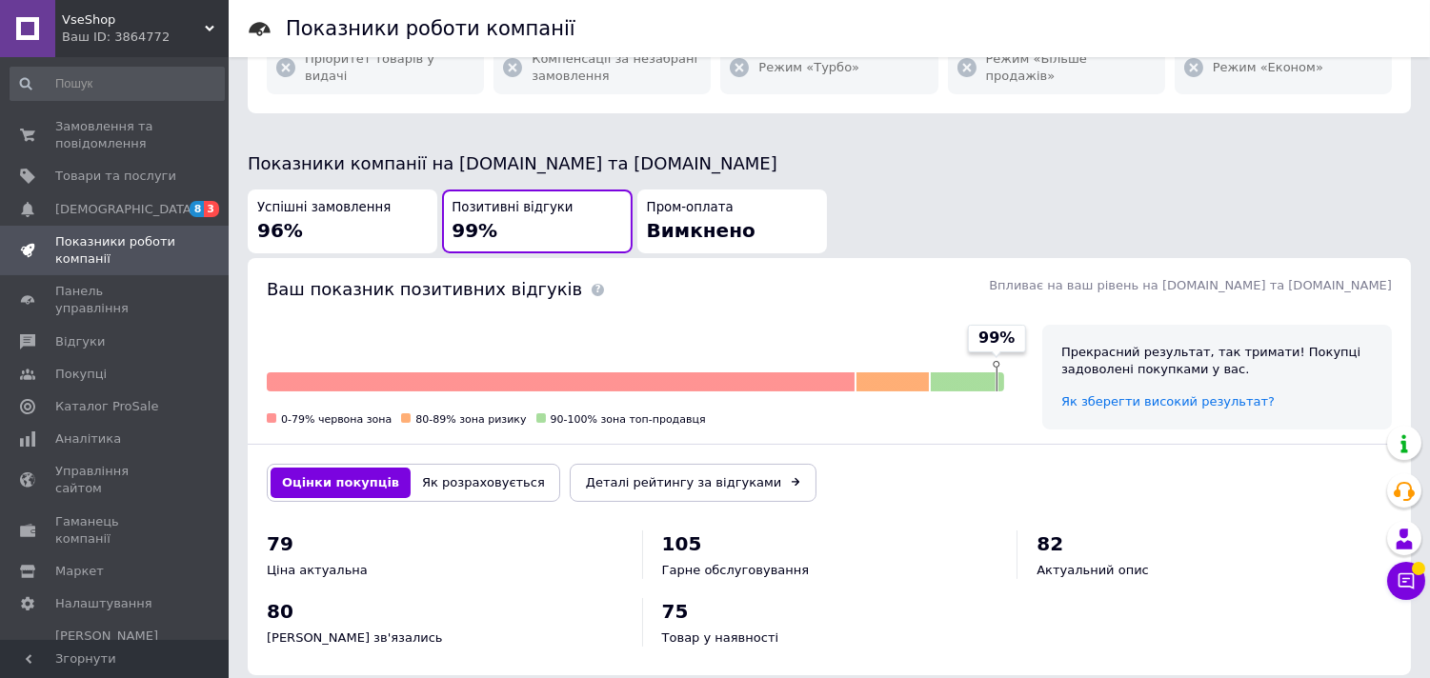
drag, startPoint x: 350, startPoint y: 200, endPoint x: 631, endPoint y: 196, distance: 281.0
click at [353, 199] on div "Успішні замовлення 96%" at bounding box center [342, 221] width 171 height 45
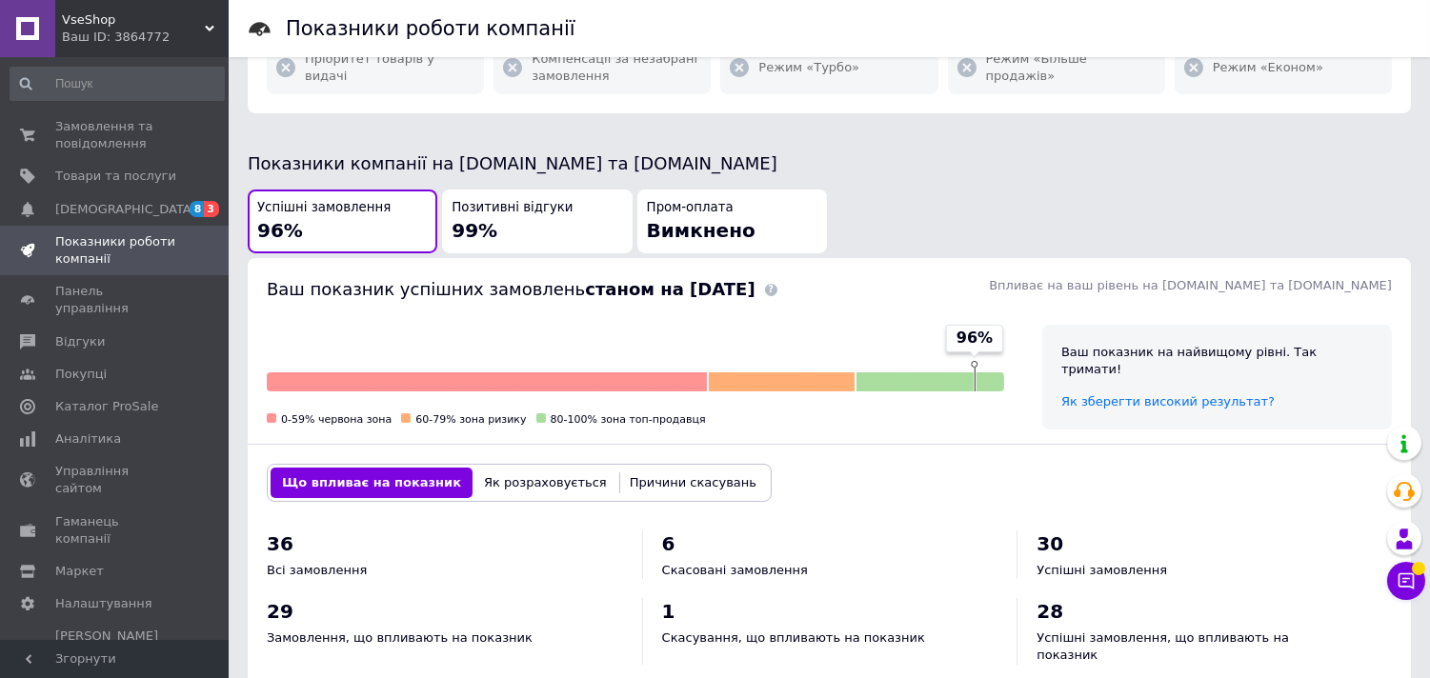
click at [661, 219] on span "Вимкнено" at bounding box center [701, 230] width 109 height 23
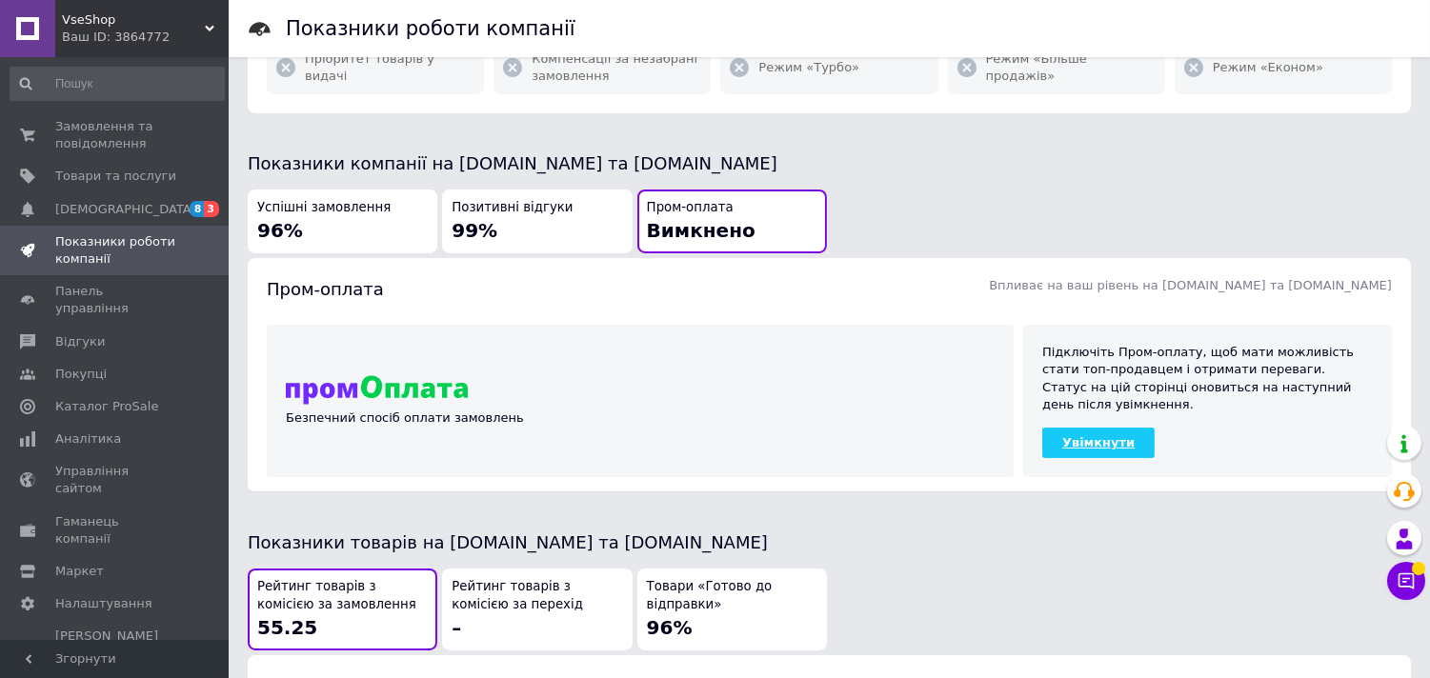
click at [1067, 428] on link "Увімкнути" at bounding box center [1098, 443] width 112 height 30
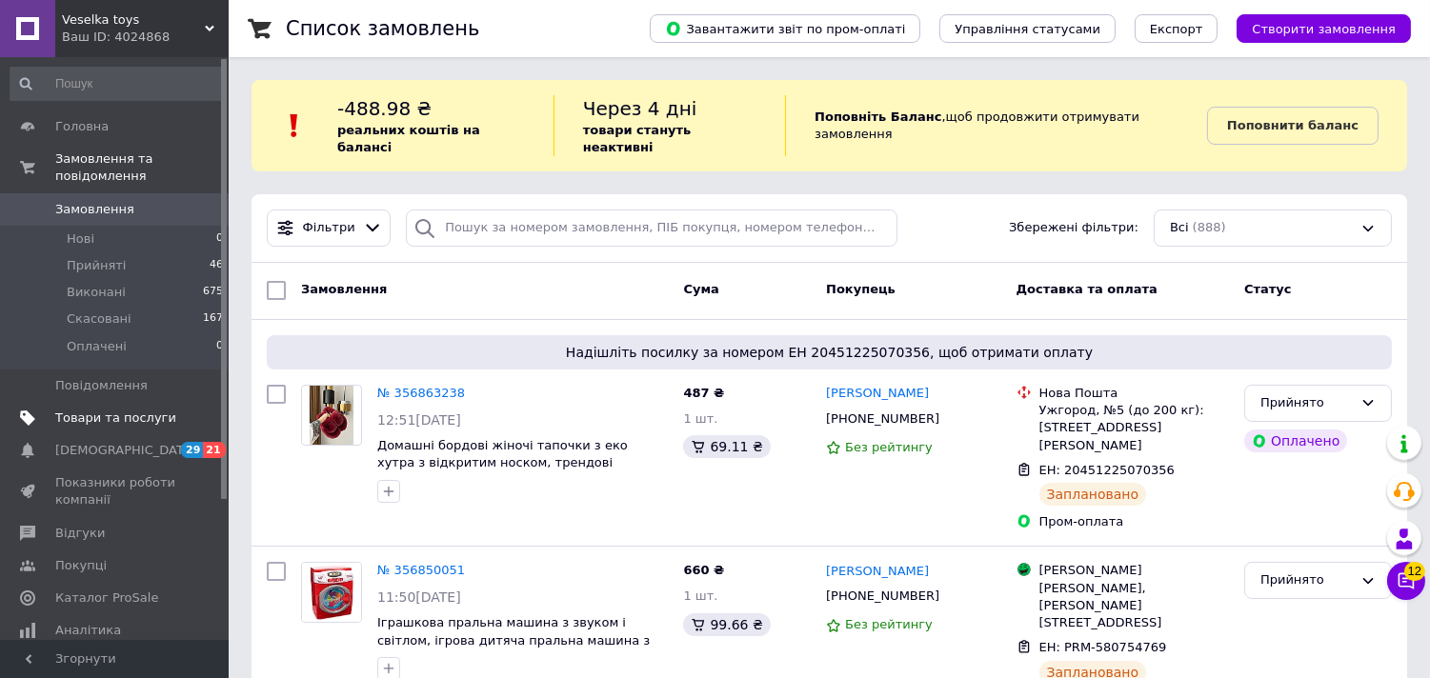
click at [71, 410] on span "Товари та послуги" at bounding box center [115, 418] width 121 height 17
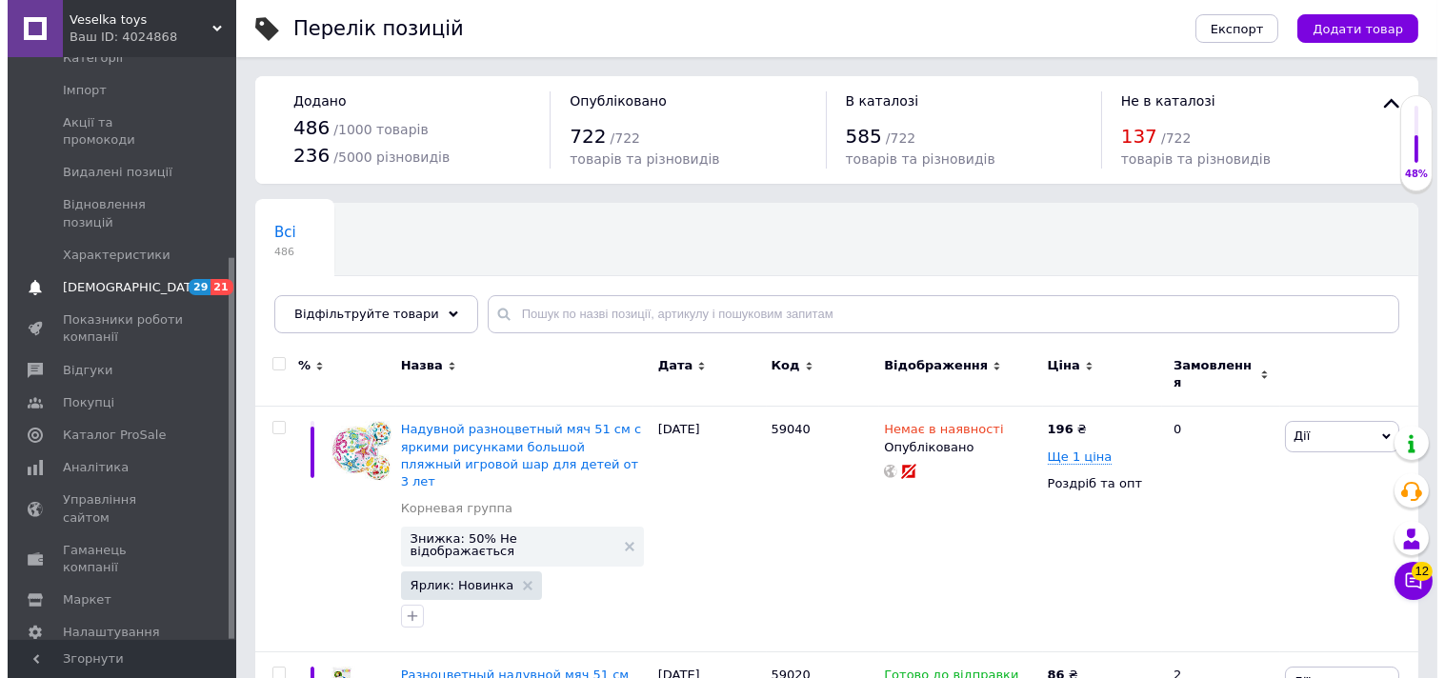
scroll to position [306, 0]
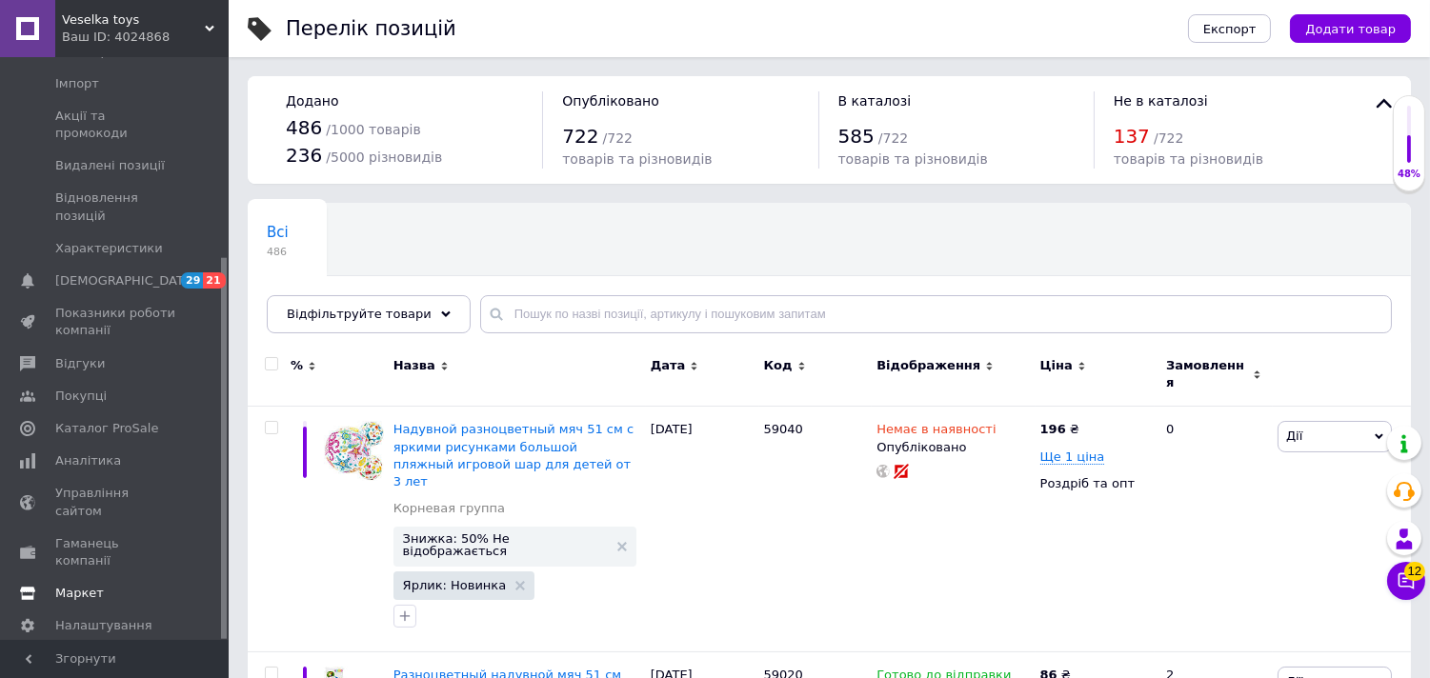
click at [83, 577] on link "Маркет" at bounding box center [117, 593] width 234 height 32
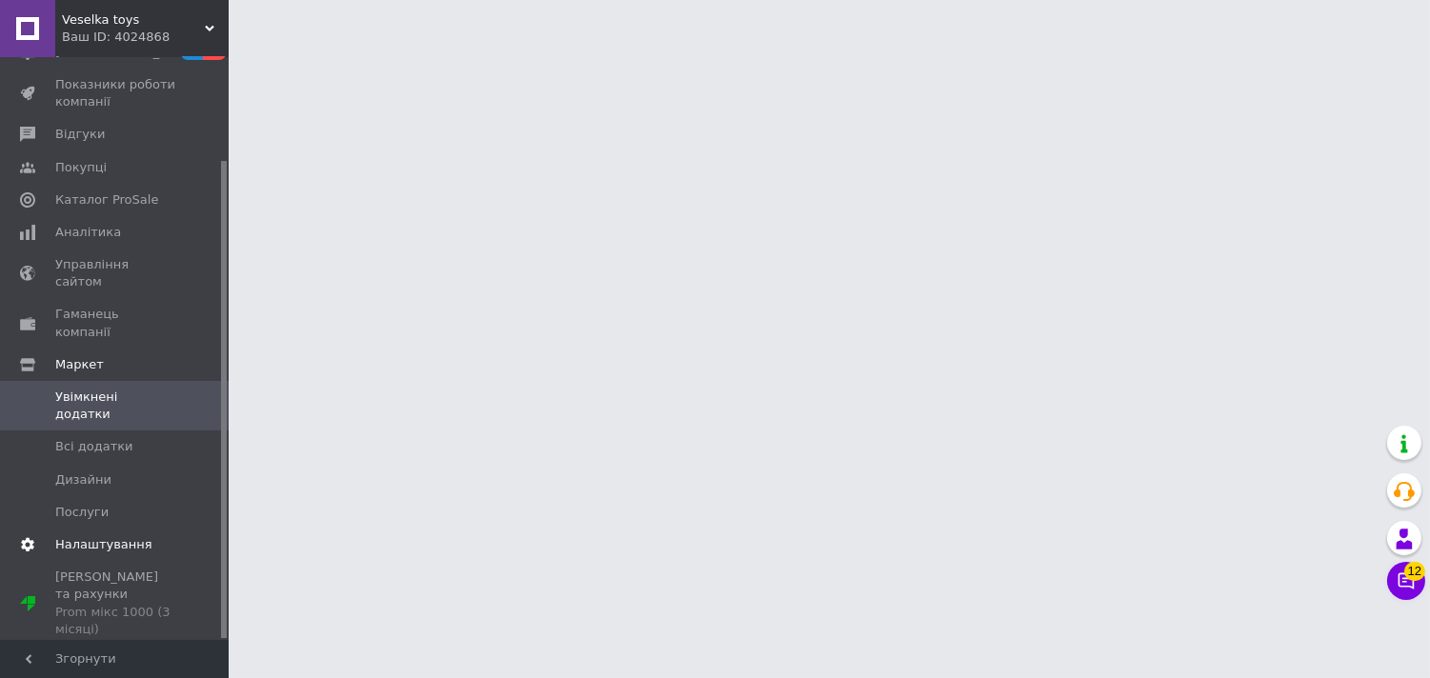
scroll to position [125, 0]
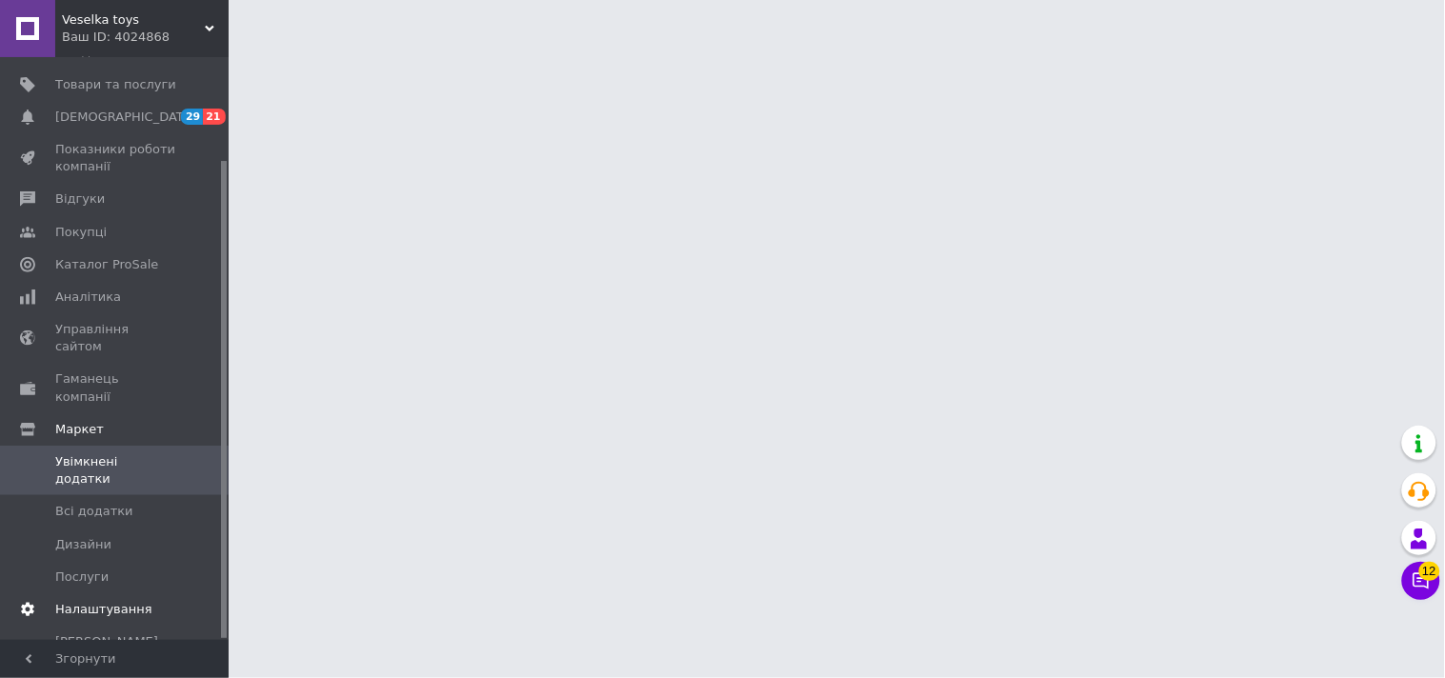
click at [80, 593] on link "Налаштування" at bounding box center [117, 609] width 234 height 32
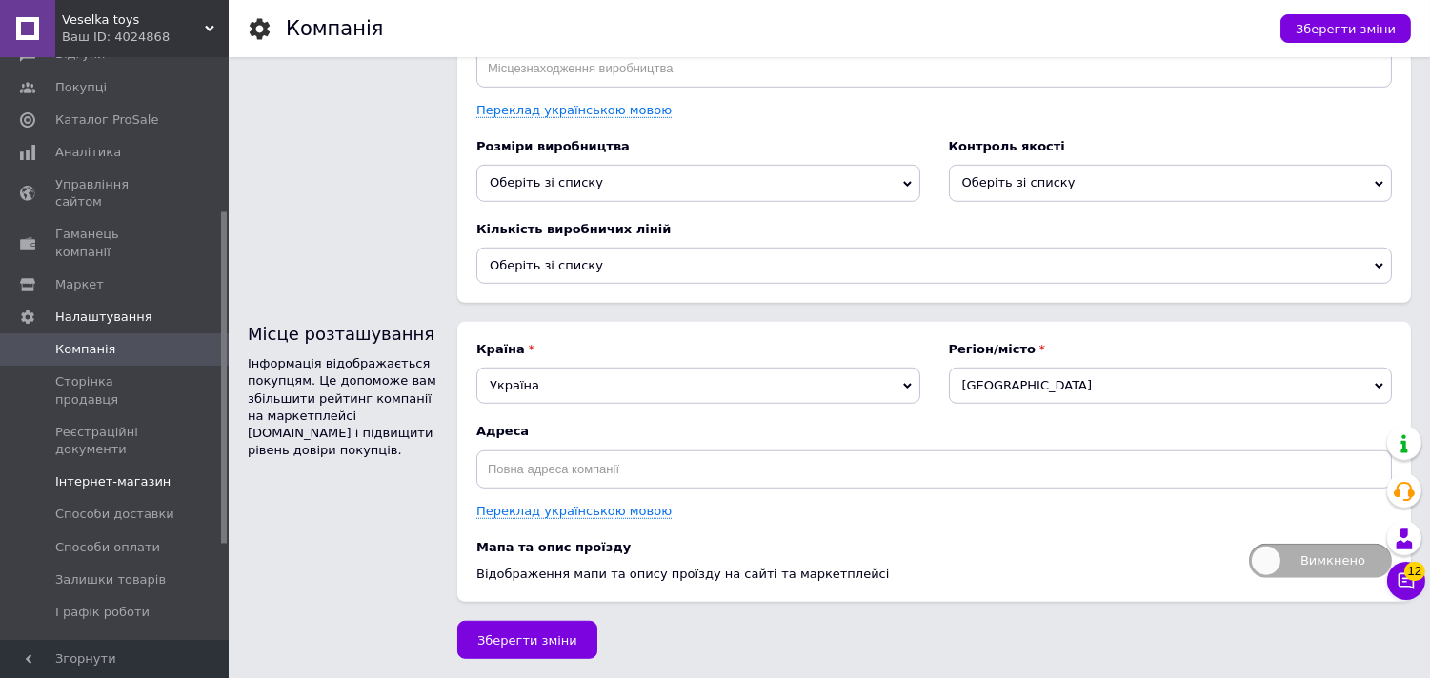
scroll to position [438, 0]
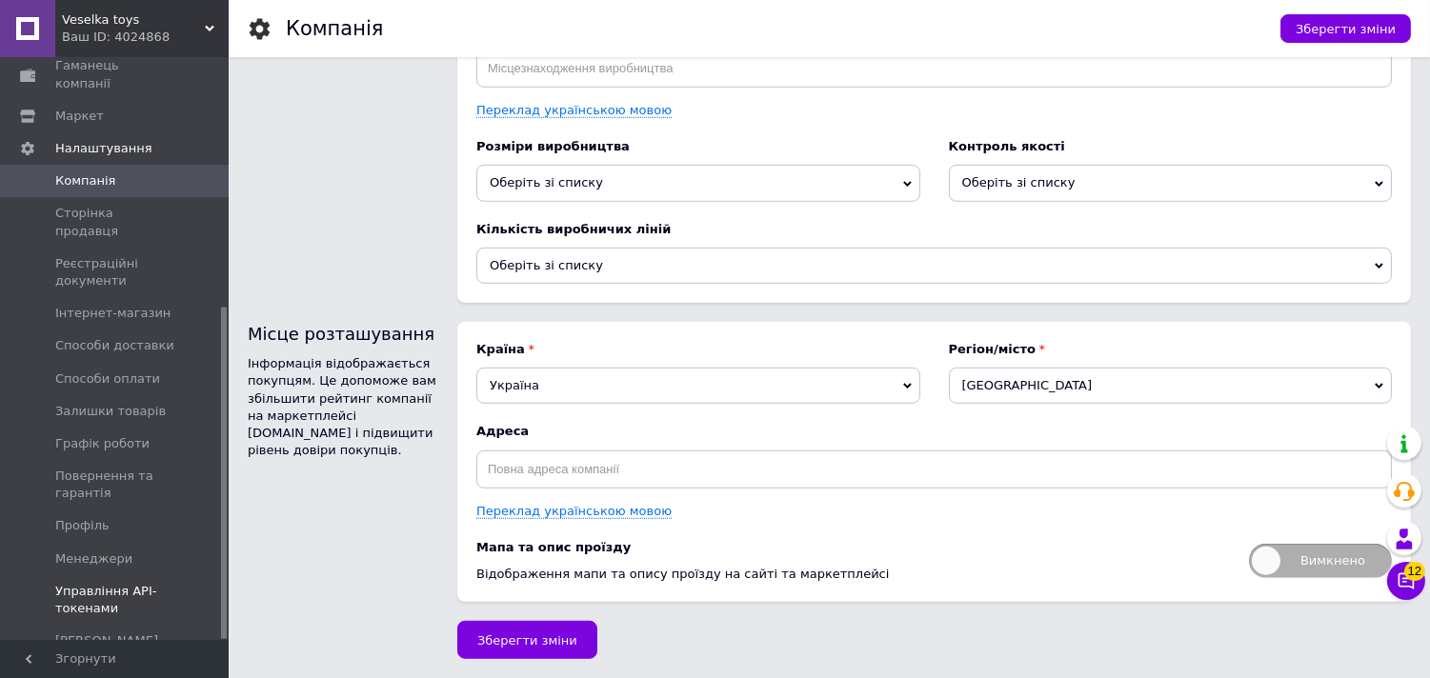
click at [112, 583] on span "Управління API-токенами" at bounding box center [115, 600] width 121 height 34
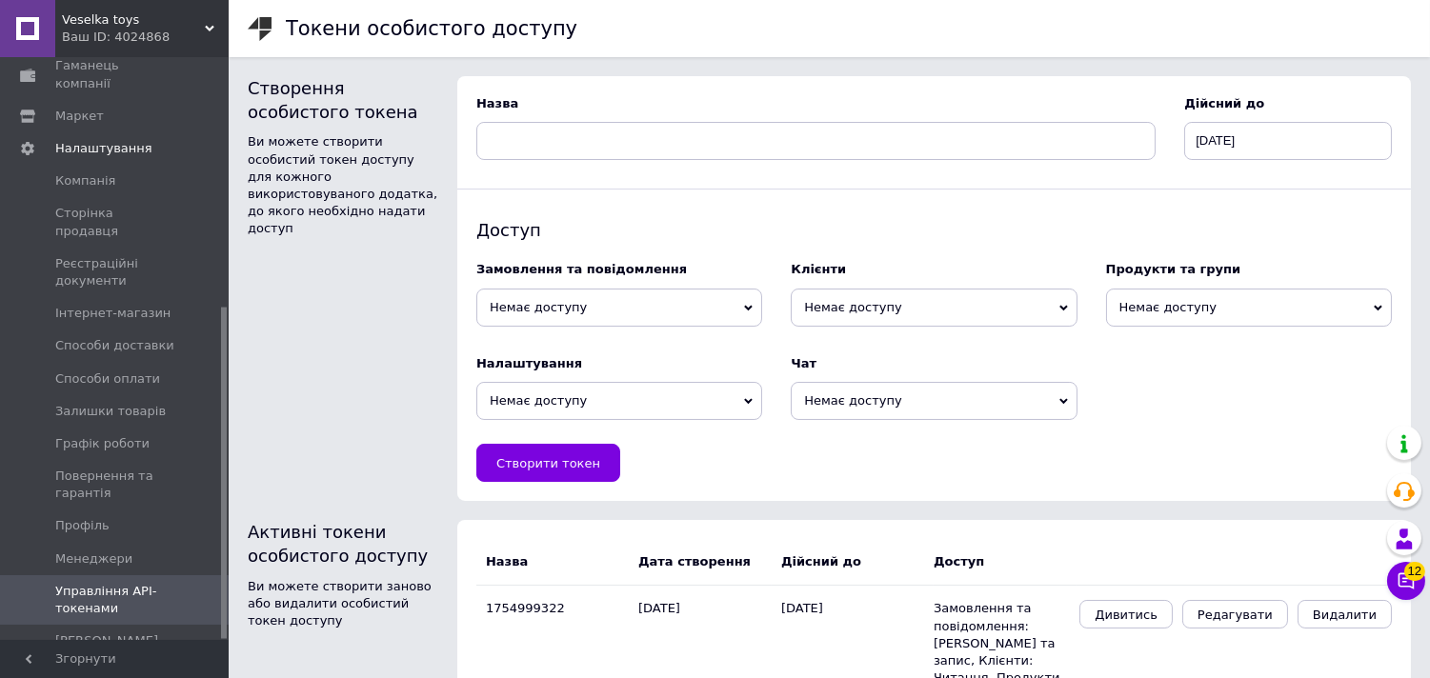
click at [705, 311] on span "Немає доступу" at bounding box center [619, 308] width 286 height 38
click at [607, 365] on li "Читання та запис" at bounding box center [619, 369] width 286 height 27
click at [873, 292] on span "Немає доступу" at bounding box center [934, 308] width 286 height 38
click at [824, 355] on li "Читання" at bounding box center [934, 343] width 286 height 27
click at [1150, 312] on span "Немає доступу" at bounding box center [1249, 308] width 286 height 38
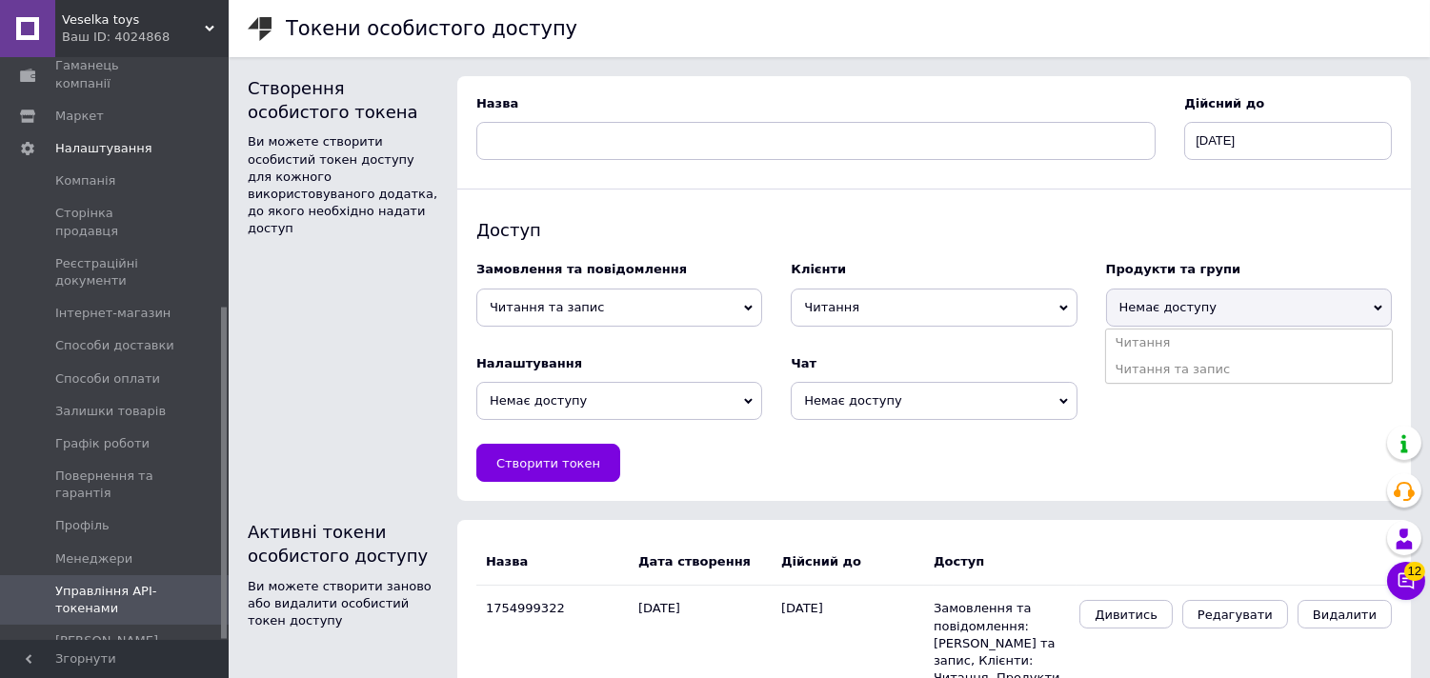
click at [1139, 363] on li "Читання та запис" at bounding box center [1249, 369] width 286 height 27
click at [670, 397] on span "Немає доступу" at bounding box center [619, 401] width 286 height 38
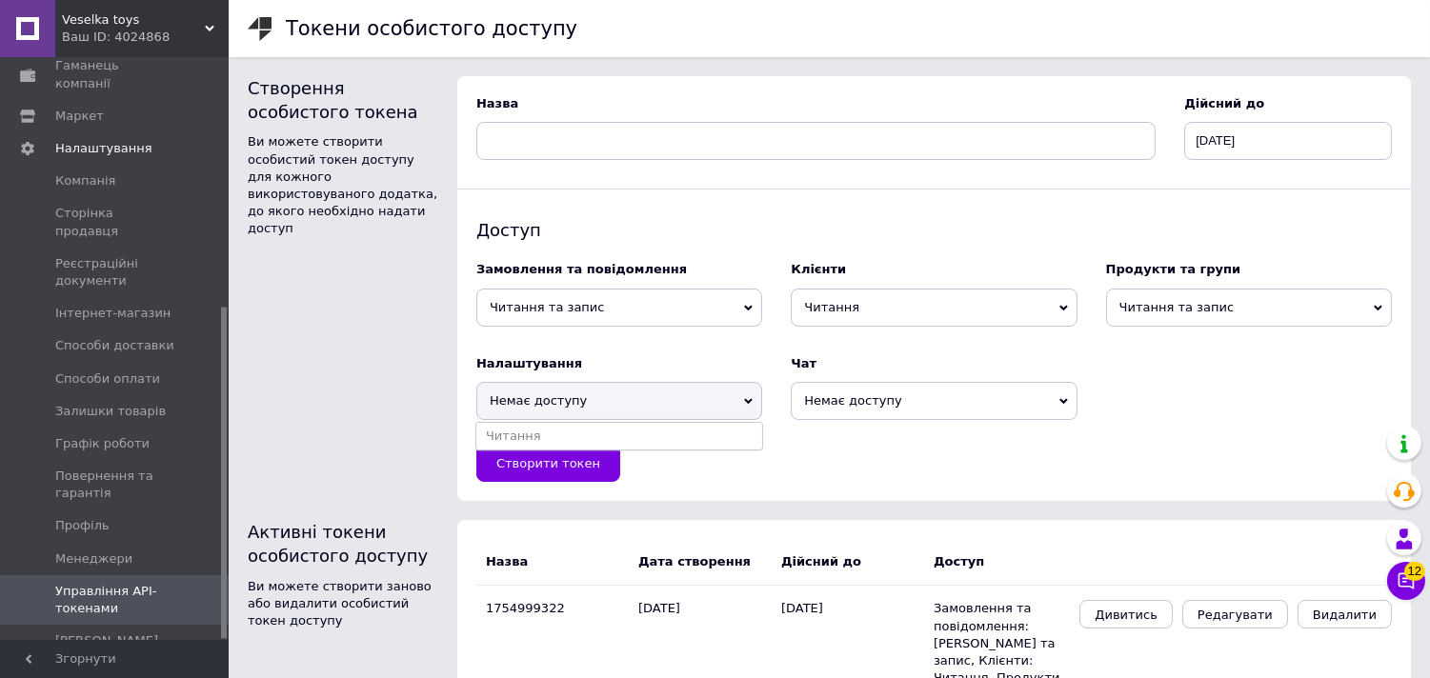
click at [622, 451] on ul "Читання" at bounding box center [619, 436] width 288 height 29
drag, startPoint x: 634, startPoint y: 441, endPoint x: 672, endPoint y: 416, distance: 44.6
click at [641, 440] on div "Назва Дійсний до 12.08.2026 ‹ серпень 2026 › пн вт ср чт пт сб нд 27 28 29 30 3…" at bounding box center [933, 288] width 953 height 425
click at [689, 403] on span "Немає доступу" at bounding box center [619, 401] width 286 height 38
click at [667, 438] on li "Читання" at bounding box center [619, 436] width 286 height 27
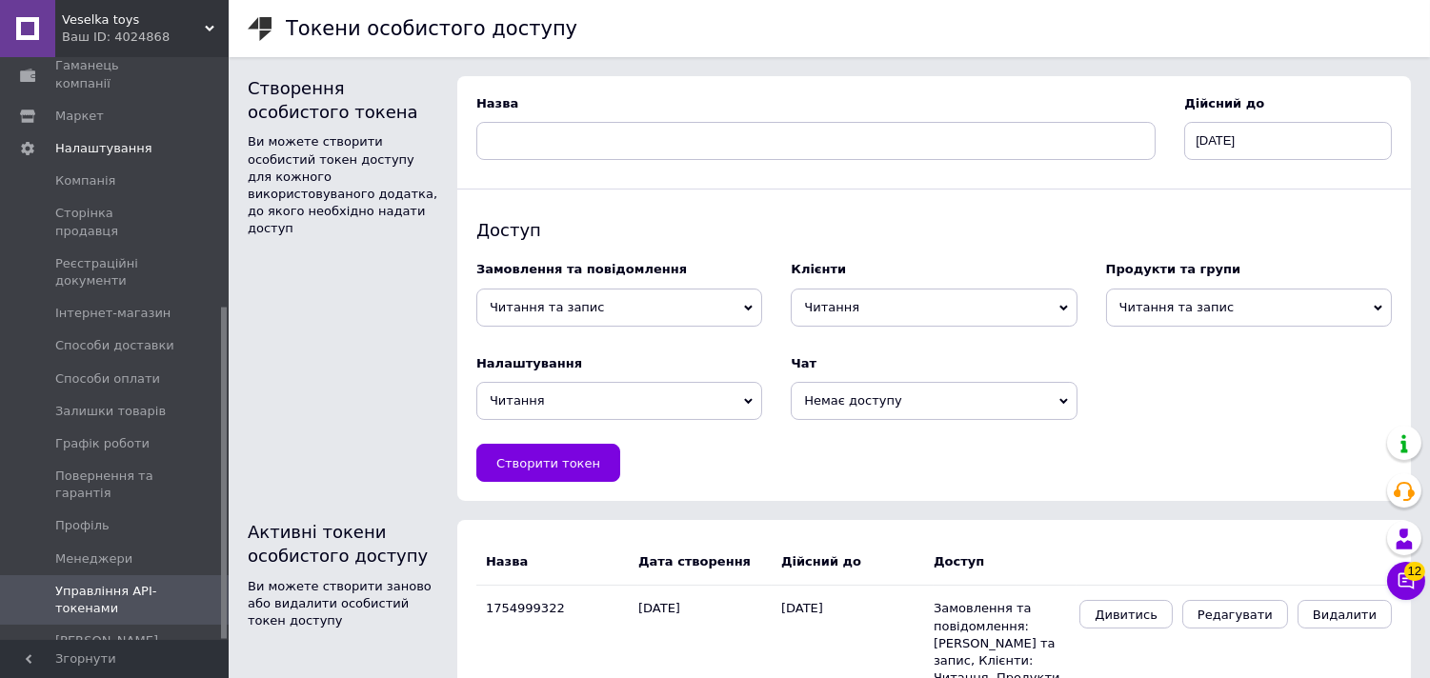
click at [841, 396] on span "Немає доступу" at bounding box center [934, 401] width 286 height 38
click at [807, 458] on li "Читання та запис" at bounding box center [934, 463] width 286 height 27
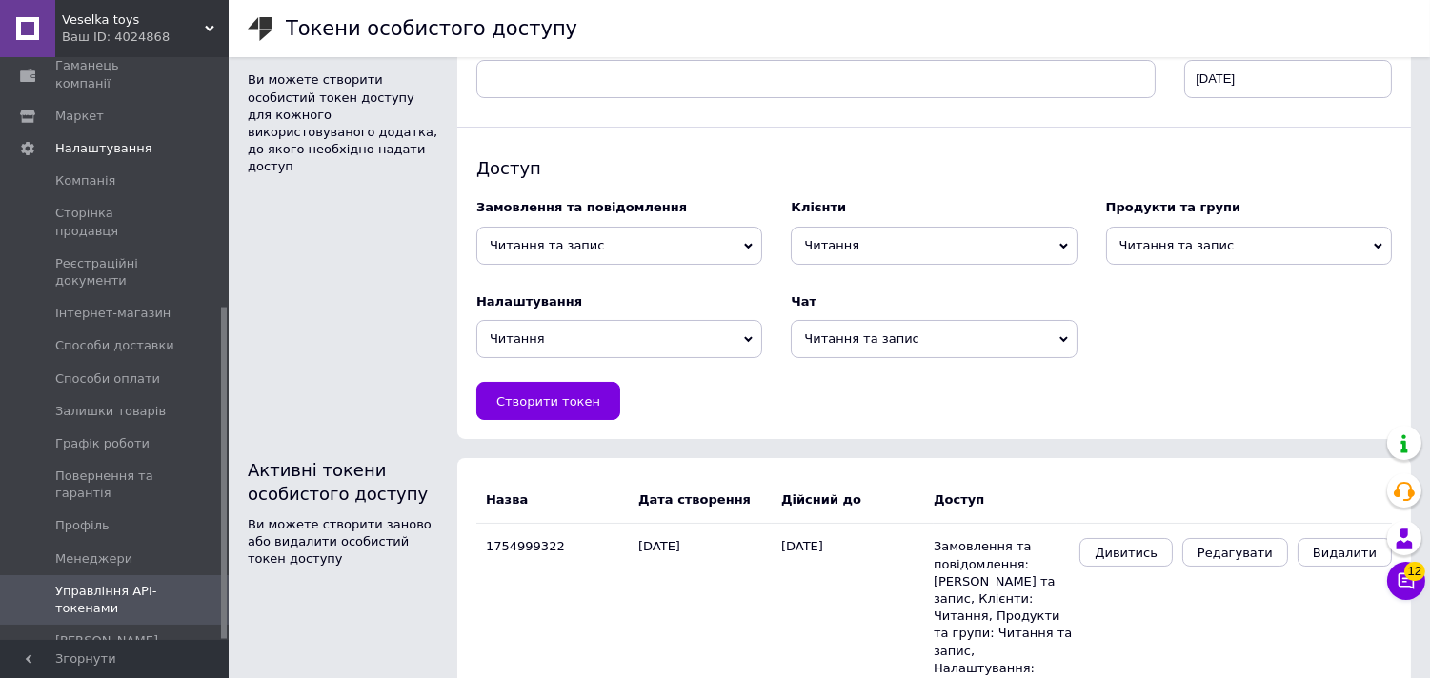
scroll to position [96, 0]
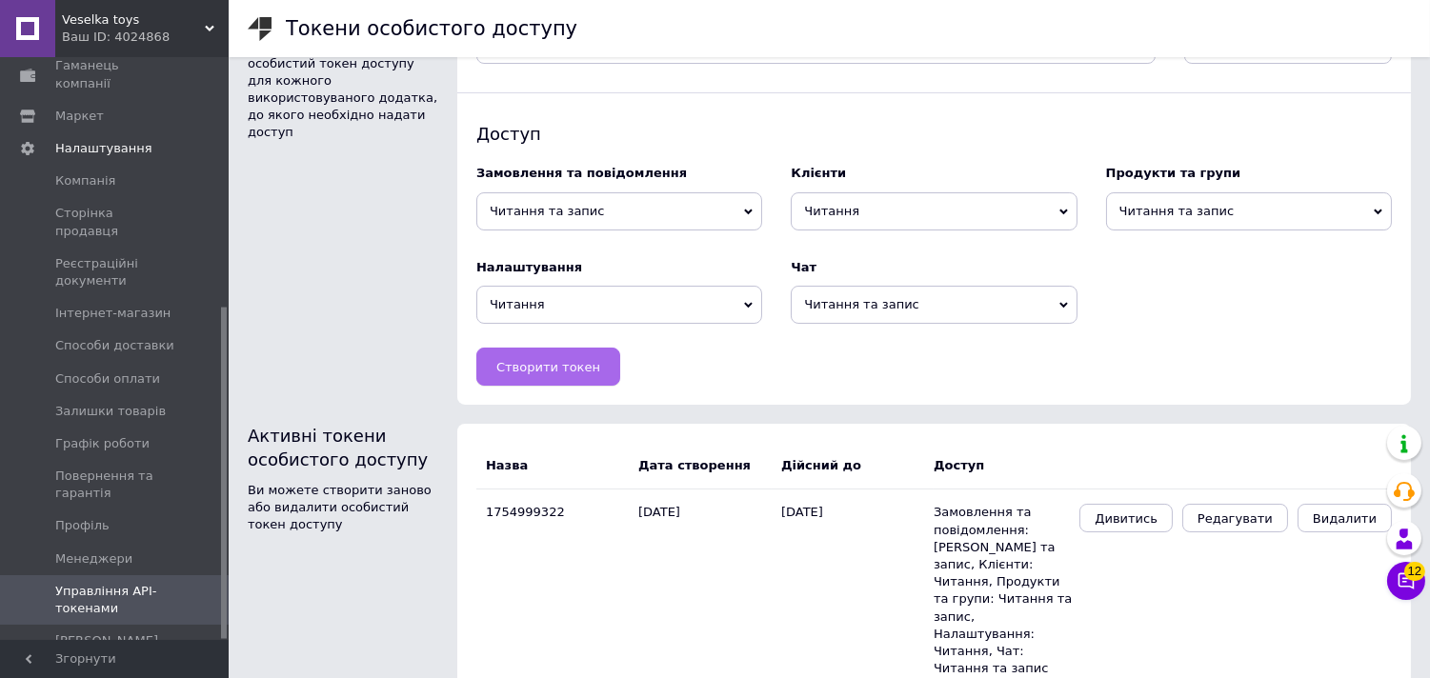
click at [564, 356] on button "Створити токен" at bounding box center [548, 367] width 144 height 38
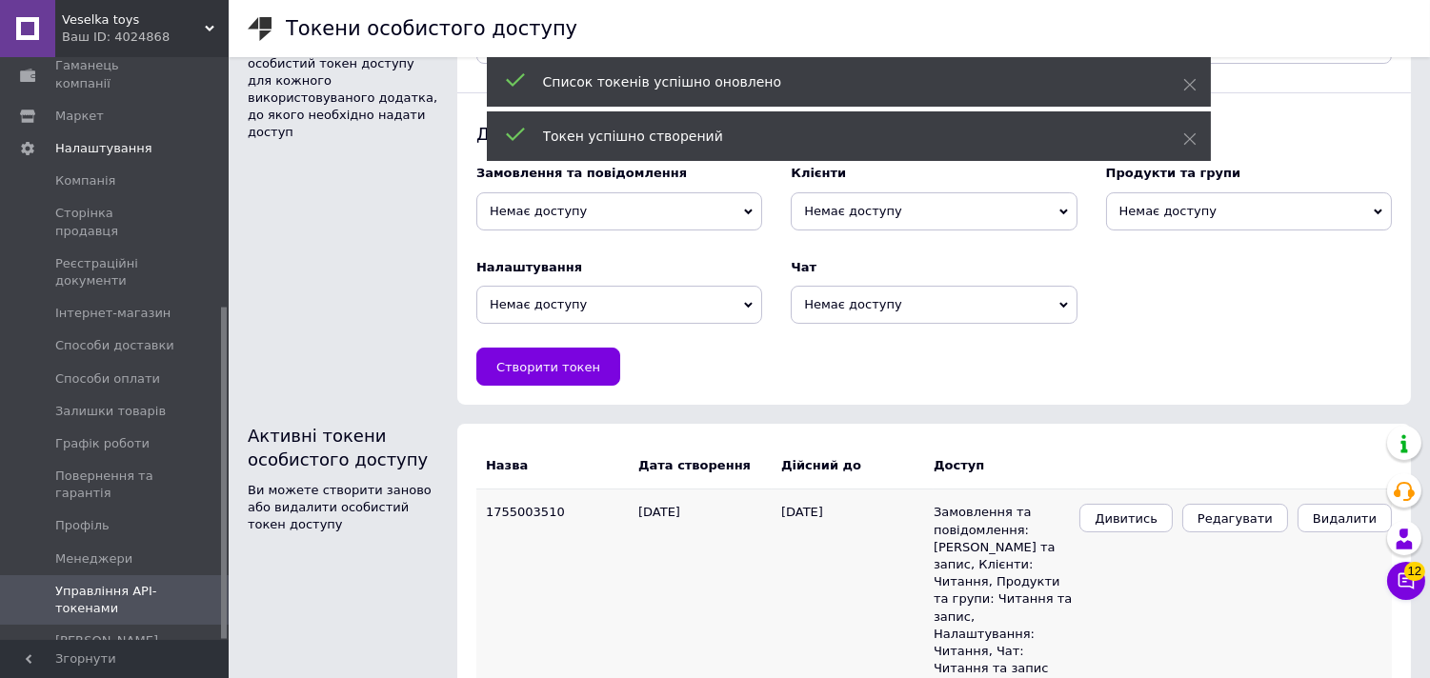
scroll to position [248, 0]
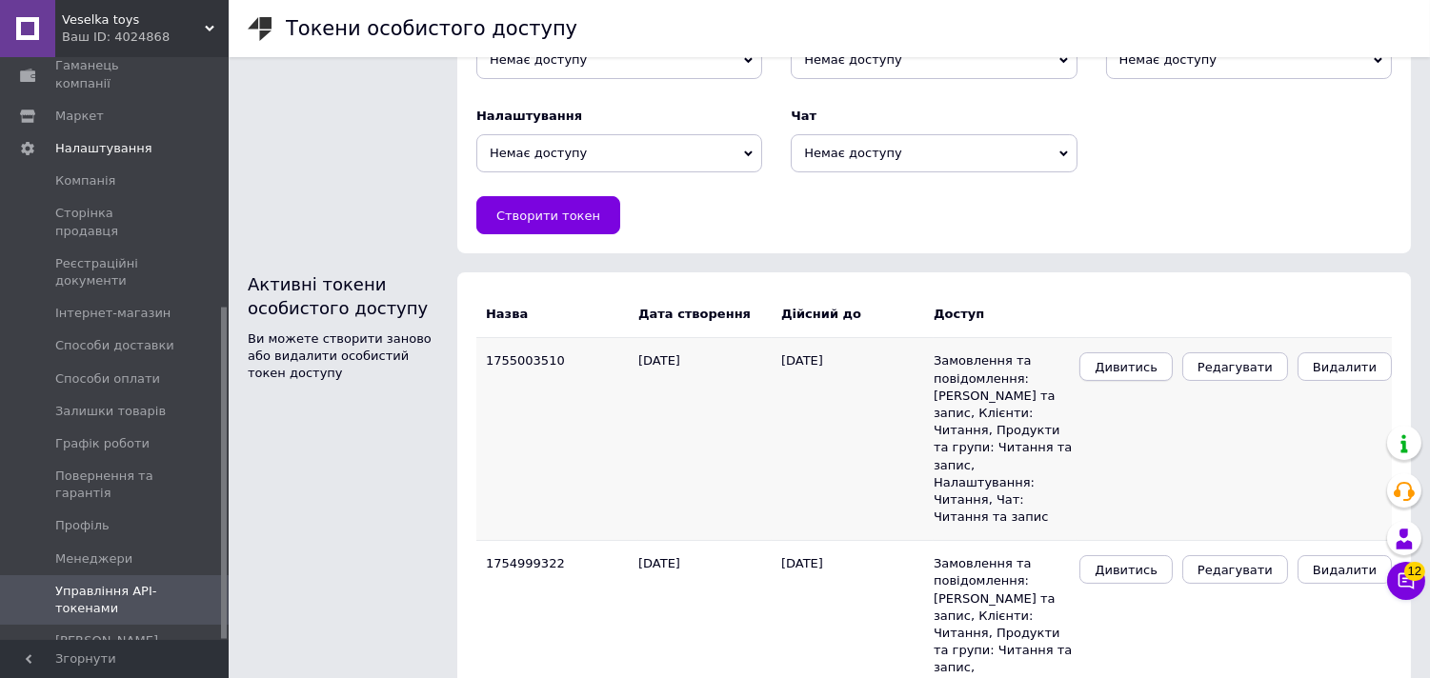
click at [1157, 374] on span "Дивитись" at bounding box center [1125, 367] width 63 height 14
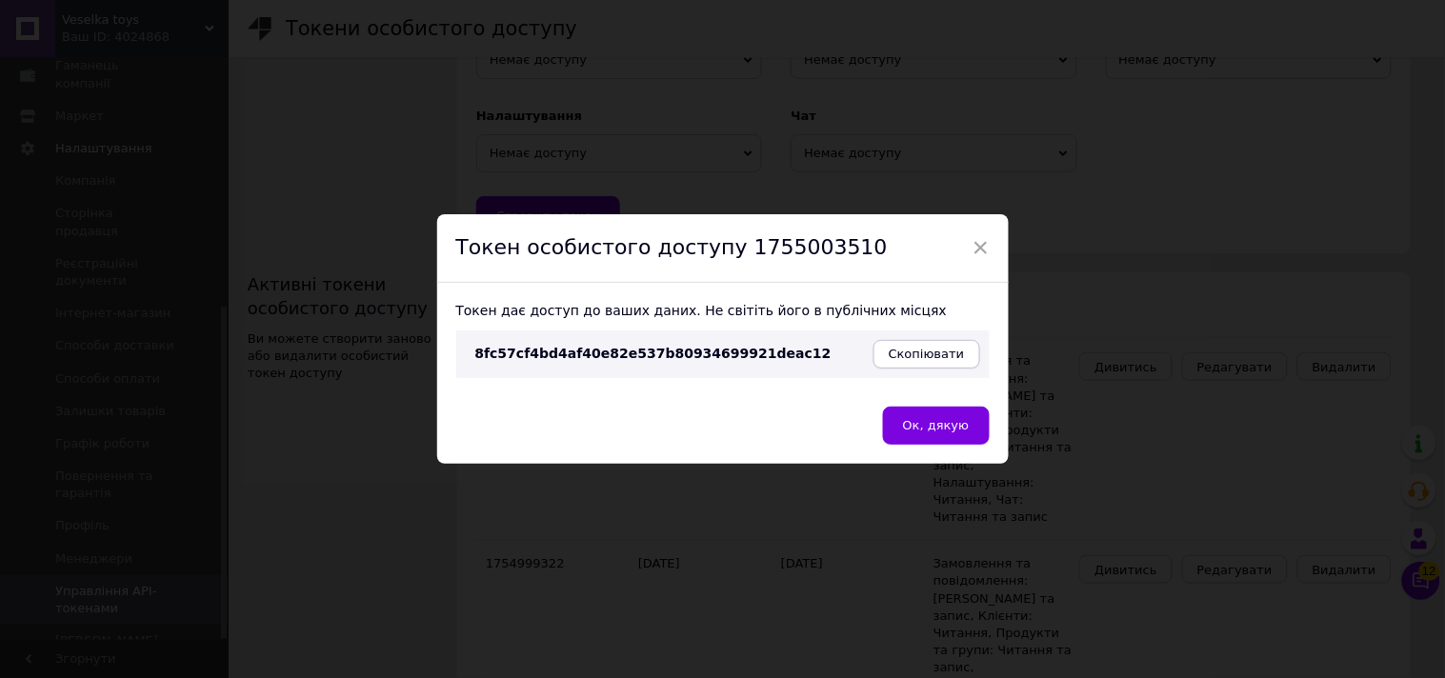
click at [955, 364] on button "Скопіювати" at bounding box center [926, 354] width 107 height 29
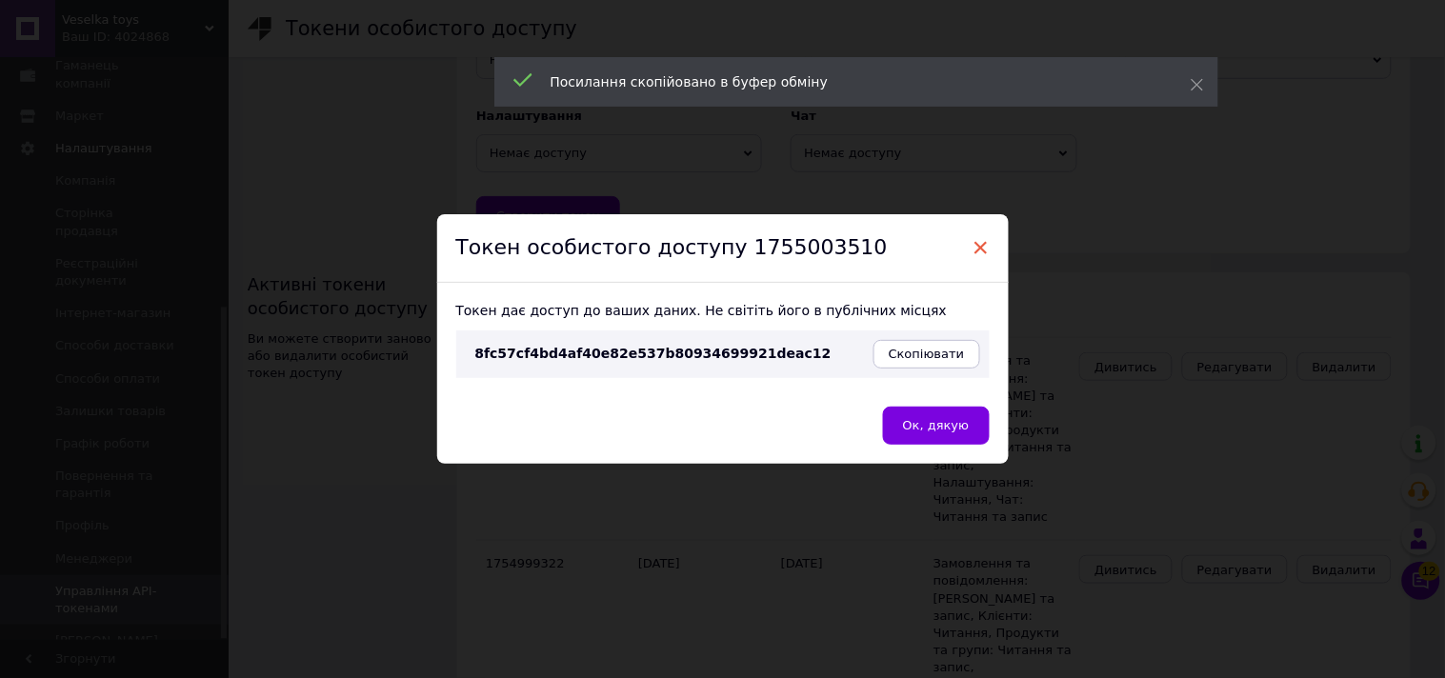
click at [973, 248] on span "×" at bounding box center [981, 247] width 17 height 32
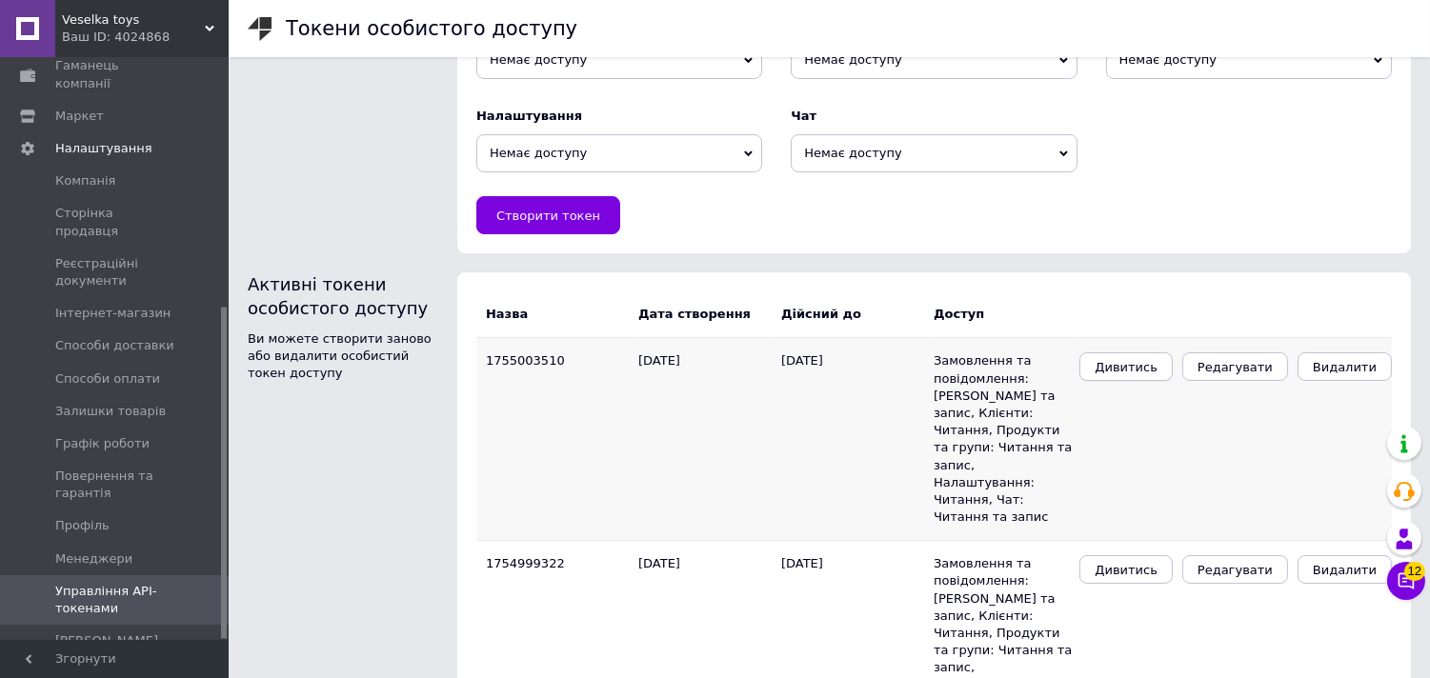
click at [1157, 362] on span "Дивитись" at bounding box center [1125, 367] width 63 height 14
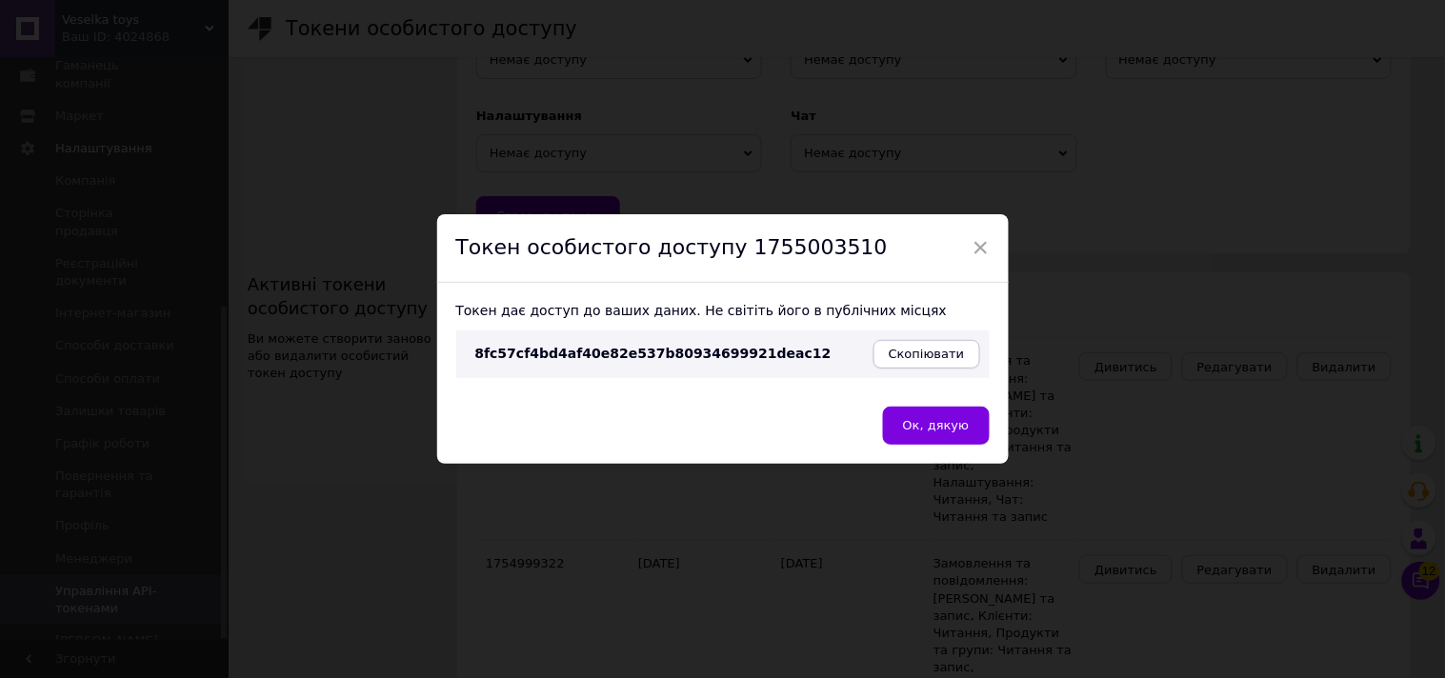
click at [941, 352] on span "Скопіювати" at bounding box center [927, 354] width 76 height 14
click at [985, 252] on span "×" at bounding box center [981, 247] width 17 height 32
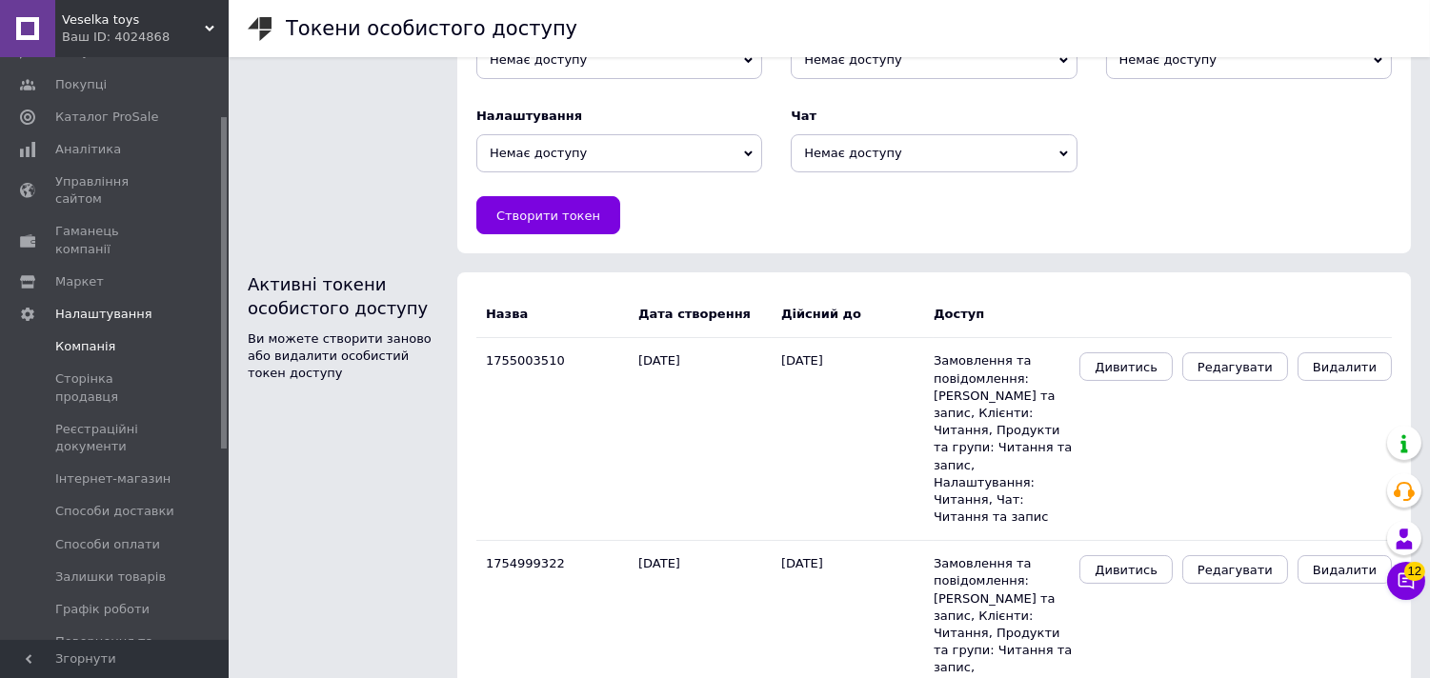
scroll to position [0, 0]
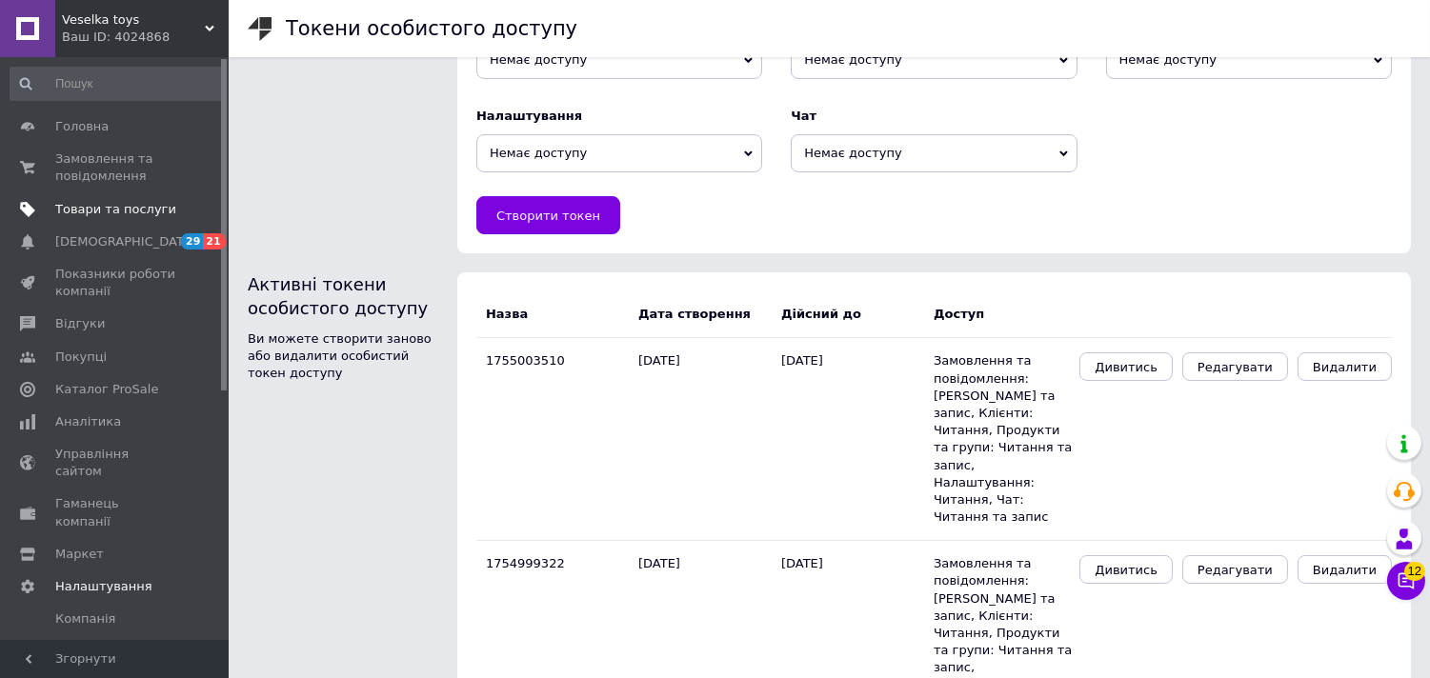
click at [96, 221] on link "Товари та послуги" at bounding box center [117, 209] width 234 height 32
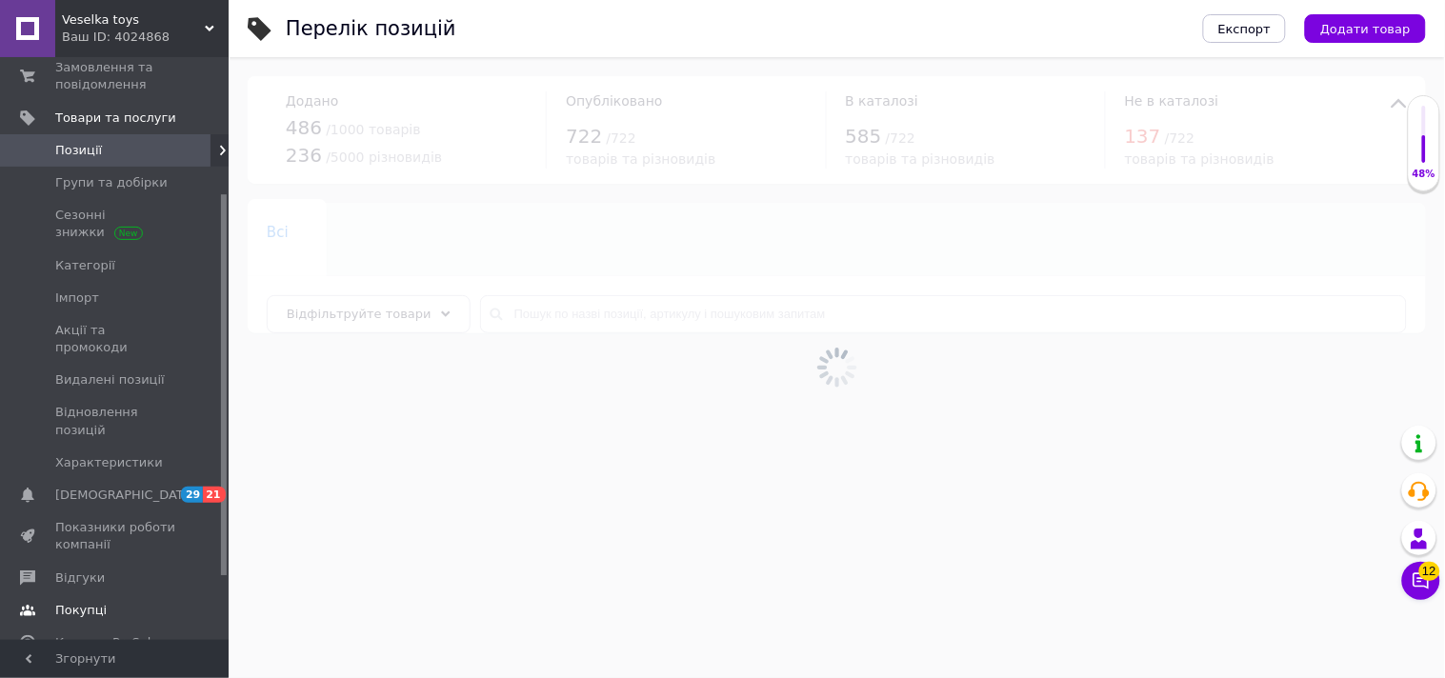
scroll to position [211, 0]
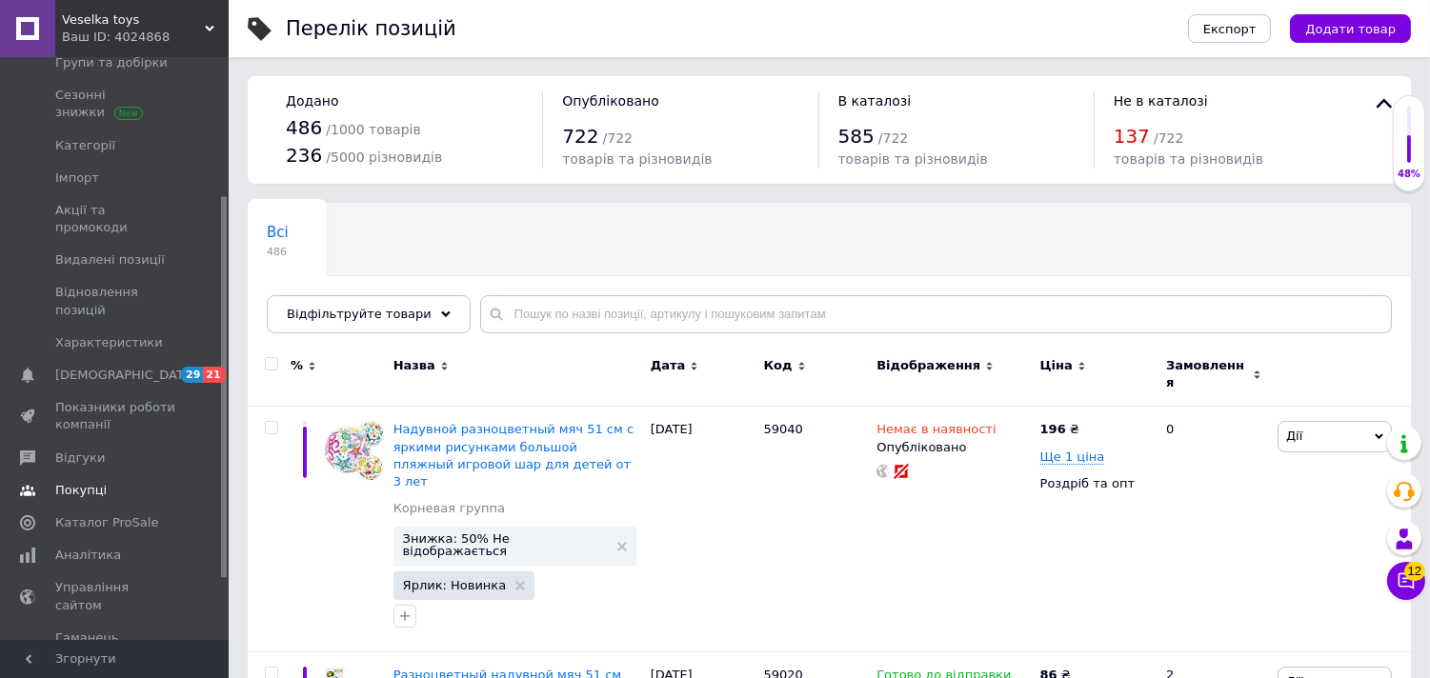
click at [141, 391] on link "Показники роботи компанії" at bounding box center [117, 416] width 234 height 50
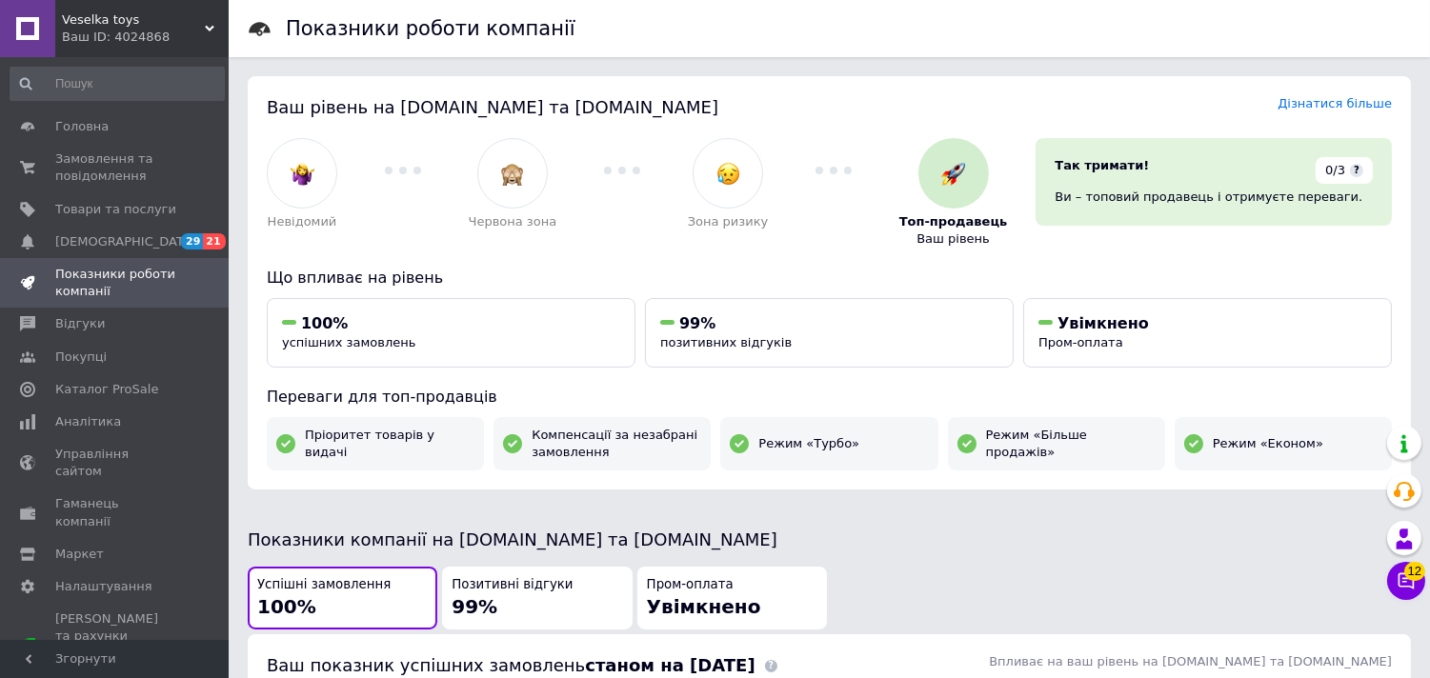
click at [158, 44] on div "Ваш ID: 4024868" at bounding box center [145, 37] width 167 height 17
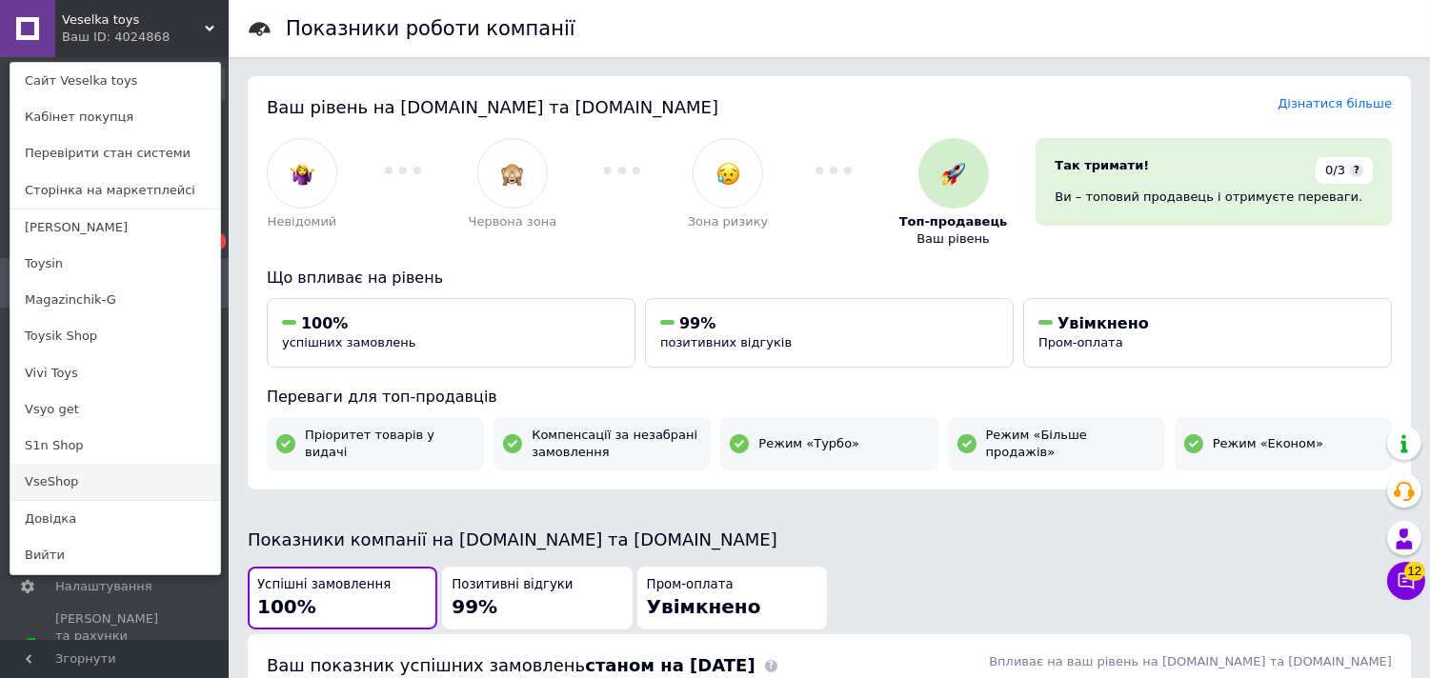
click at [107, 474] on link "VseShop" at bounding box center [115, 482] width 210 height 36
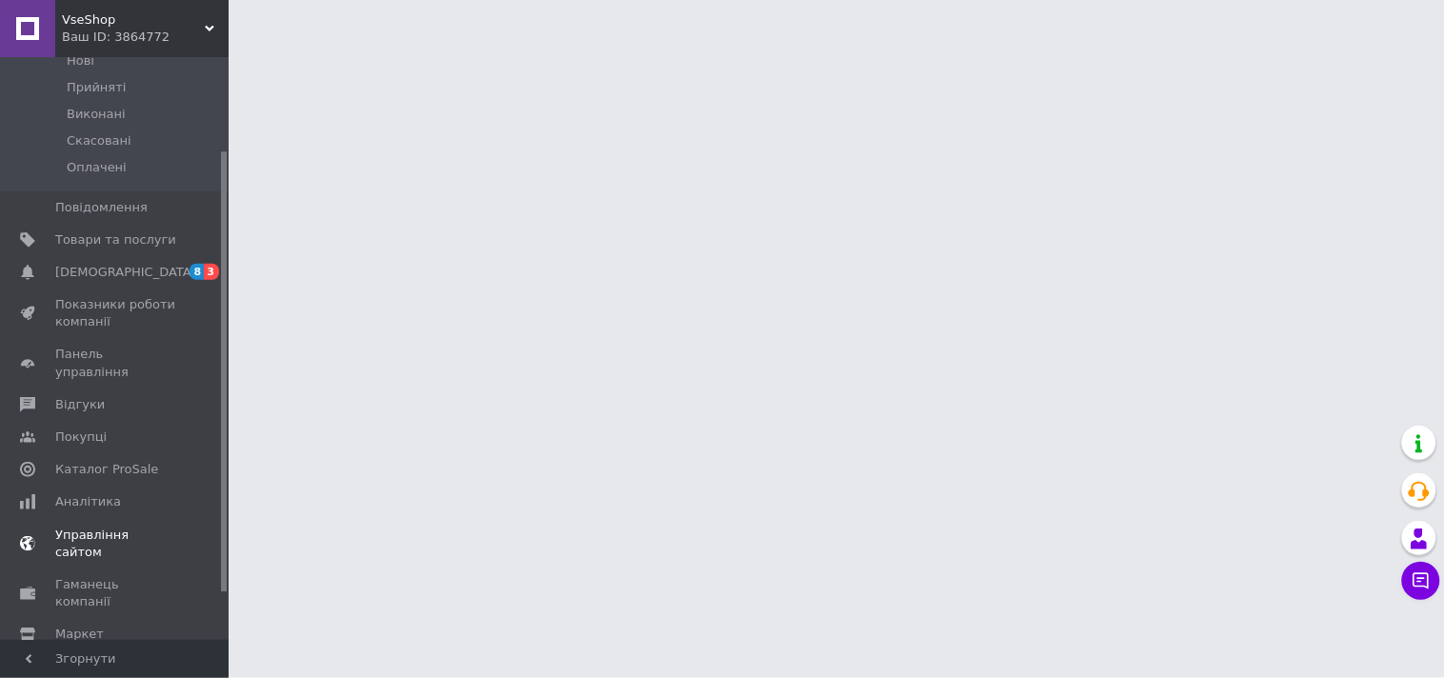
scroll to position [186, 0]
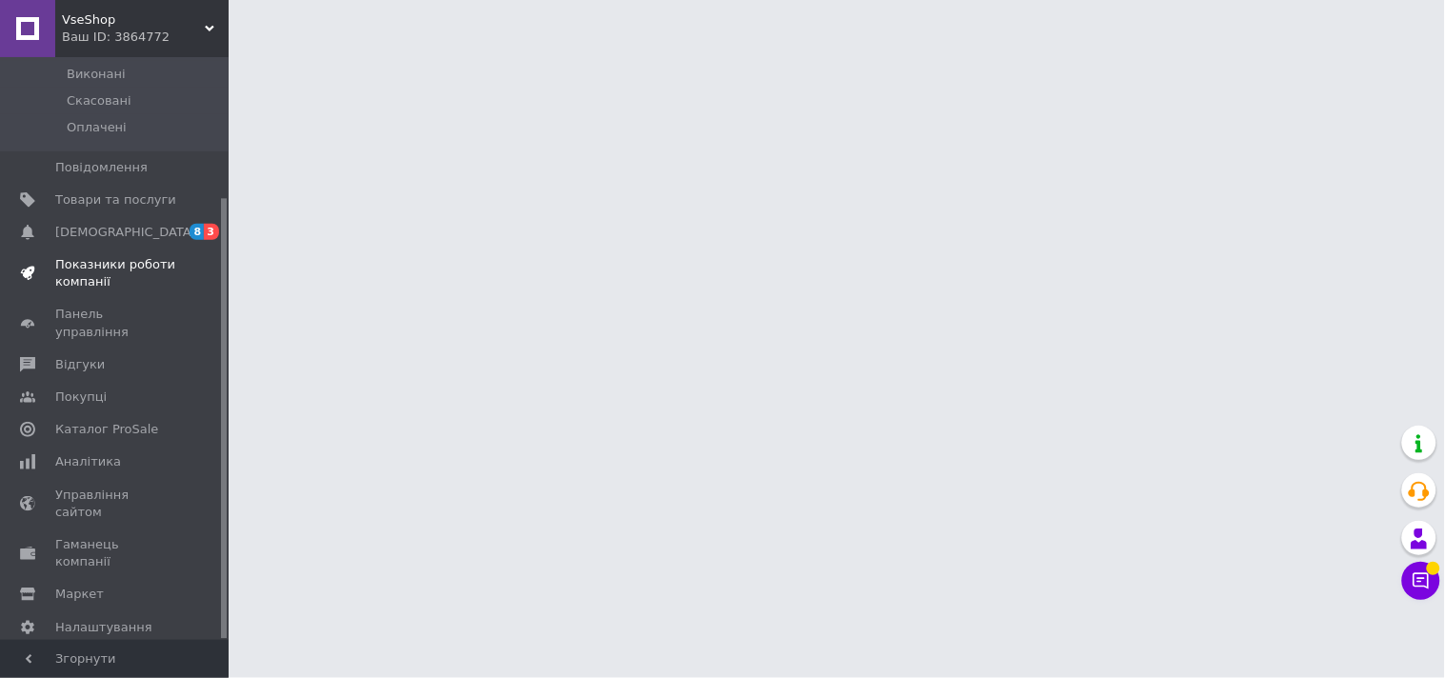
click at [157, 256] on span "Показники роботи компанії" at bounding box center [115, 273] width 121 height 34
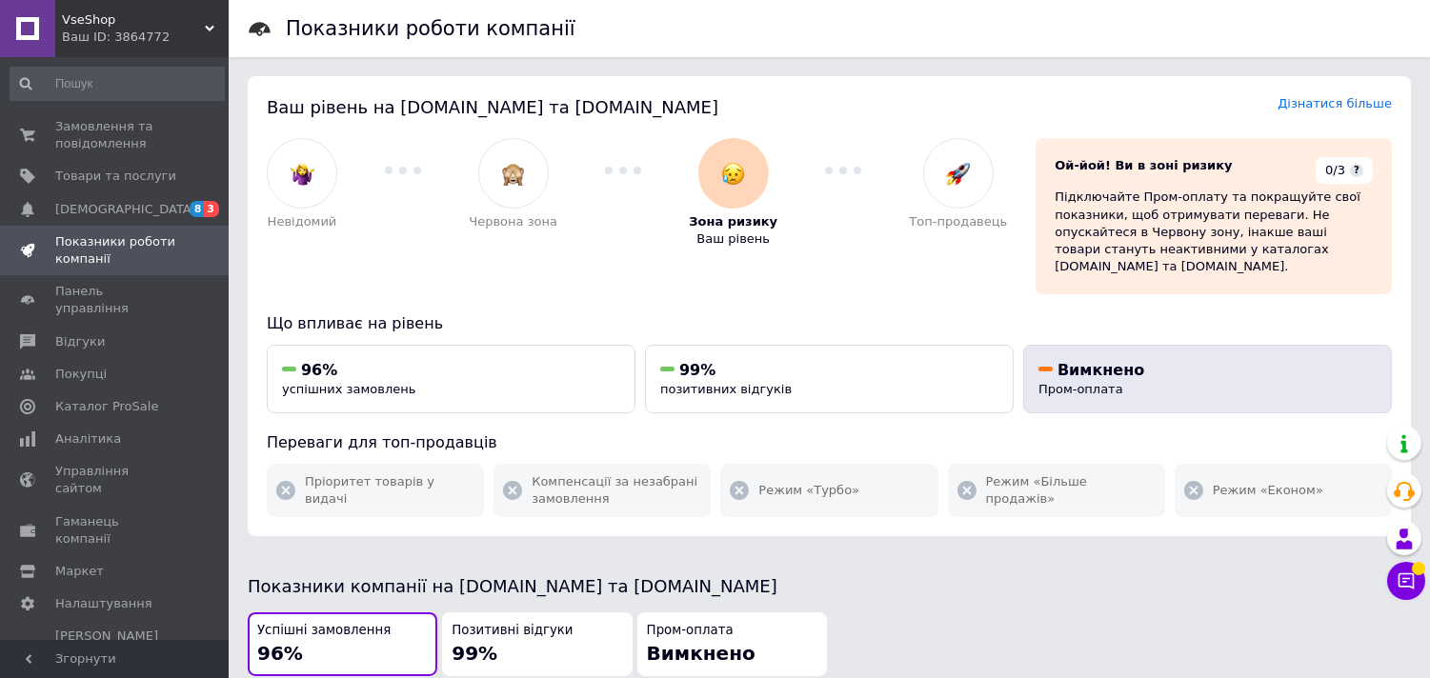
click at [1138, 374] on div "Вимкнено Пром-оплата" at bounding box center [1207, 379] width 338 height 39
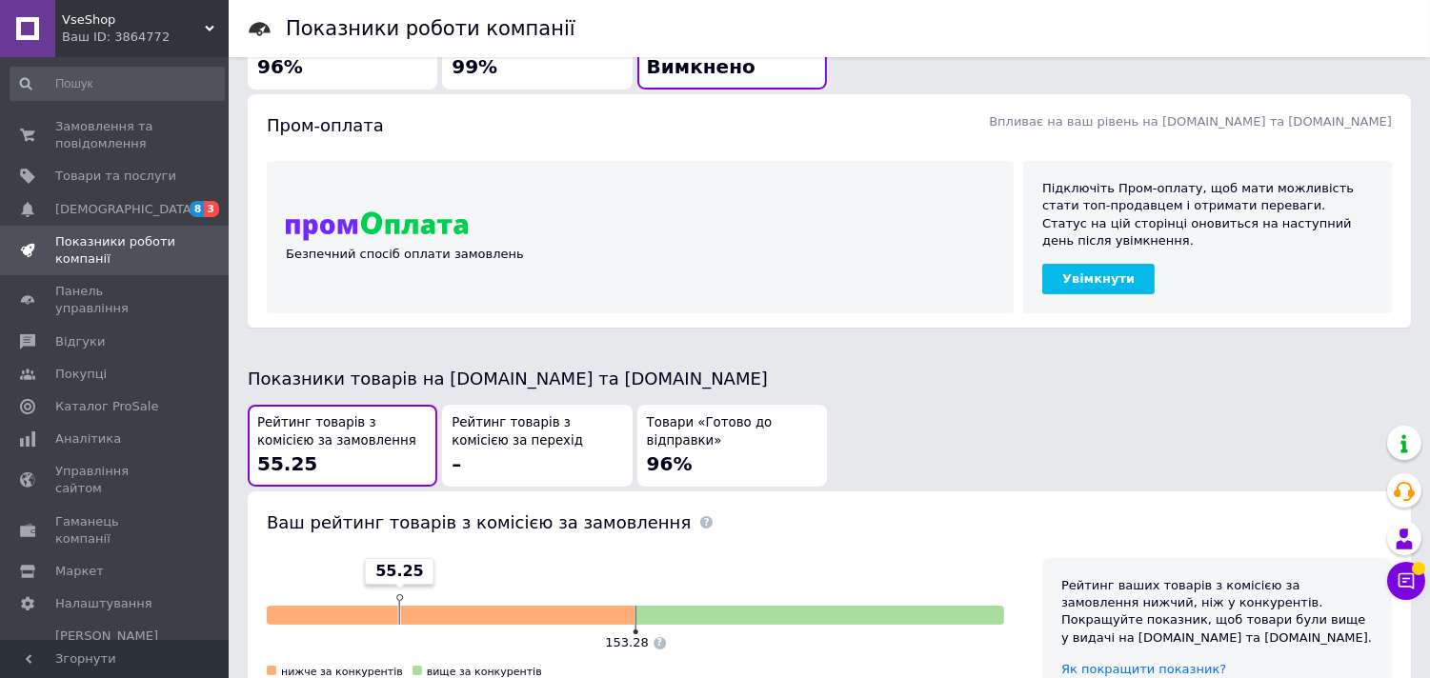
scroll to position [592, 0]
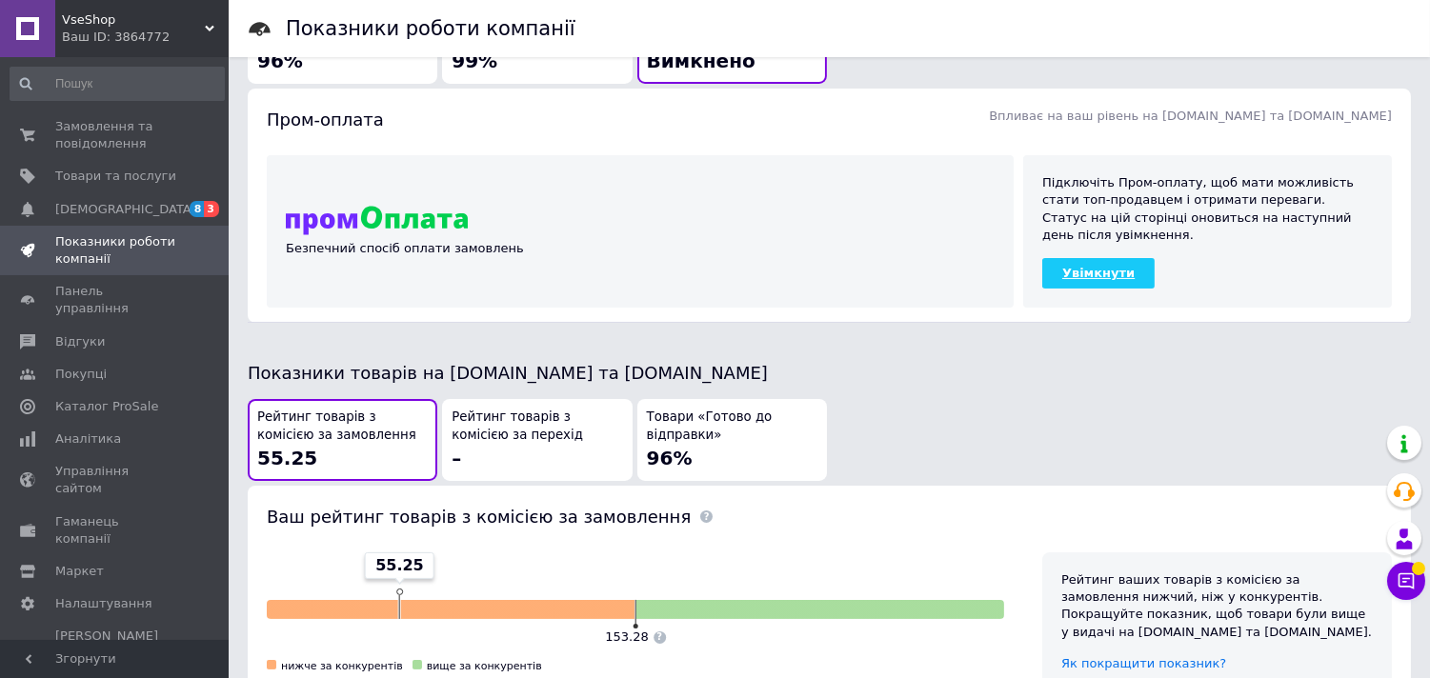
click at [1070, 258] on link "Увімкнути" at bounding box center [1098, 273] width 112 height 30
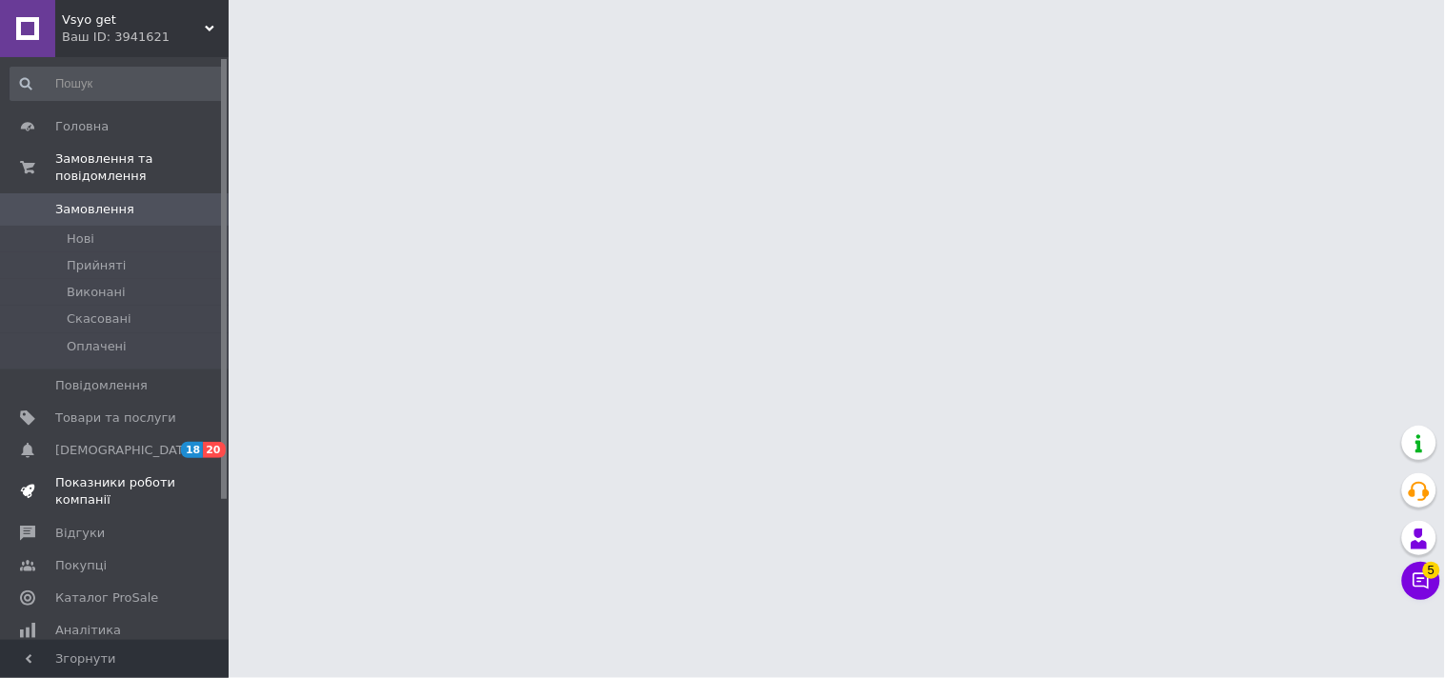
click at [121, 474] on span "Показники роботи компанії" at bounding box center [115, 491] width 121 height 34
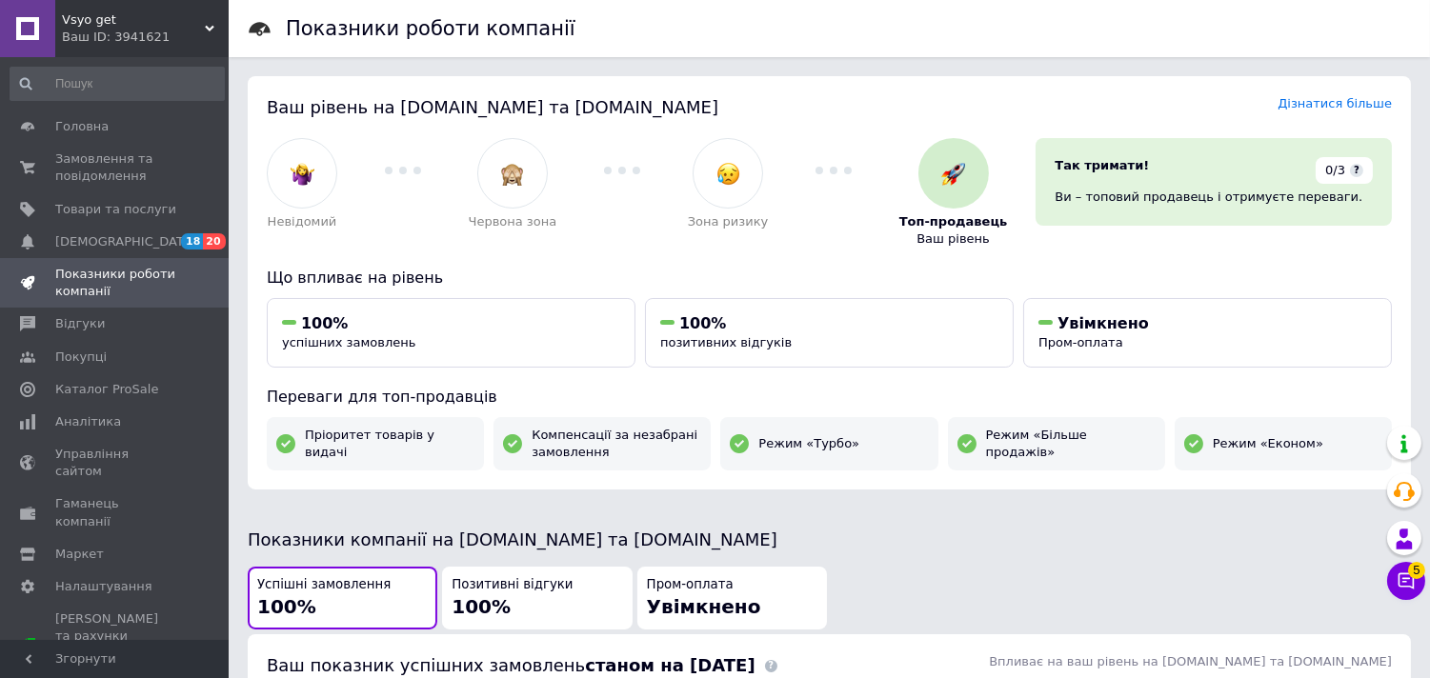
click at [167, 27] on span "Vsyo get" at bounding box center [133, 19] width 143 height 17
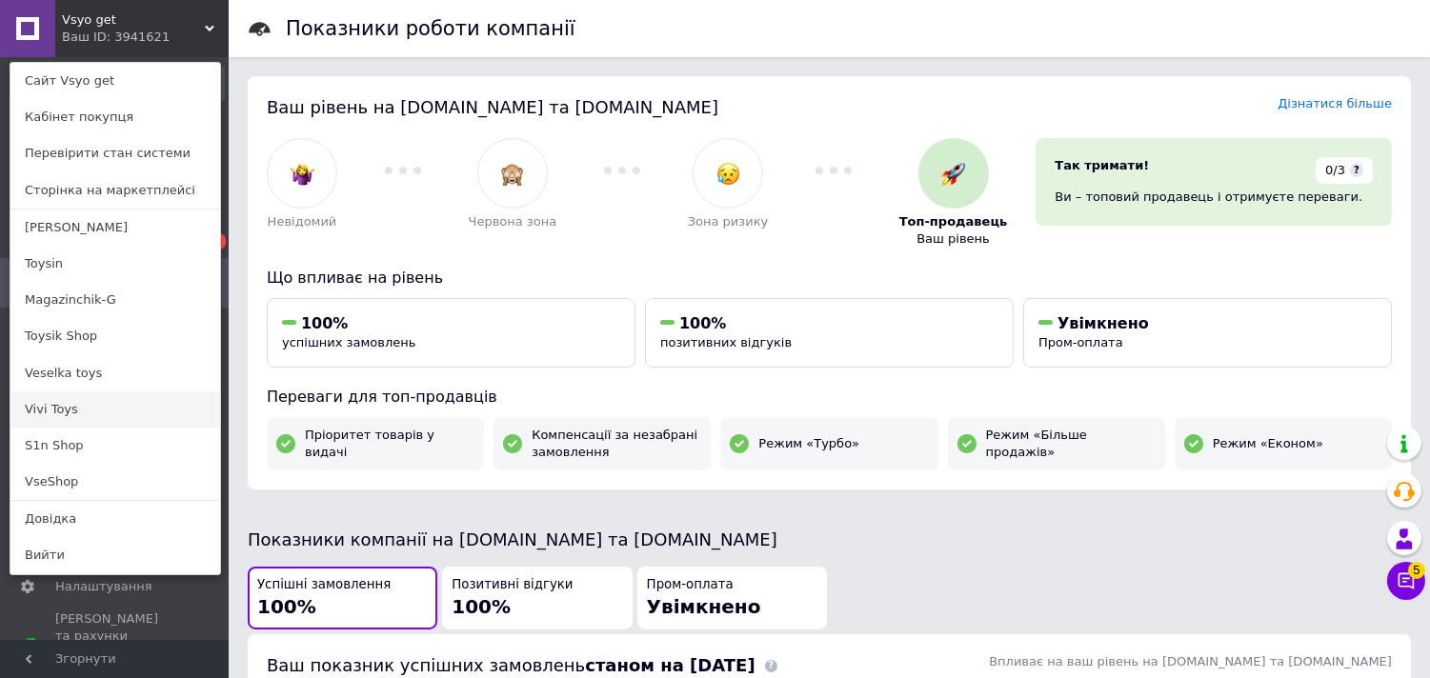
click at [121, 408] on link "Vivi Toys" at bounding box center [115, 409] width 210 height 36
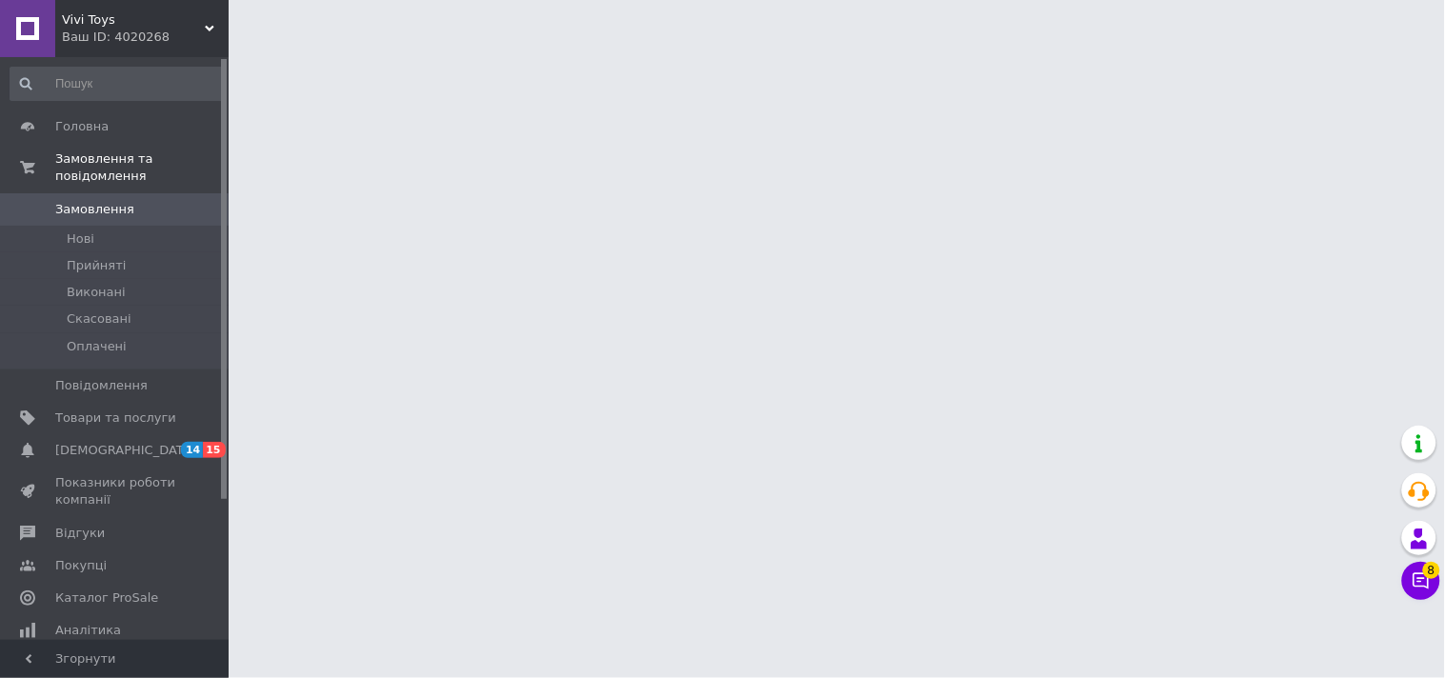
click at [178, 57] on div "Головна Замовлення та повідомлення Замовлення 0 [GEOGRAPHIC_DATA] Виконані Скас…" at bounding box center [117, 351] width 234 height 589
click at [174, 44] on div "Ваш ID: 4020268" at bounding box center [145, 37] width 167 height 17
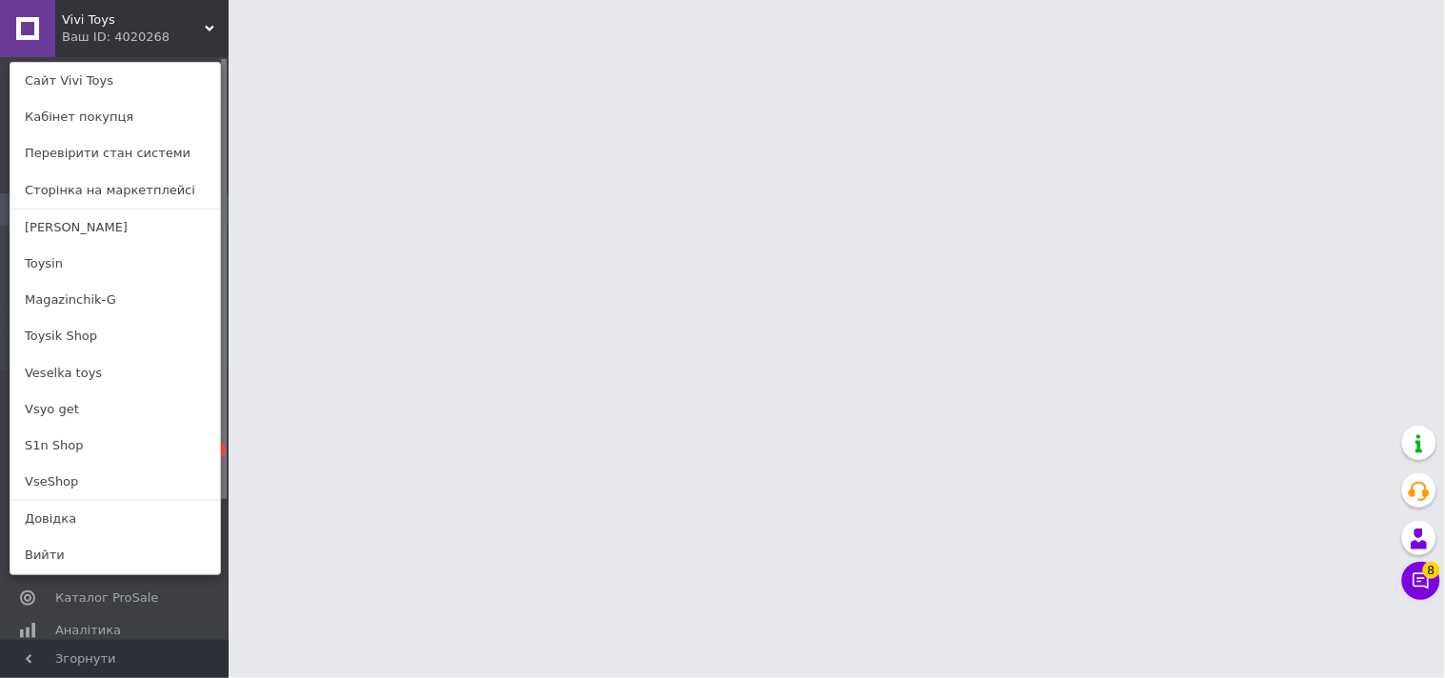
click at [174, 44] on div "Vivi Toys Ваш ID: 4020268 Сайт Vivi Toys Кабінет покупця Перевірити стан систем…" at bounding box center [114, 28] width 229 height 57
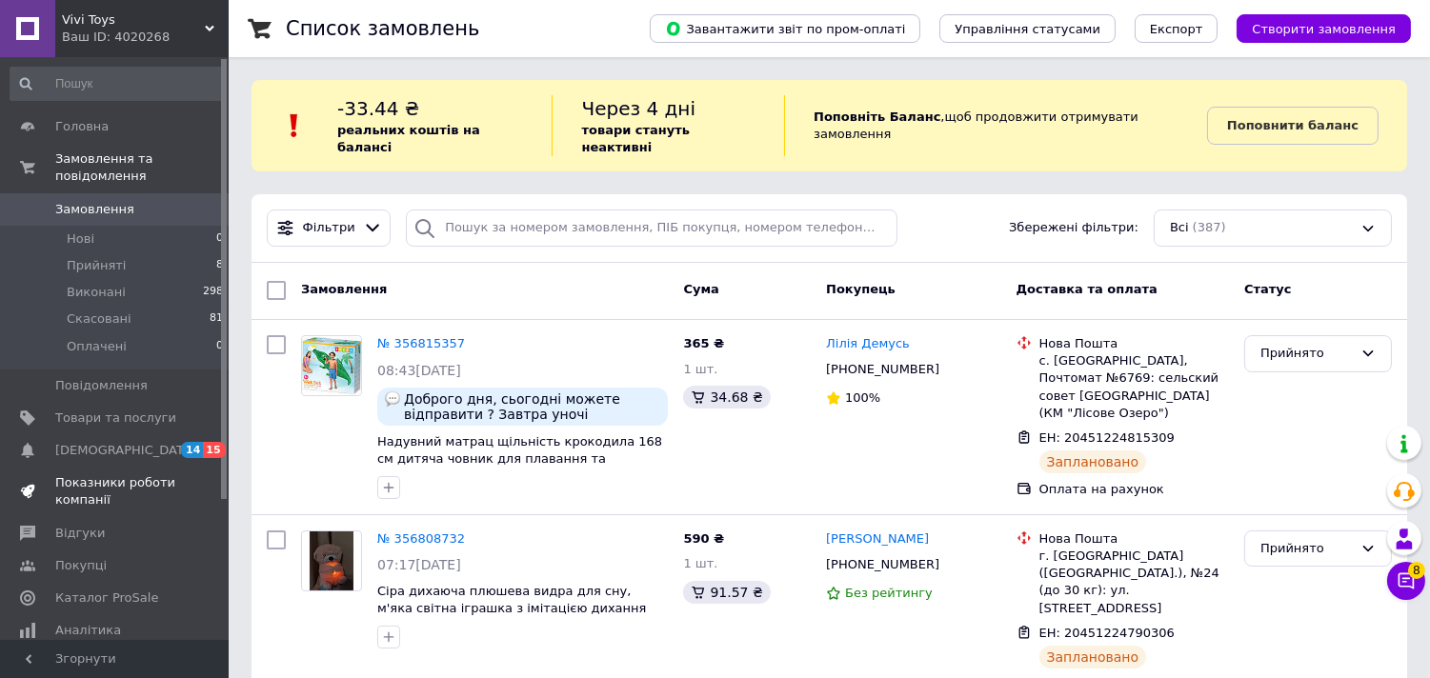
click at [90, 474] on span "Показники роботи компанії" at bounding box center [115, 491] width 121 height 34
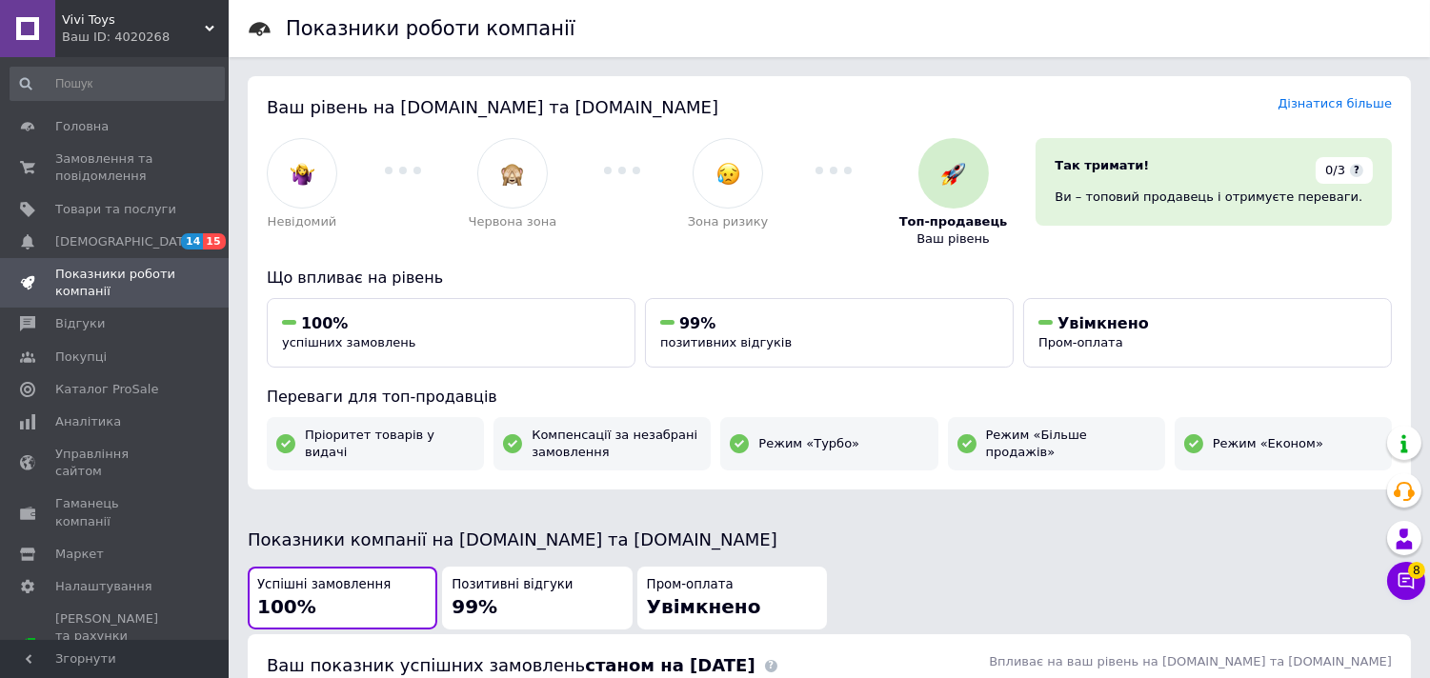
click at [168, 49] on div "Vivi Toys Ваш ID: 4020268" at bounding box center [141, 28] width 173 height 57
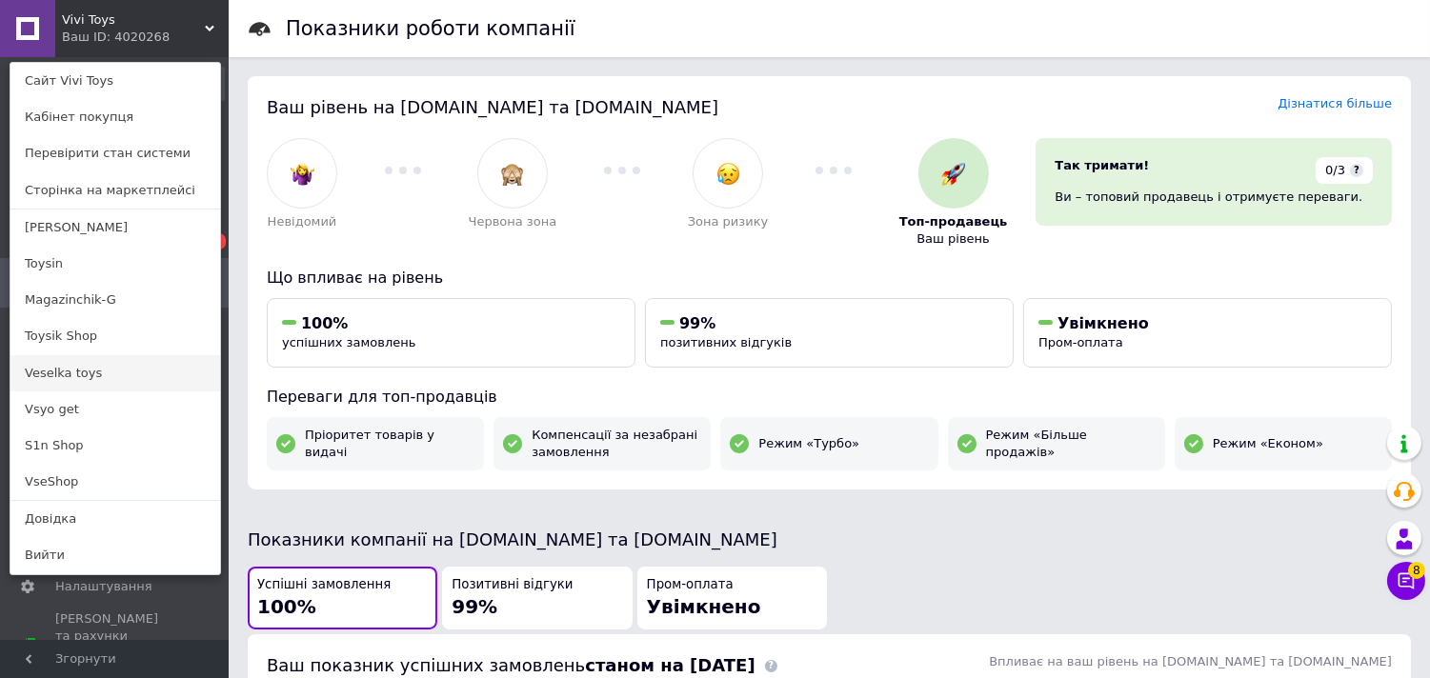
click at [48, 376] on link "Veselka toys" at bounding box center [115, 373] width 210 height 36
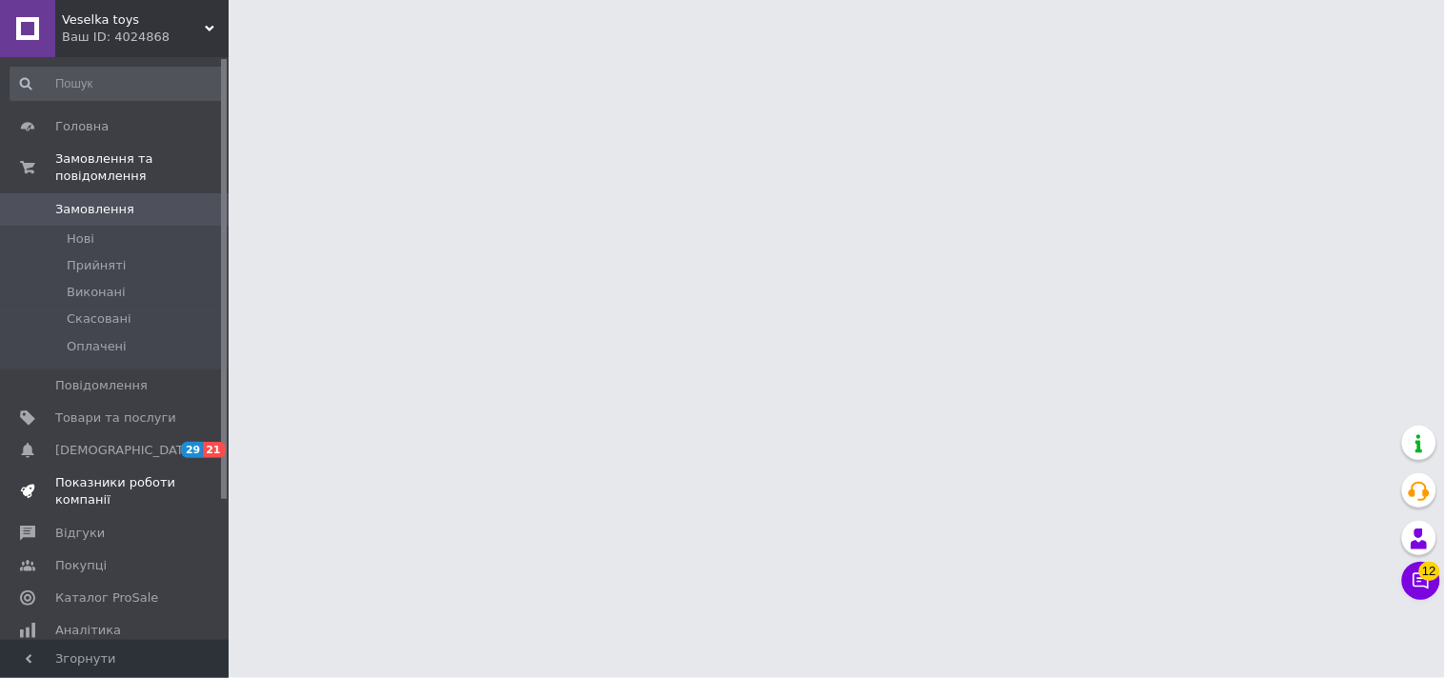
click at [118, 474] on span "Показники роботи компанії" at bounding box center [115, 491] width 121 height 34
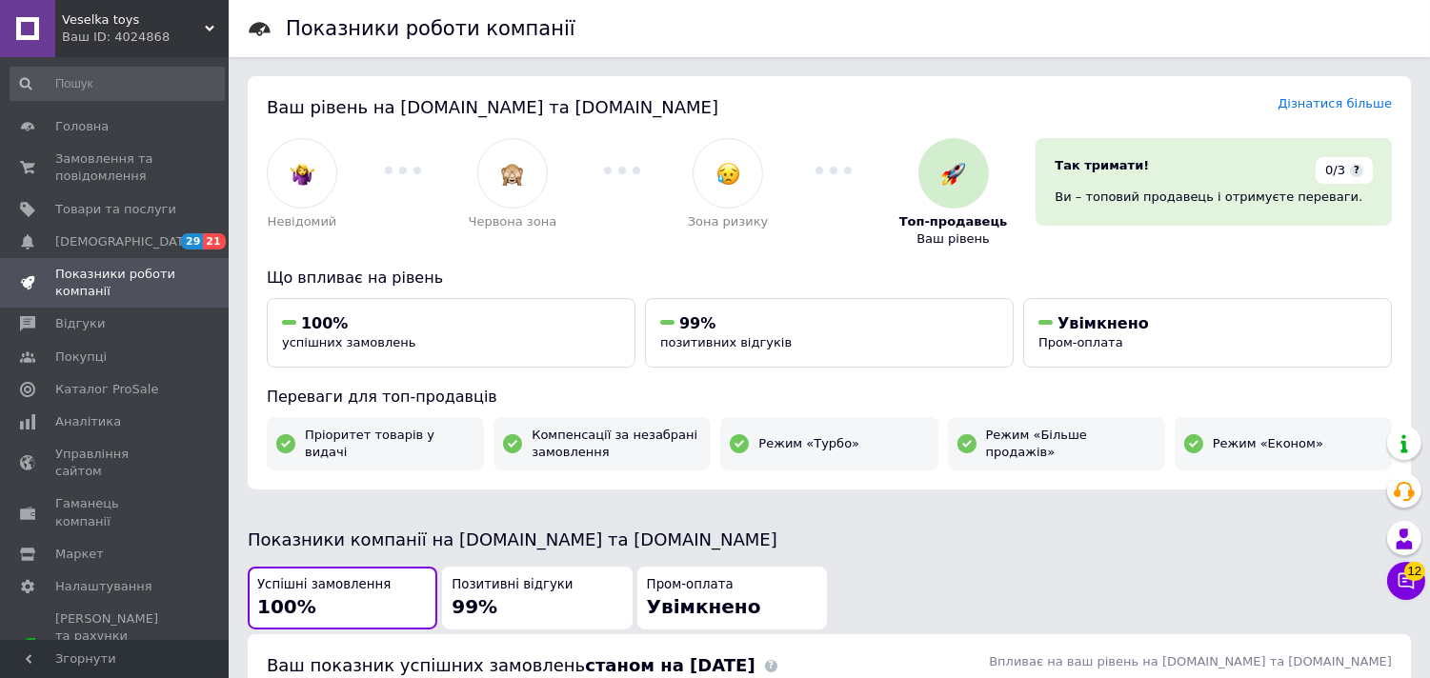
click at [165, 30] on div "Ваш ID: 4024868" at bounding box center [145, 37] width 167 height 17
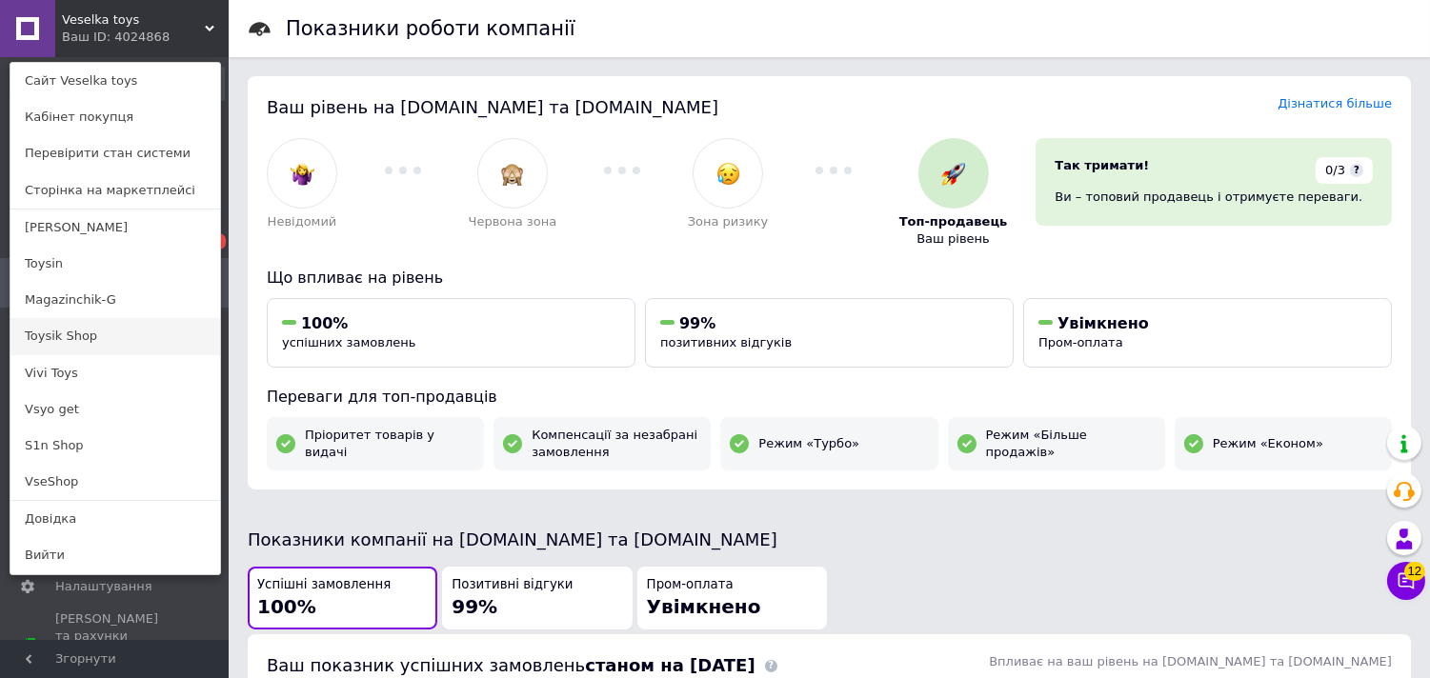
click at [110, 326] on link "Toysik Shop" at bounding box center [115, 336] width 210 height 36
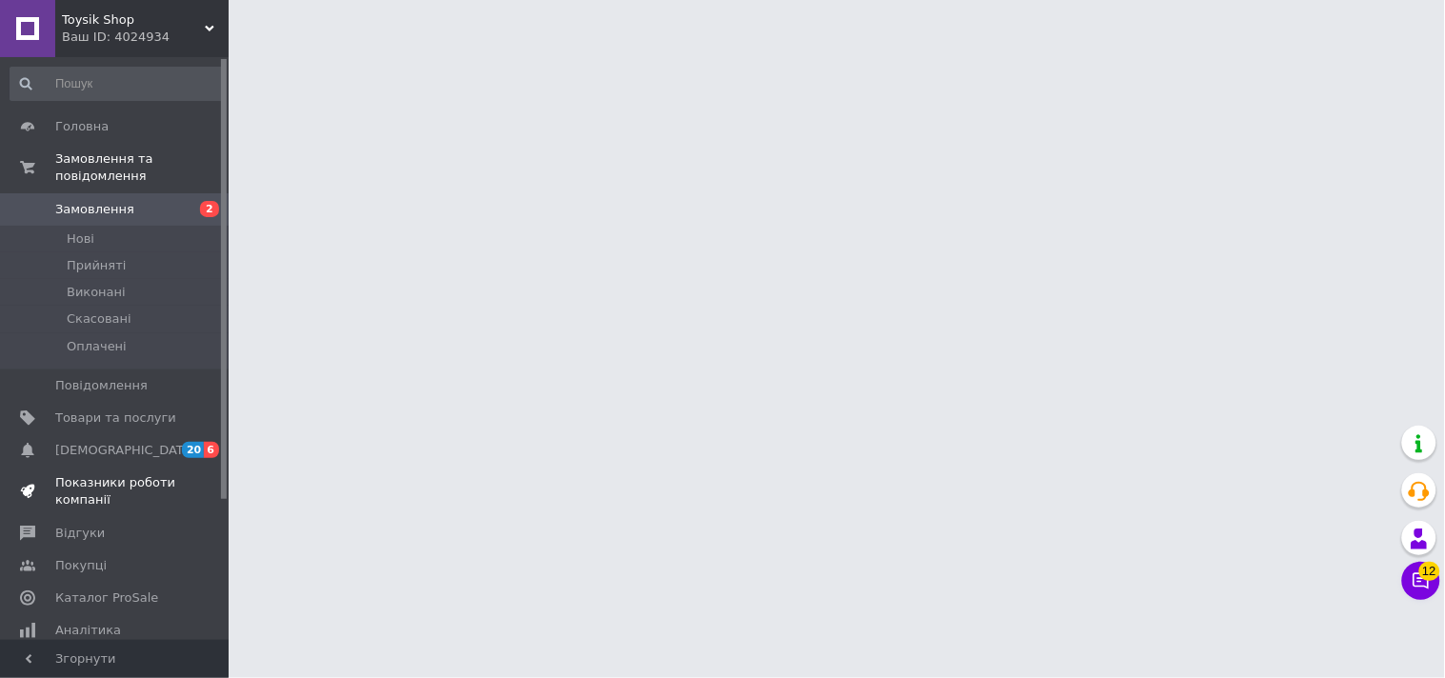
click at [110, 467] on link "Показники роботи компанії" at bounding box center [117, 492] width 234 height 50
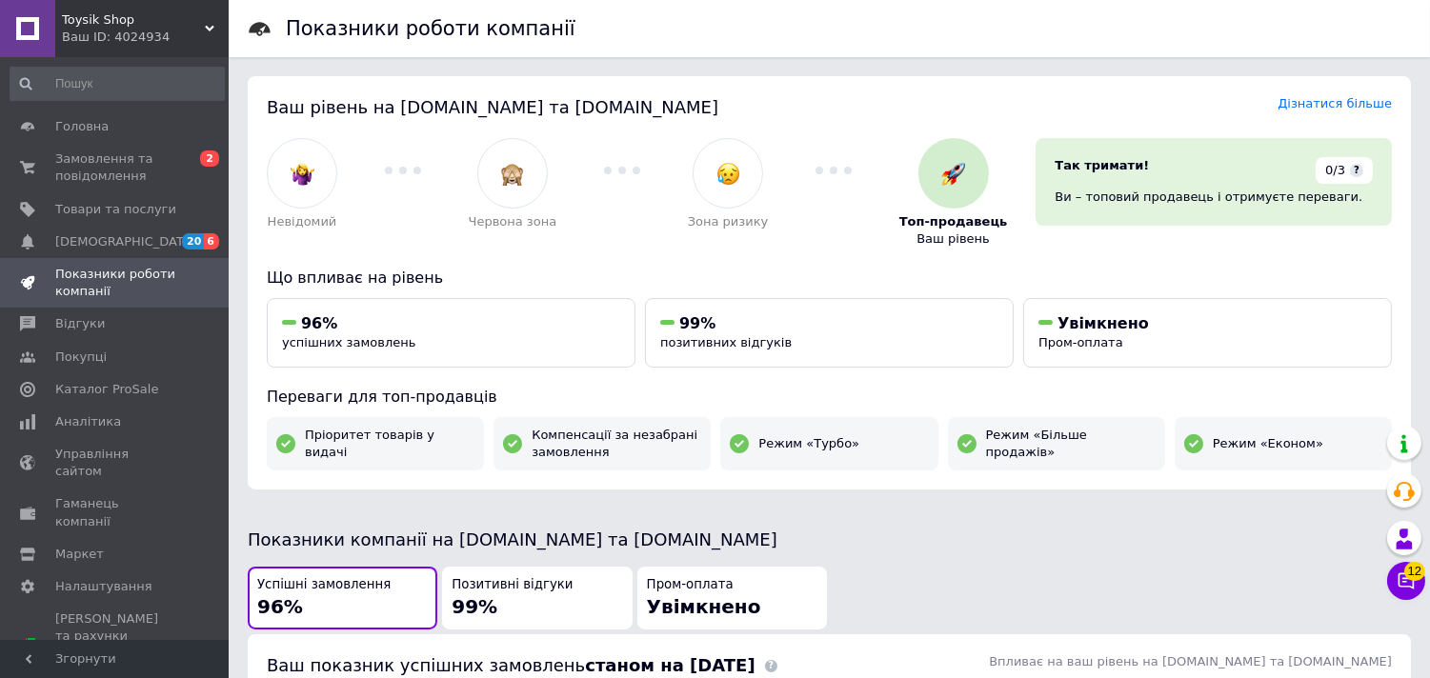
click at [147, 48] on div "Toysik Shop Ваш ID: 4024934" at bounding box center [141, 28] width 173 height 57
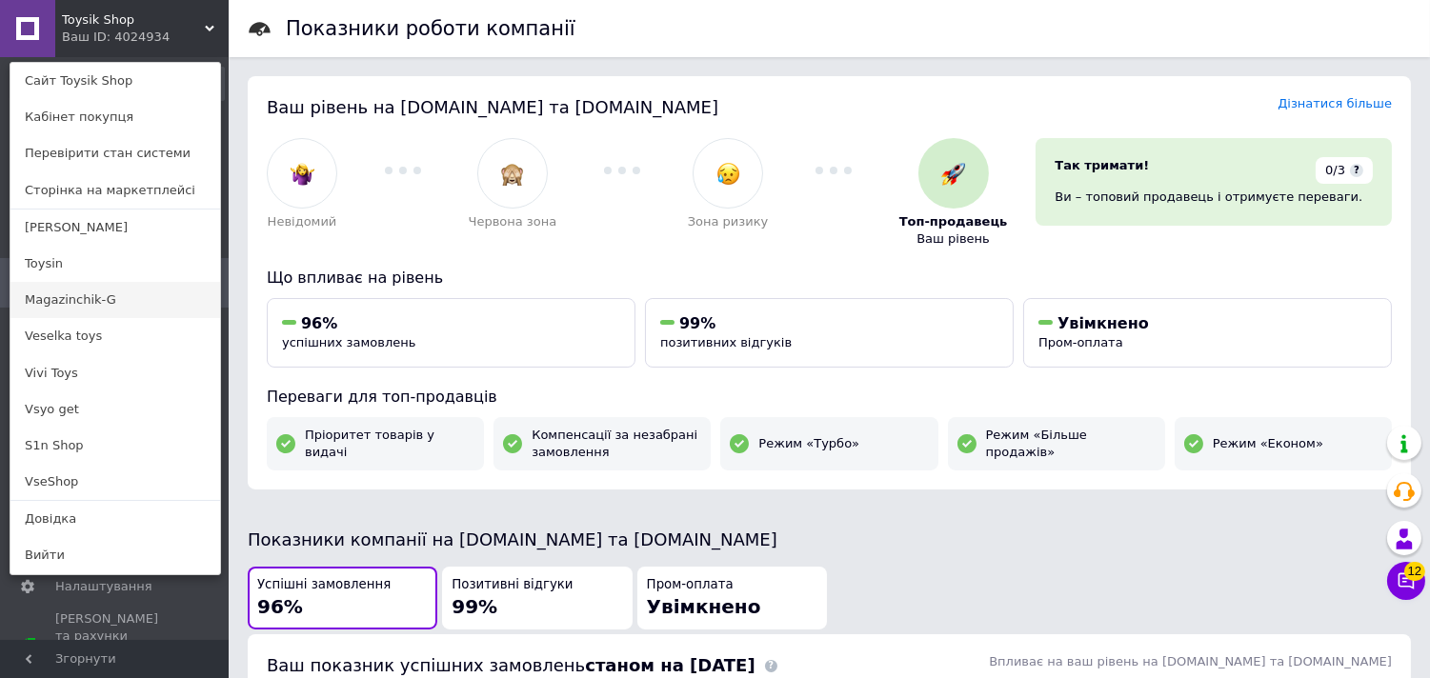
click at [108, 288] on link "Magazinchik-G" at bounding box center [115, 300] width 210 height 36
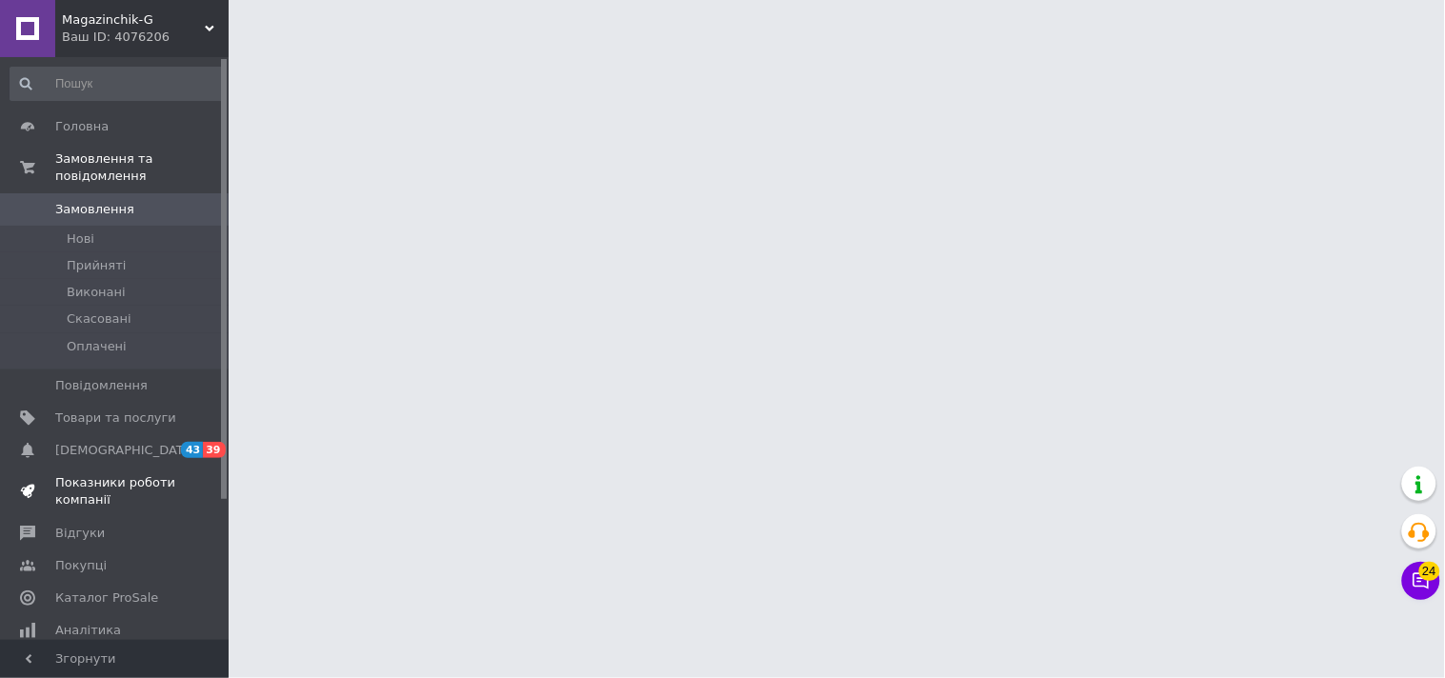
click at [156, 474] on span "Показники роботи компанії" at bounding box center [115, 491] width 121 height 34
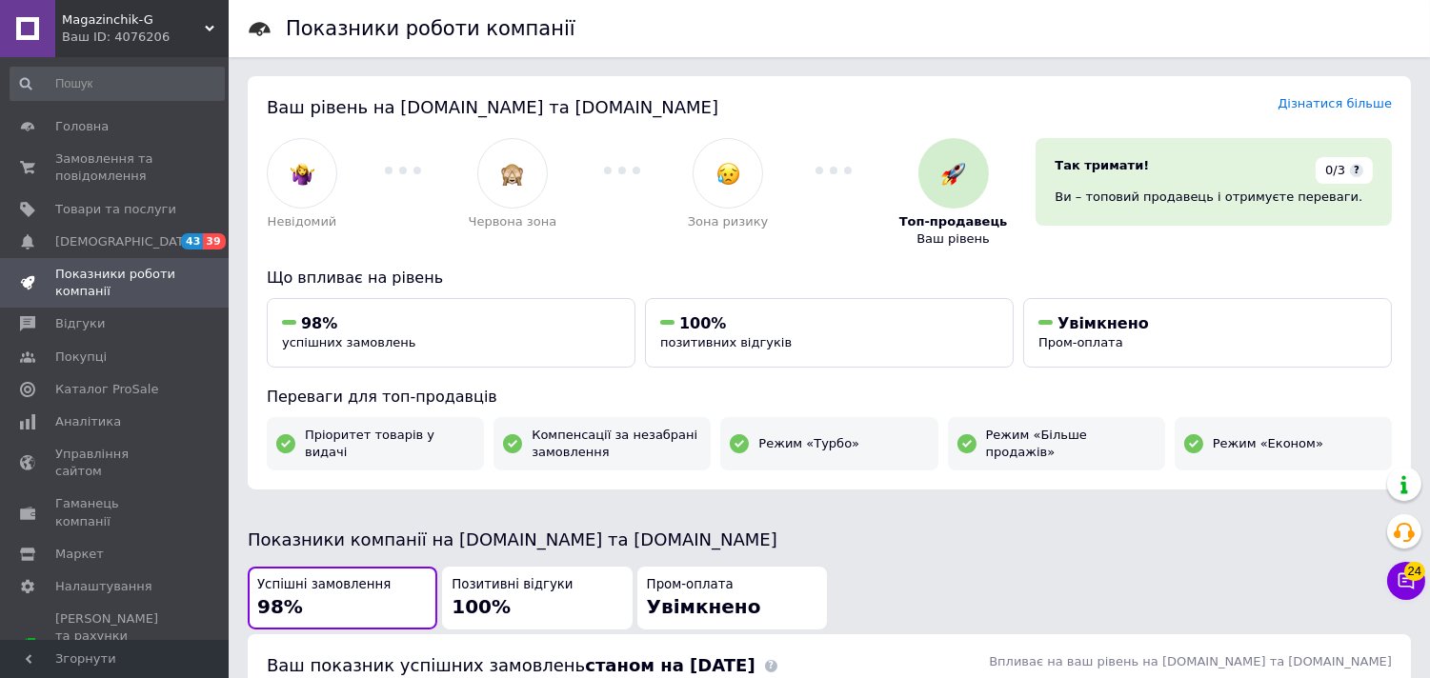
click at [194, 27] on span "Magazinchik-G" at bounding box center [133, 19] width 143 height 17
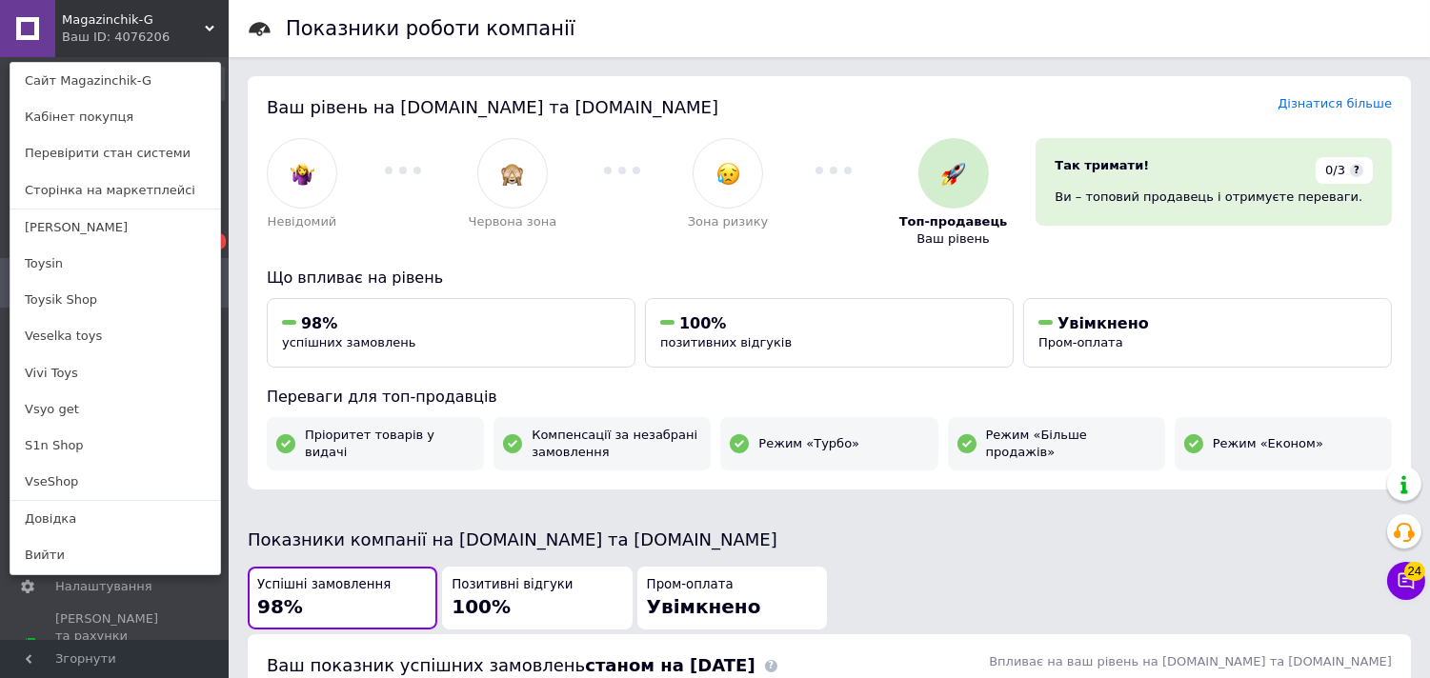
click at [93, 48] on div "Magazinchik-G Ваш ID: 4076206" at bounding box center [98, 28] width 87 height 57
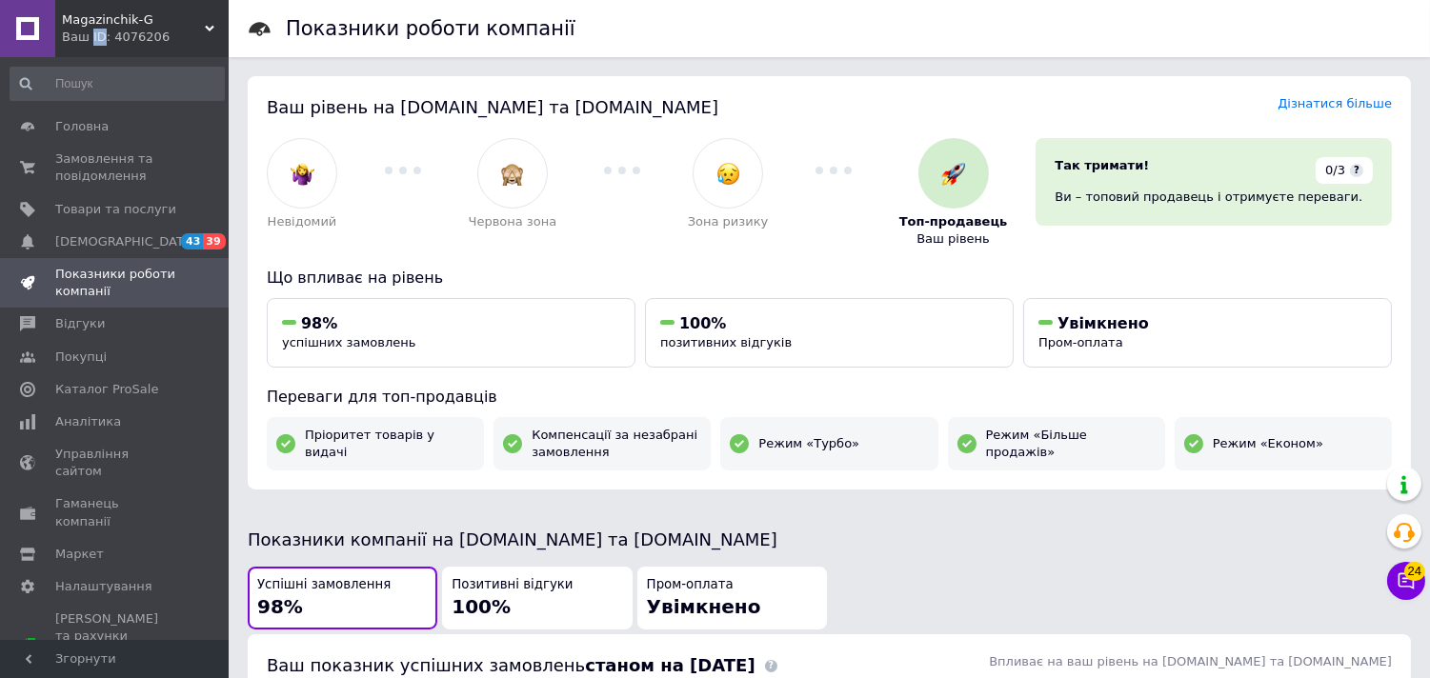
click at [93, 48] on div "Magazinchik-G Ваш ID: 4076206" at bounding box center [141, 28] width 173 height 57
